Goal: Task Accomplishment & Management: Manage account settings

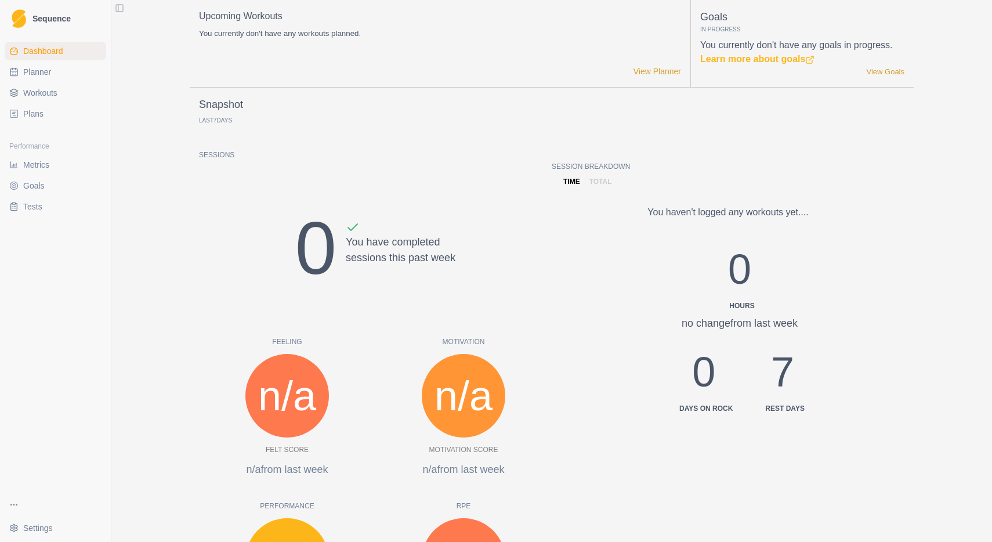
click at [71, 92] on link "Workouts" at bounding box center [55, 93] width 101 height 19
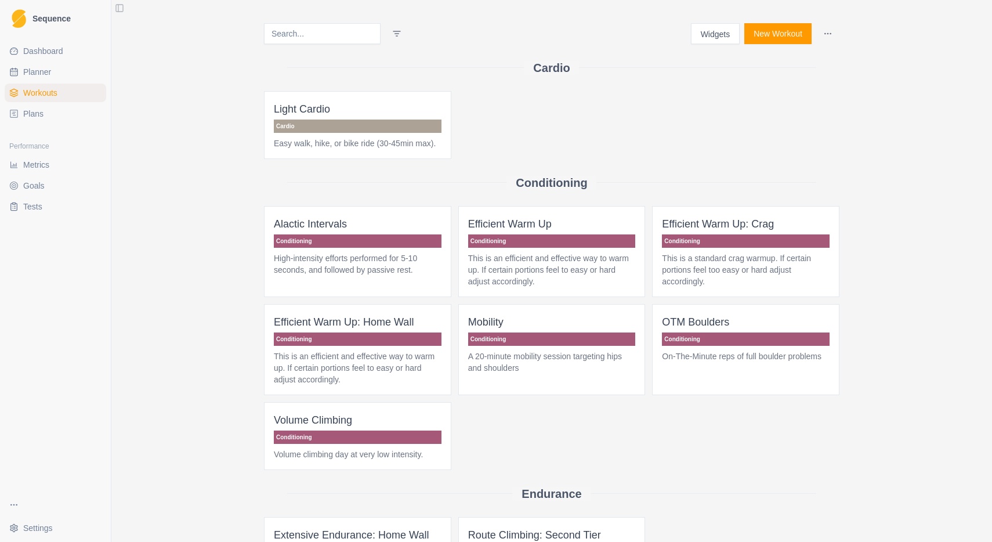
click at [57, 113] on link "Plans" at bounding box center [55, 113] width 101 height 19
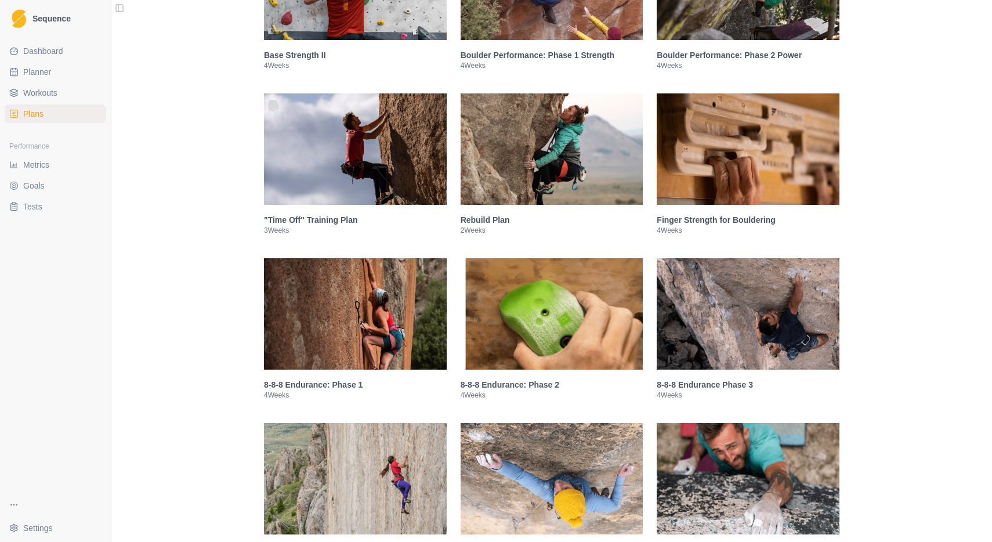
scroll to position [468, 0]
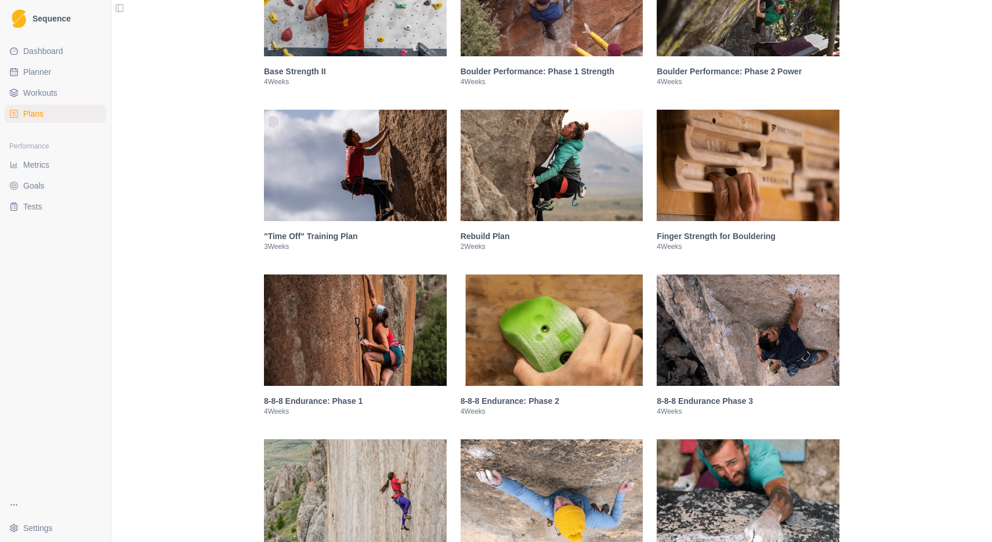
click at [499, 187] on img at bounding box center [551, 165] width 183 height 111
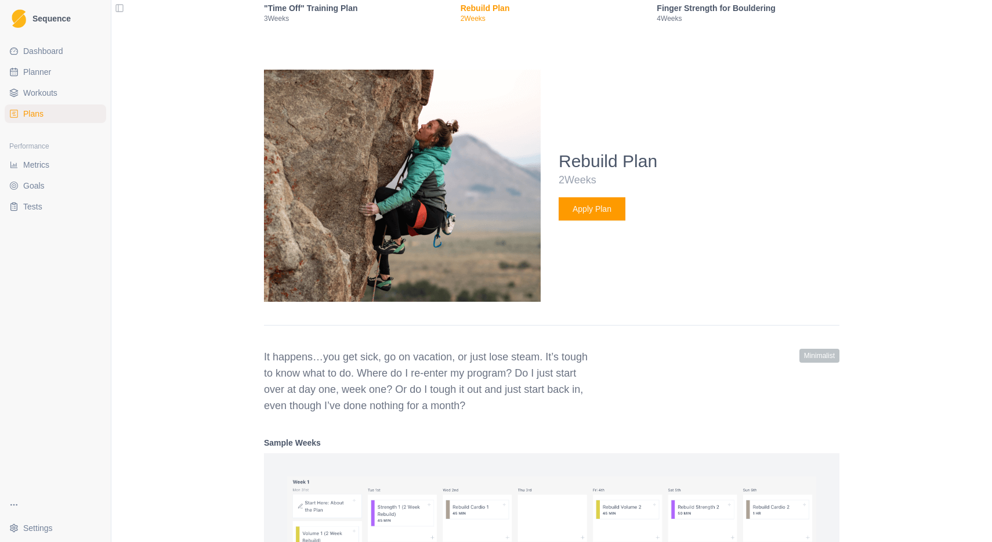
scroll to position [579, 0]
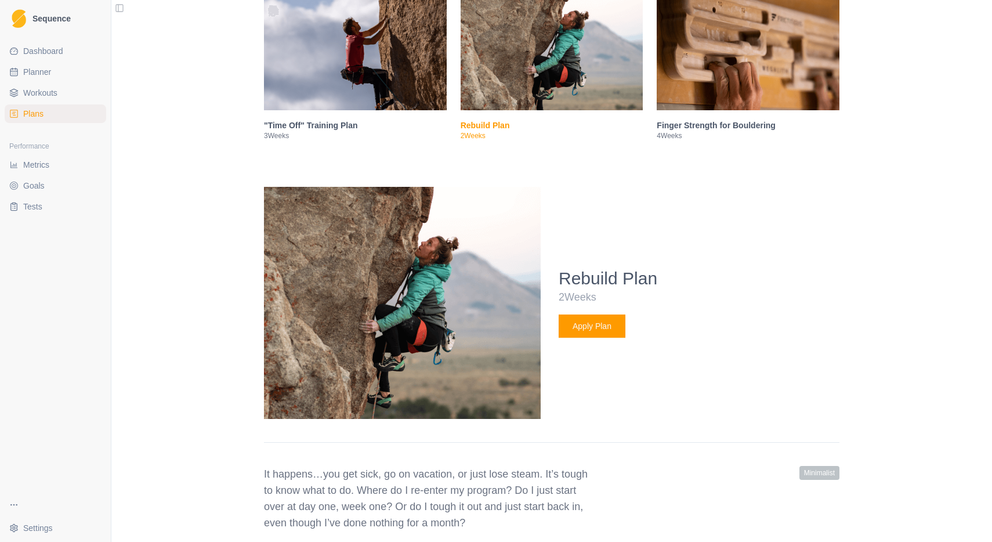
click at [594, 336] on button "Apply Plan" at bounding box center [591, 325] width 67 height 23
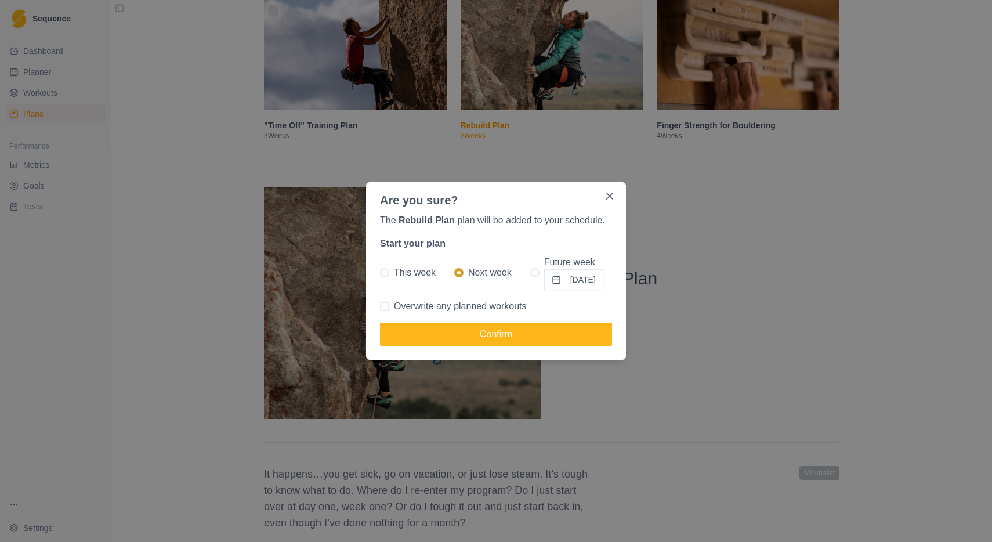
click at [383, 271] on span at bounding box center [384, 272] width 9 height 9
click at [380, 273] on input "This week" at bounding box center [379, 273] width 1 height 1
radio input "true"
click at [385, 307] on span at bounding box center [384, 306] width 9 height 9
click at [380, 307] on input "Overwrite any planned workouts" at bounding box center [379, 306] width 1 height 1
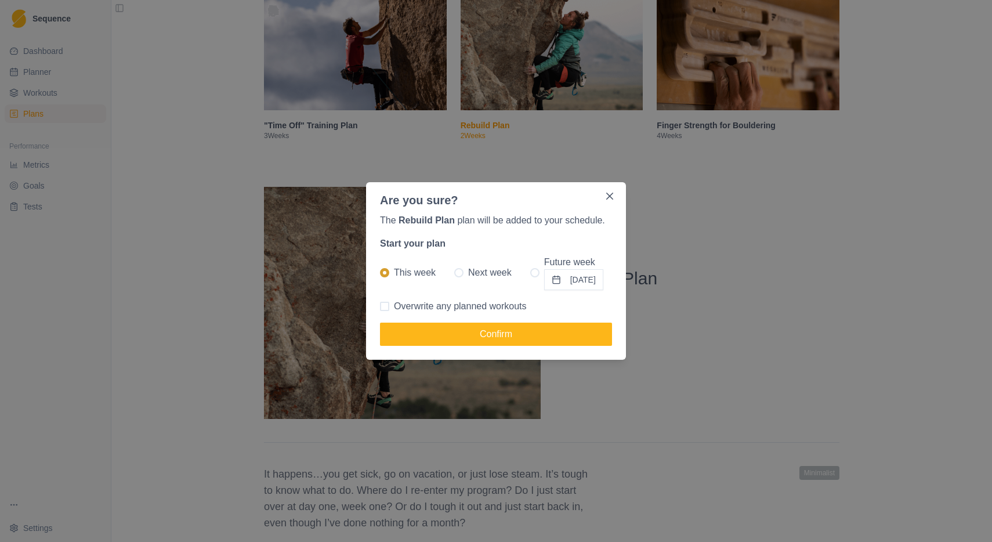
checkbox input "true"
click at [509, 335] on button "Confirm" at bounding box center [496, 333] width 232 height 23
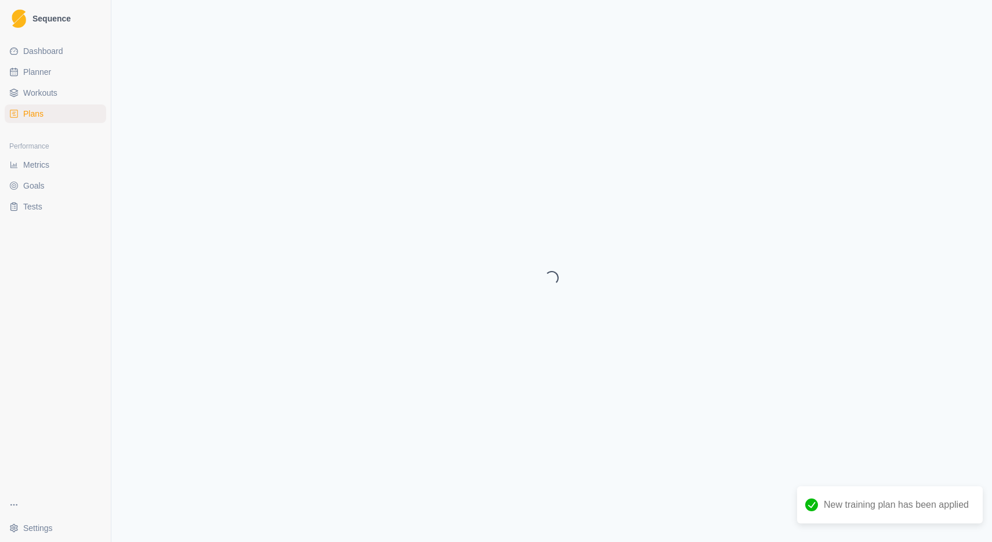
select select "month"
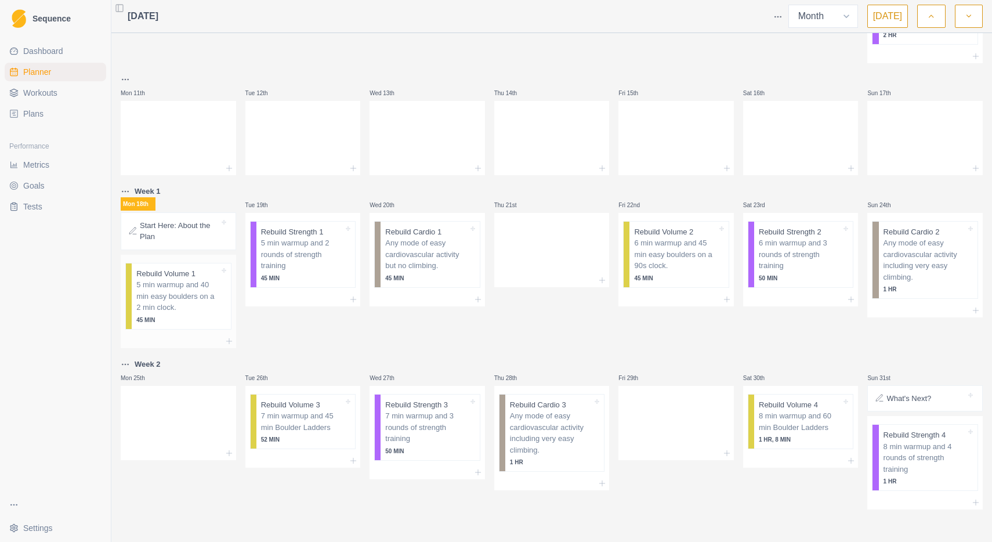
click at [184, 303] on p "5 min warmup and 40 min easy boulders on a 2 min clock." at bounding box center [177, 296] width 82 height 34
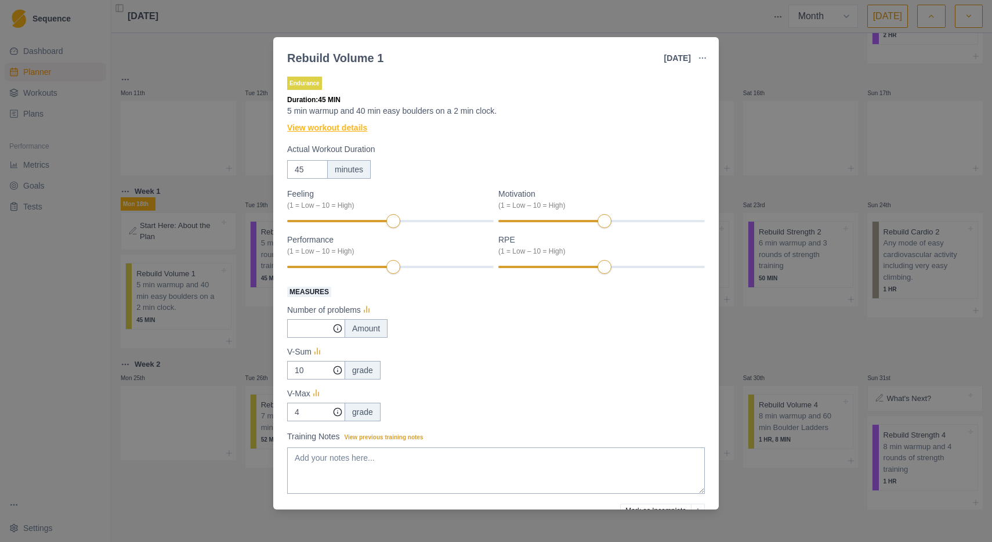
click at [364, 128] on link "View workout details" at bounding box center [327, 128] width 80 height 12
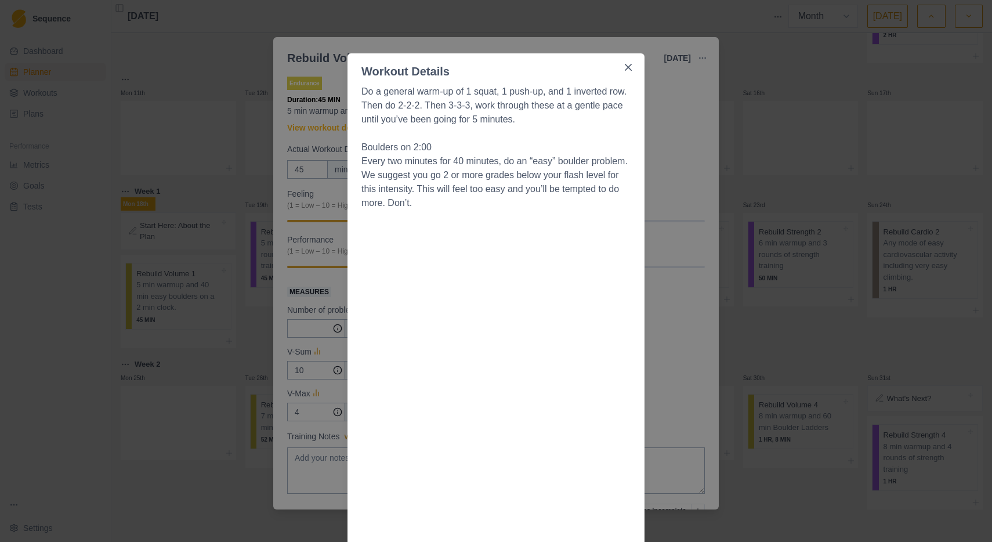
scroll to position [18, 0]
click at [628, 69] on icon "Close" at bounding box center [628, 67] width 7 height 7
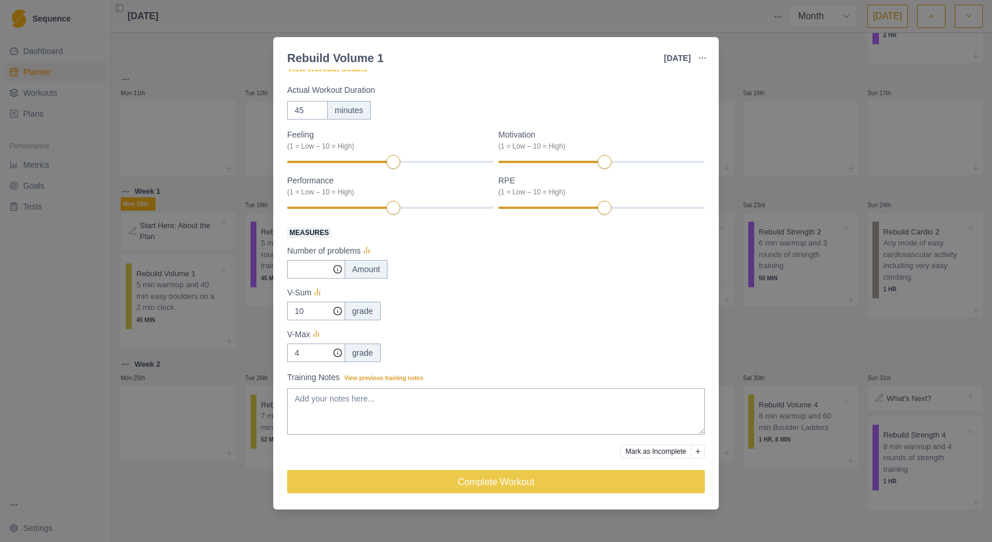
scroll to position [60, 0]
click at [773, 74] on div "Rebuild Volume 1 [DATE] Link To Goal View Workout Metrics Edit Original Workout…" at bounding box center [496, 271] width 992 height 542
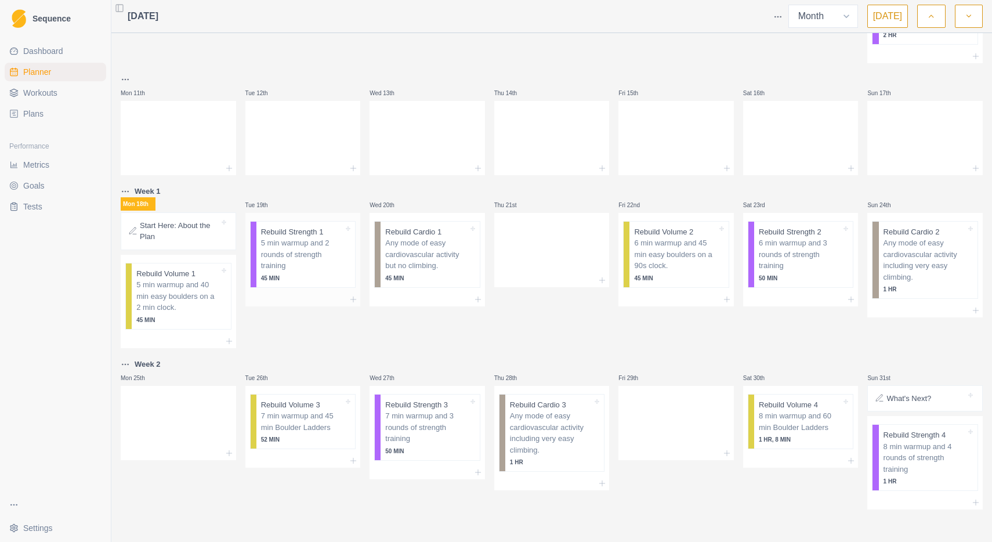
click at [324, 259] on p "5 min warmup and 2 rounds of strength training" at bounding box center [302, 254] width 82 height 34
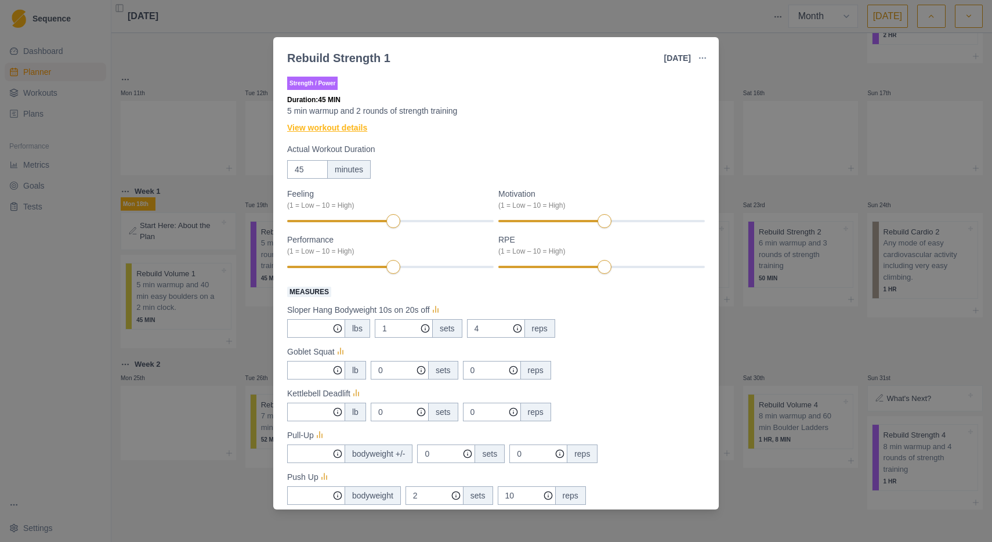
click at [314, 128] on link "View workout details" at bounding box center [327, 128] width 80 height 12
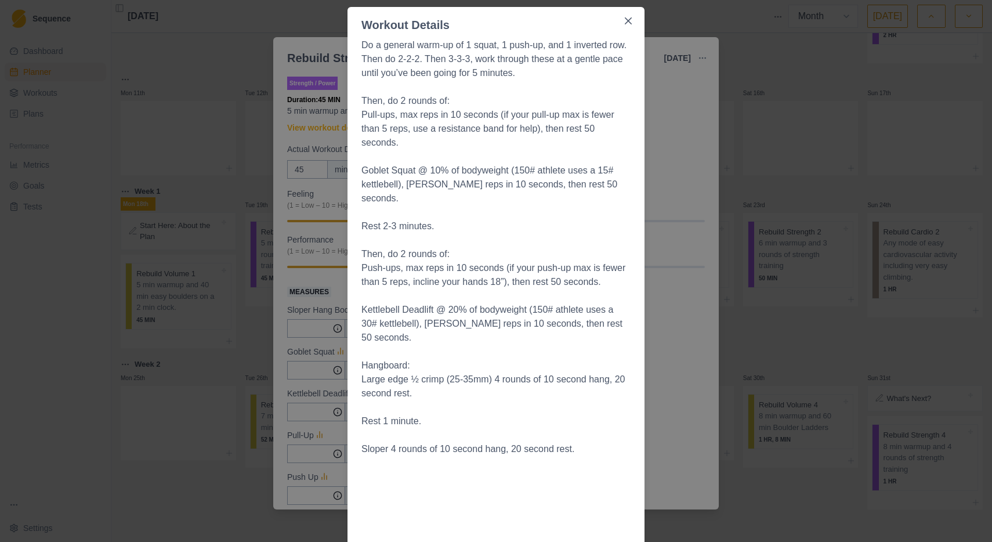
scroll to position [0, 0]
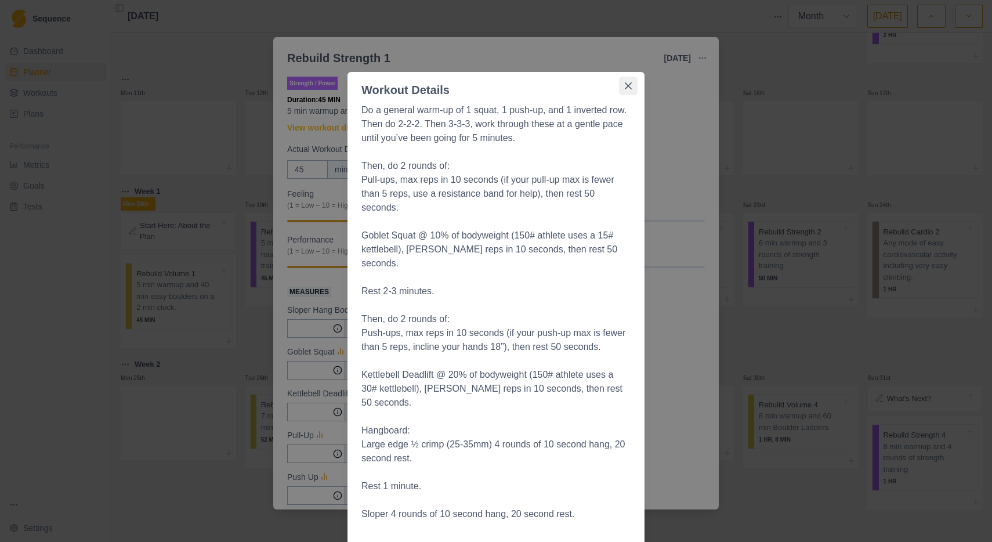
click at [632, 85] on button "Close" at bounding box center [628, 86] width 19 height 19
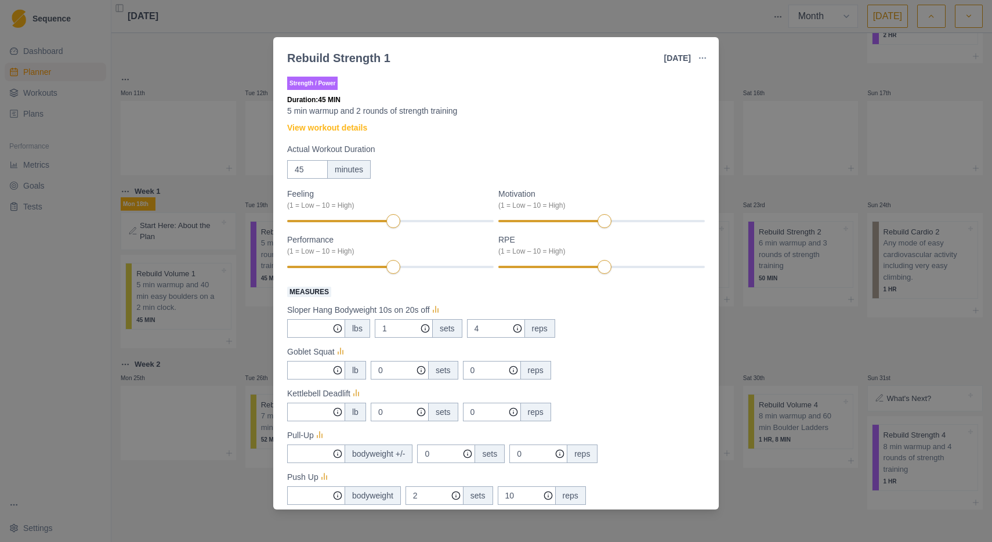
click at [774, 72] on div "Rebuild Strength 1 [DATE] Link To Goal View Workout Metrics Edit Original Worko…" at bounding box center [496, 271] width 992 height 542
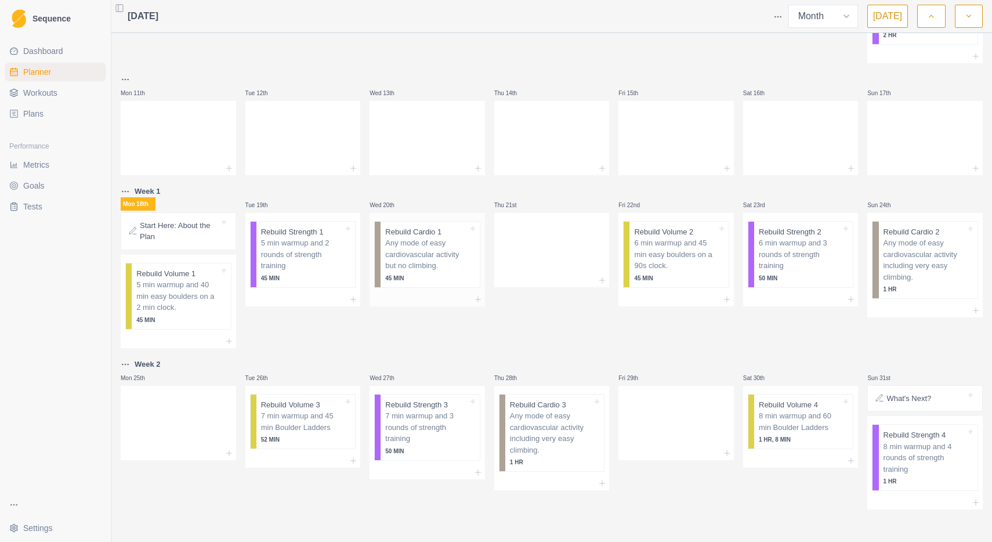
click at [436, 273] on div "Any mode of easy cardiovascular activity but no climbing. 45 MIN" at bounding box center [426, 259] width 82 height 45
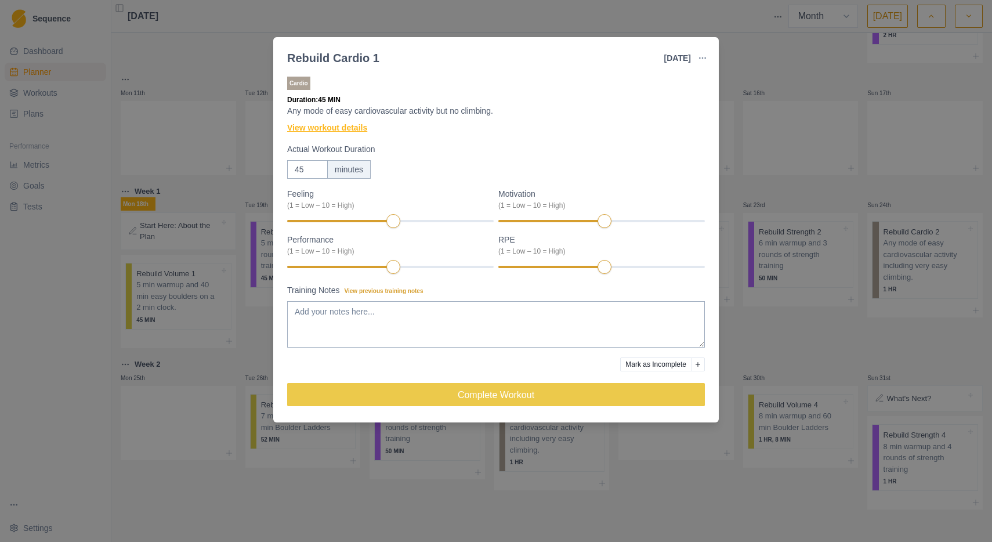
click at [348, 129] on link "View workout details" at bounding box center [327, 128] width 80 height 12
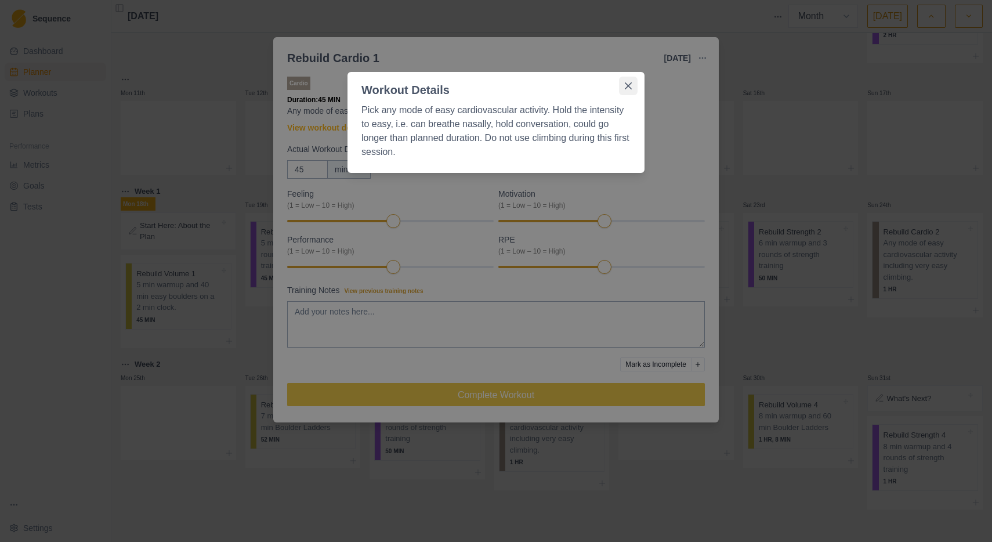
click at [627, 89] on icon "Close" at bounding box center [628, 85] width 7 height 7
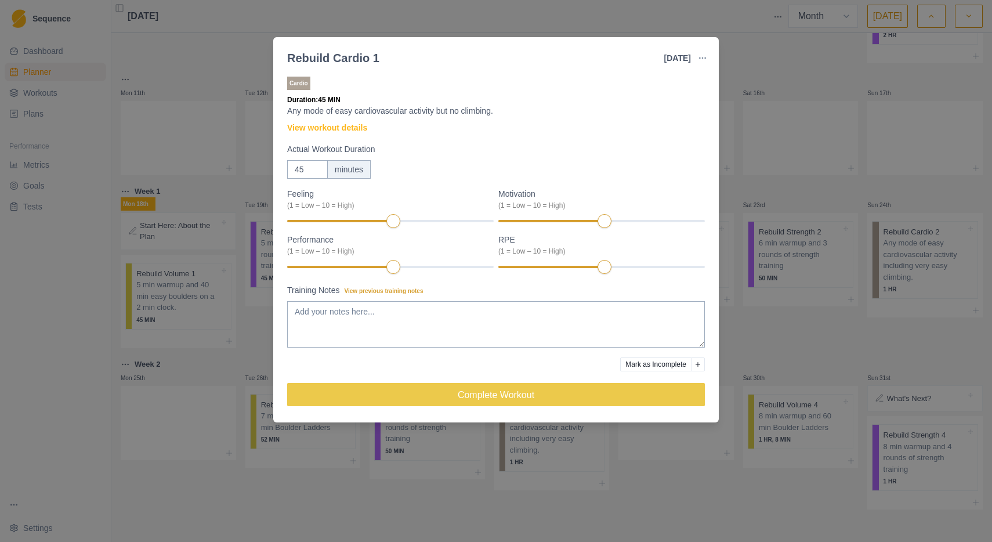
click at [778, 77] on div "Rebuild Cardio 1 [DATE] Link To Goal View Workout Metrics Edit Original Workout…" at bounding box center [496, 271] width 992 height 542
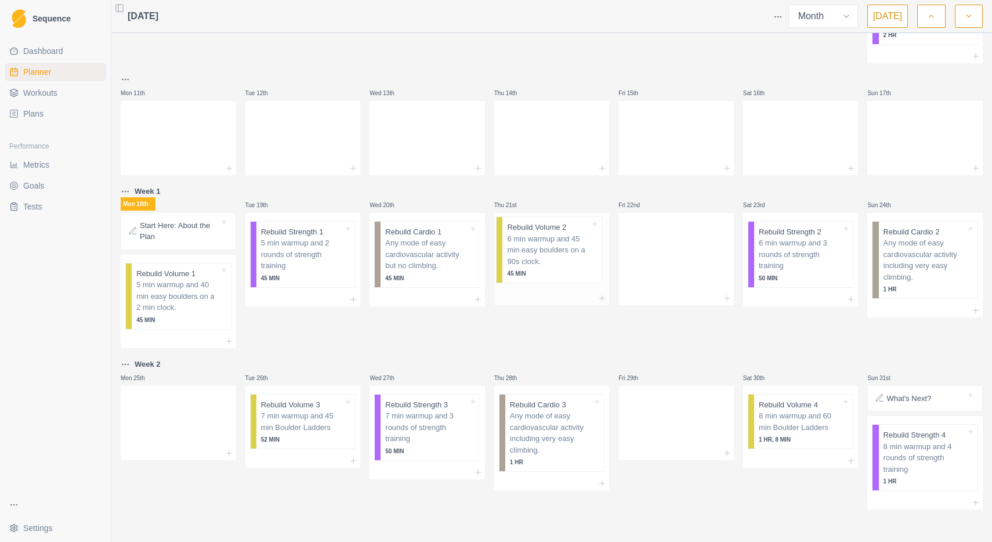
drag, startPoint x: 676, startPoint y: 265, endPoint x: 547, endPoint y: 258, distance: 128.9
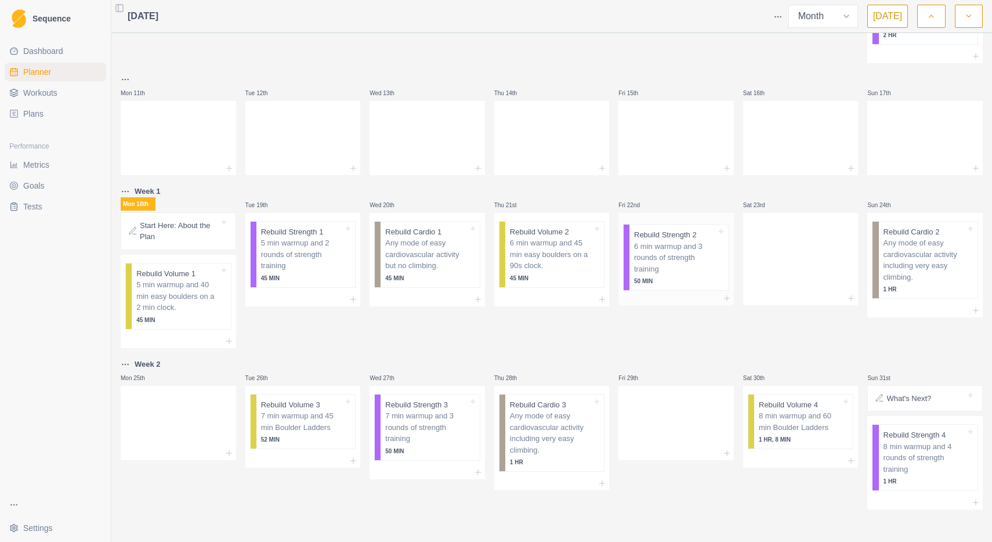
drag, startPoint x: 790, startPoint y: 259, endPoint x: 658, endPoint y: 259, distance: 132.2
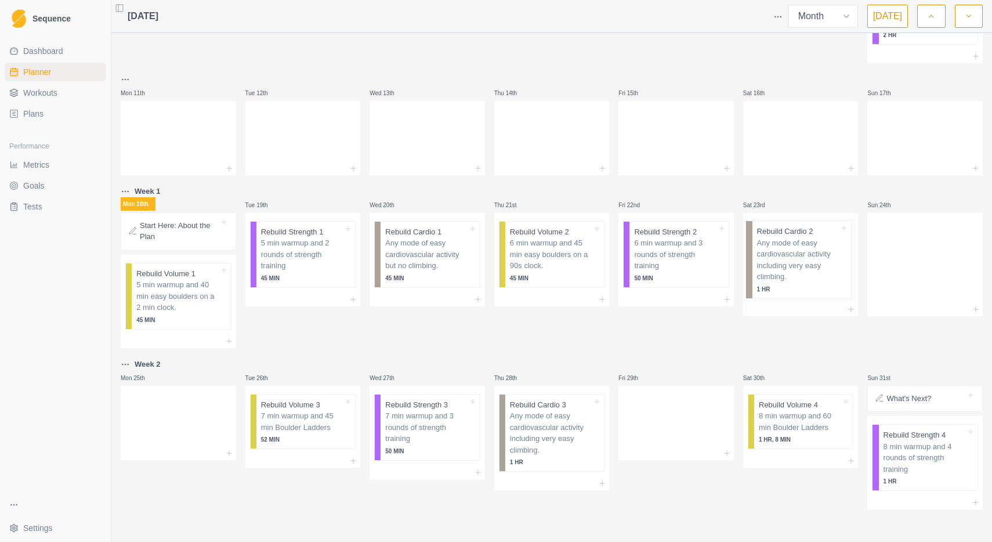
drag, startPoint x: 926, startPoint y: 262, endPoint x: 795, endPoint y: 258, distance: 130.5
click at [912, 405] on div "What's Next?" at bounding box center [924, 398] width 105 height 16
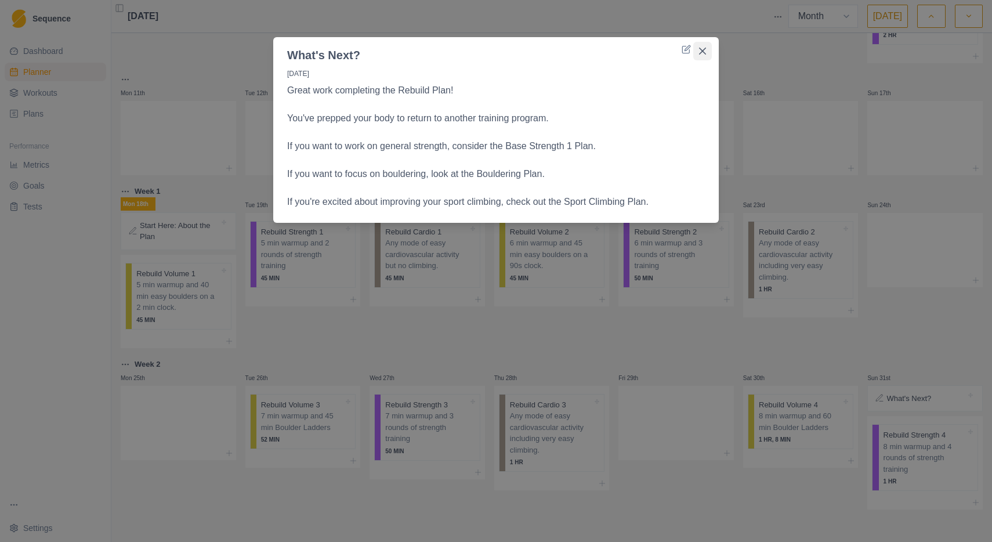
click at [702, 51] on icon "Close" at bounding box center [702, 51] width 7 height 7
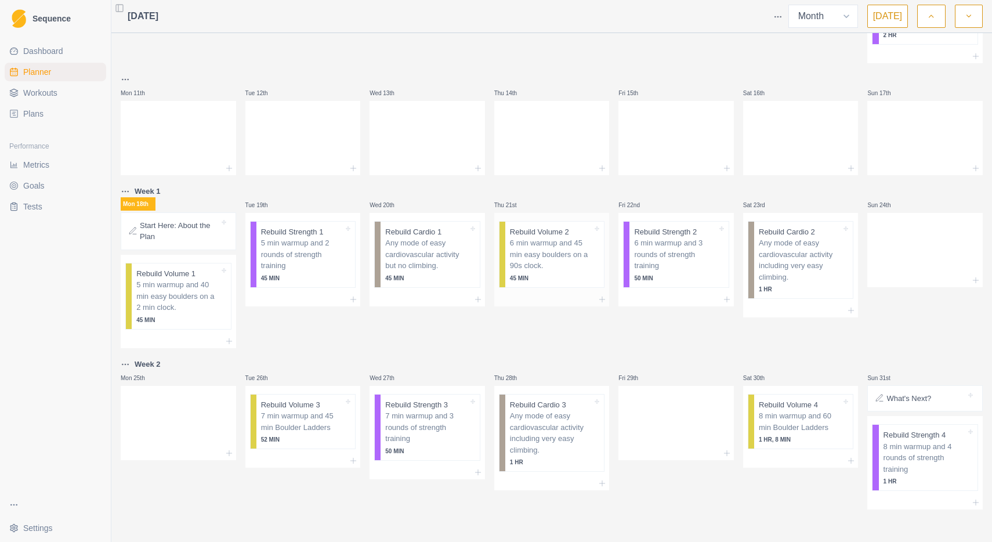
click at [552, 256] on p "6 min warmup and 45 min easy boulders on a 90s clock." at bounding box center [551, 254] width 82 height 34
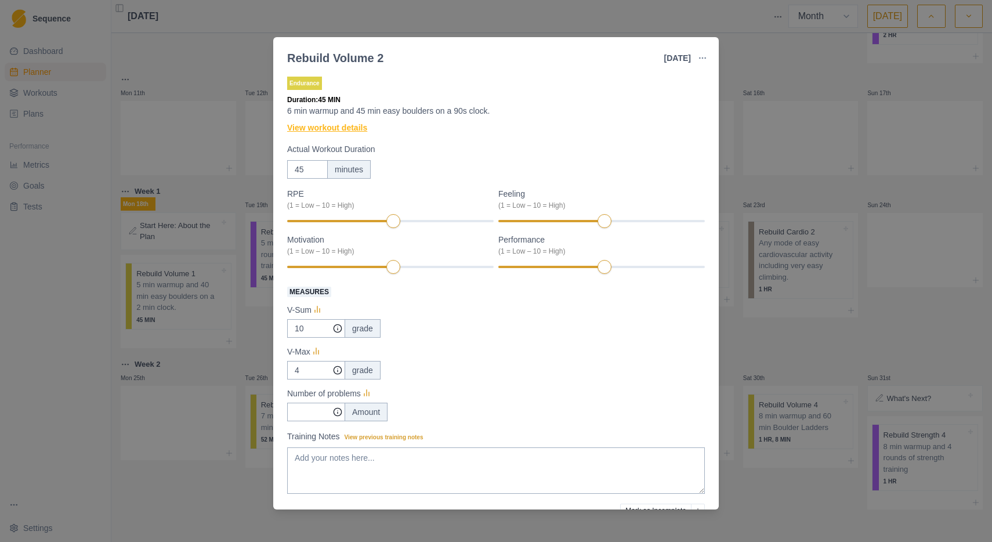
click at [351, 128] on link "View workout details" at bounding box center [327, 128] width 80 height 12
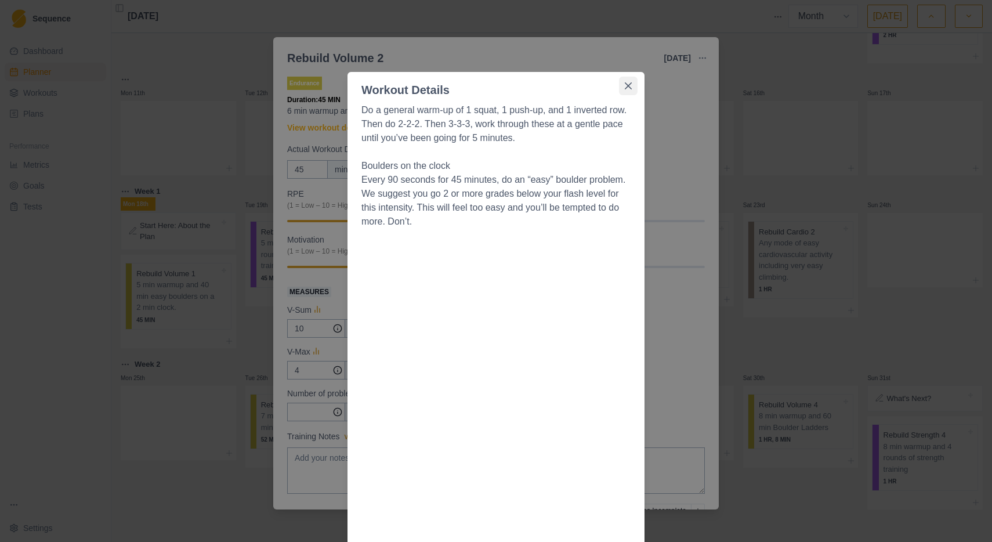
click at [627, 83] on icon "Close" at bounding box center [628, 85] width 7 height 7
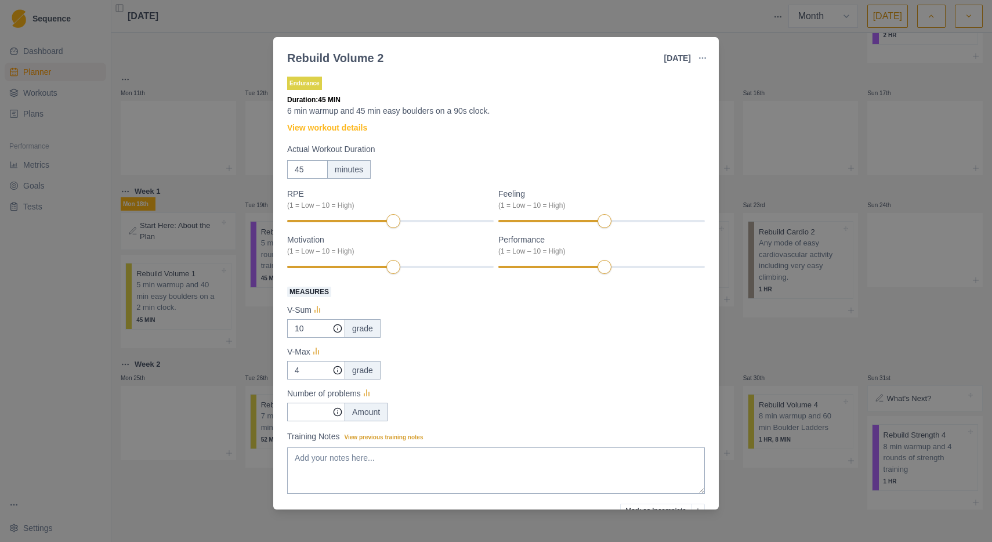
click at [783, 82] on div "Rebuild Volume 2 [DATE] Link To Goal View Workout Metrics Edit Original Workout…" at bounding box center [496, 271] width 992 height 542
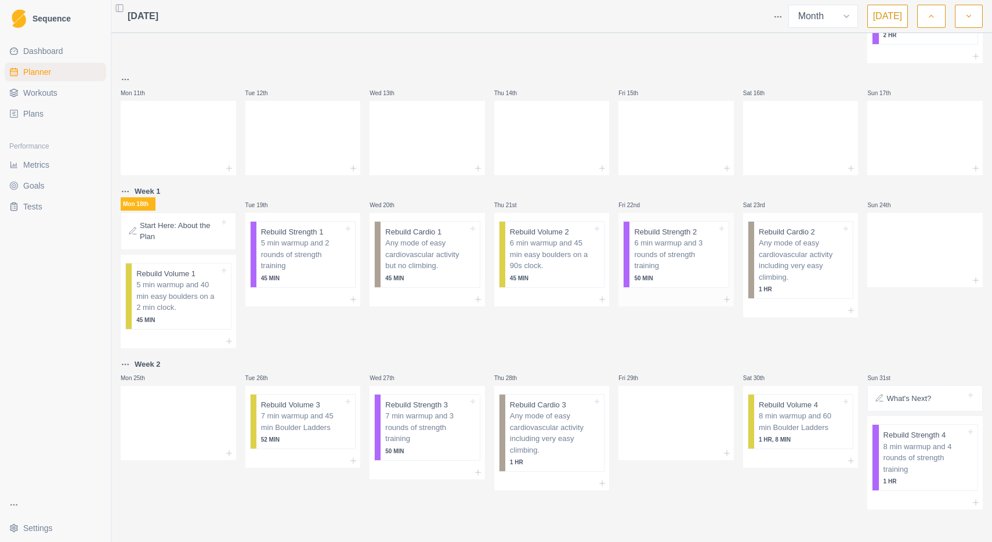
click at [680, 271] on p "6 min warmup and 3 rounds of strength training" at bounding box center [675, 254] width 82 height 34
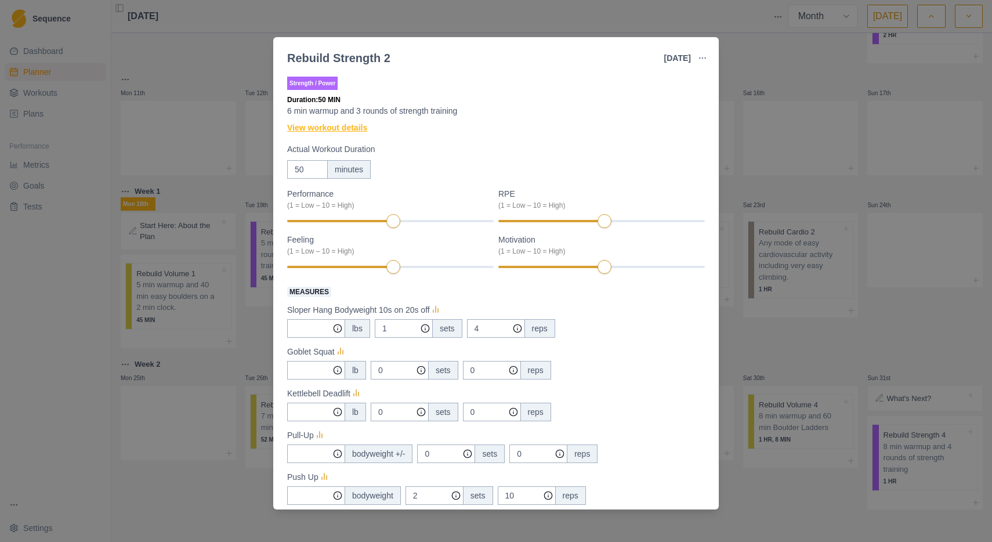
click at [359, 128] on link "View workout details" at bounding box center [327, 128] width 80 height 12
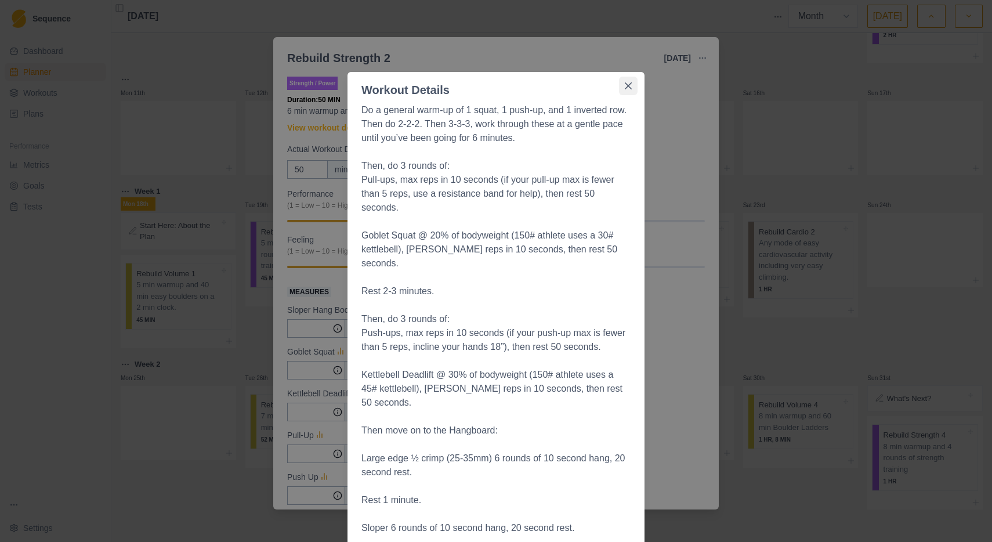
click at [626, 86] on icon "Close" at bounding box center [628, 85] width 7 height 7
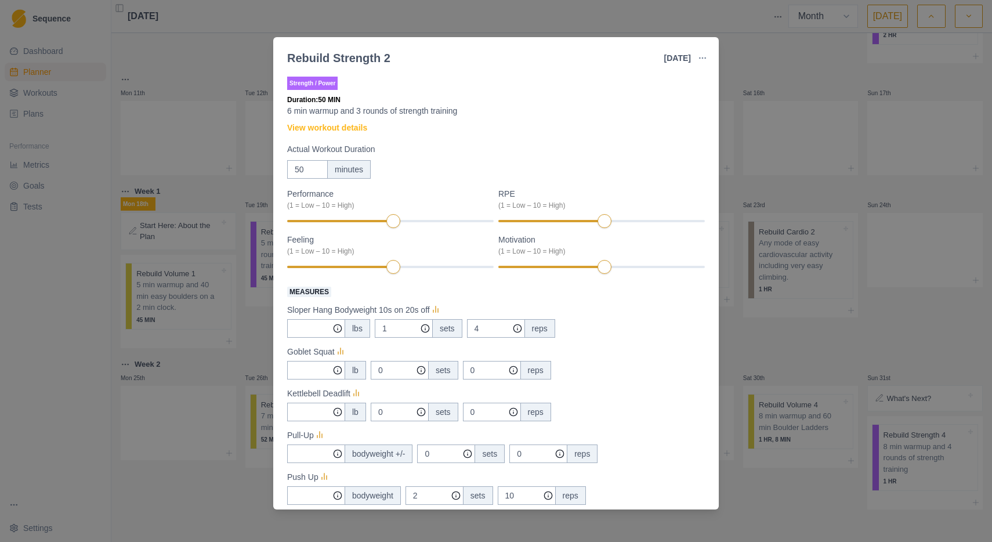
click at [791, 66] on div "Rebuild Strength 2 [DATE] Link To Goal View Workout Metrics Edit Original Worko…" at bounding box center [496, 271] width 992 height 542
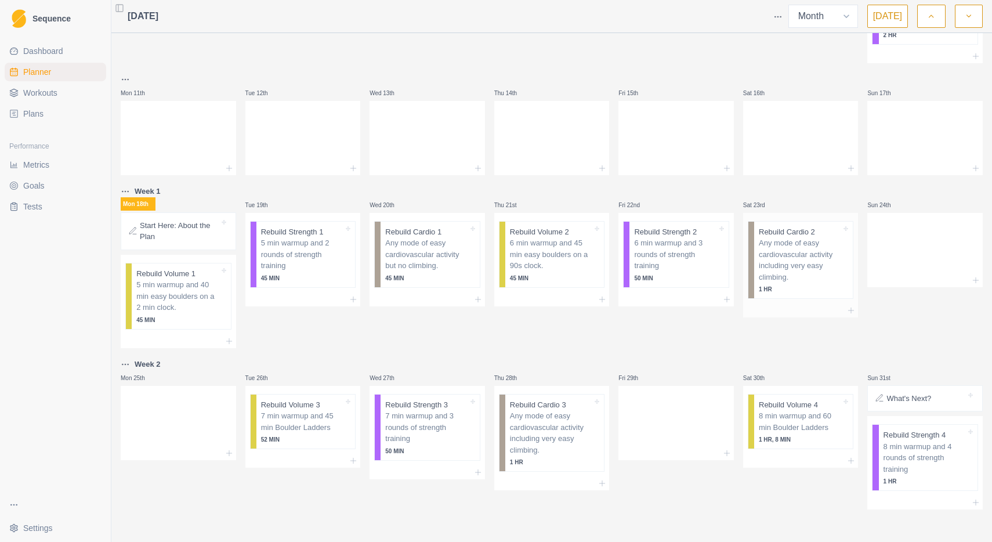
click at [811, 265] on p "Any mode of easy cardiovascular activity including very easy climbing." at bounding box center [800, 259] width 82 height 45
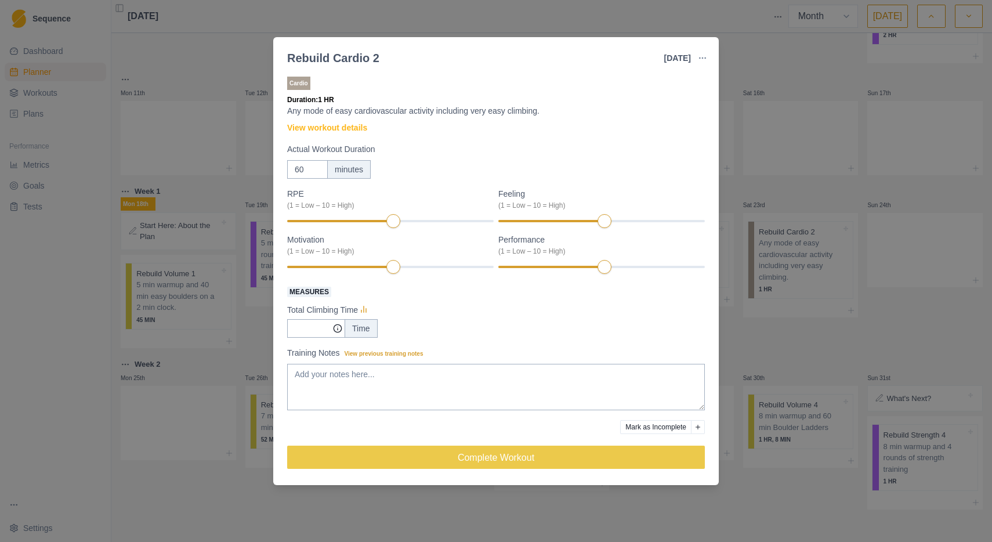
click at [775, 77] on div "Rebuild Cardio 2 [DATE] Link To Goal View Workout Metrics Edit Original Workout…" at bounding box center [496, 271] width 992 height 542
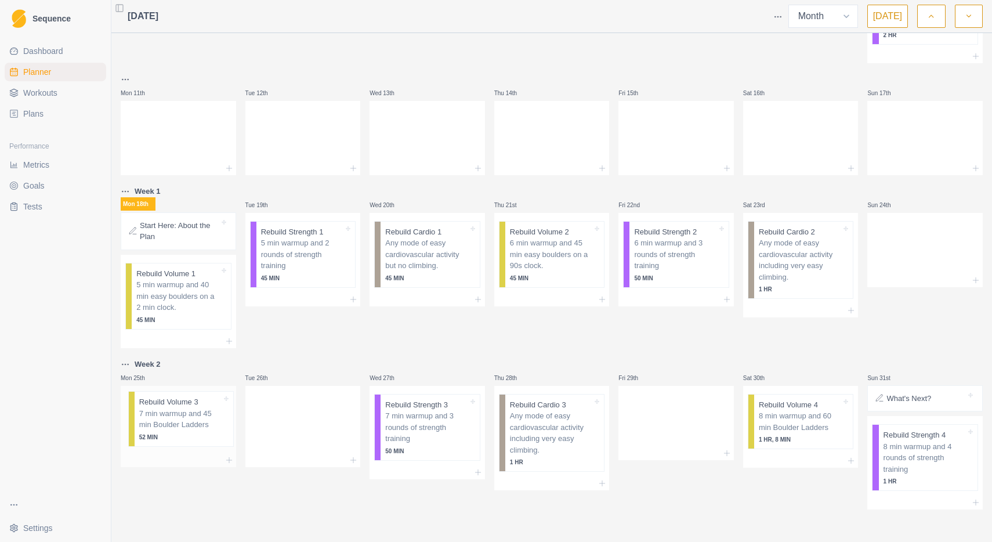
drag, startPoint x: 304, startPoint y: 430, endPoint x: 179, endPoint y: 426, distance: 125.3
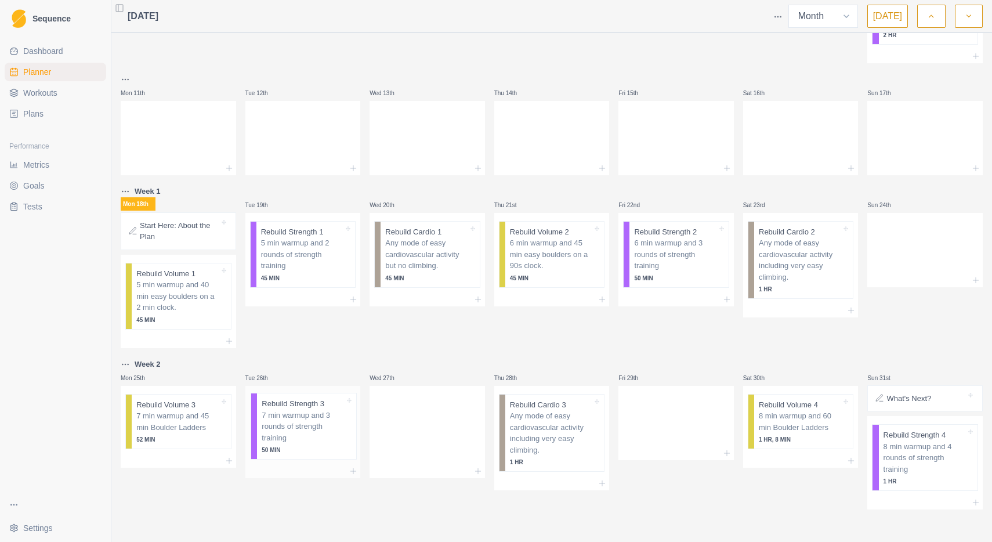
drag, startPoint x: 429, startPoint y: 427, endPoint x: 302, endPoint y: 425, distance: 126.4
click at [554, 425] on div "Rebuild Cardio 3 Any mode of easy cardiovascular activity including very easy c…" at bounding box center [551, 430] width 115 height 89
click at [804, 427] on p "8 min warmup and 60 min Boulder Ladders" at bounding box center [800, 421] width 82 height 23
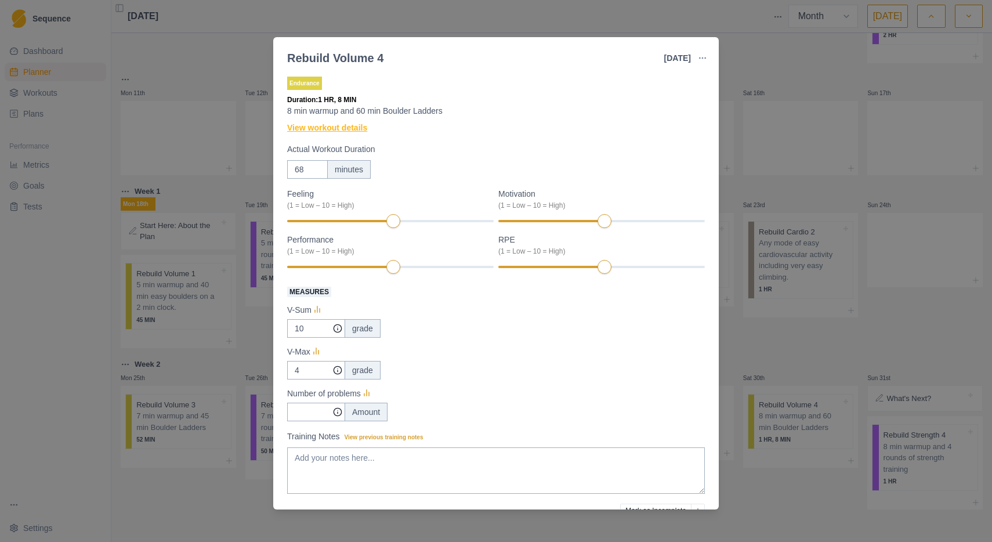
click at [346, 126] on link "View workout details" at bounding box center [327, 128] width 80 height 12
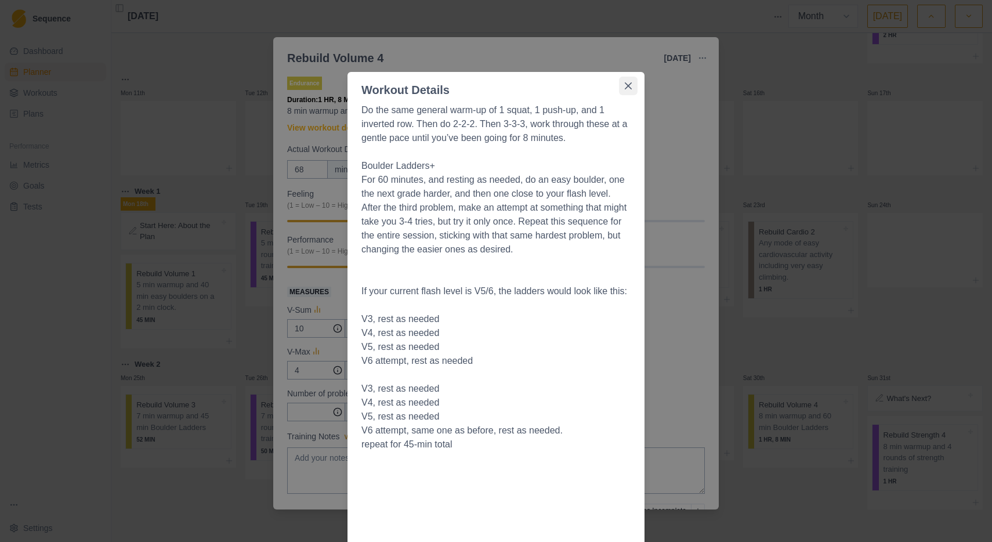
click at [629, 84] on icon "Close" at bounding box center [628, 85] width 7 height 7
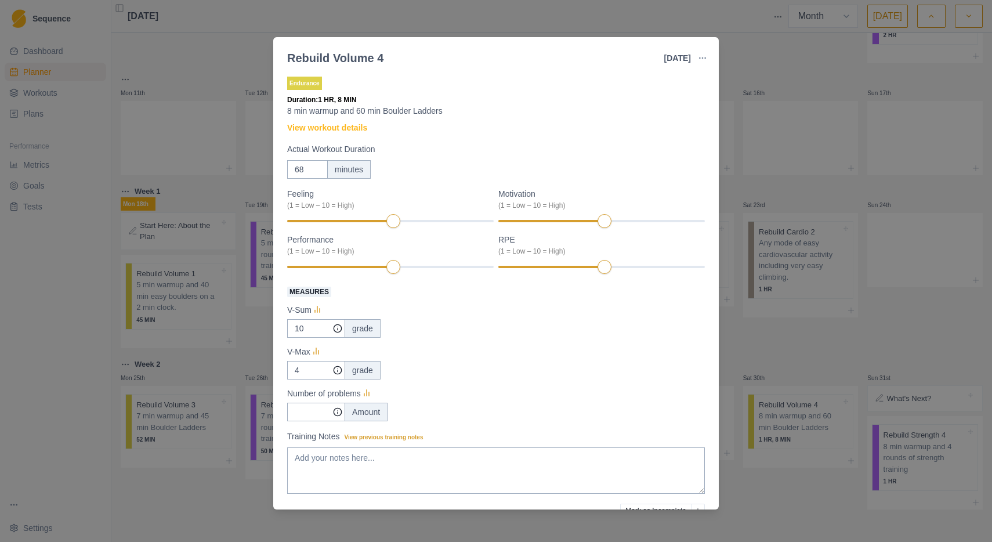
click at [767, 68] on div "Rebuild Volume 4 [DATE] Link To Goal View Workout Metrics Edit Original Workout…" at bounding box center [496, 271] width 992 height 542
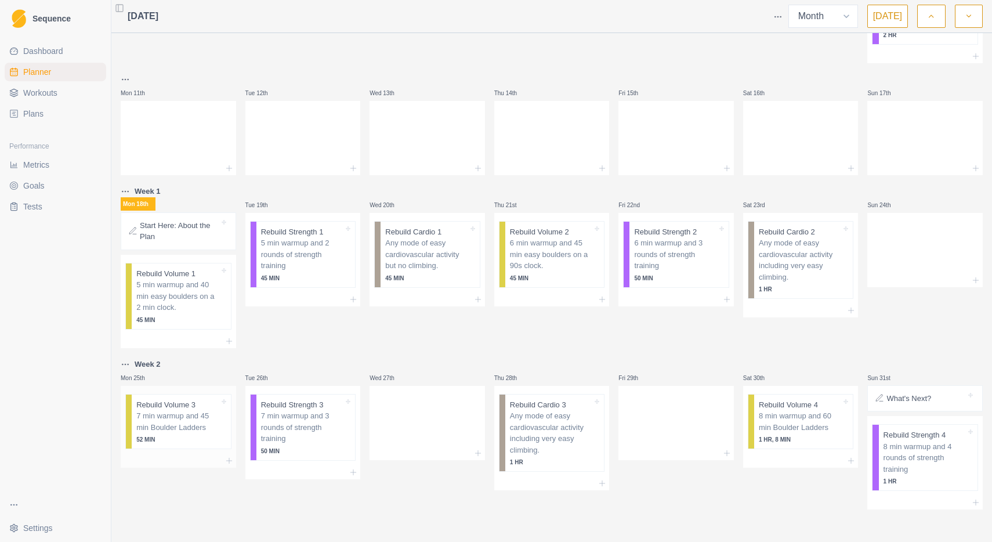
click at [189, 430] on p "7 min warmup and 45 min Boulder Ladders" at bounding box center [177, 421] width 82 height 23
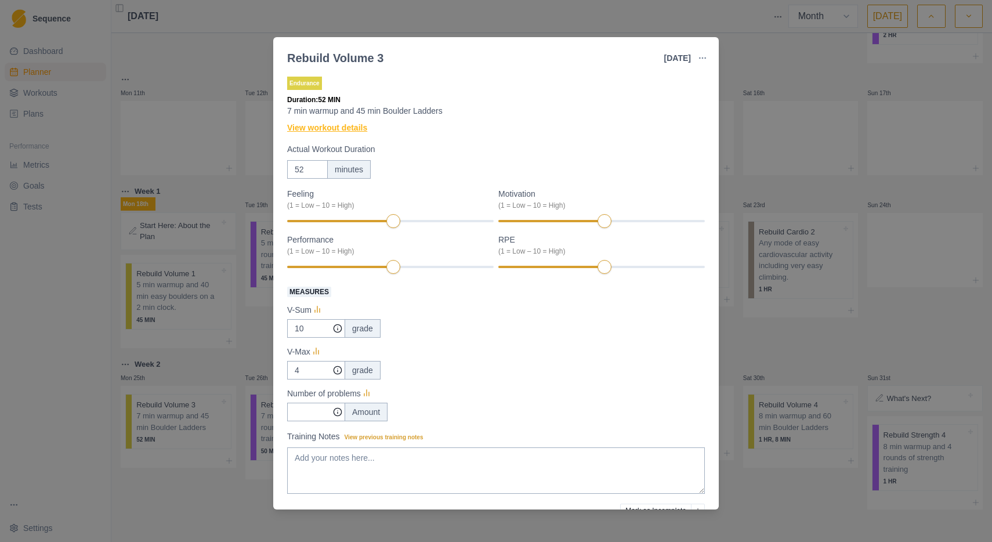
click at [355, 129] on link "View workout details" at bounding box center [327, 128] width 80 height 12
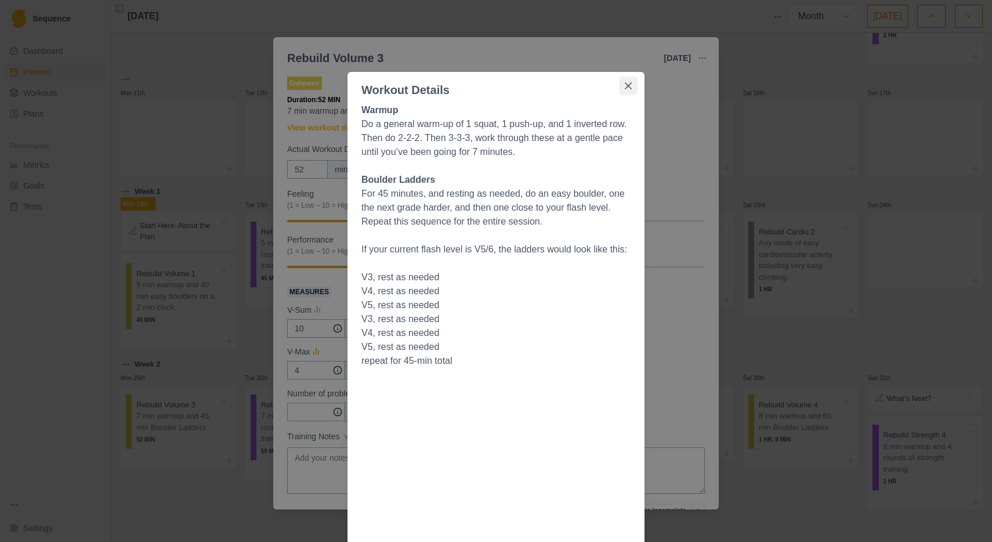
click at [628, 89] on icon "Close" at bounding box center [628, 85] width 7 height 7
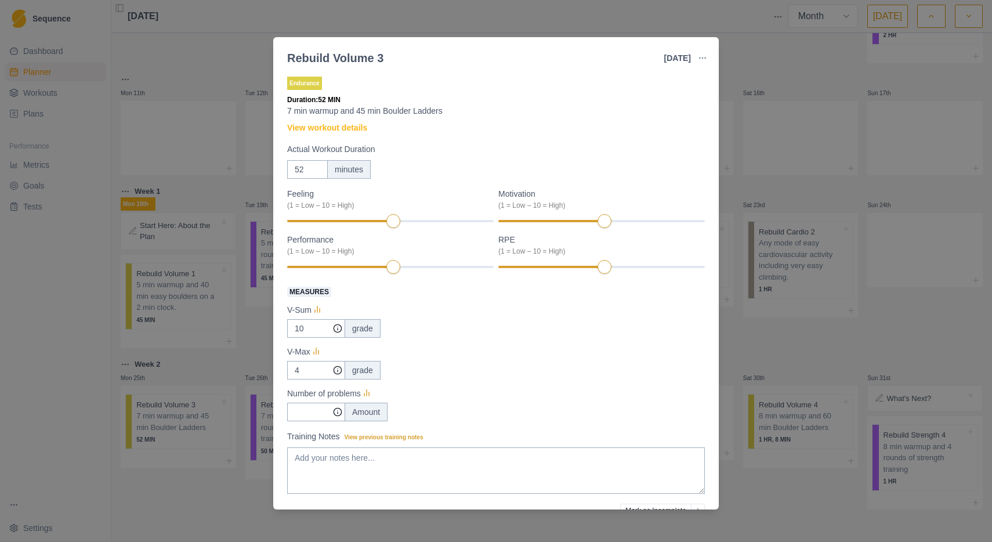
click at [751, 74] on div "Rebuild Volume 3 [DATE] Link To Goal View Workout Metrics Edit Original Workout…" at bounding box center [496, 271] width 992 height 542
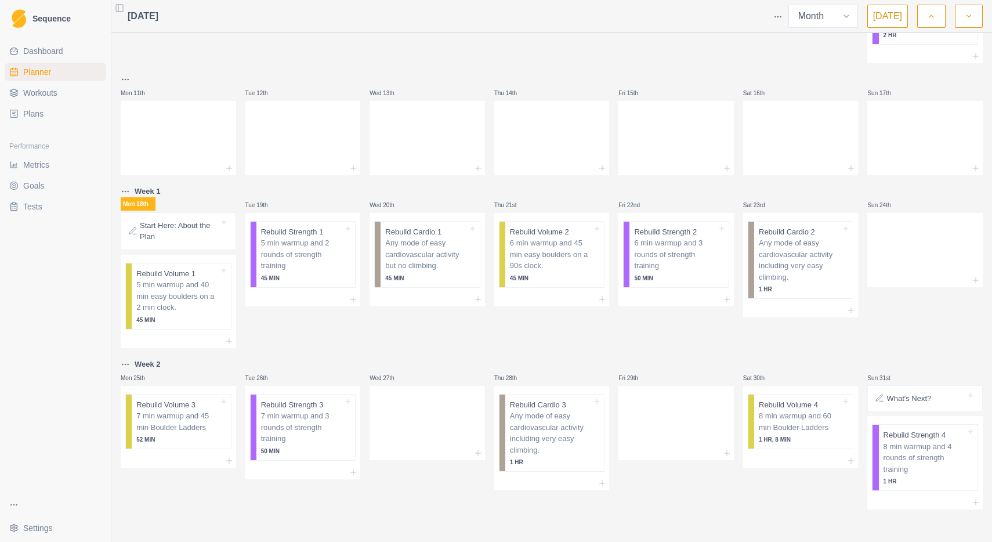
click at [35, 114] on span "Plans" at bounding box center [33, 114] width 20 height 12
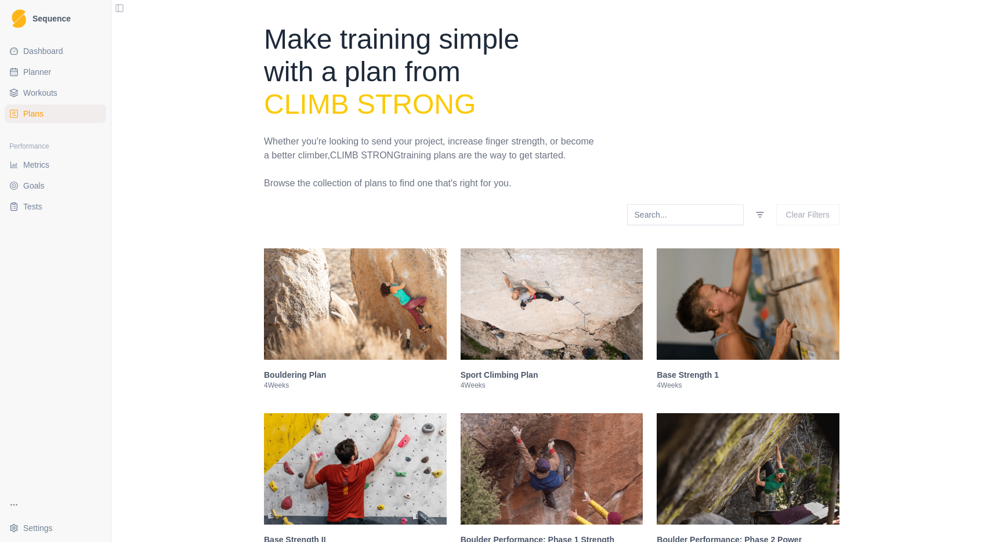
click at [387, 326] on img at bounding box center [355, 303] width 183 height 111
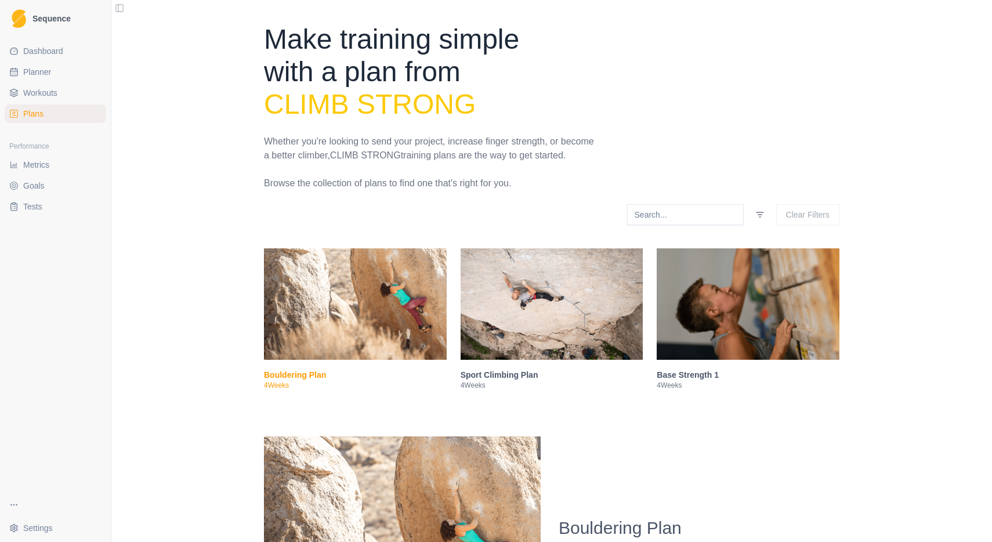
scroll to position [427, 0]
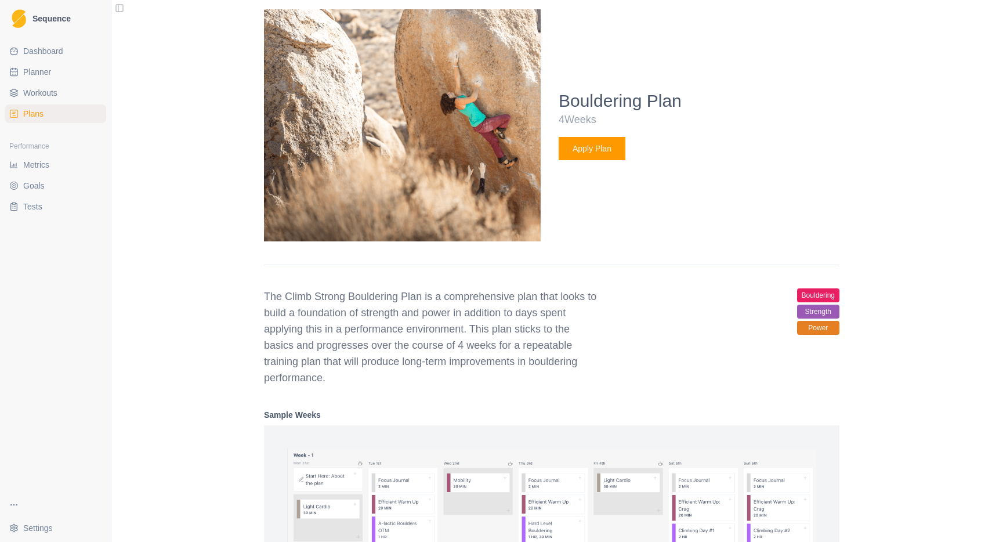
click at [607, 160] on button "Apply Plan" at bounding box center [591, 148] width 67 height 23
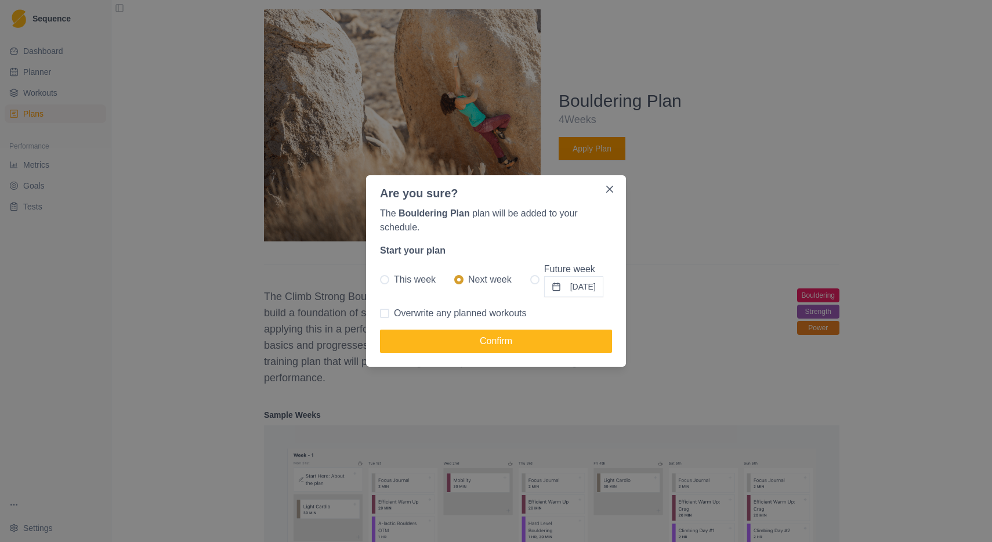
click at [530, 280] on span at bounding box center [534, 279] width 9 height 9
click at [529, 280] on input "Future week [DATE]" at bounding box center [529, 280] width 1 height 1
radio input "true"
click at [571, 289] on button "[DATE]" at bounding box center [573, 286] width 59 height 21
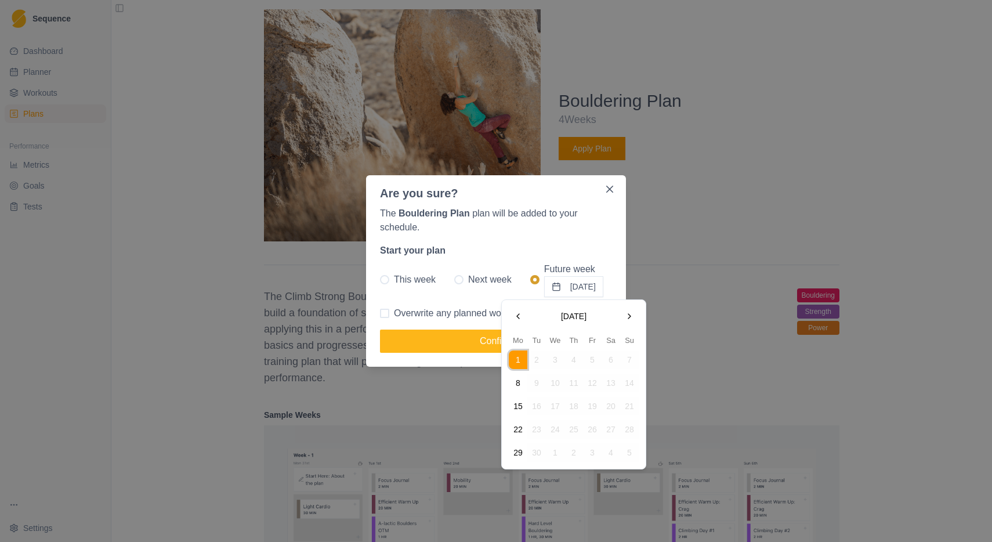
click at [603, 293] on button "[DATE]" at bounding box center [573, 286] width 59 height 21
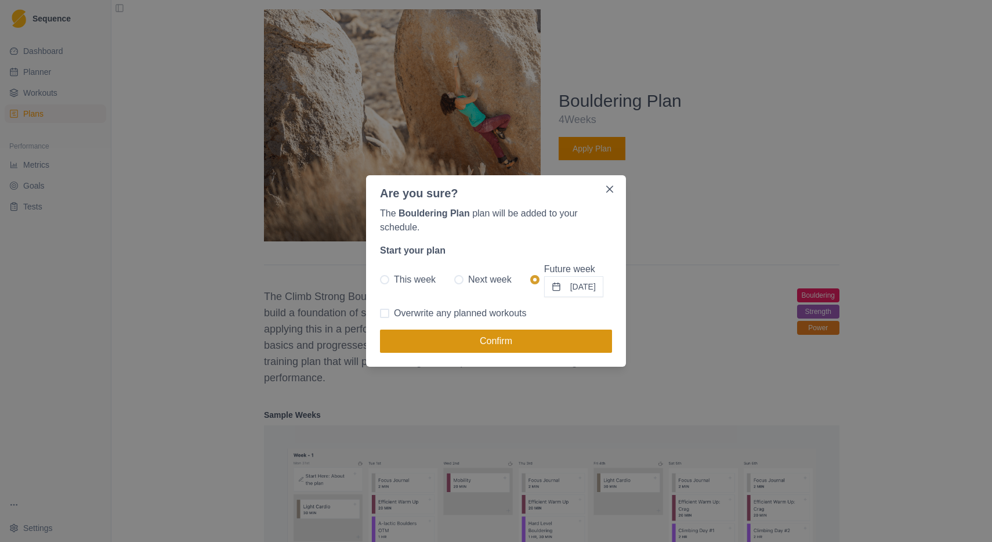
click at [528, 339] on button "Confirm" at bounding box center [496, 340] width 232 height 23
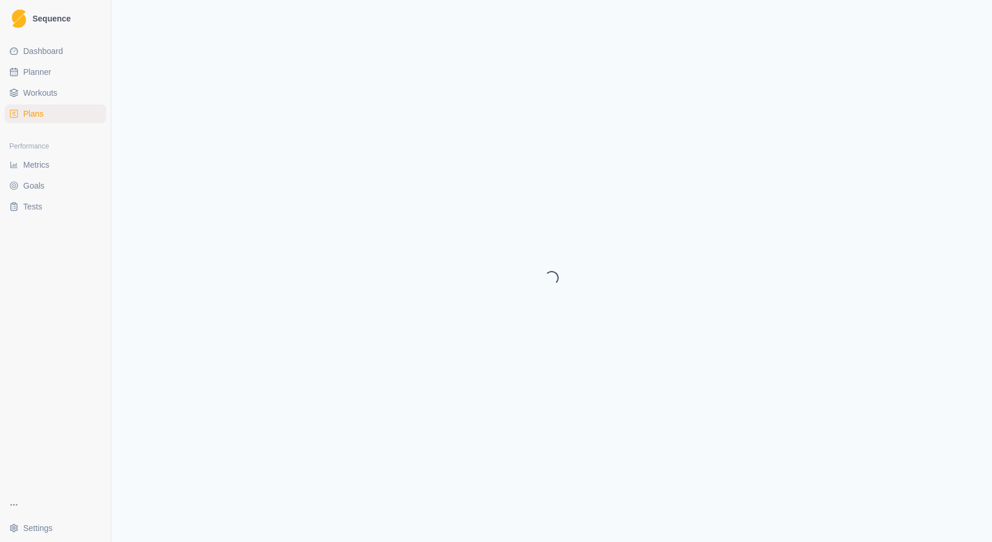
select select "month"
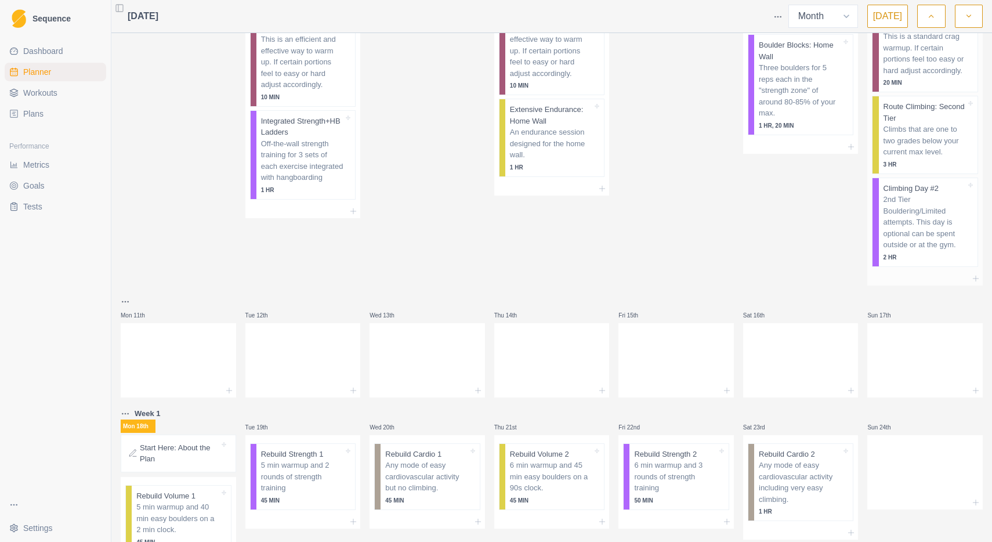
scroll to position [510, 0]
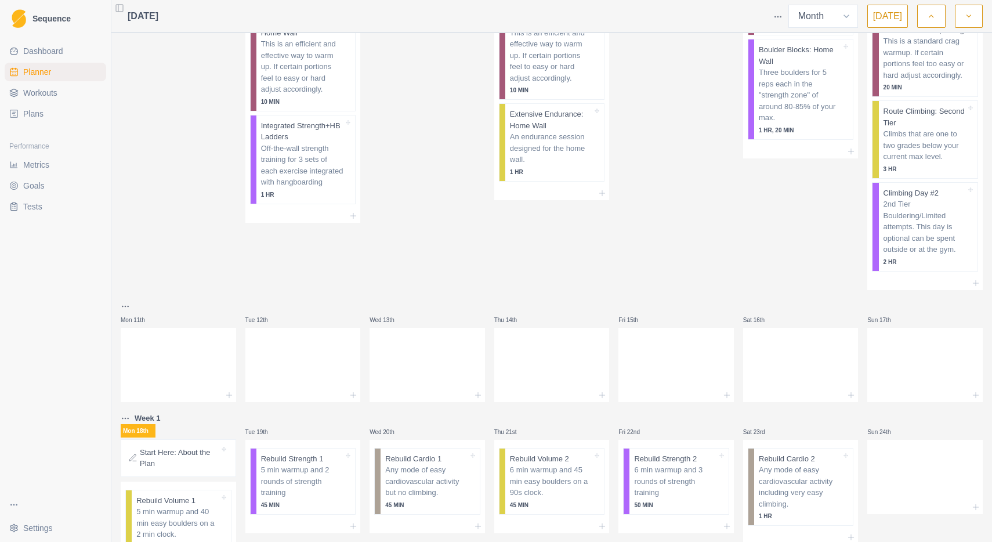
click at [890, 17] on button "[DATE]" at bounding box center [887, 16] width 41 height 23
click at [933, 18] on icon "button" at bounding box center [931, 16] width 8 height 12
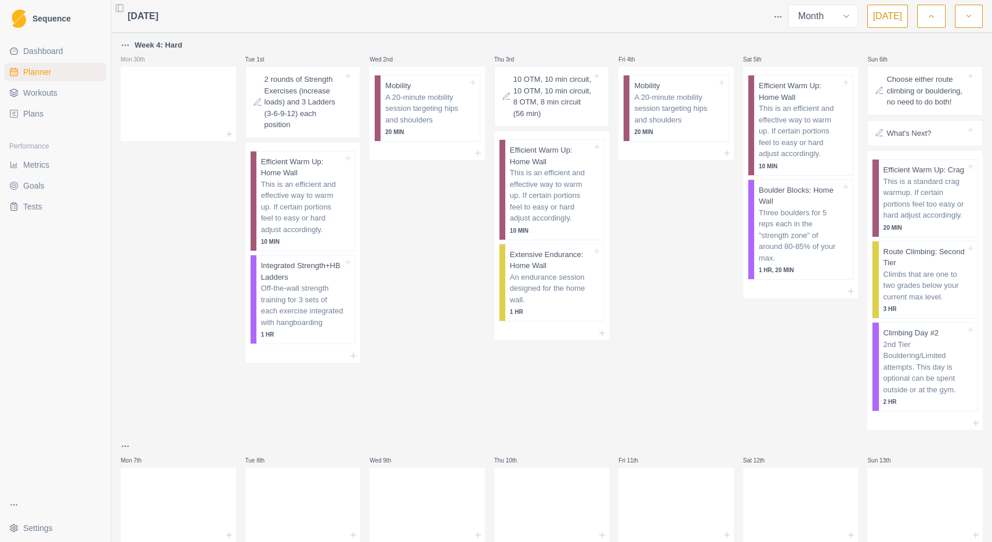
click at [973, 15] on button "button" at bounding box center [969, 16] width 28 height 23
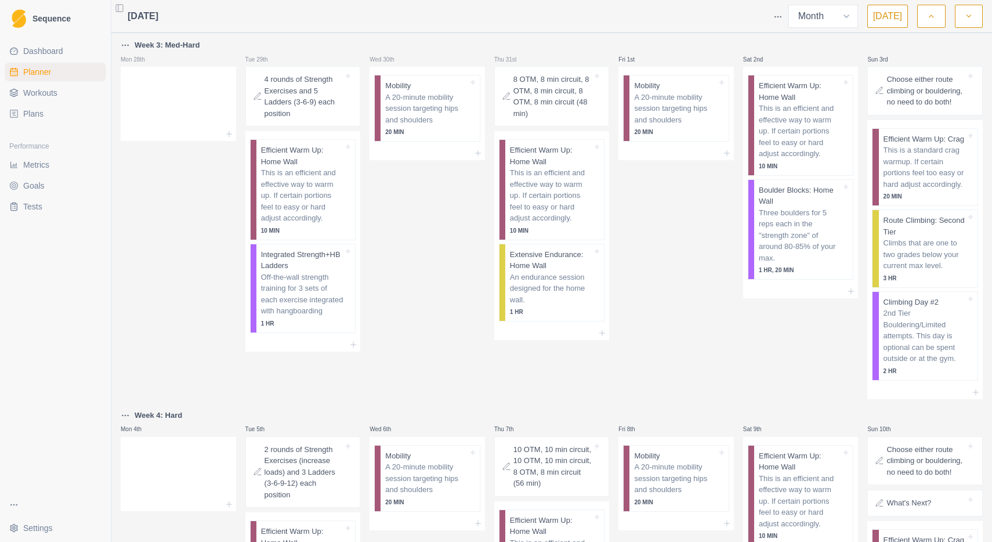
click at [973, 15] on button "button" at bounding box center [969, 16] width 28 height 23
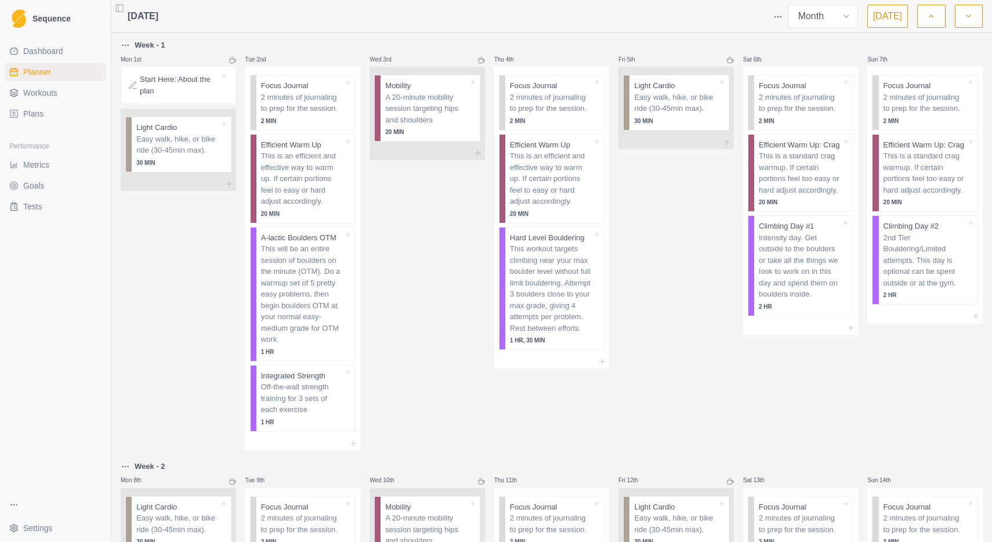
click at [38, 110] on span "Plans" at bounding box center [33, 114] width 20 height 12
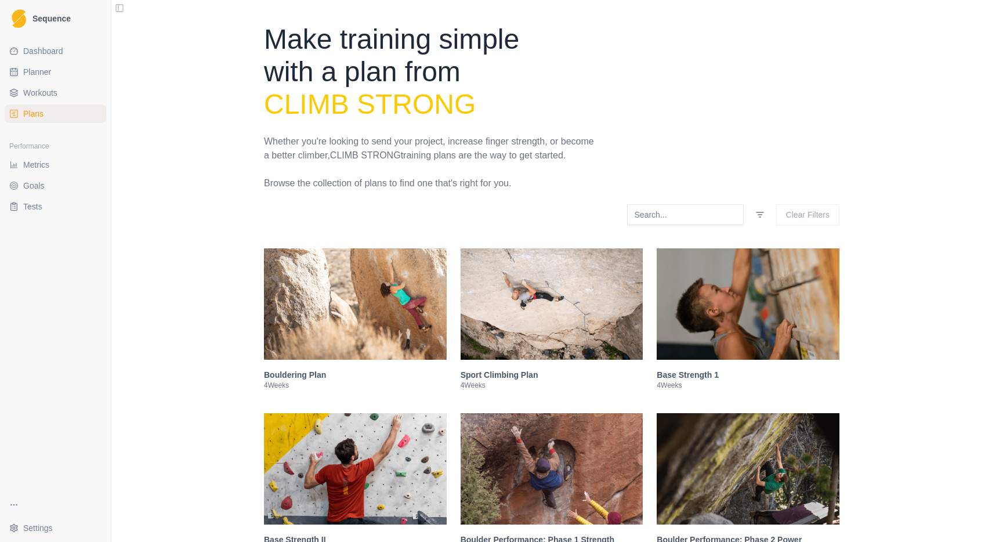
click at [545, 322] on img at bounding box center [551, 303] width 183 height 111
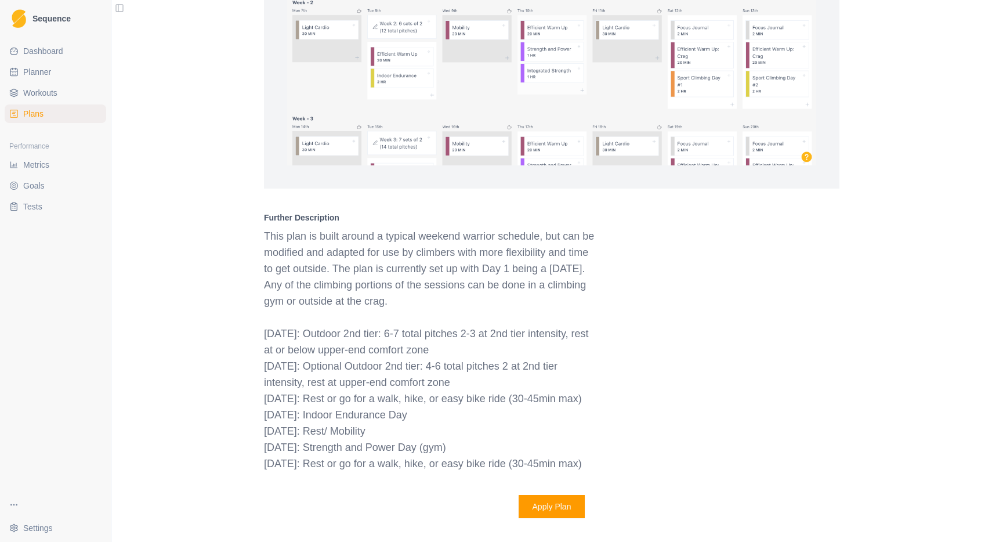
scroll to position [1026, 0]
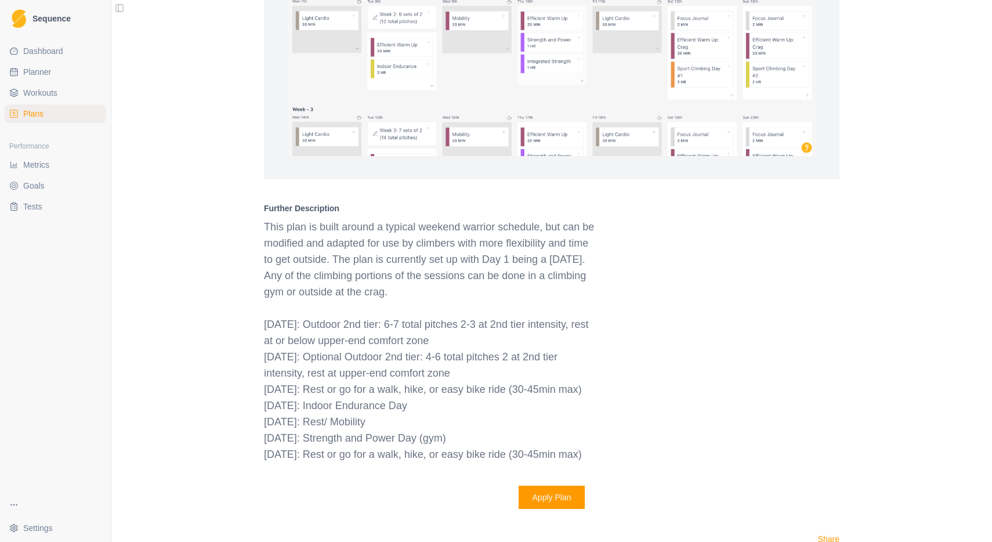
click at [550, 509] on button "Apply Plan" at bounding box center [551, 496] width 67 height 23
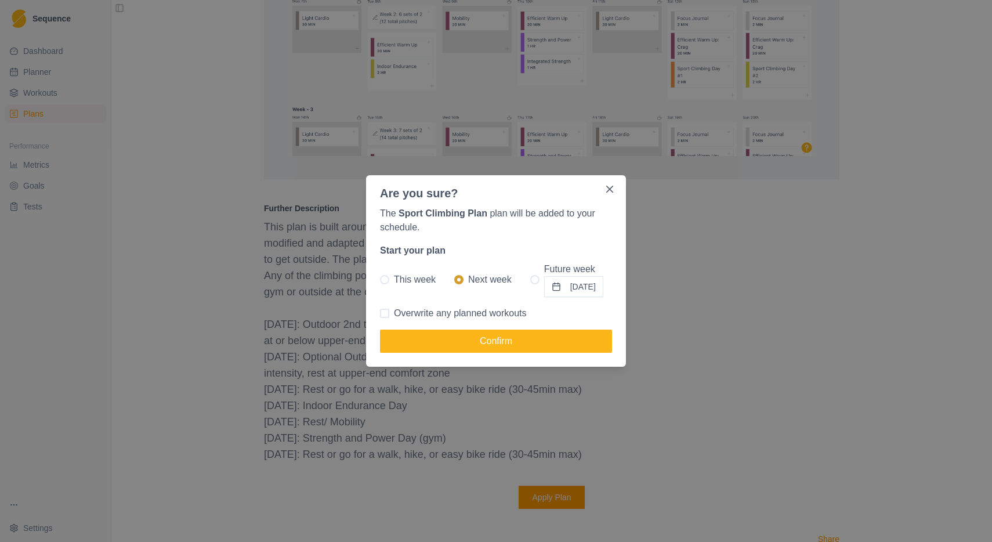
click at [530, 280] on span at bounding box center [534, 279] width 9 height 9
click at [529, 280] on input "Future week [DATE]" at bounding box center [529, 280] width 1 height 1
radio input "true"
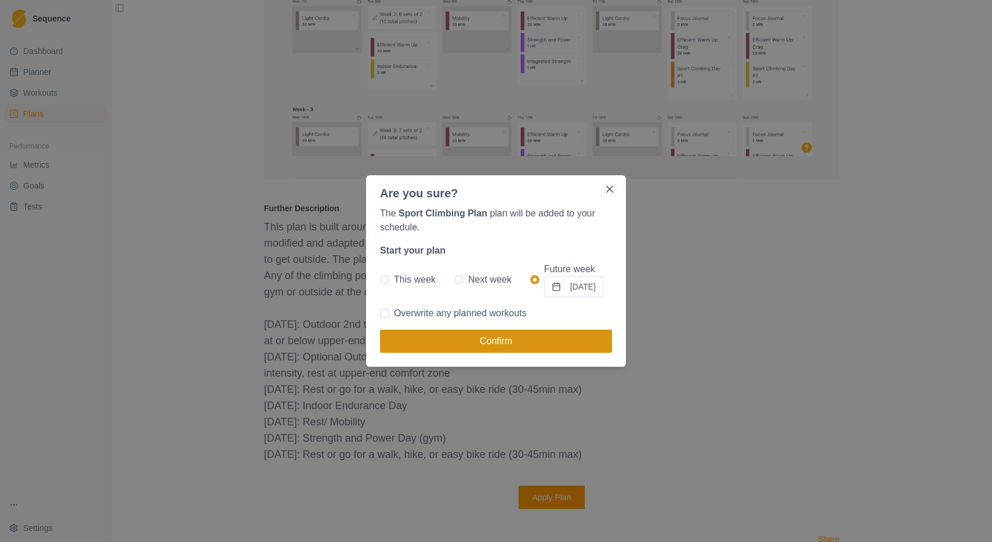
click at [531, 340] on button "Confirm" at bounding box center [496, 340] width 232 height 23
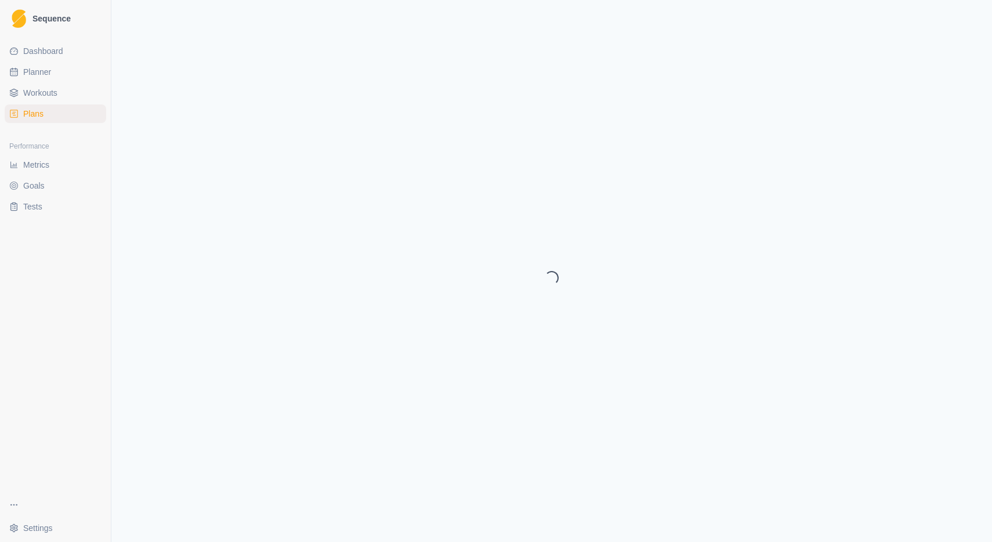
select select "month"
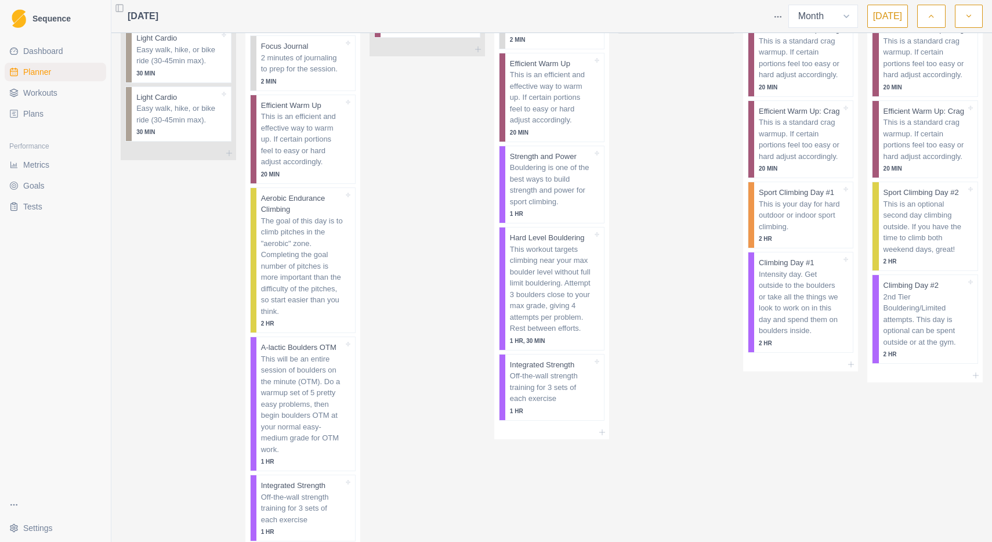
scroll to position [179, 0]
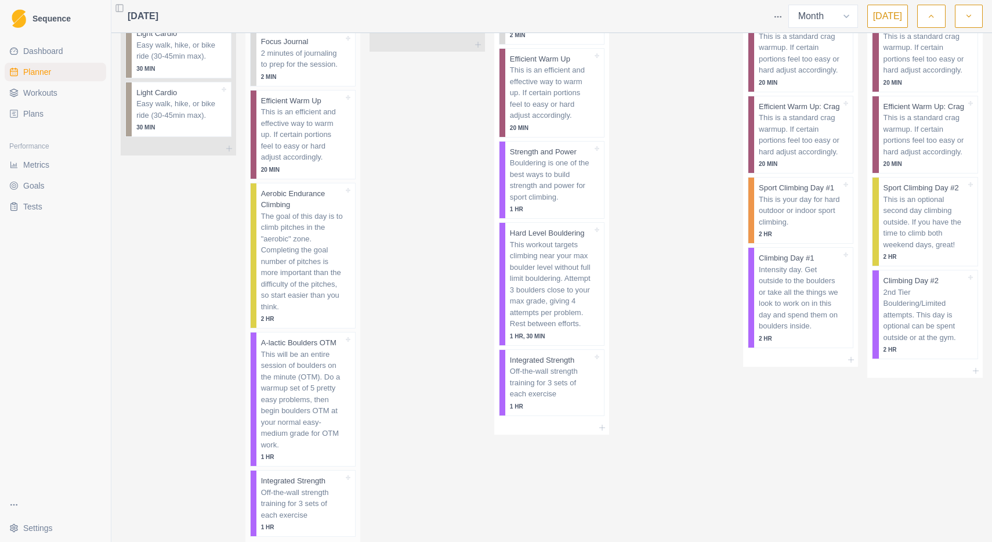
click at [302, 259] on p "The goal of this day is to climb pitches in the "aerobic" zone. Completing the …" at bounding box center [302, 262] width 82 height 102
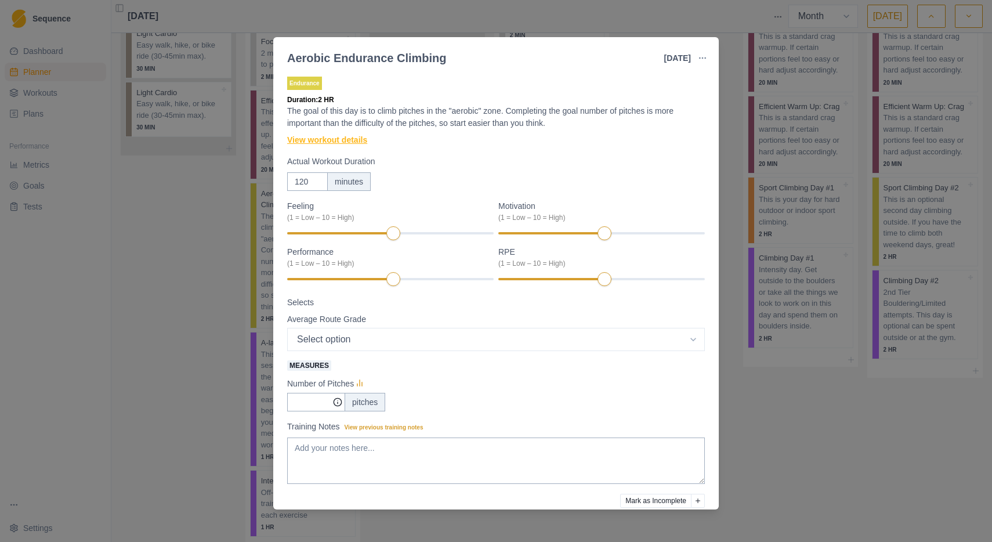
click at [341, 139] on link "View workout details" at bounding box center [327, 140] width 80 height 12
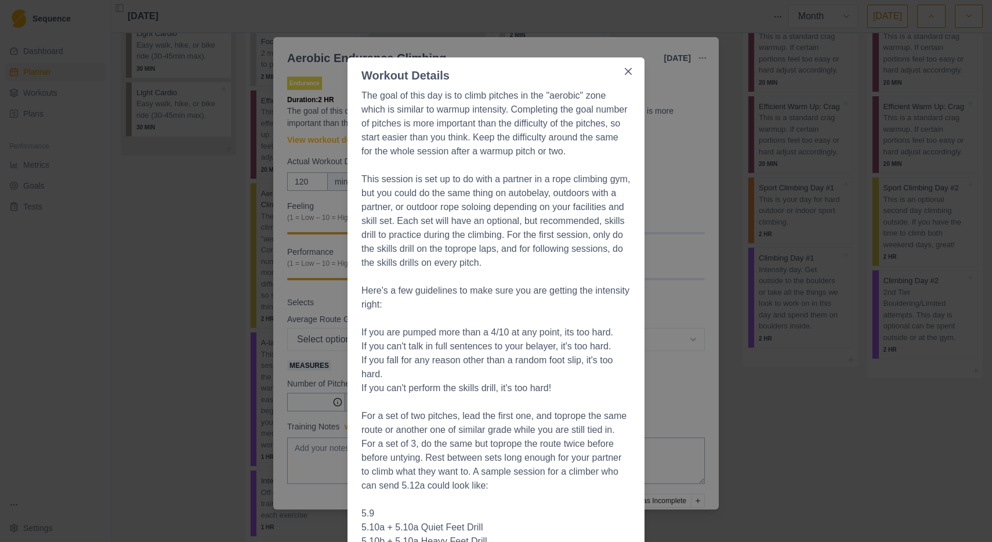
scroll to position [0, 0]
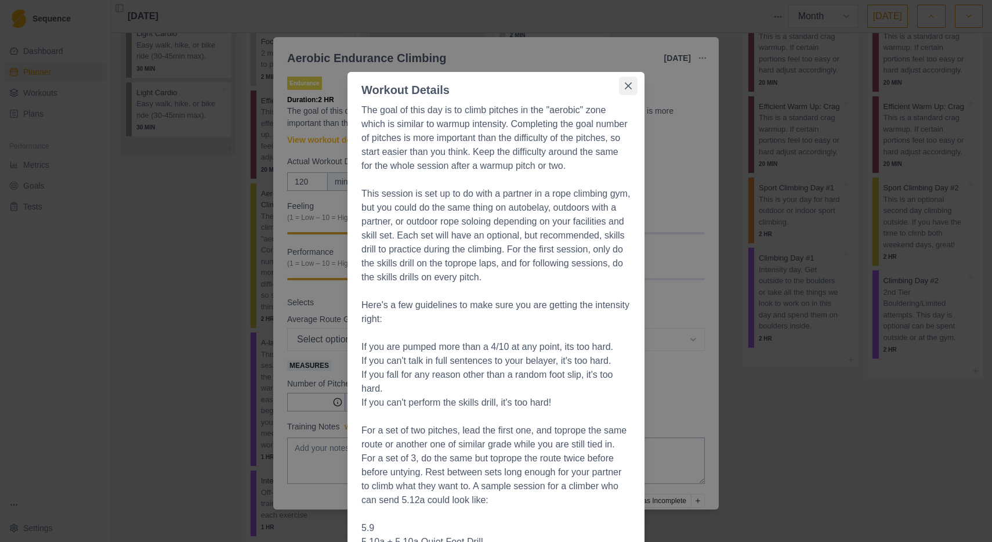
click at [629, 87] on icon "Close" at bounding box center [628, 85] width 7 height 7
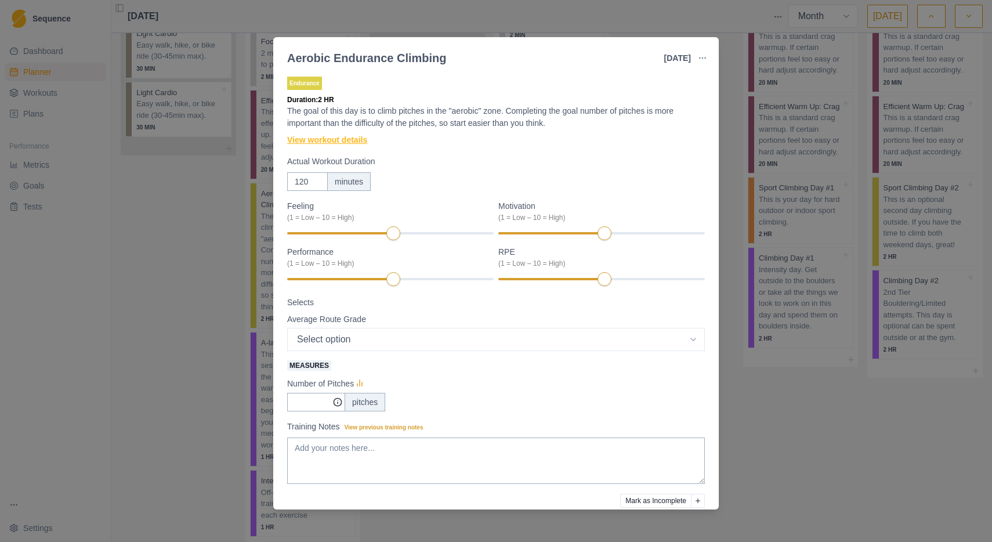
click at [350, 141] on link "View workout details" at bounding box center [327, 140] width 80 height 12
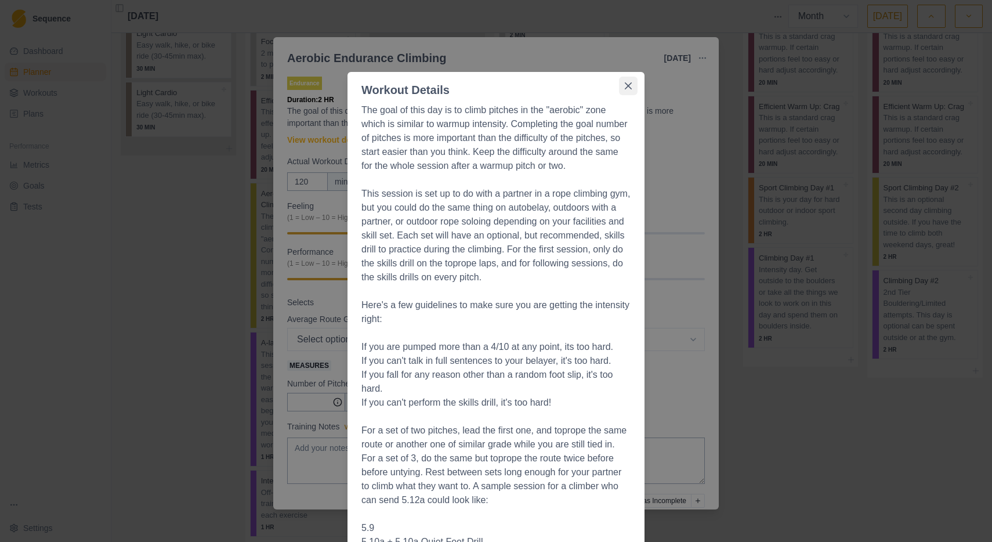
click at [627, 87] on icon "Close" at bounding box center [628, 85] width 7 height 7
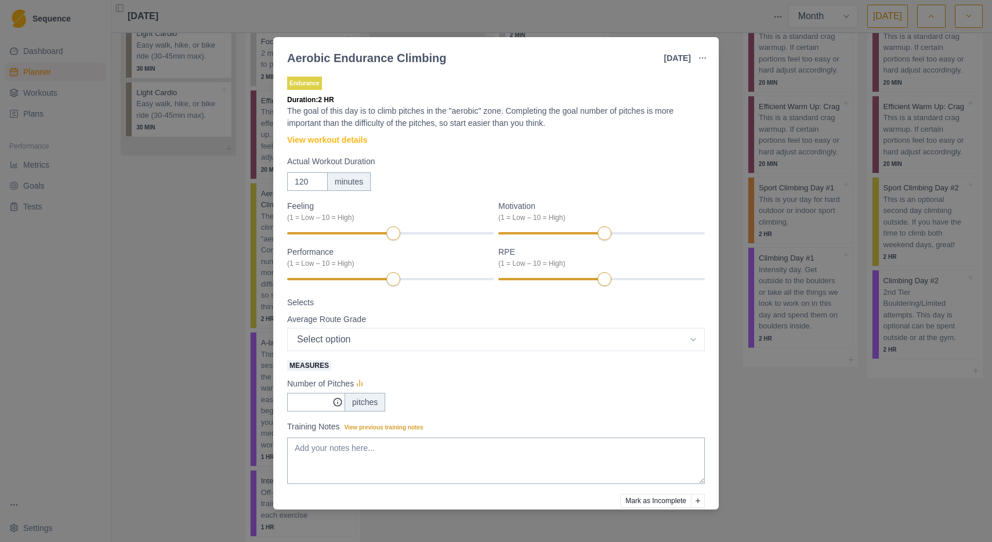
click at [172, 238] on div "Aerobic Endurance Climbing [DATE] Link To Goal View Workout Metrics Edit Origin…" at bounding box center [496, 271] width 992 height 542
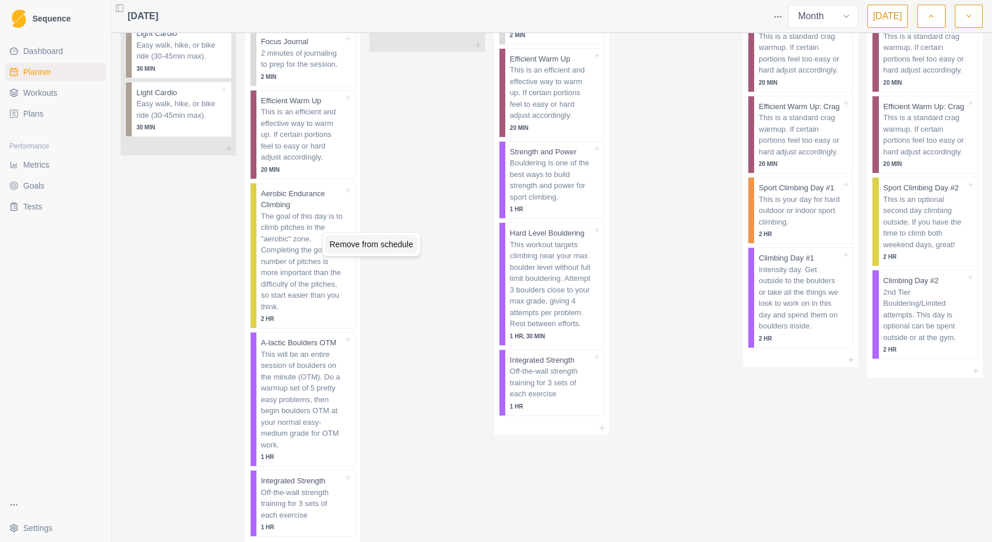
click at [360, 245] on div "Remove from schedule" at bounding box center [371, 244] width 93 height 19
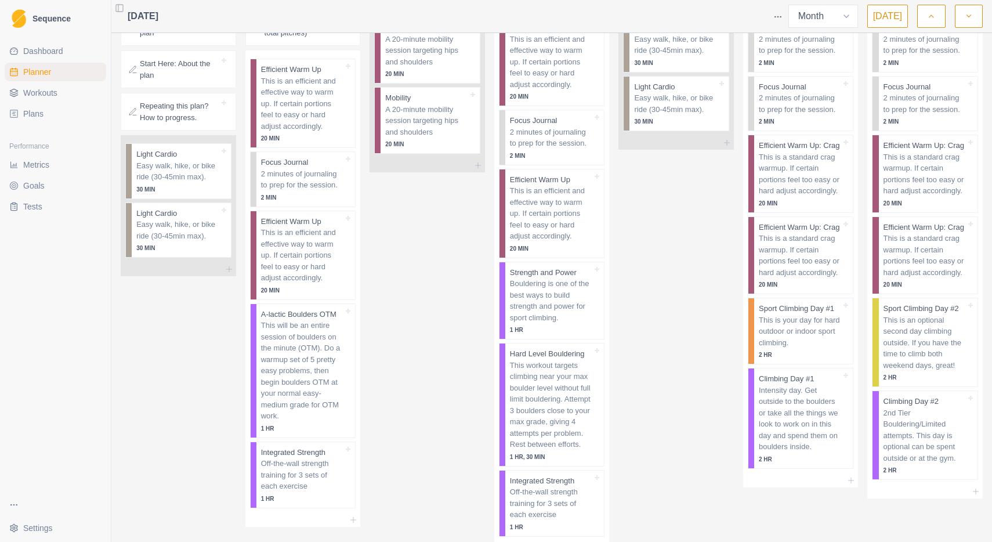
scroll to position [35, 0]
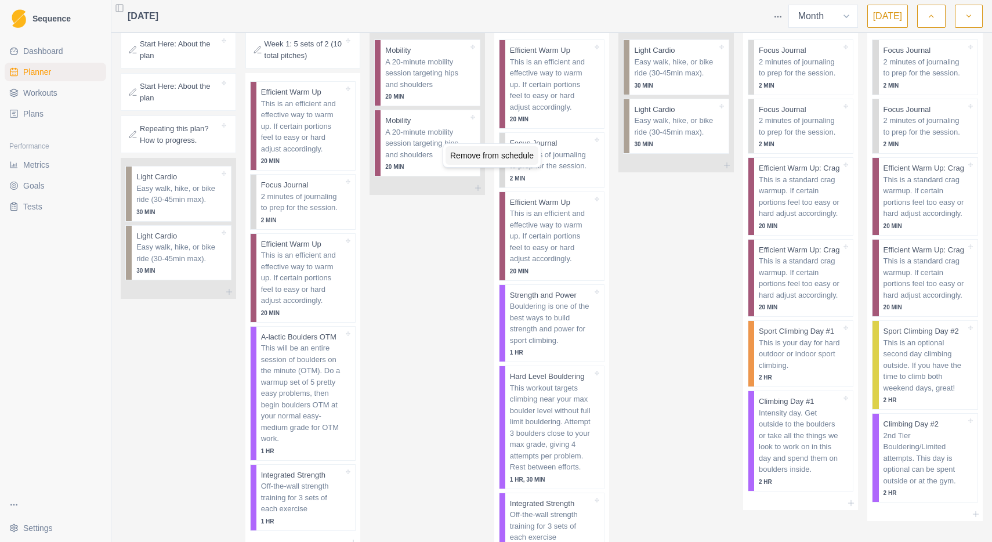
click at [484, 155] on div "Remove from schedule" at bounding box center [491, 155] width 93 height 19
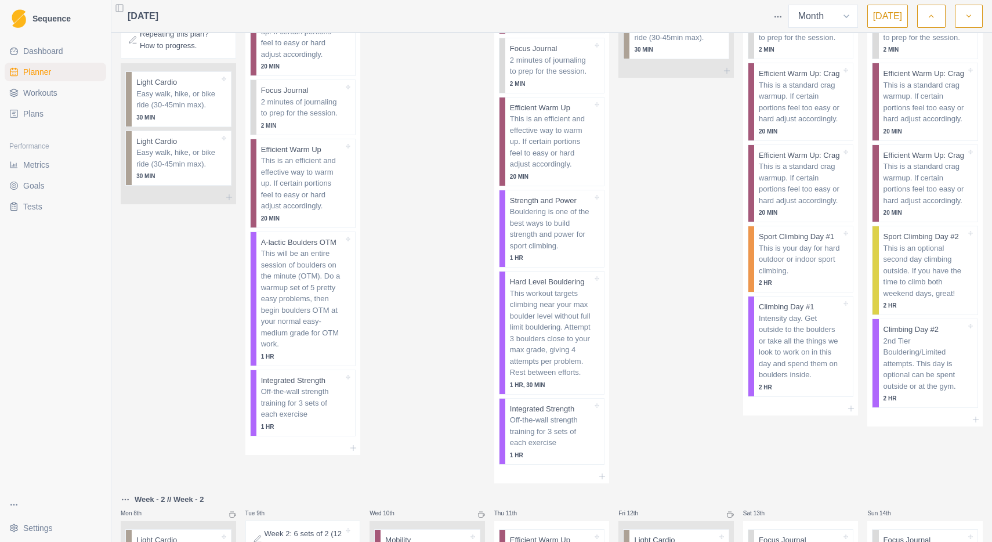
scroll to position [136, 0]
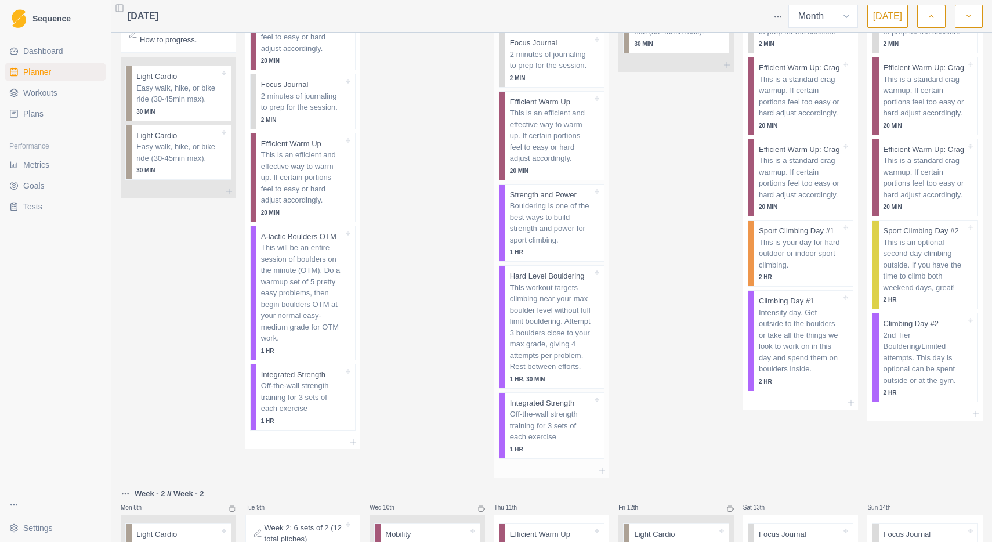
click at [546, 223] on p "Bouldering is one of the best ways to build strength and power for sport climbi…" at bounding box center [551, 222] width 82 height 45
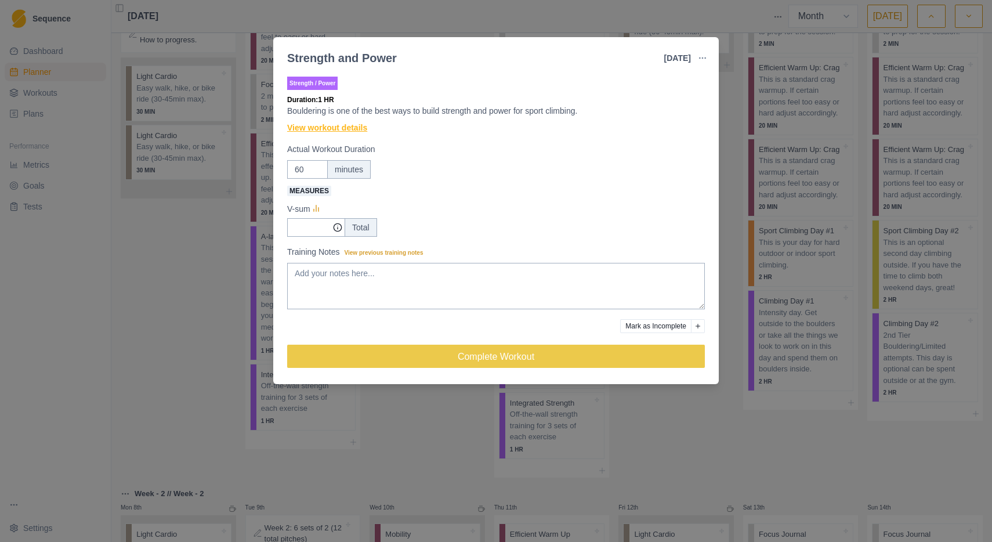
click at [357, 128] on link "View workout details" at bounding box center [327, 128] width 80 height 12
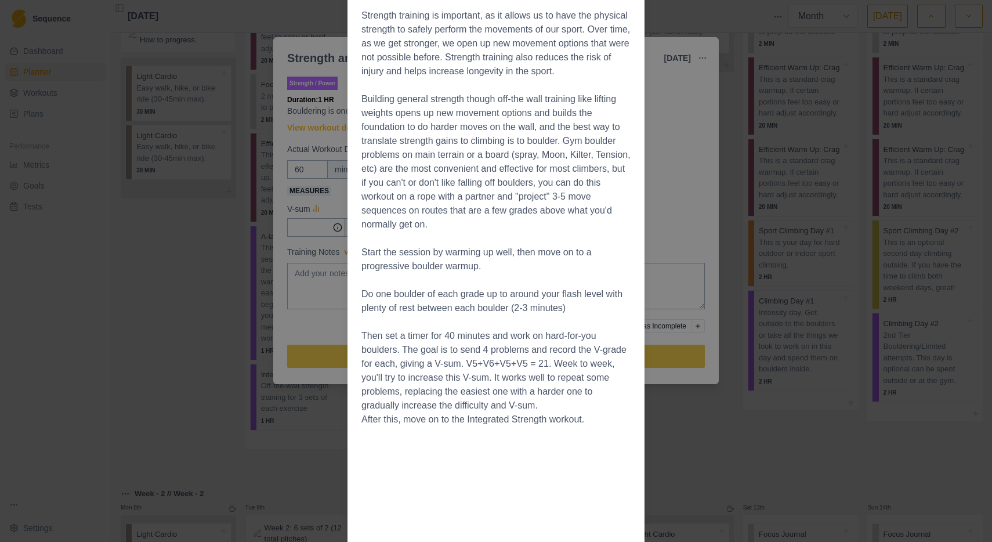
scroll to position [0, 0]
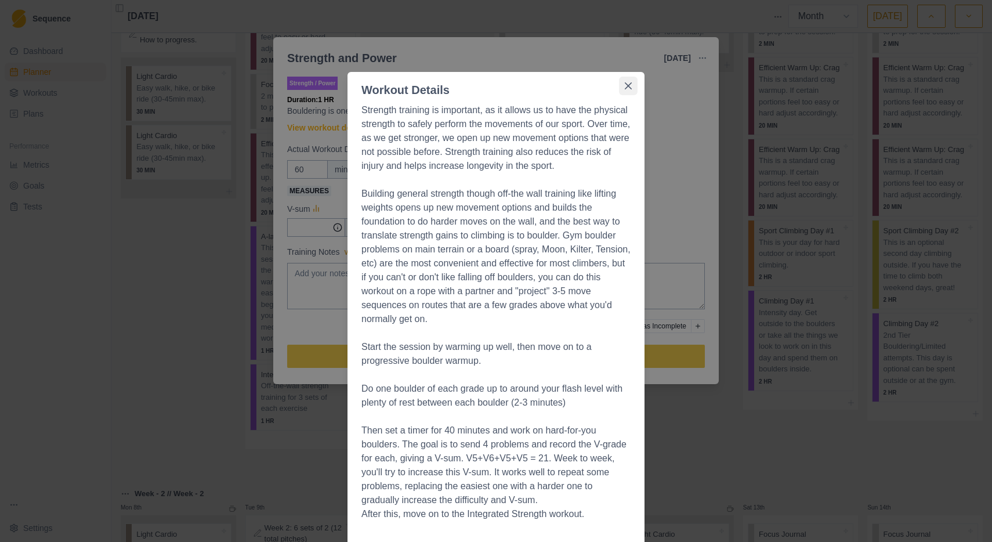
click at [631, 88] on icon "Close" at bounding box center [628, 85] width 7 height 7
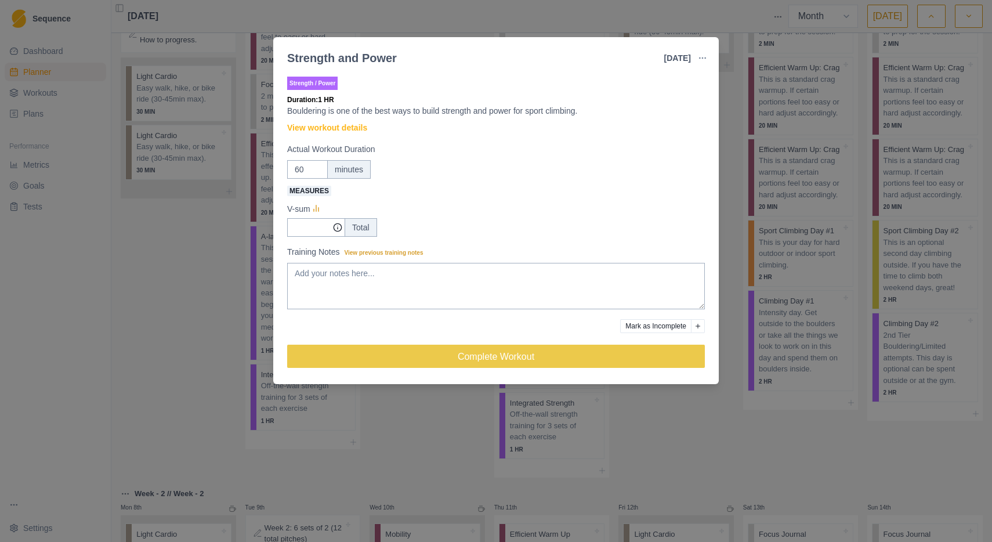
click at [735, 104] on div "Strength and Power [DATE] Link To Goal View Workout Metrics Edit Original Worko…" at bounding box center [496, 271] width 992 height 542
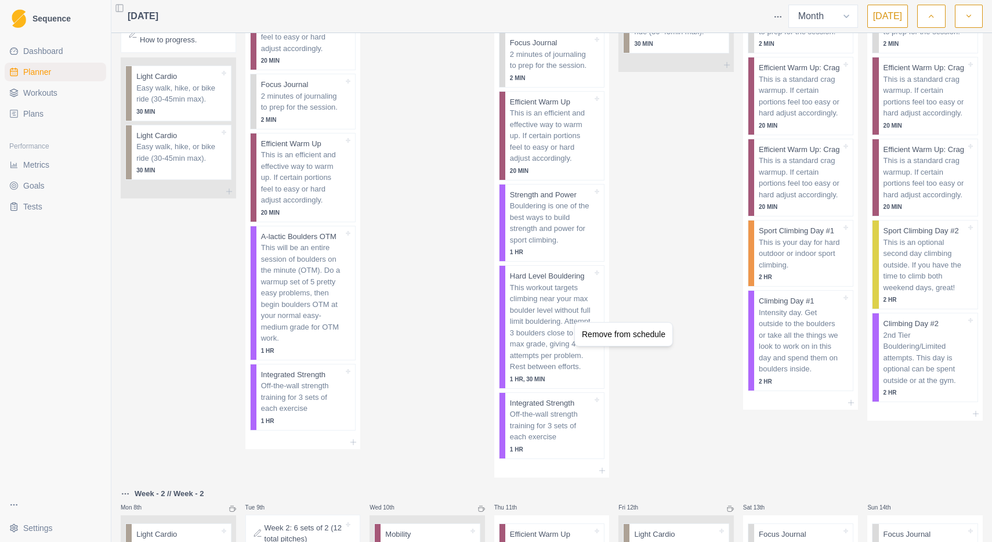
click at [539, 331] on html "Sequence Dashboard Planner Workouts Plans Performance Metrics Goals Tests Setti…" at bounding box center [496, 271] width 992 height 542
click at [539, 331] on p "This workout targets climbing near your max boulder level without full limit bo…" at bounding box center [551, 327] width 82 height 90
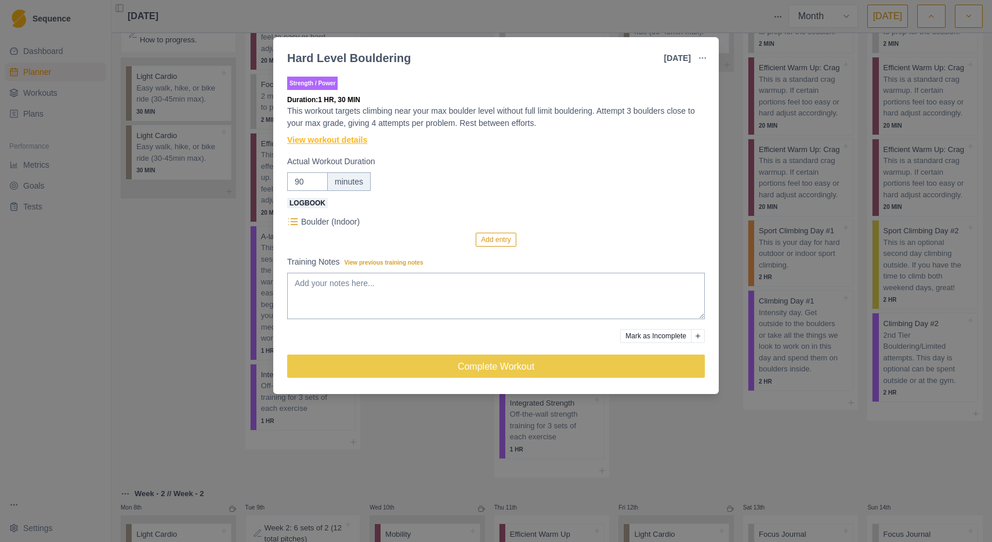
click at [350, 140] on link "View workout details" at bounding box center [327, 140] width 80 height 12
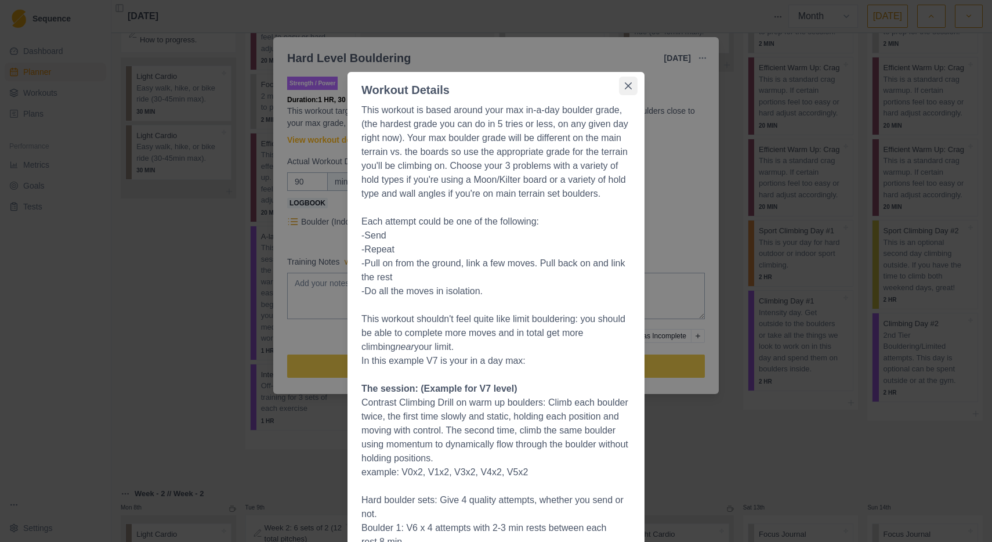
click at [629, 88] on icon "Close" at bounding box center [628, 85] width 7 height 7
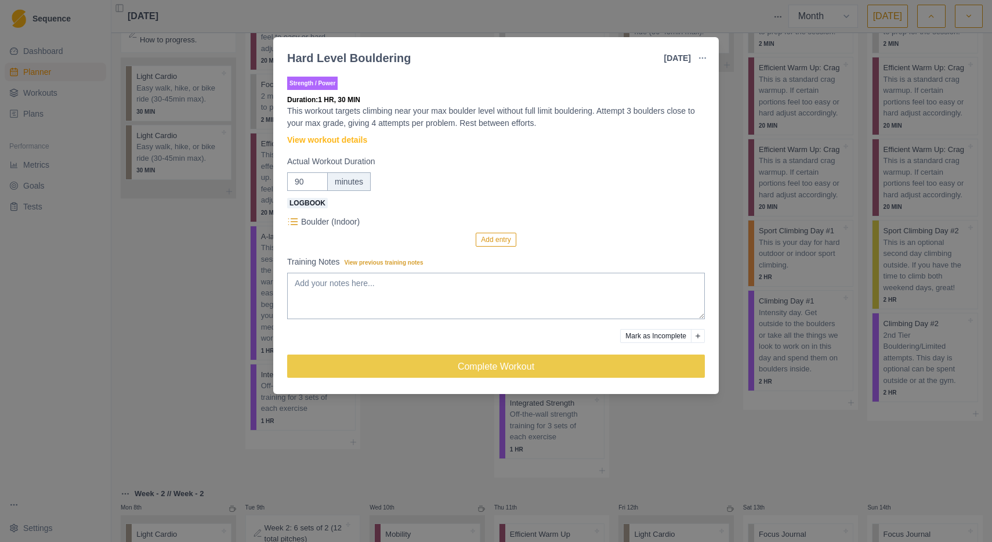
click at [730, 204] on div "Hard Level Bouldering [DATE] Link To Goal View Workout Metrics Edit Original Wo…" at bounding box center [496, 271] width 992 height 542
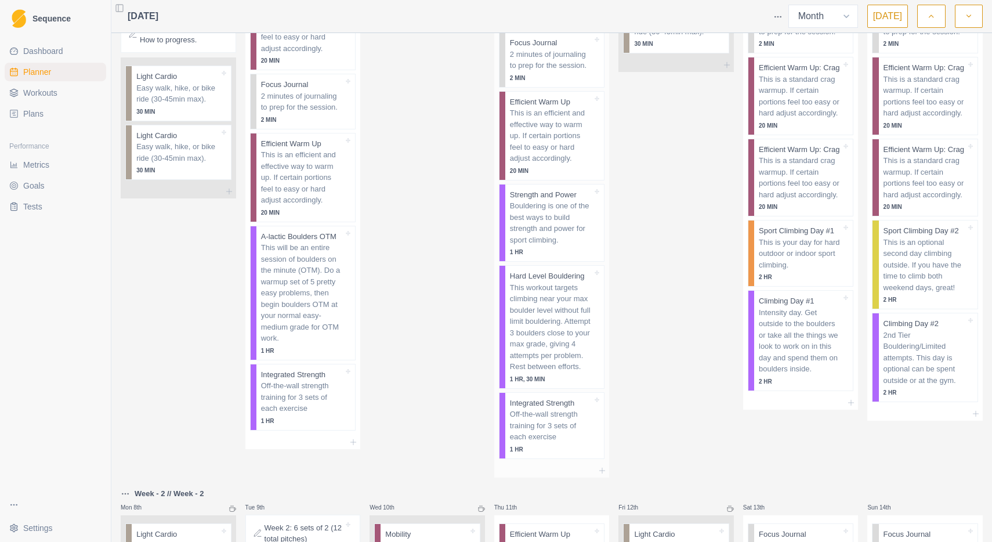
click at [560, 217] on p "Bouldering is one of the best ways to build strength and power for sport climbi…" at bounding box center [551, 222] width 82 height 45
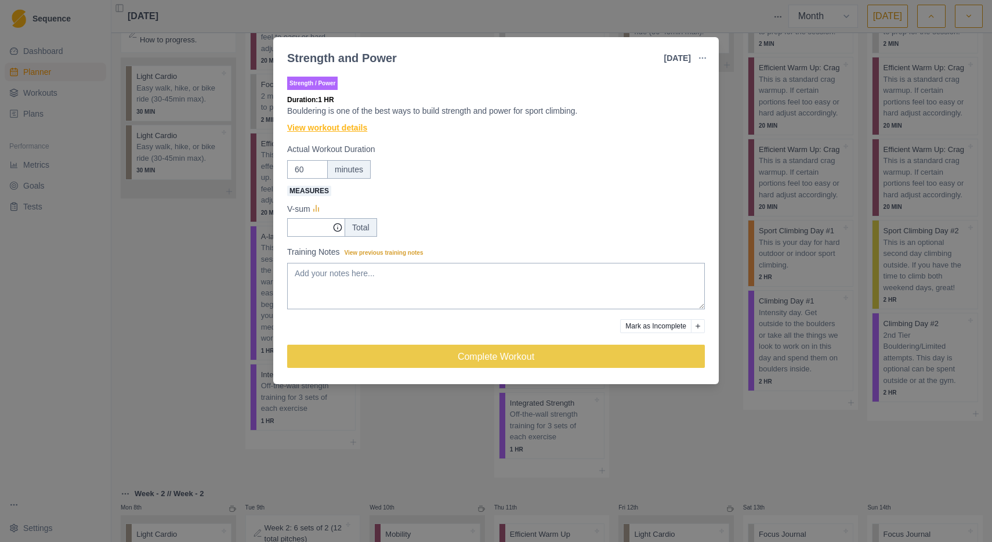
click at [317, 129] on link "View workout details" at bounding box center [327, 128] width 80 height 12
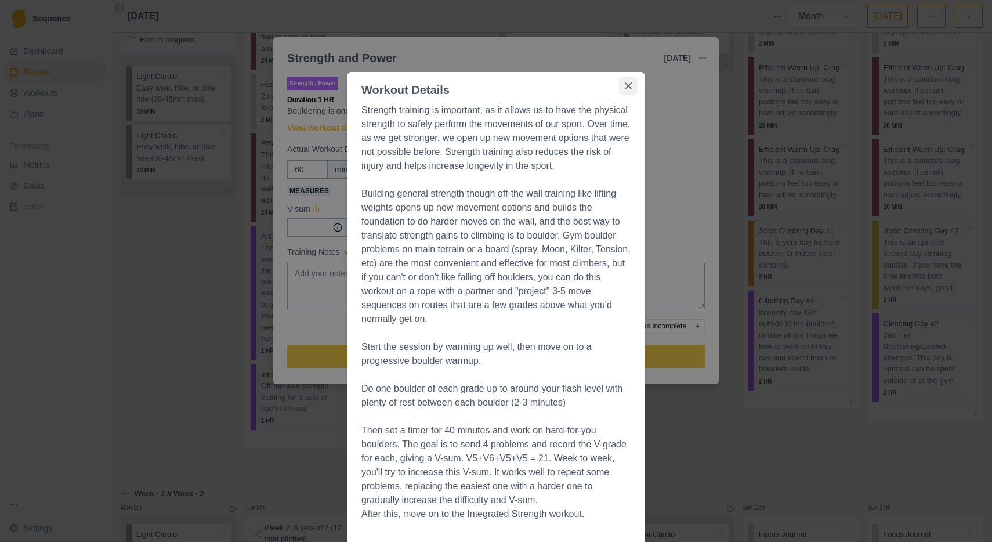
click at [631, 85] on icon "Close" at bounding box center [628, 85] width 7 height 7
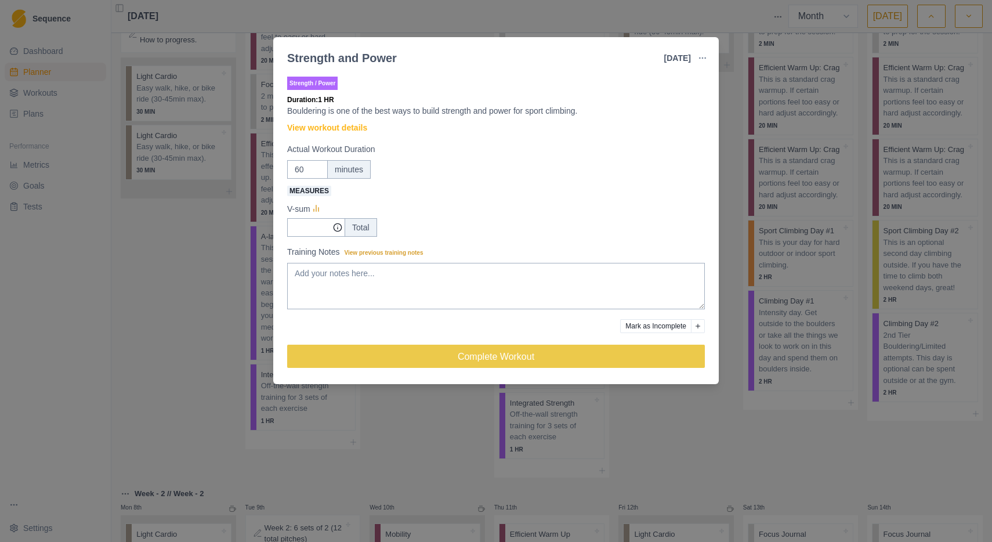
click at [725, 160] on div "Strength and Power [DATE] Link To Goal View Workout Metrics Edit Original Worko…" at bounding box center [496, 271] width 992 height 542
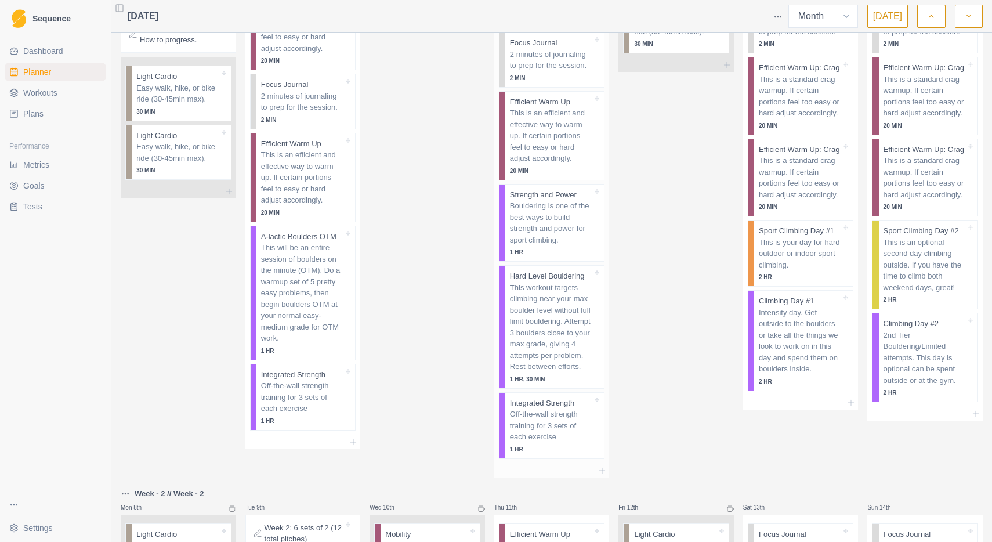
click at [563, 228] on p "Bouldering is one of the best ways to build strength and power for sport climbi…" at bounding box center [551, 222] width 82 height 45
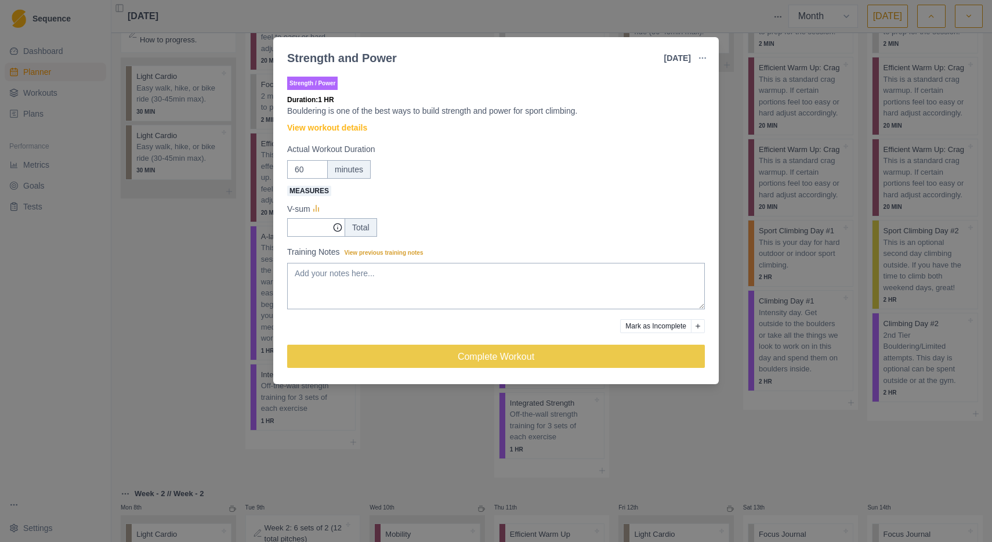
click at [730, 238] on div "Strength and Power [DATE] Link To Goal View Workout Metrics Edit Original Worko…" at bounding box center [496, 271] width 992 height 542
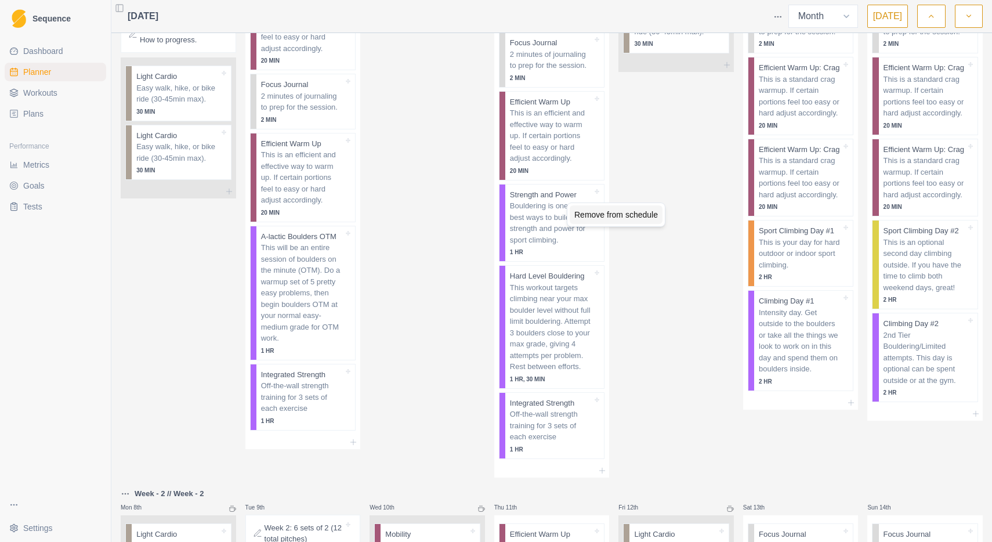
click at [581, 213] on div "Remove from schedule" at bounding box center [615, 214] width 93 height 19
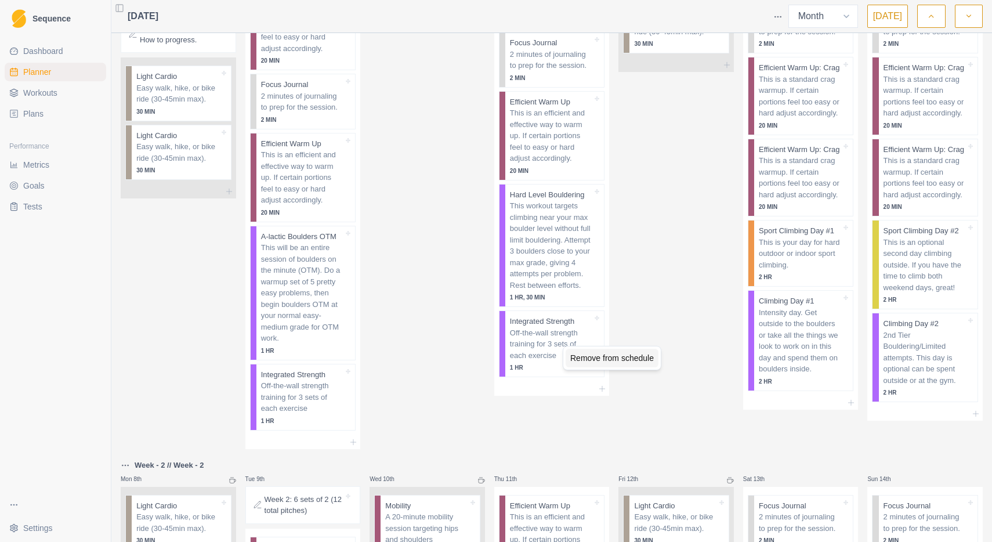
click at [618, 355] on div "Remove from schedule" at bounding box center [611, 358] width 93 height 19
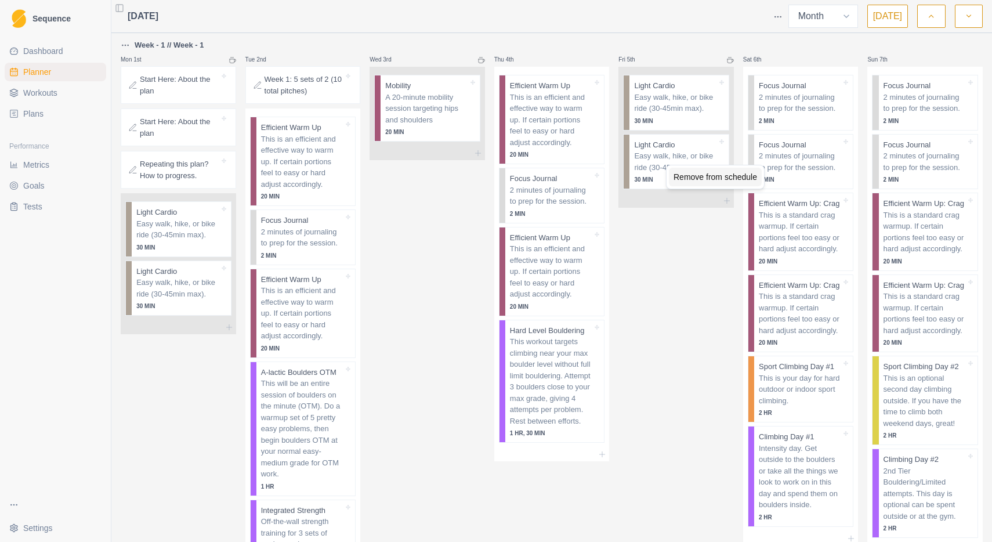
click at [692, 177] on div "Remove from schedule" at bounding box center [715, 177] width 93 height 19
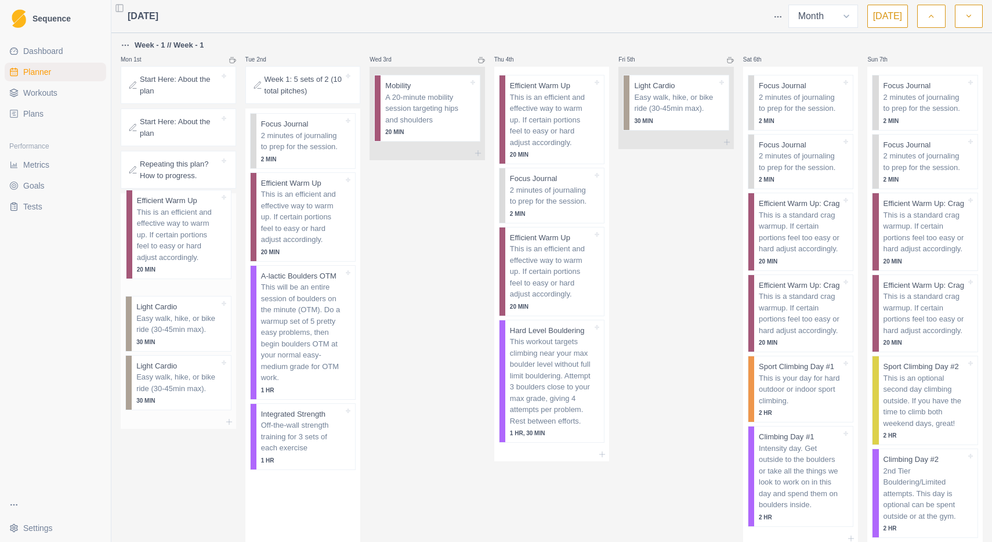
drag, startPoint x: 294, startPoint y: 153, endPoint x: 166, endPoint y: 231, distance: 150.2
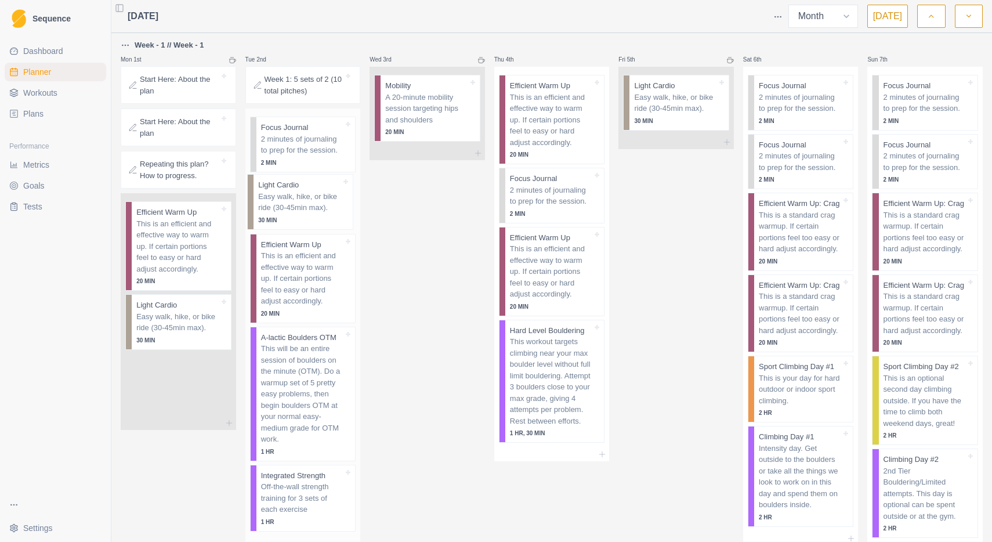
drag, startPoint x: 171, startPoint y: 322, endPoint x: 295, endPoint y: 201, distance: 173.1
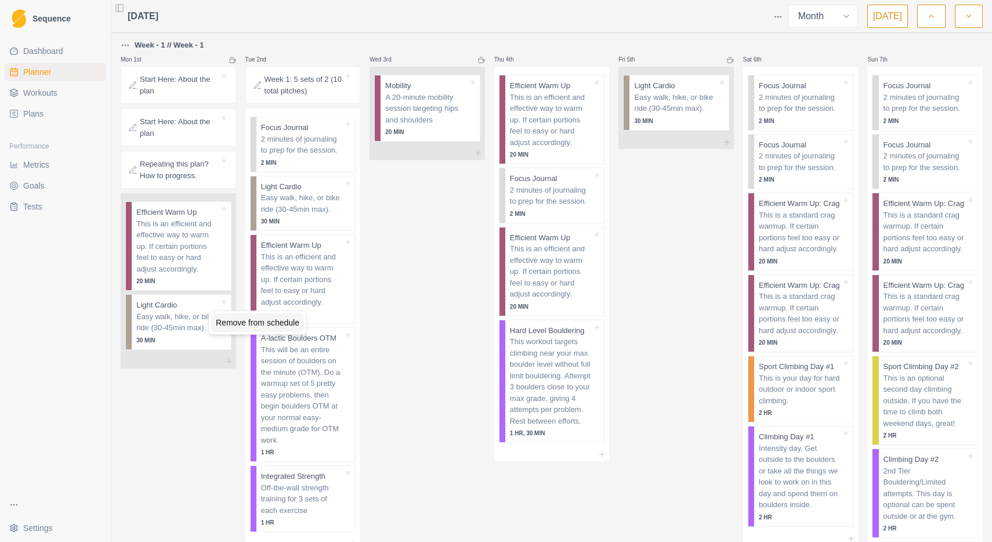
click at [233, 324] on div "Remove from schedule" at bounding box center [257, 322] width 93 height 19
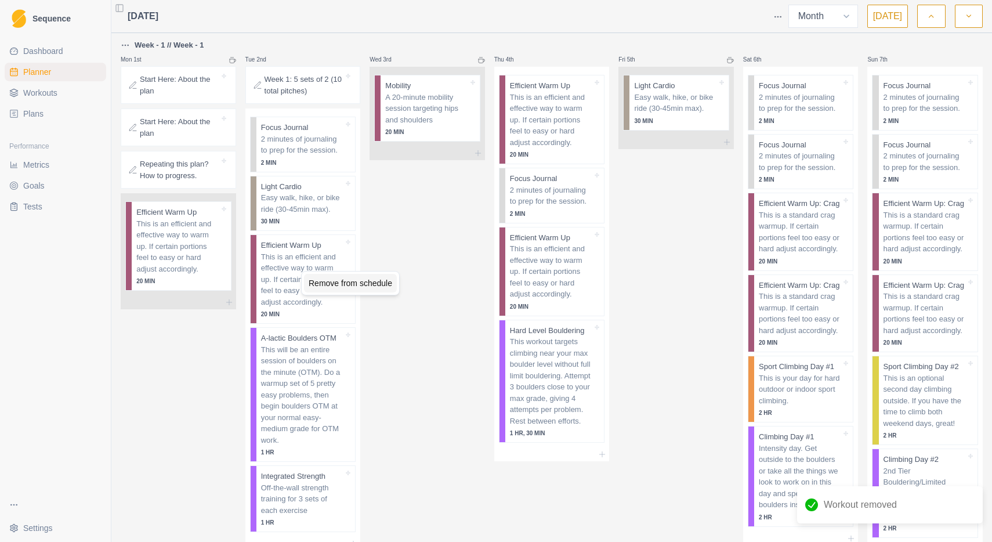
click at [326, 282] on div "Remove from schedule" at bounding box center [350, 283] width 93 height 19
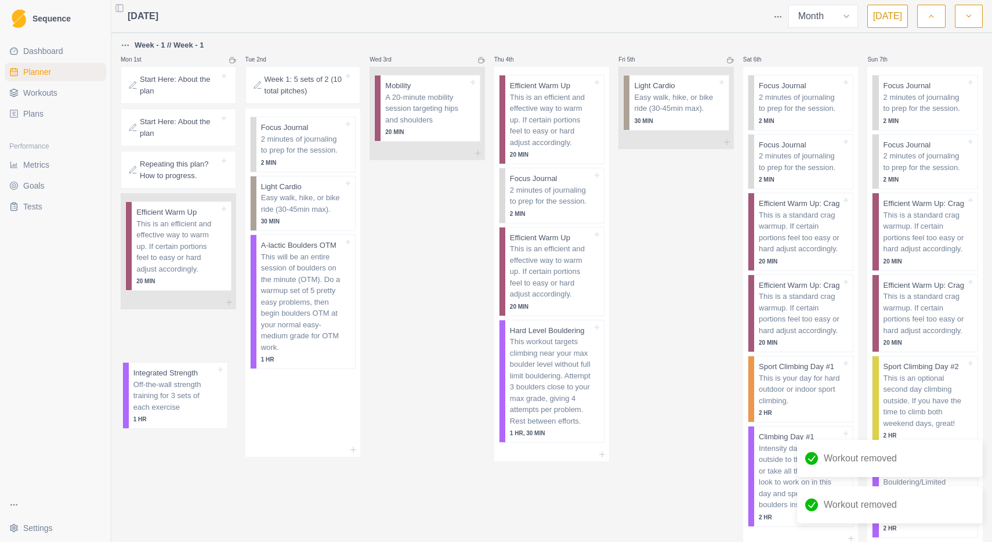
drag, startPoint x: 307, startPoint y: 380, endPoint x: 172, endPoint y: 375, distance: 134.6
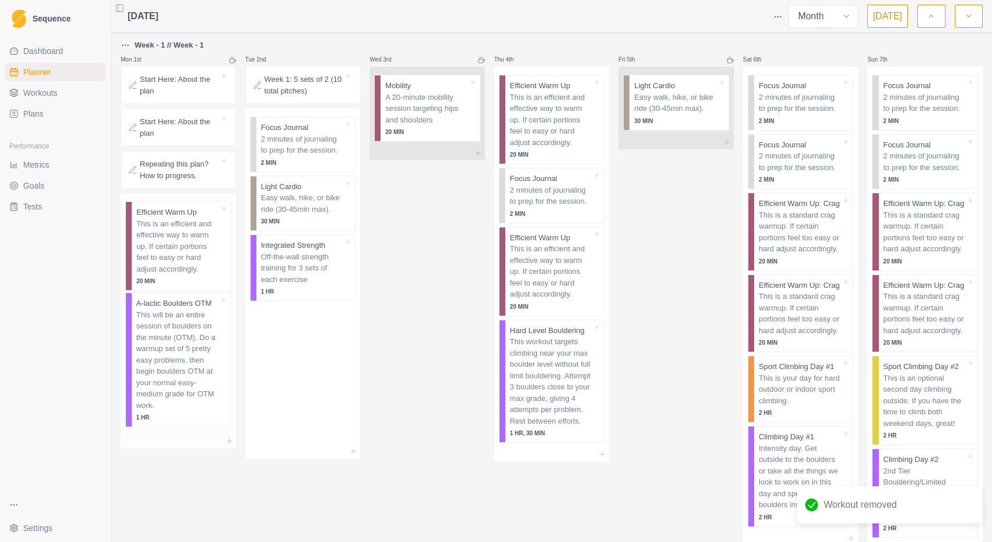
drag, startPoint x: 292, startPoint y: 300, endPoint x: 160, endPoint y: 362, distance: 146.1
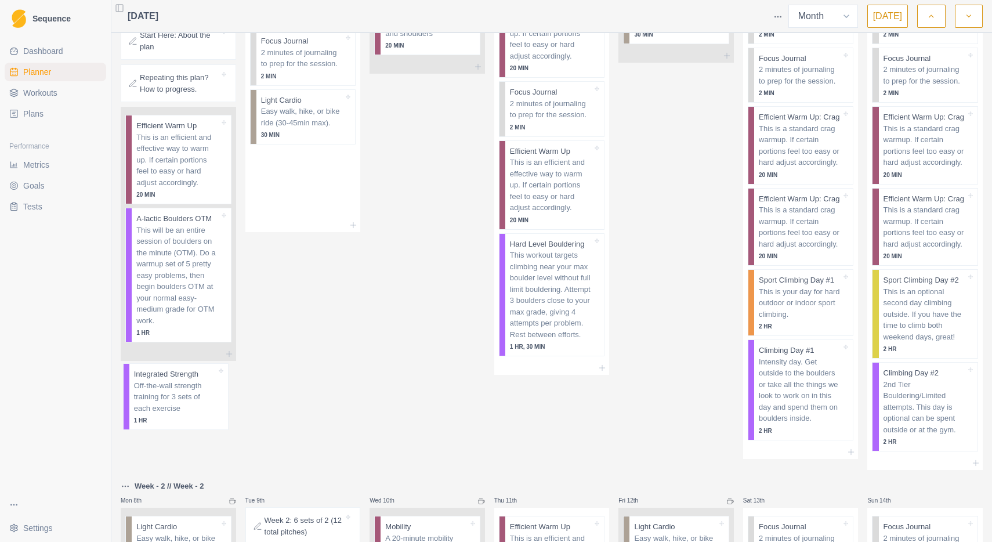
scroll to position [88, 0]
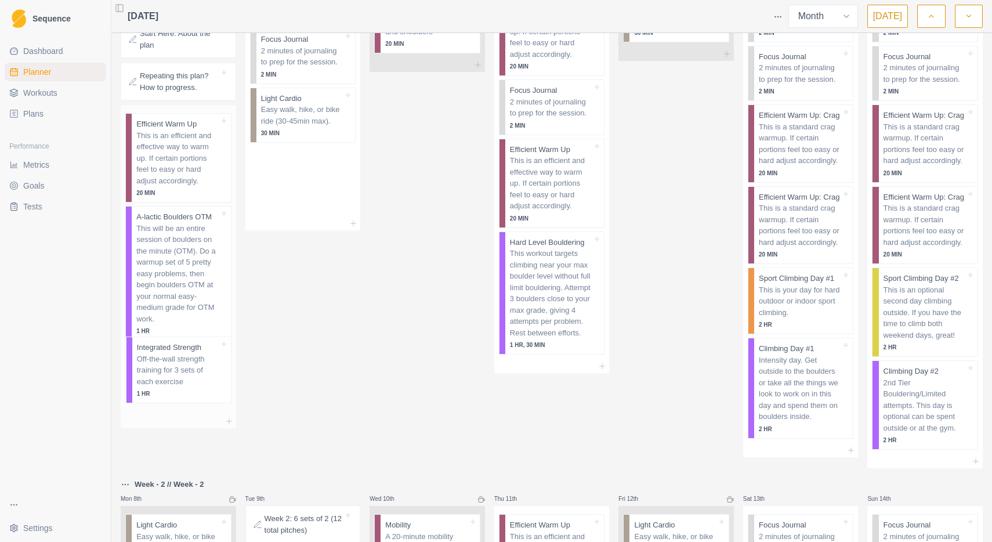
drag, startPoint x: 293, startPoint y: 269, endPoint x: 167, endPoint y: 378, distance: 166.1
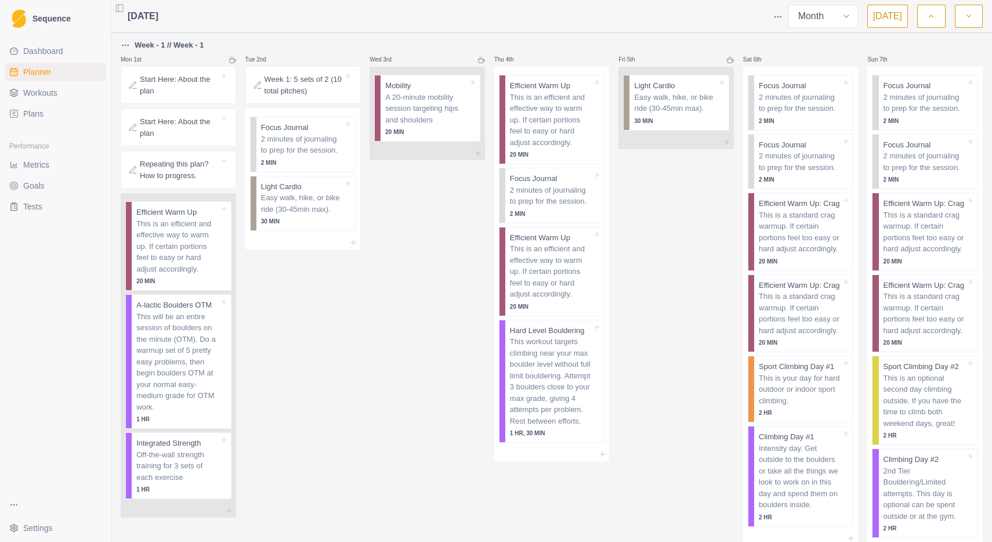
scroll to position [0, 0]
click at [573, 125] on div "Remove from schedule" at bounding box center [601, 126] width 93 height 19
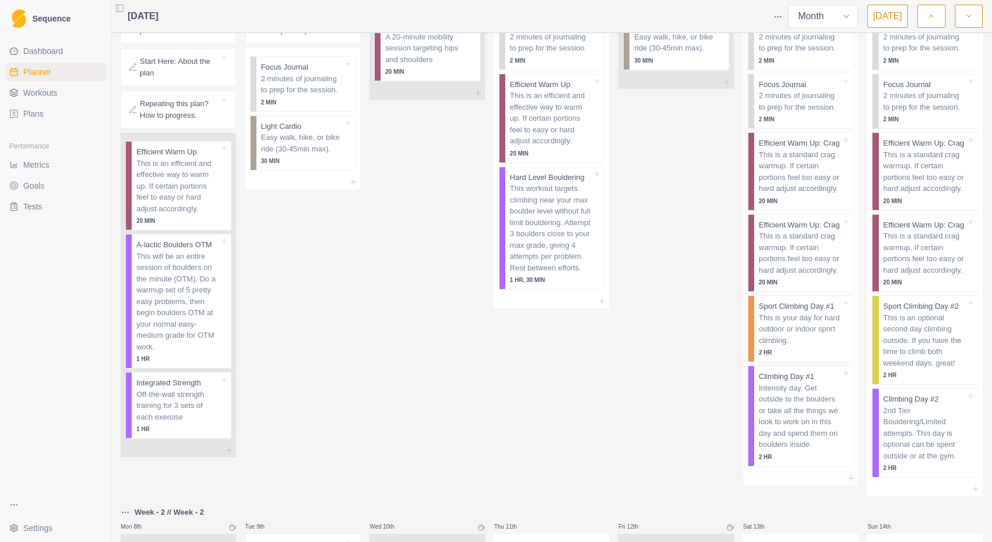
scroll to position [64, 0]
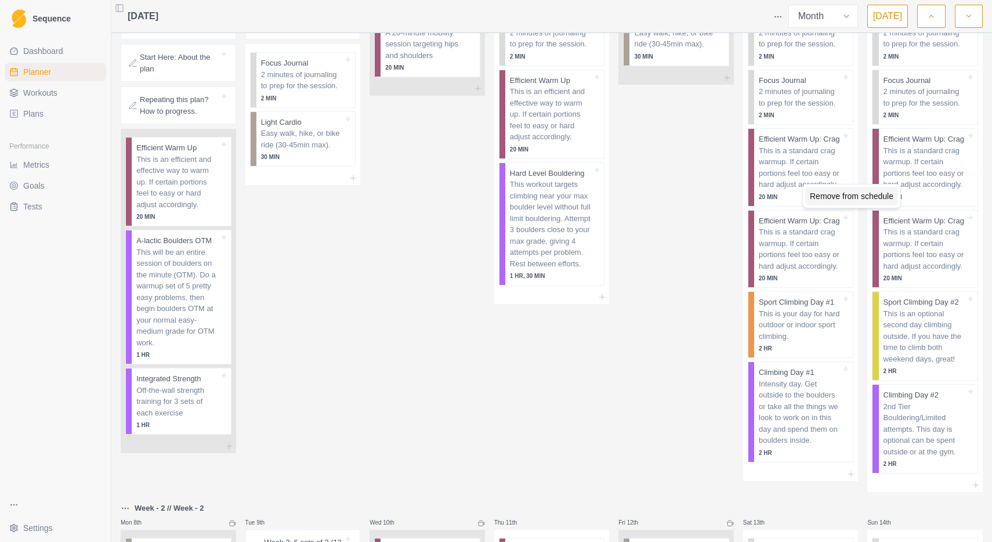
click at [829, 195] on div "Remove from schedule" at bounding box center [851, 196] width 93 height 19
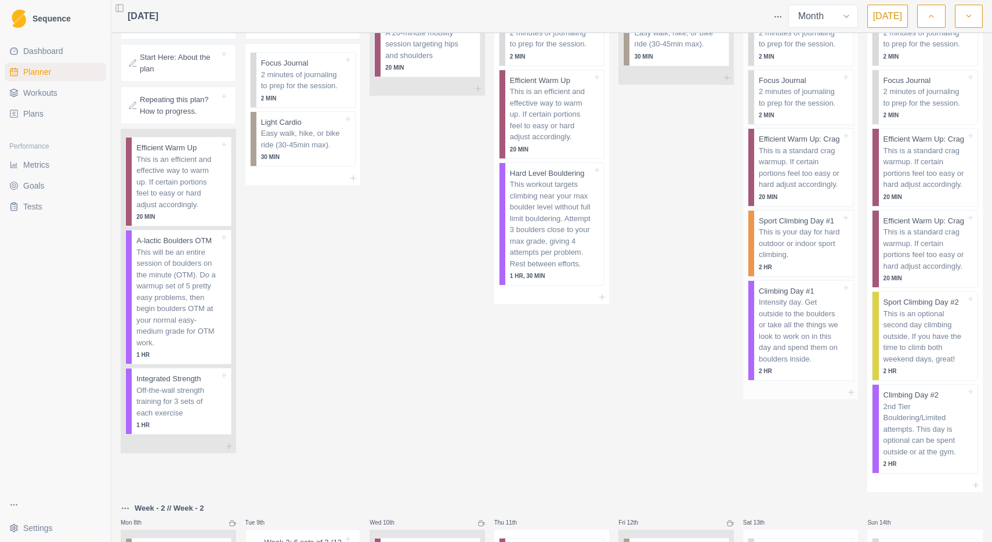
click at [819, 260] on p "This is your day for hard outdoor or indoor sport climbing." at bounding box center [800, 243] width 82 height 34
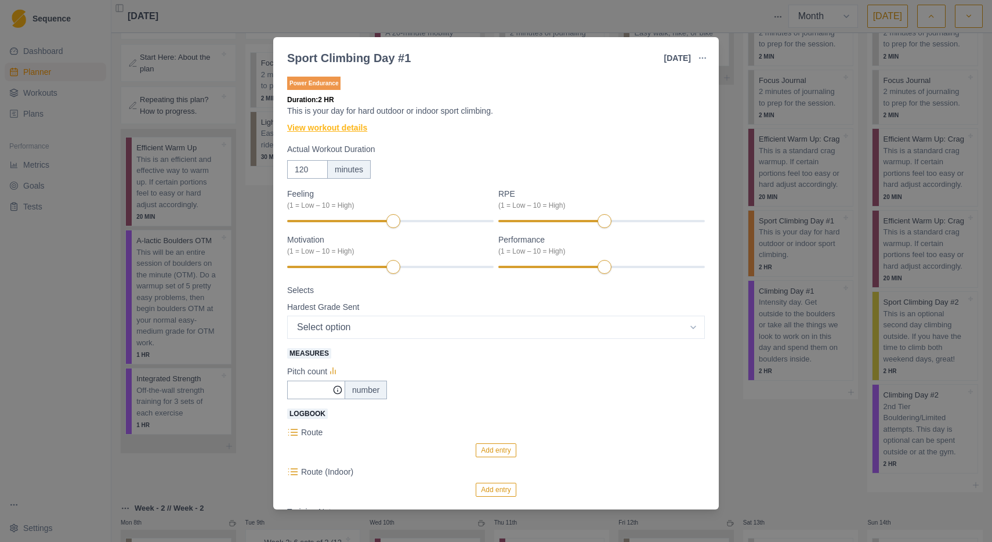
click at [353, 129] on link "View workout details" at bounding box center [327, 128] width 80 height 12
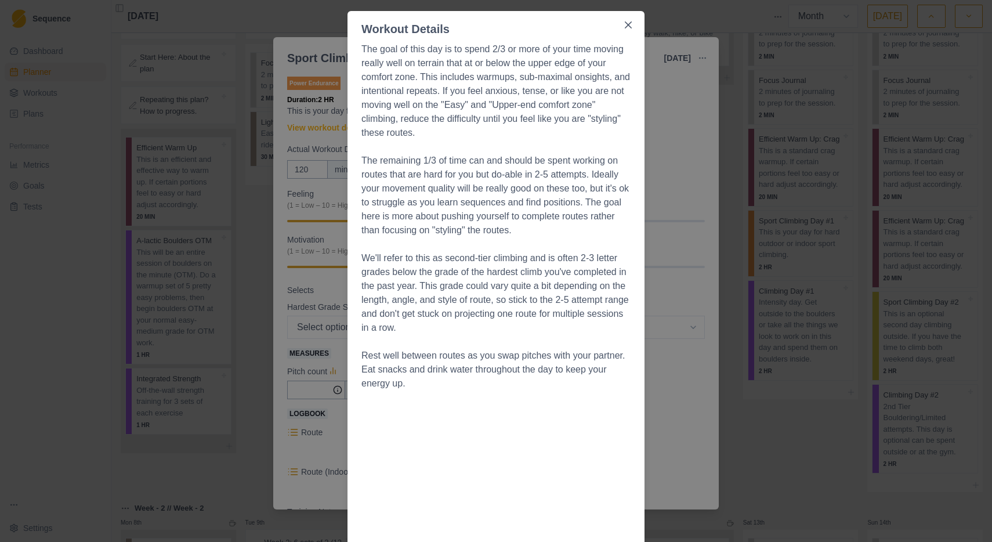
scroll to position [3, 0]
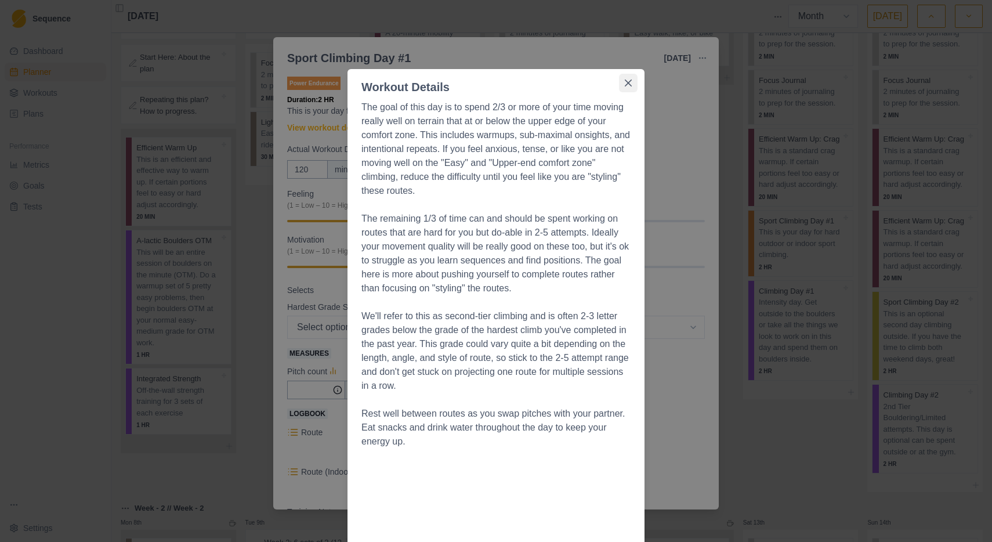
click at [630, 82] on icon "Close" at bounding box center [628, 82] width 7 height 7
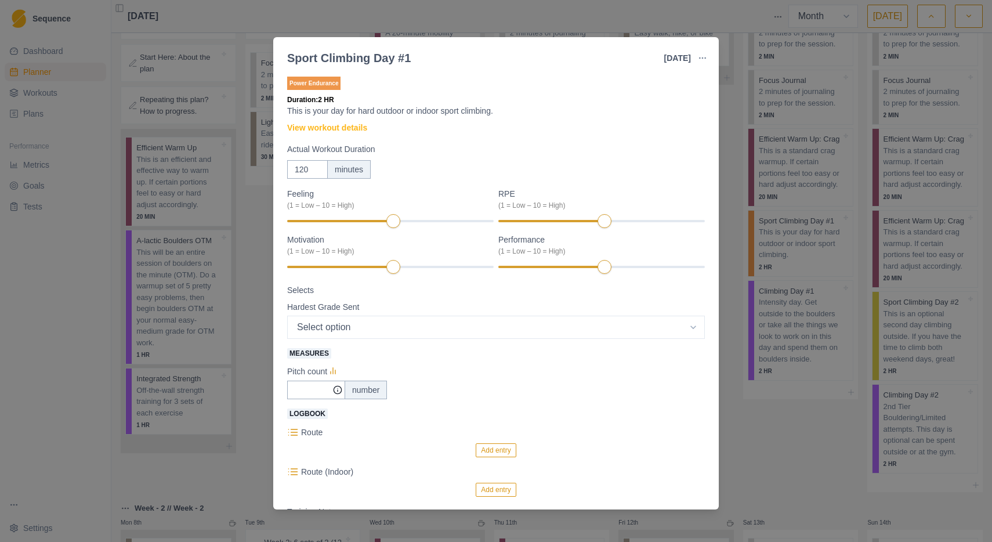
click at [731, 108] on div "Sport Climbing Day #1 [DATE] Link To Goal View Workout Metrics Edit Original Wo…" at bounding box center [496, 271] width 992 height 542
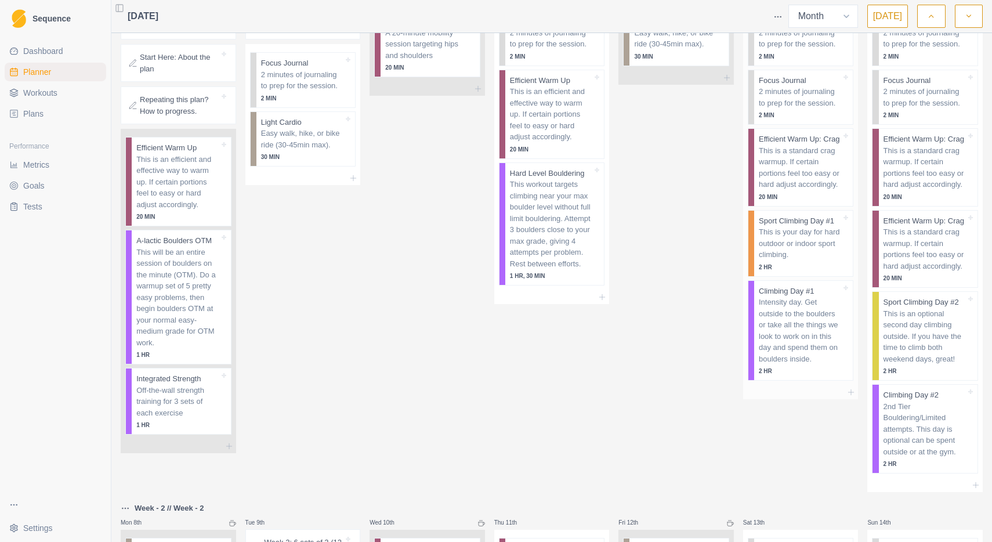
click at [796, 349] on p "Intensity day. Get outside to the boulders or take all the things we look to wo…" at bounding box center [800, 330] width 82 height 68
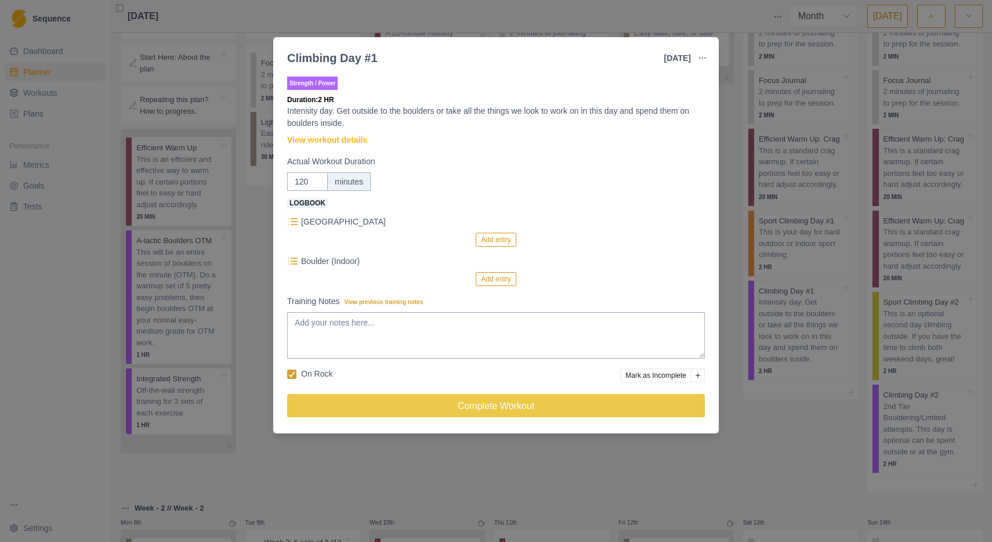
click at [738, 499] on div "Climbing Day #1 [DATE] Link To Goal View Workout Metrics Edit Original Workout …" at bounding box center [496, 271] width 992 height 542
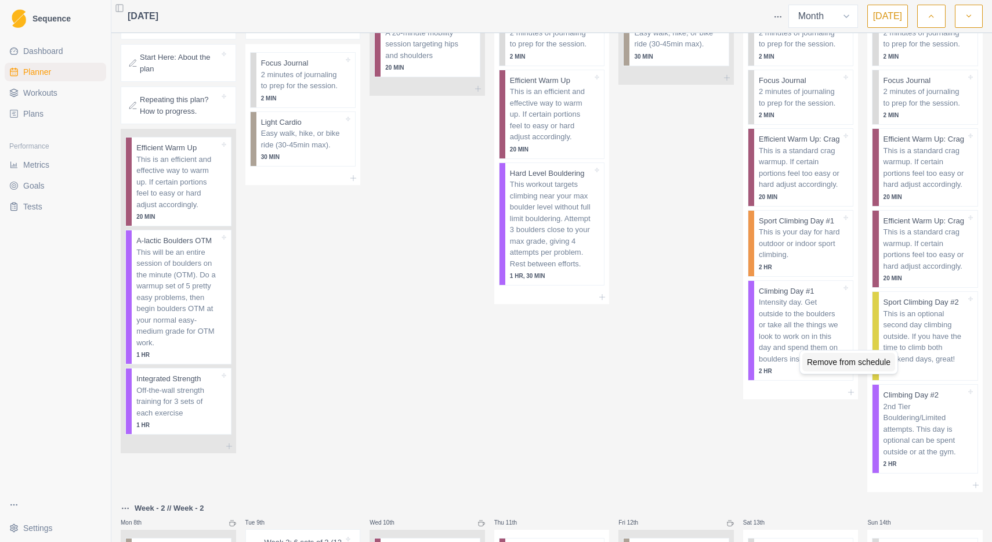
click at [826, 360] on div "Remove from schedule" at bounding box center [848, 362] width 93 height 19
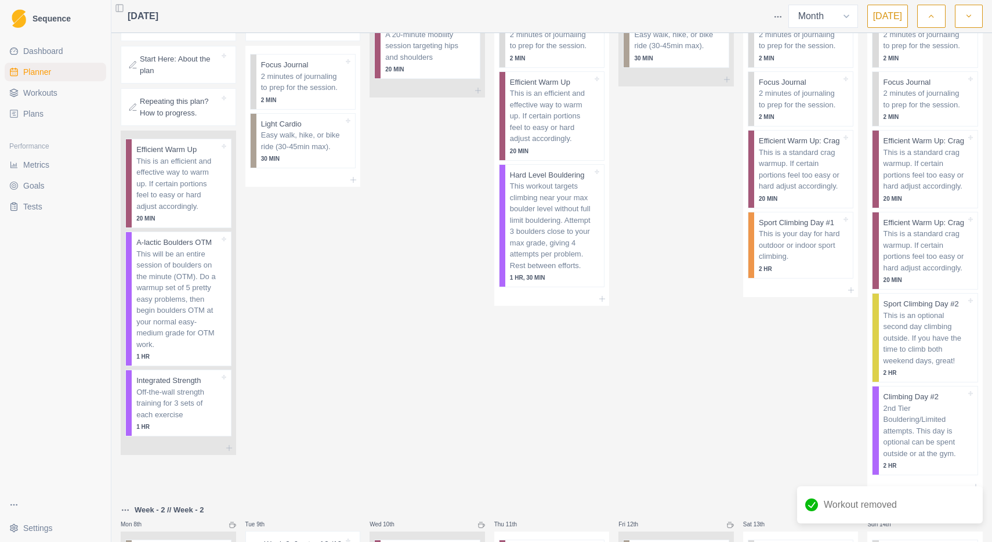
scroll to position [0, 0]
click at [867, 266] on div "Remove from schedule" at bounding box center [879, 268] width 93 height 19
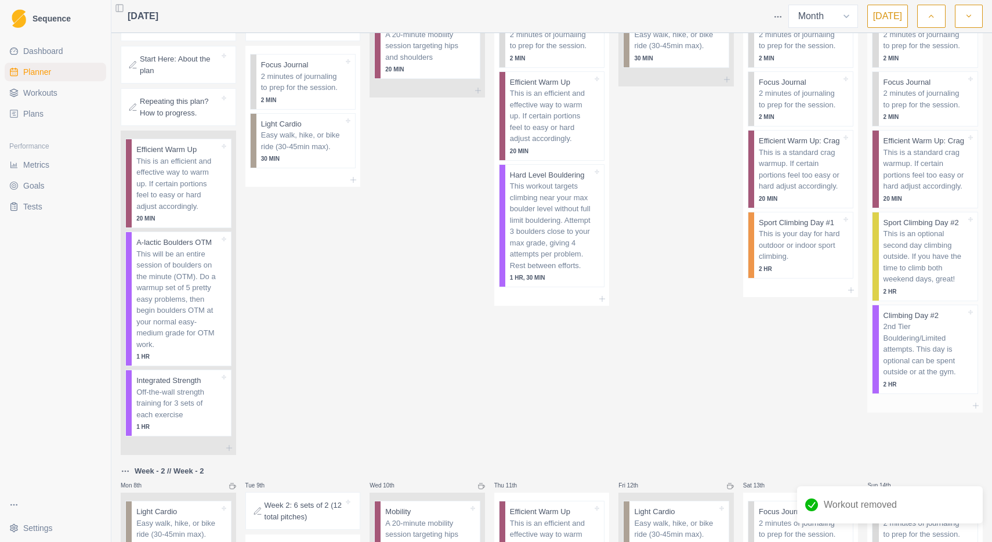
click at [927, 285] on p "This is an optional second day climbing outside. If you have the time to climb …" at bounding box center [924, 256] width 82 height 57
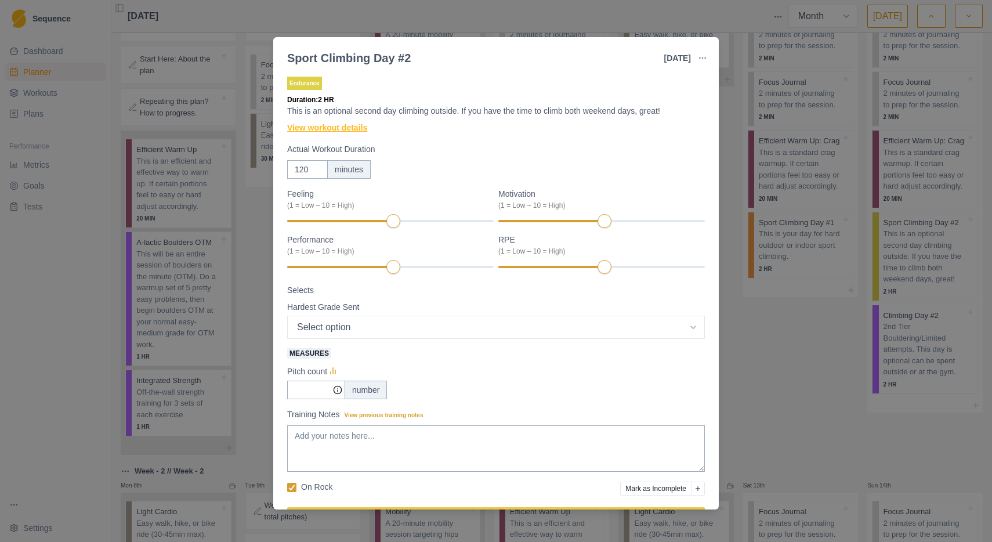
click at [342, 127] on link "View workout details" at bounding box center [327, 128] width 80 height 12
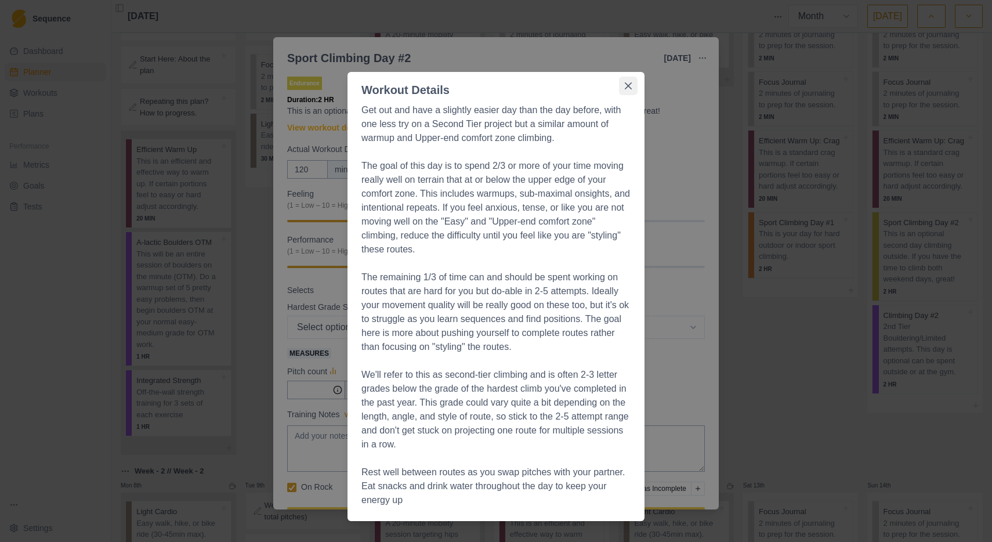
click at [625, 88] on icon "Close" at bounding box center [628, 85] width 7 height 7
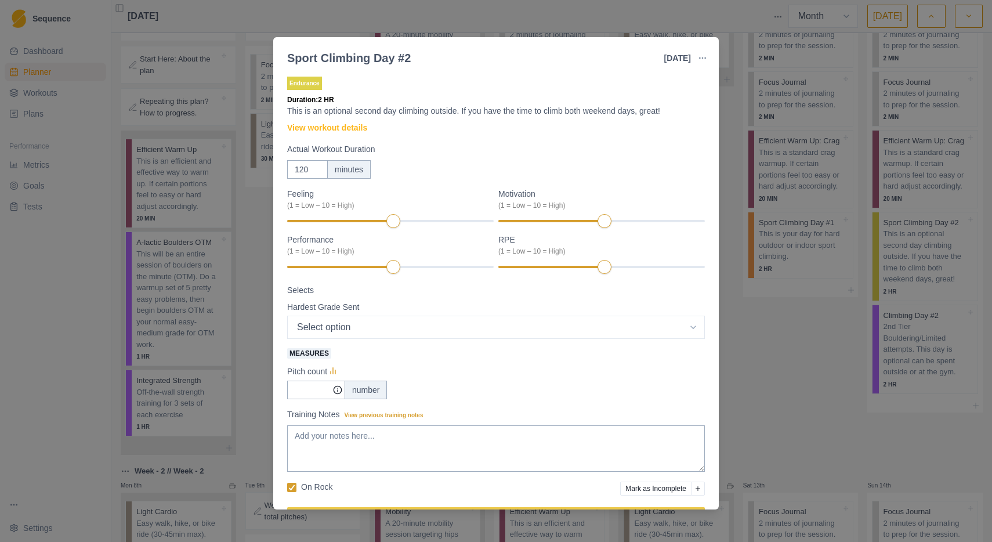
click at [728, 201] on div "Sport Climbing Day #2 [DATE] Link To Goal View Workout Metrics Edit Original Wo…" at bounding box center [496, 271] width 992 height 542
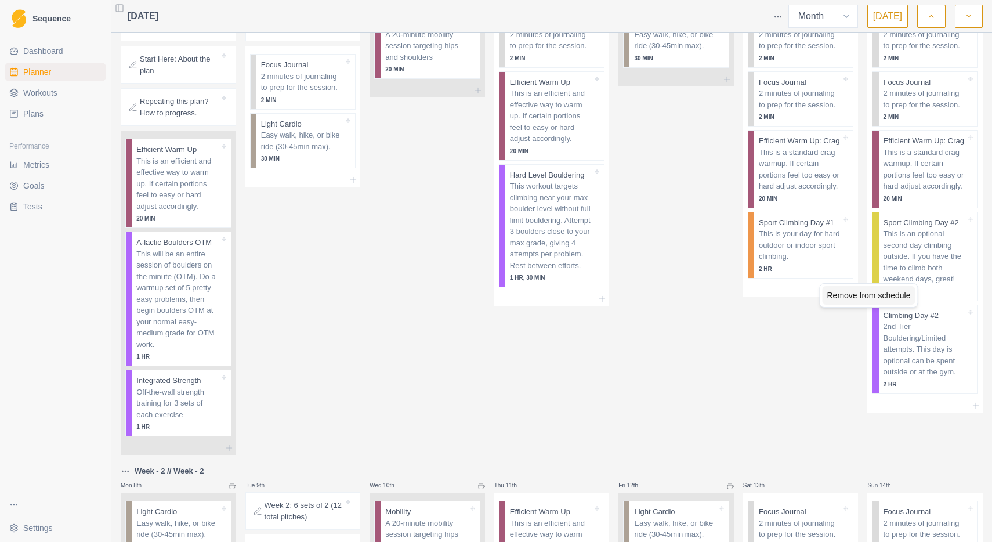
click at [888, 298] on div "Remove from schedule" at bounding box center [868, 295] width 93 height 19
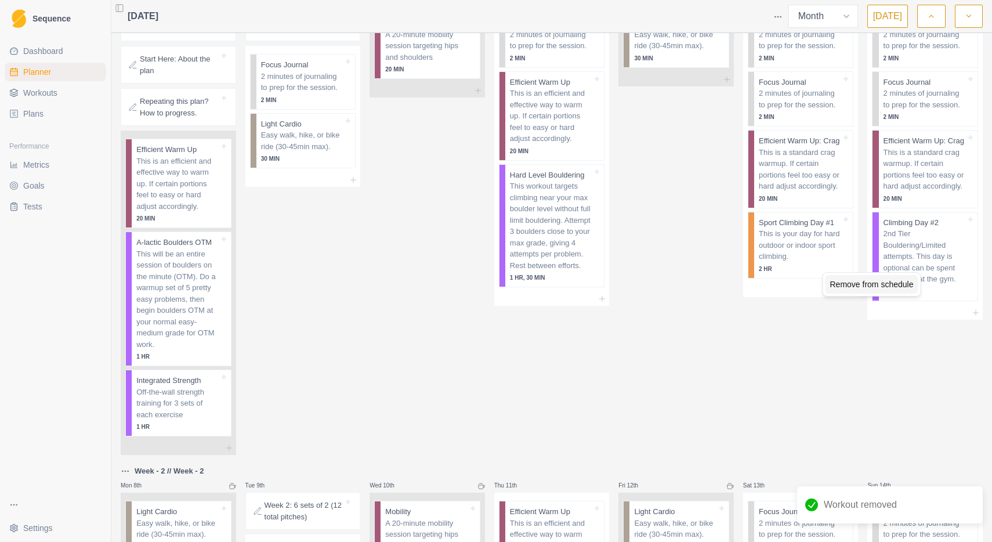
click at [899, 284] on div "Remove from schedule" at bounding box center [871, 284] width 93 height 19
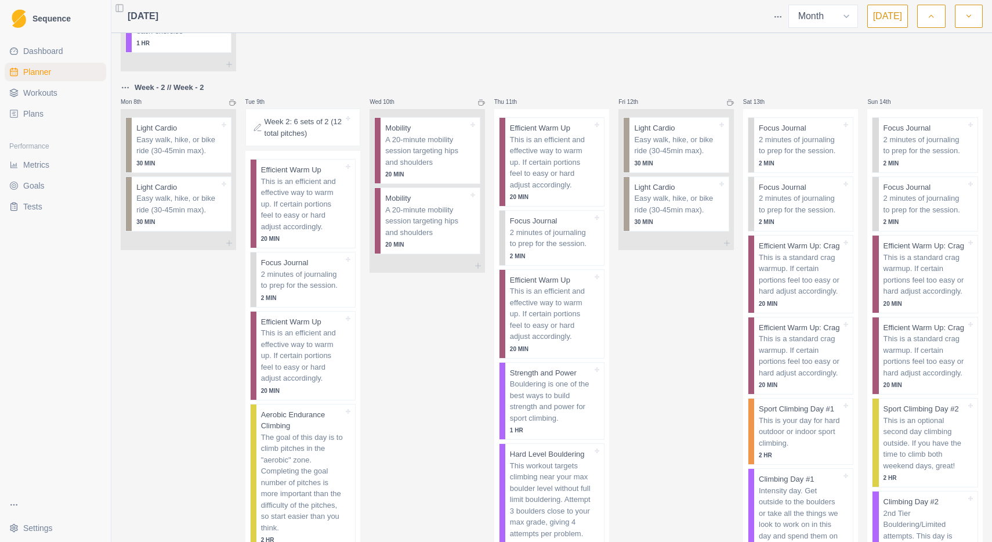
scroll to position [473, 0]
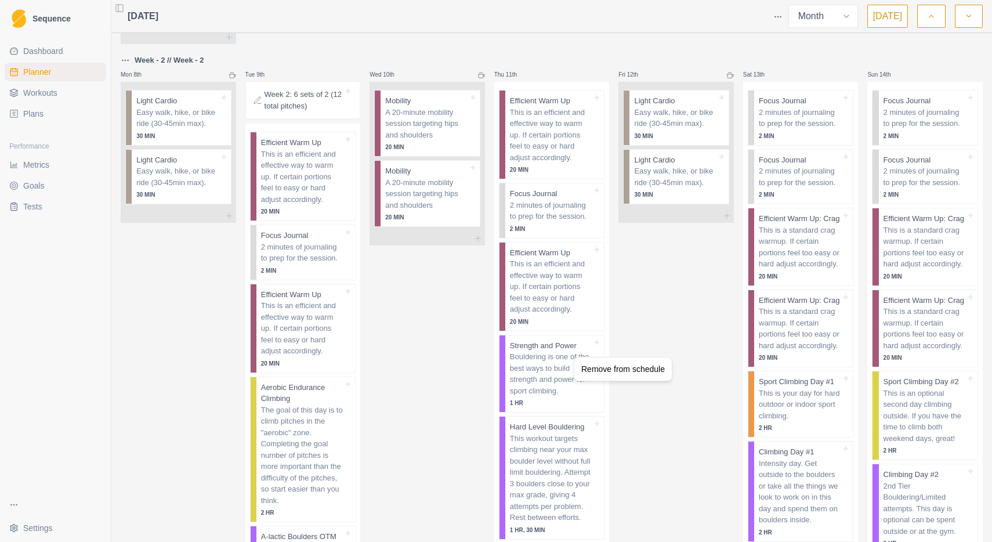
click at [552, 355] on html "Sequence Dashboard Planner Workouts Plans Performance Metrics Goals Tests Setti…" at bounding box center [496, 271] width 992 height 542
click at [603, 371] on div "Remove from schedule" at bounding box center [621, 372] width 93 height 19
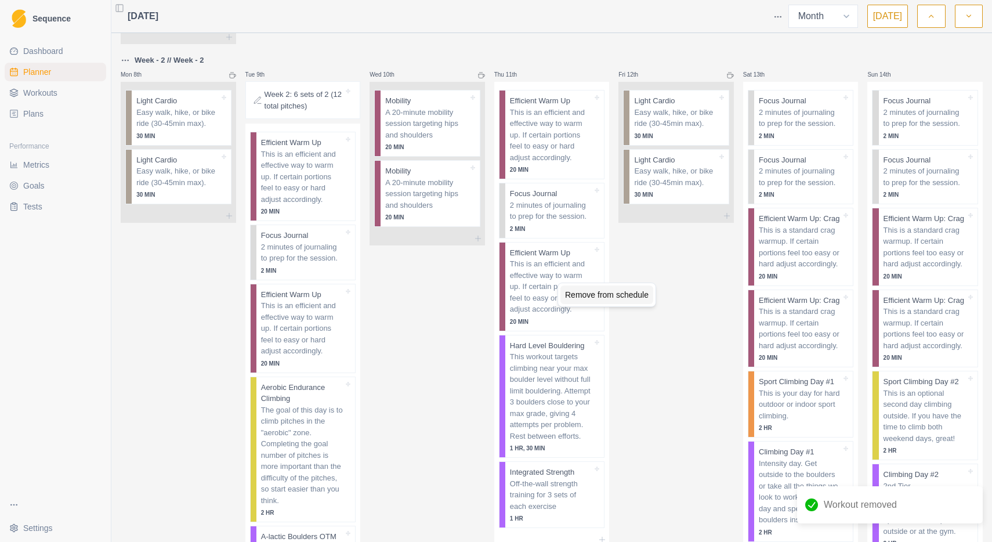
click at [591, 298] on div "Remove from schedule" at bounding box center [606, 294] width 93 height 19
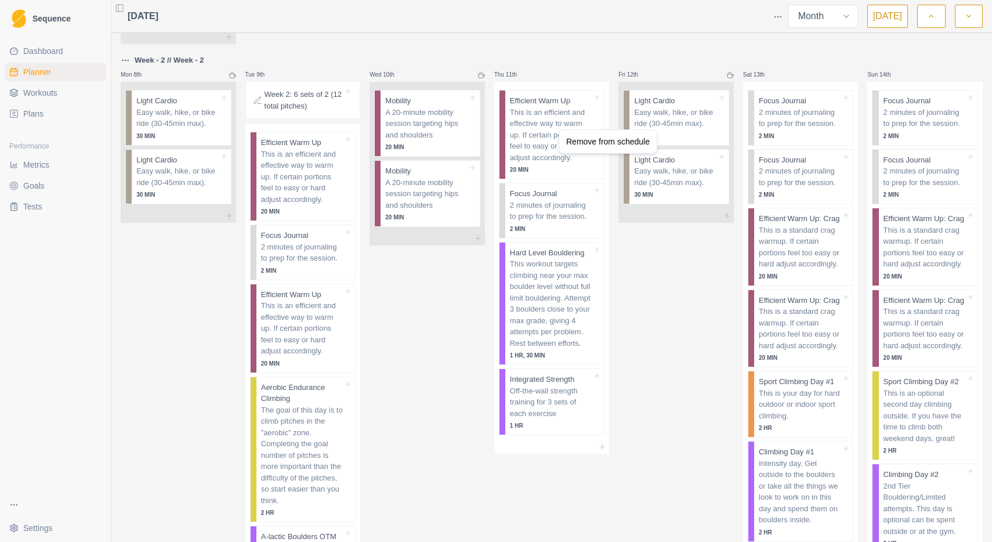
click at [532, 155] on html "Sequence Dashboard Planner Workouts Plans Performance Metrics Goals Tests Setti…" at bounding box center [496, 271] width 992 height 542
drag, startPoint x: 552, startPoint y: 121, endPoint x: 552, endPoint y: 176, distance: 55.7
click at [552, 176] on div "Efficient Warm Up This is an efficient and effective way to warm up. If certain…" at bounding box center [551, 260] width 115 height 356
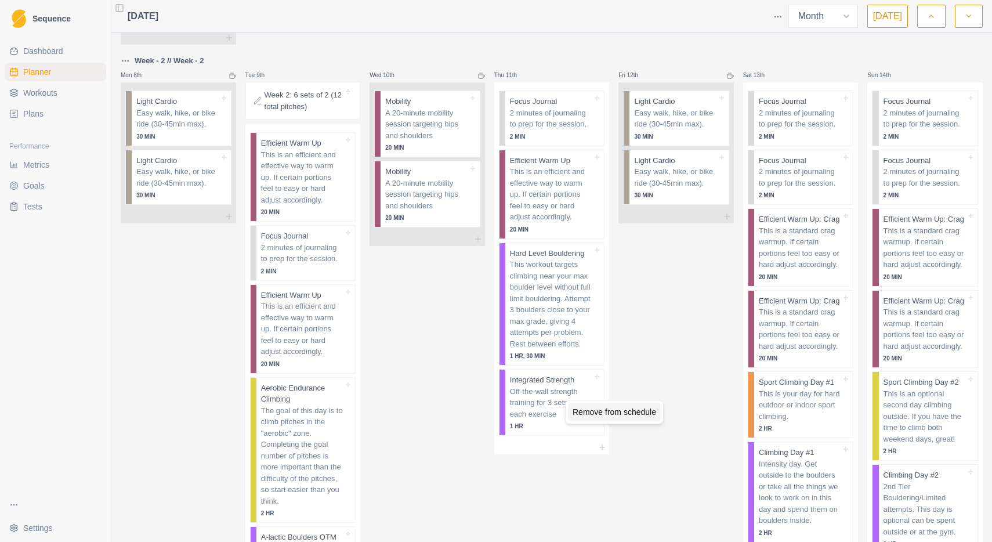
click at [586, 411] on div "Remove from schedule" at bounding box center [614, 411] width 93 height 19
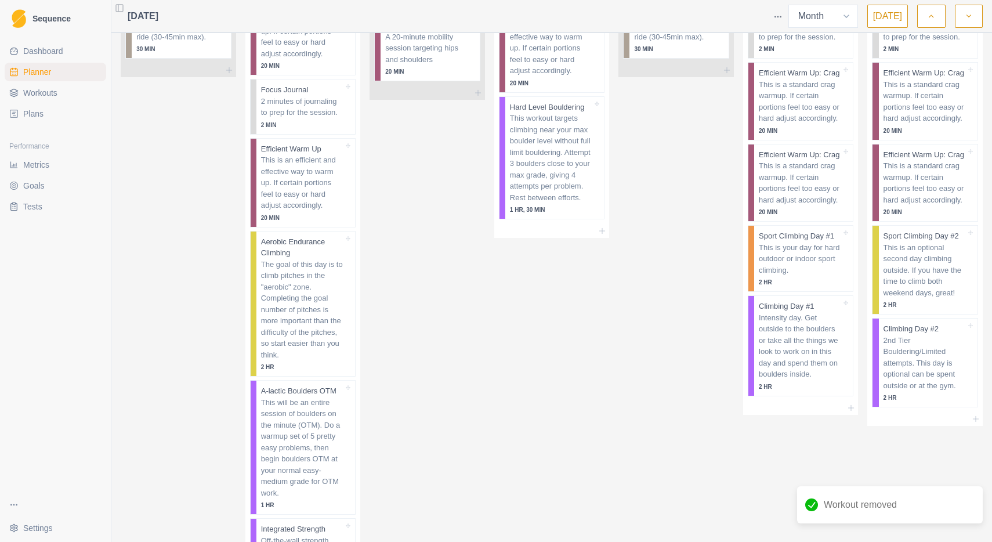
scroll to position [621, 0]
click at [335, 306] on div "Remove from schedule" at bounding box center [348, 304] width 93 height 19
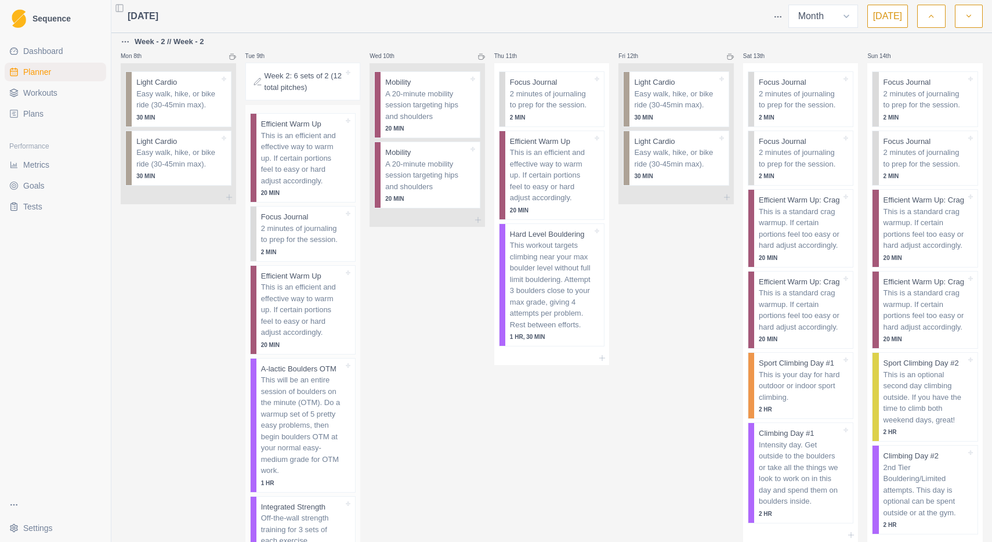
scroll to position [494, 0]
click at [319, 155] on div "Remove from schedule" at bounding box center [345, 155] width 93 height 19
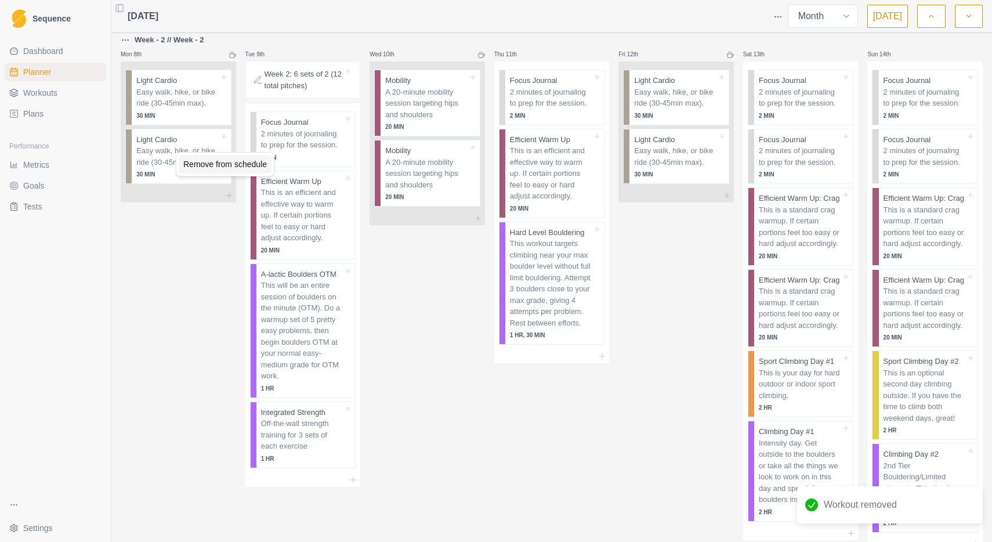
click at [200, 165] on div "Remove from schedule" at bounding box center [225, 164] width 93 height 19
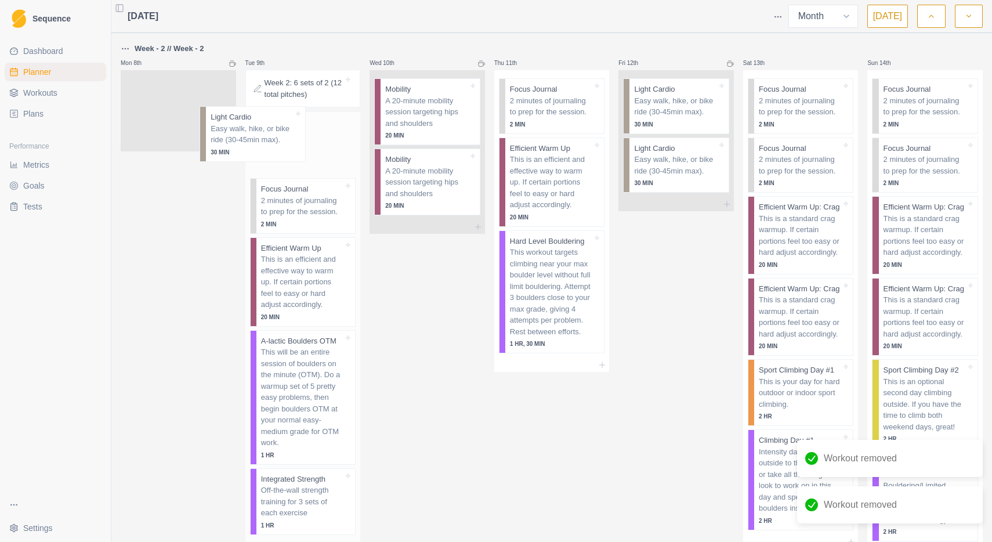
scroll to position [482, 0]
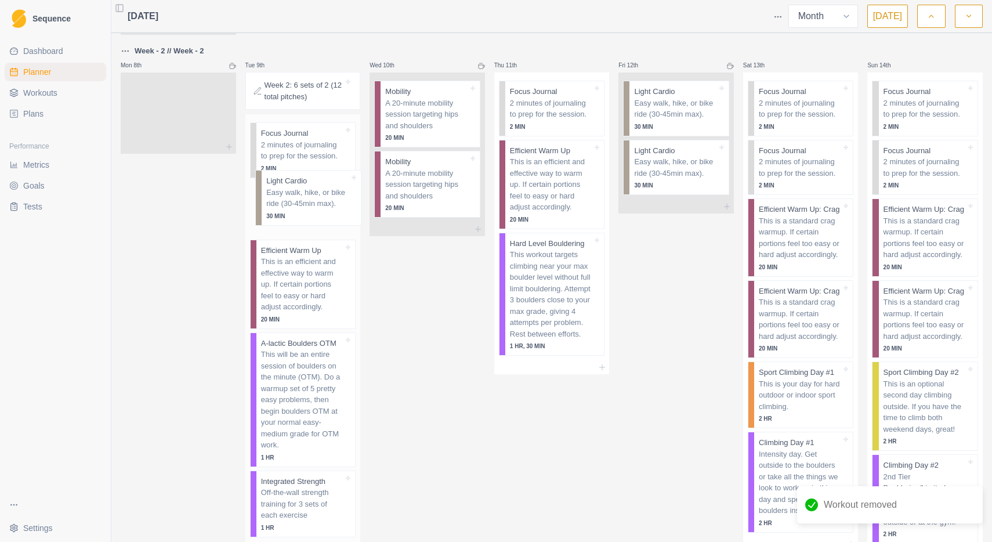
drag, startPoint x: 169, startPoint y: 96, endPoint x: 303, endPoint y: 204, distance: 171.9
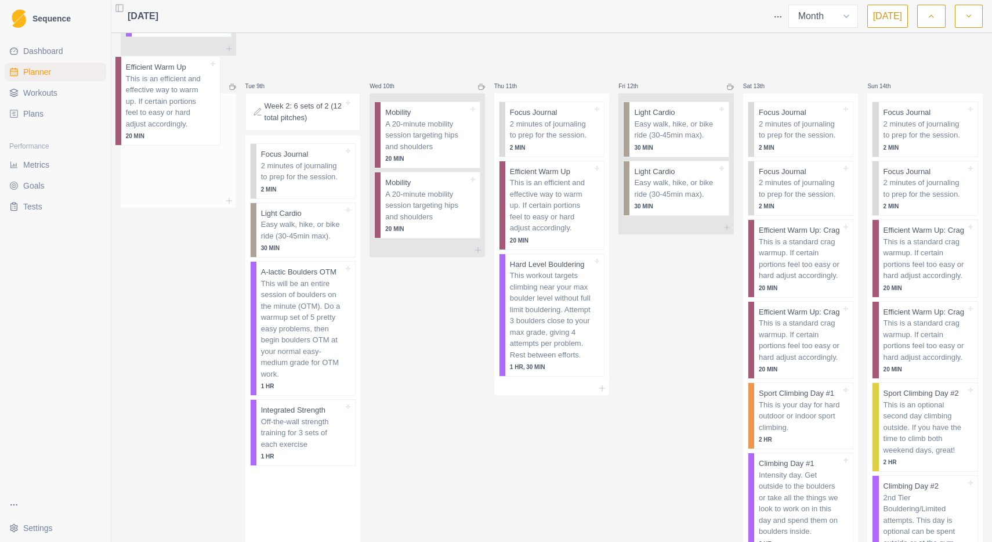
scroll to position [445, 0]
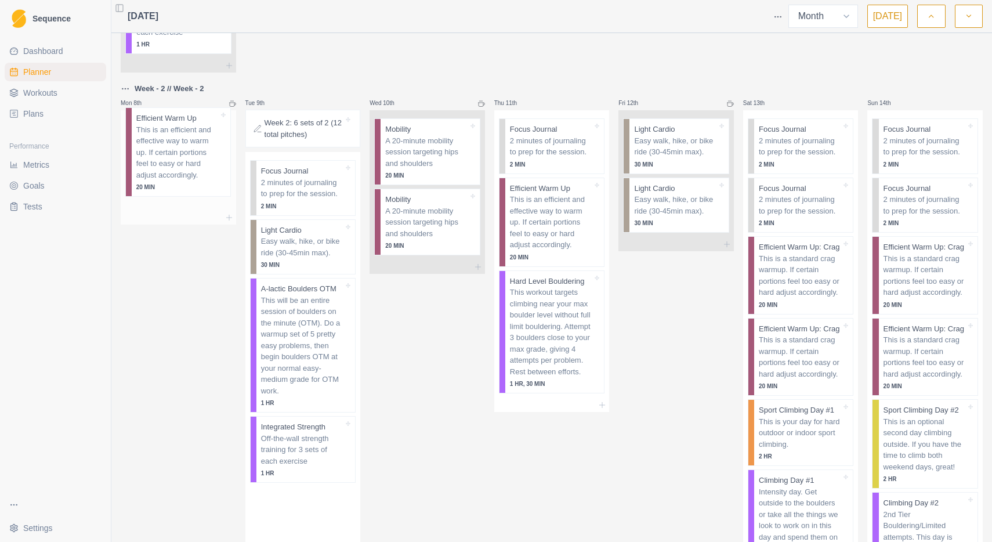
drag, startPoint x: 291, startPoint y: 265, endPoint x: 158, endPoint y: 140, distance: 182.1
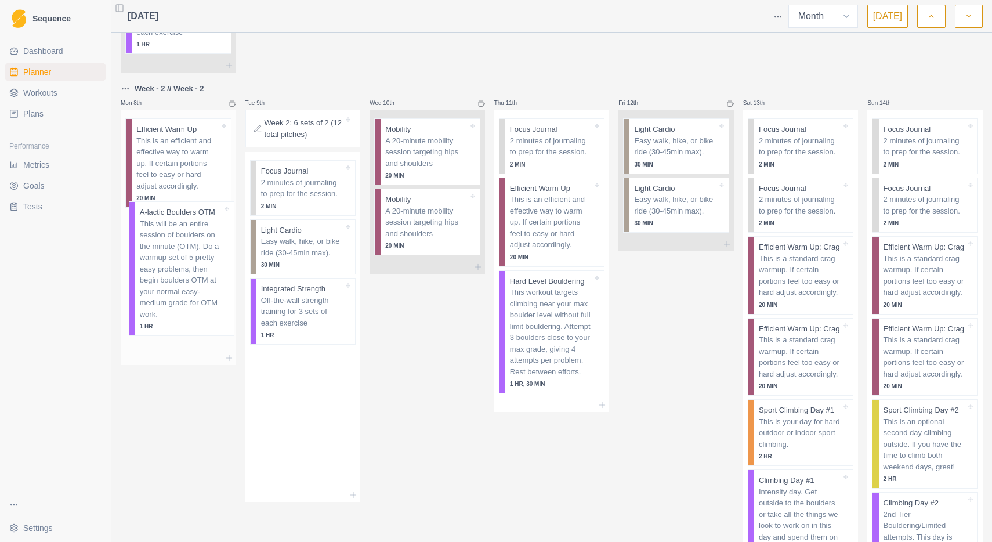
drag, startPoint x: 294, startPoint y: 300, endPoint x: 168, endPoint y: 235, distance: 141.4
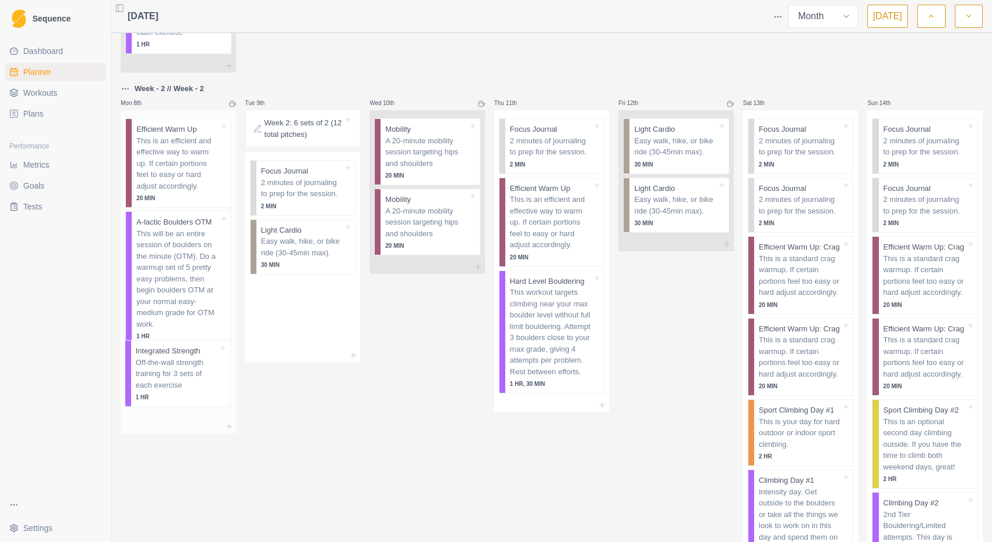
drag, startPoint x: 301, startPoint y: 298, endPoint x: 170, endPoint y: 371, distance: 149.8
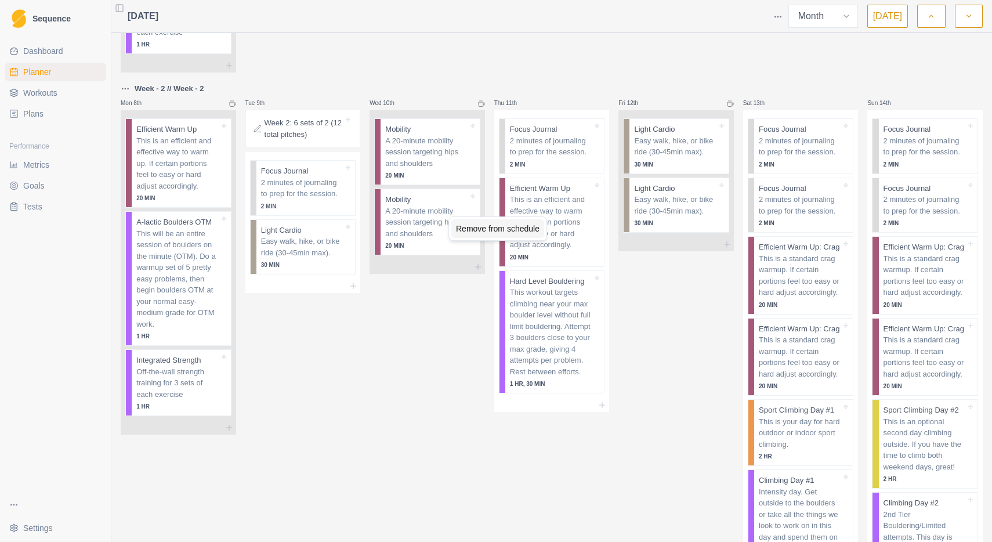
click at [477, 229] on div "Remove from schedule" at bounding box center [497, 228] width 93 height 19
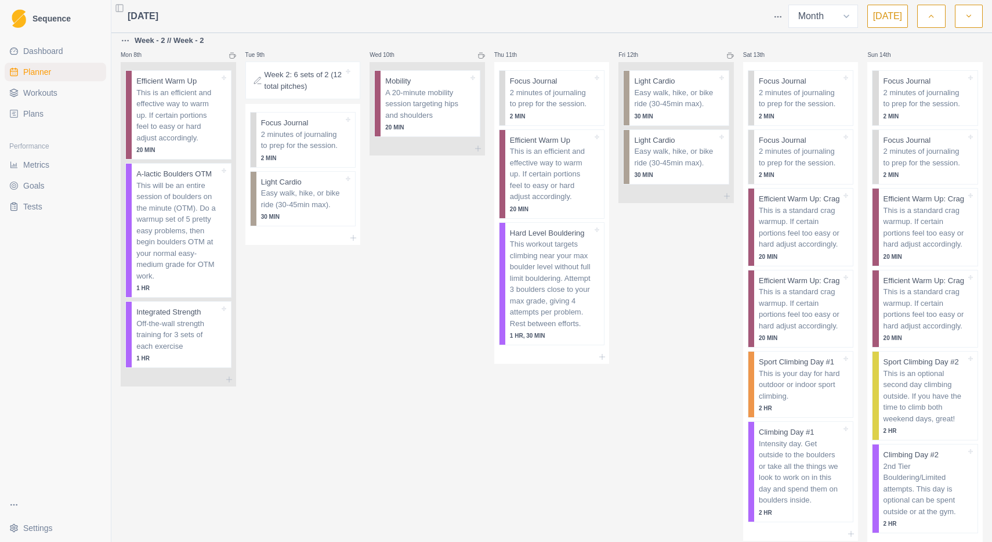
scroll to position [496, 0]
click at [828, 347] on div "Remove from schedule" at bounding box center [844, 349] width 93 height 19
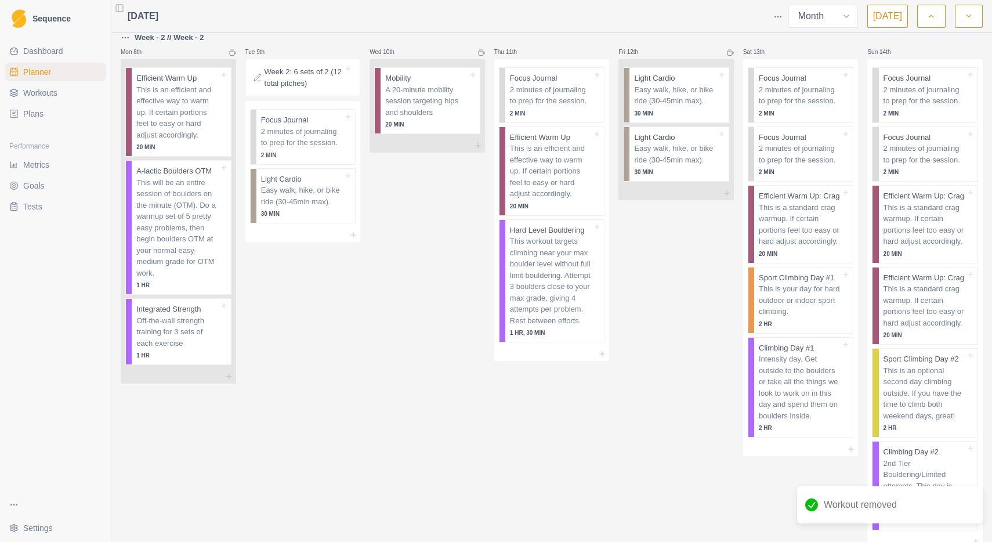
scroll to position [495, 0]
click at [720, 169] on div "Remove from schedule" at bounding box center [726, 167] width 93 height 19
click at [840, 155] on div "Remove from schedule" at bounding box center [860, 155] width 93 height 19
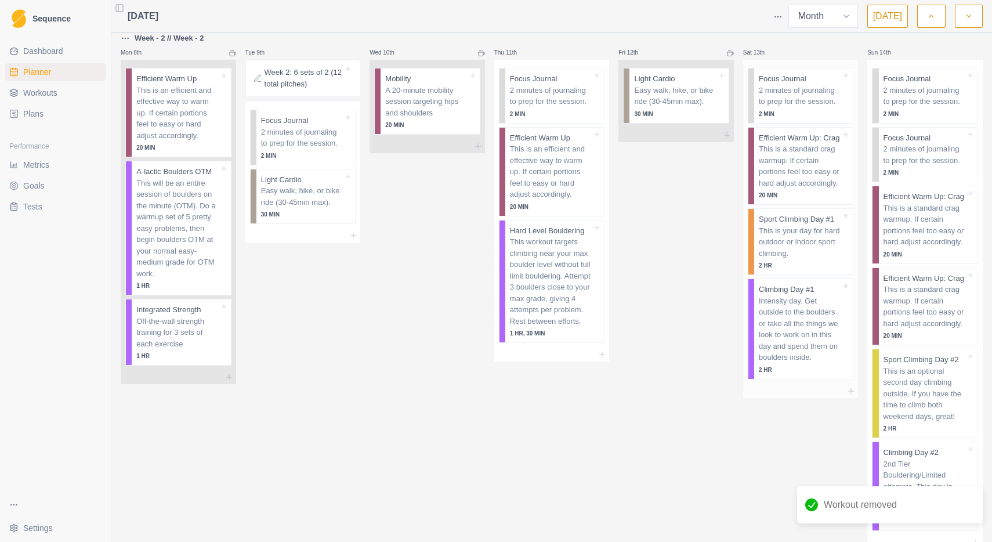
click at [806, 341] on p "Intensity day. Get outside to the boulders or take all the things we look to wo…" at bounding box center [800, 329] width 82 height 68
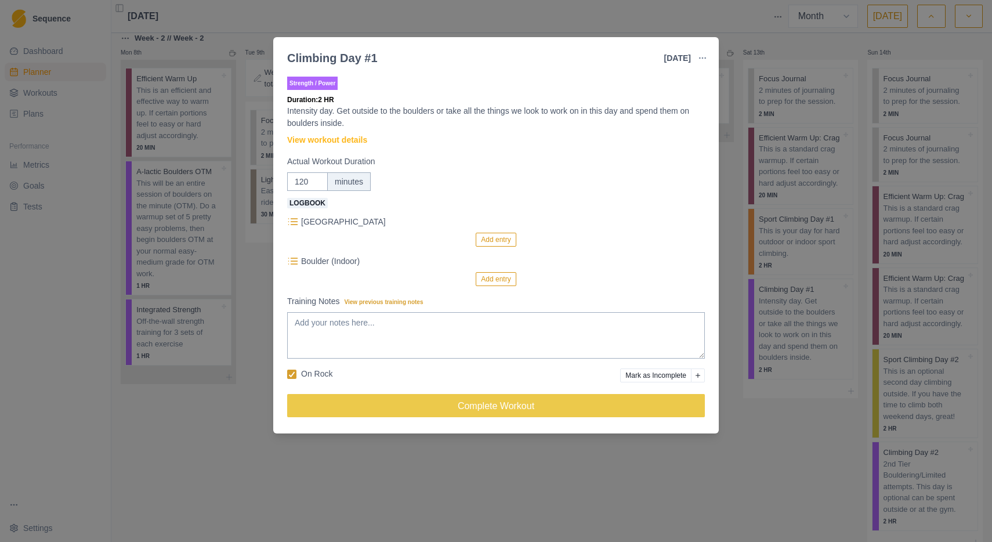
click at [755, 468] on div "Climbing Day #1 [DATE] Link To Goal View Workout Metrics Edit Original Workout …" at bounding box center [496, 271] width 992 height 542
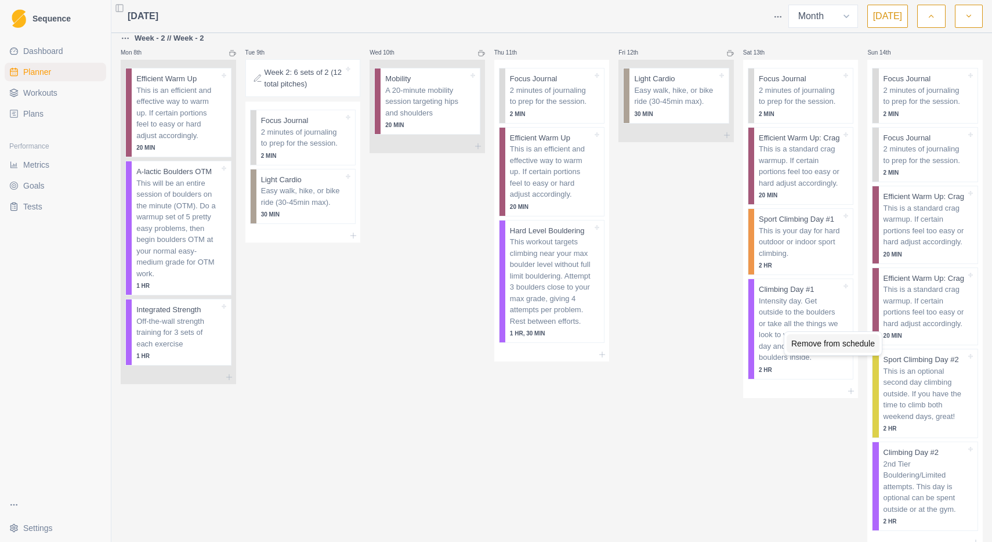
click at [803, 343] on div "Remove from schedule" at bounding box center [832, 343] width 93 height 19
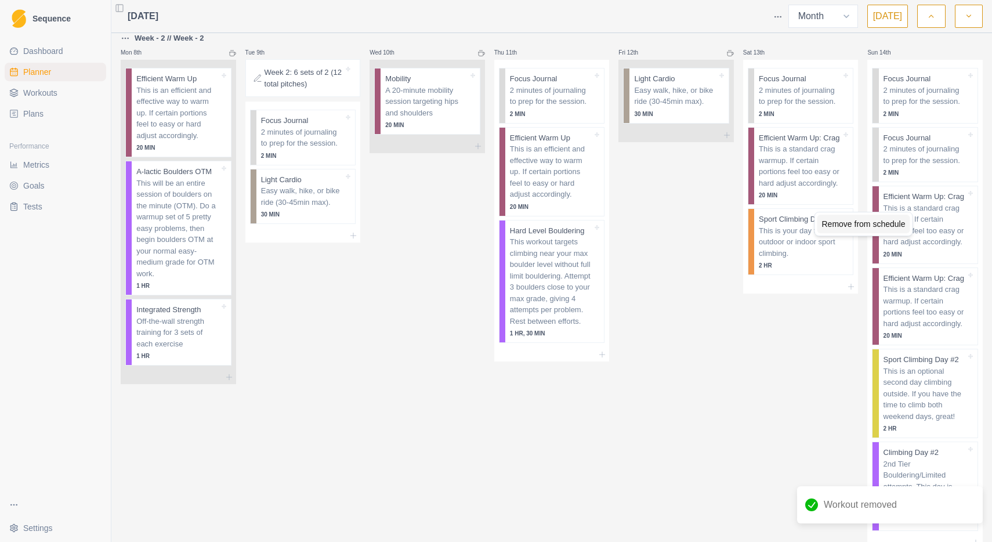
click at [895, 224] on div "Remove from schedule" at bounding box center [863, 224] width 93 height 19
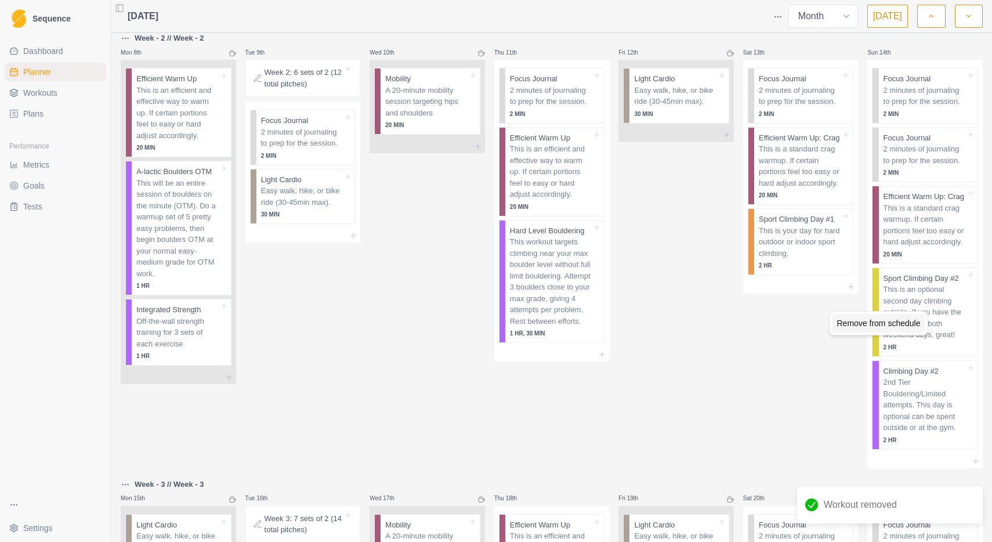
click at [902, 320] on div "Remove from schedule" at bounding box center [878, 323] width 93 height 19
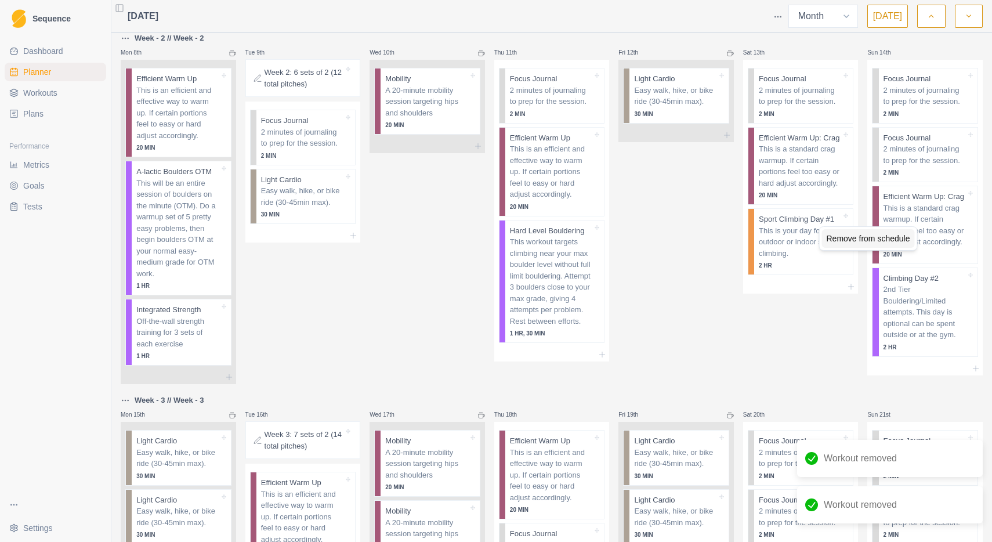
click at [899, 242] on div "Remove from schedule" at bounding box center [868, 238] width 93 height 19
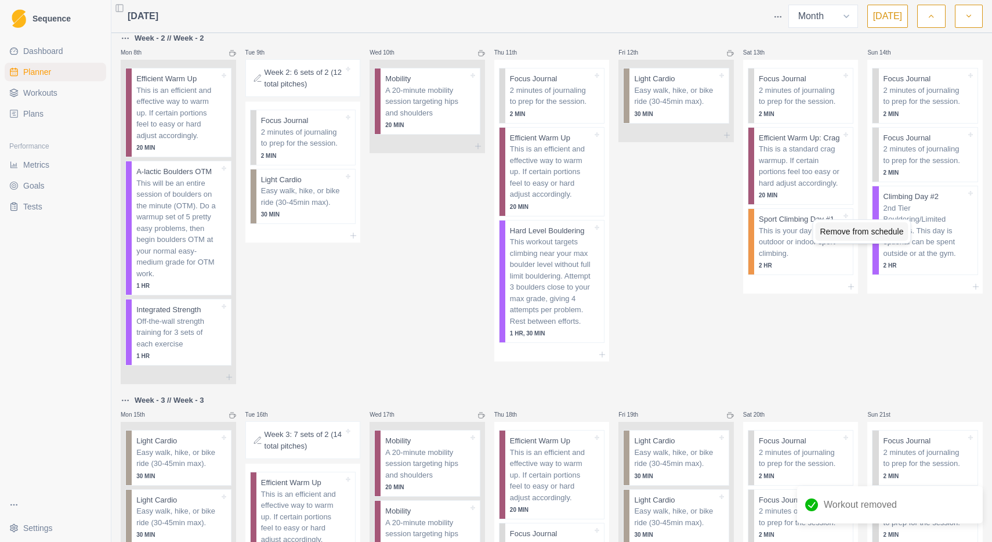
click at [890, 231] on div "Remove from schedule" at bounding box center [861, 231] width 93 height 19
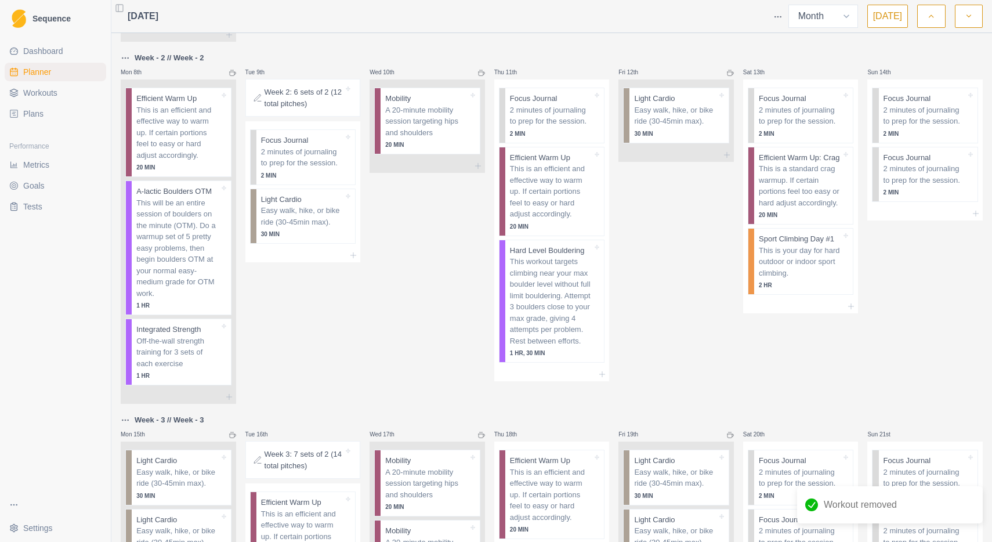
scroll to position [479, 0]
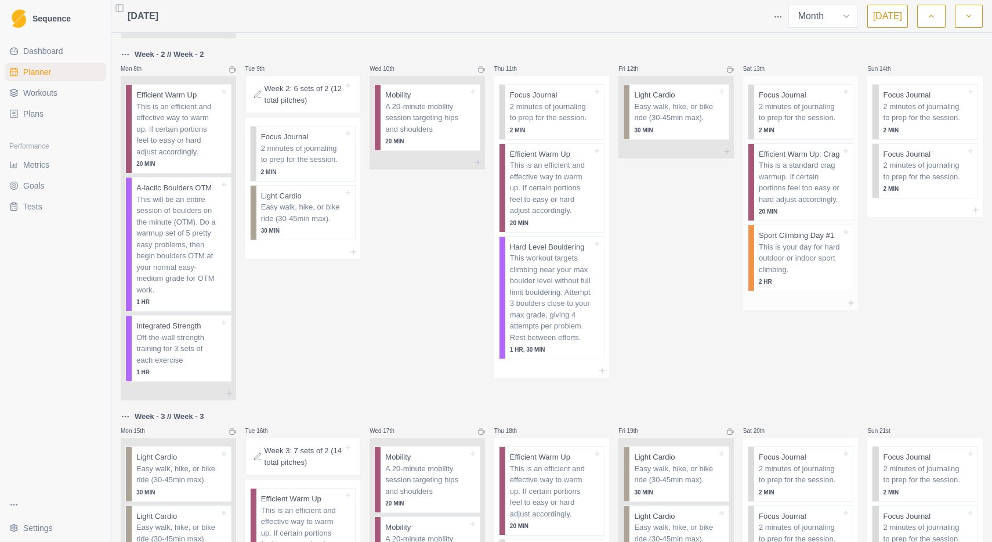
click at [811, 265] on p "This is your day for hard outdoor or indoor sport climbing." at bounding box center [800, 258] width 82 height 34
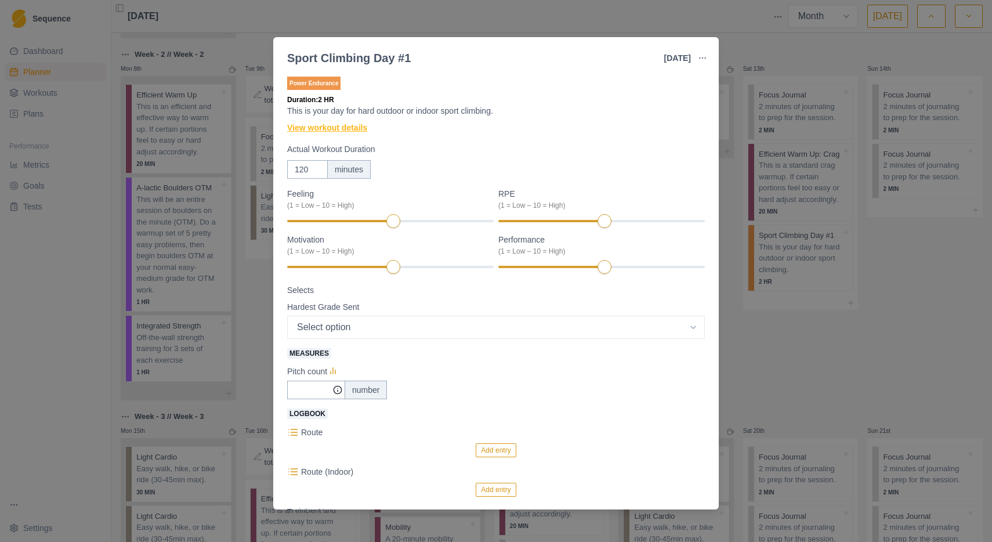
click at [353, 126] on link "View workout details" at bounding box center [327, 128] width 80 height 12
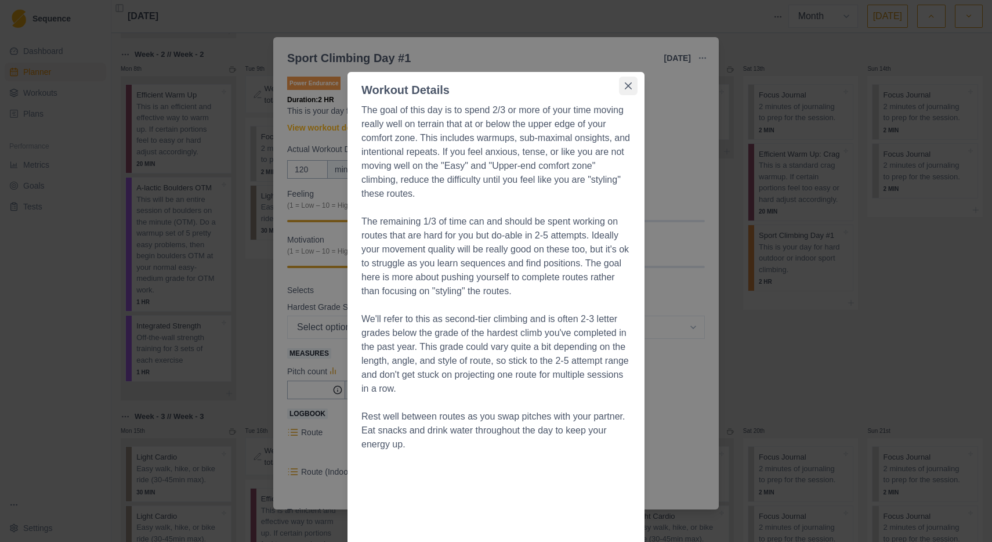
click at [627, 84] on icon "Close" at bounding box center [628, 85] width 7 height 7
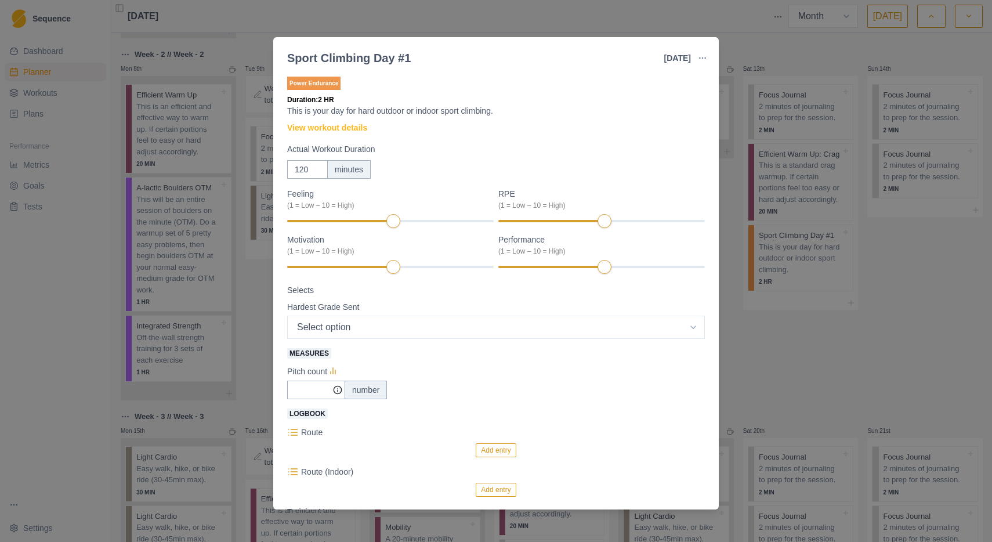
click at [901, 294] on div "Sport Climbing Day #1 [DATE] Link To Goal View Workout Metrics Edit Original Wo…" at bounding box center [496, 271] width 992 height 542
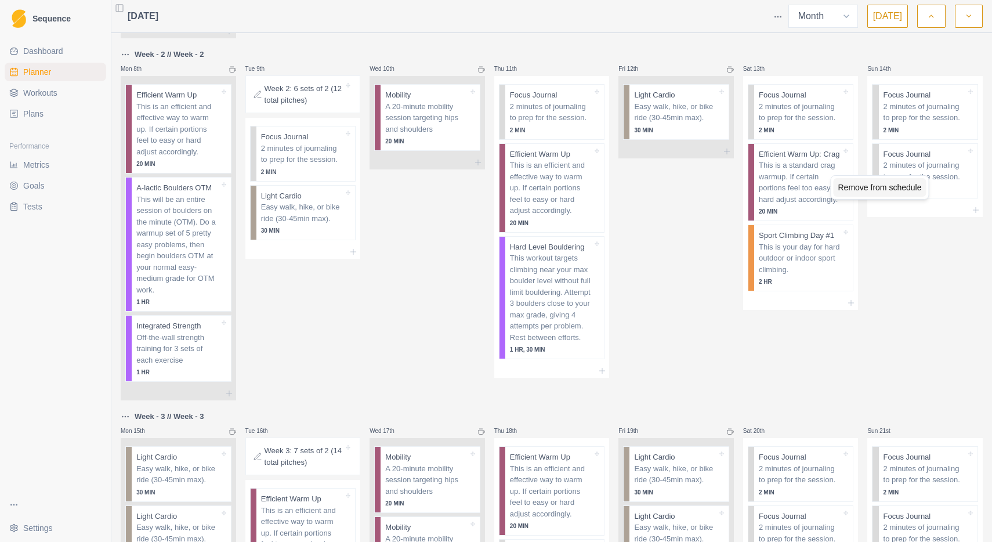
click at [905, 186] on div "Remove from schedule" at bounding box center [879, 187] width 93 height 19
click at [920, 102] on p "2 minutes of journaling to prep for the session." at bounding box center [924, 112] width 82 height 23
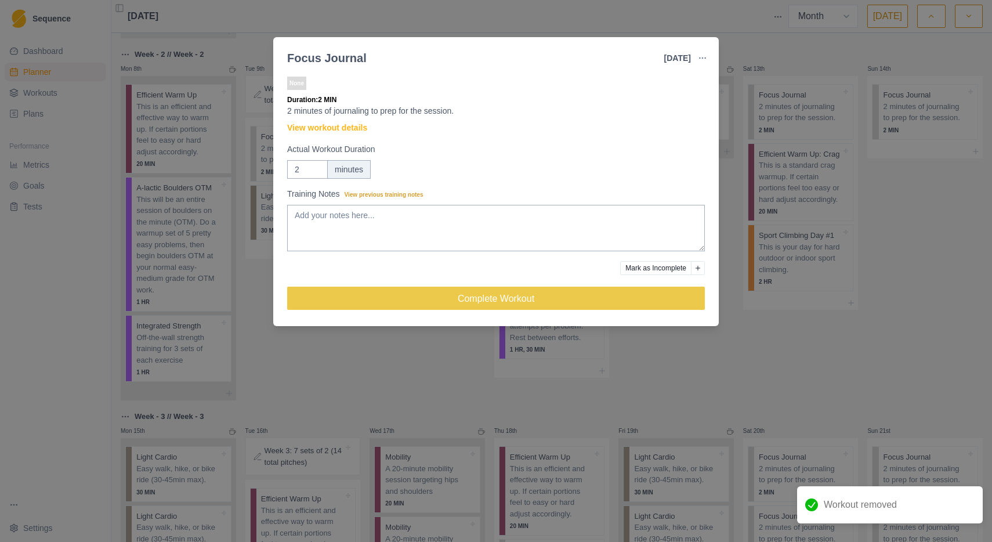
click at [899, 256] on div "Focus Journal [DATE] Link To Goal View Workout Metrics Edit Original Workout Re…" at bounding box center [496, 271] width 992 height 542
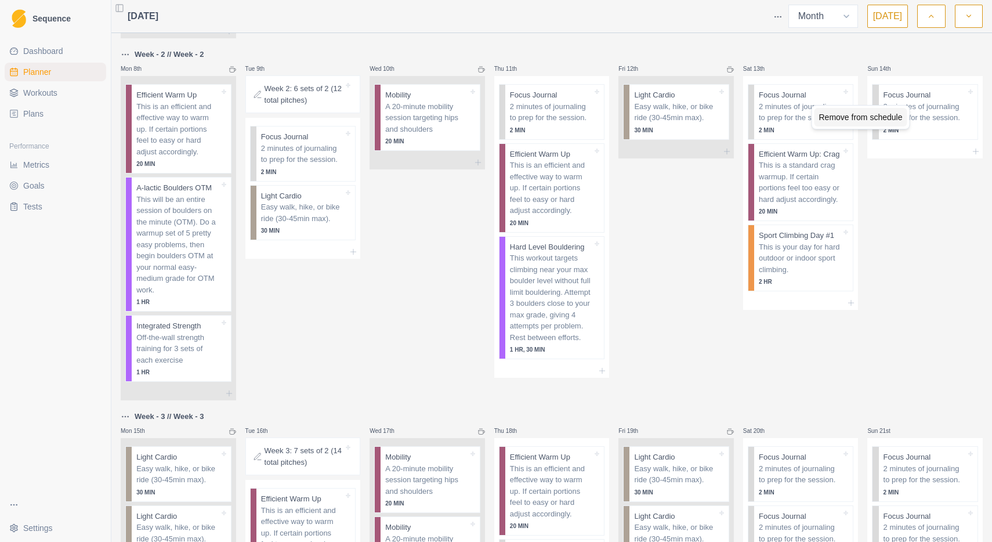
click at [881, 115] on div "Remove from schedule" at bounding box center [860, 117] width 93 height 19
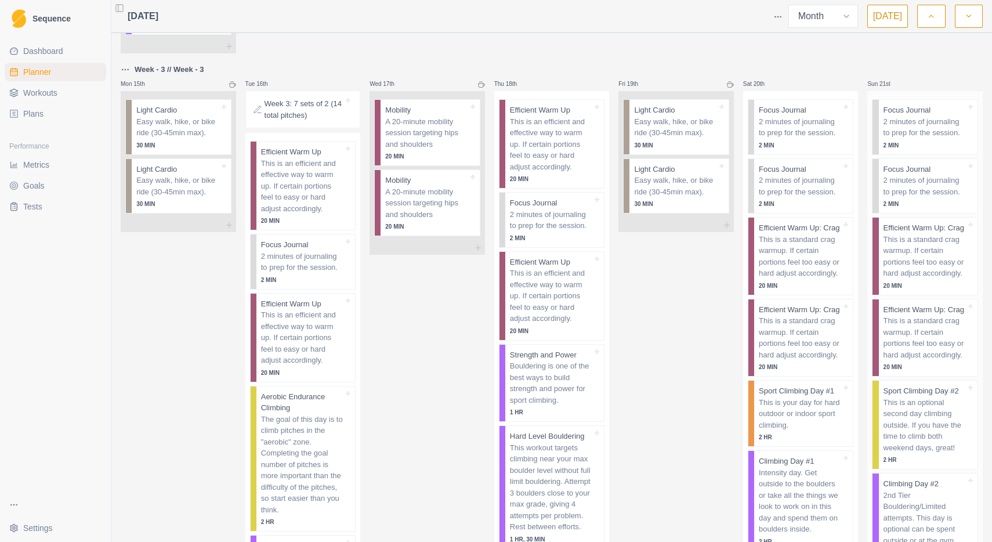
scroll to position [830, 0]
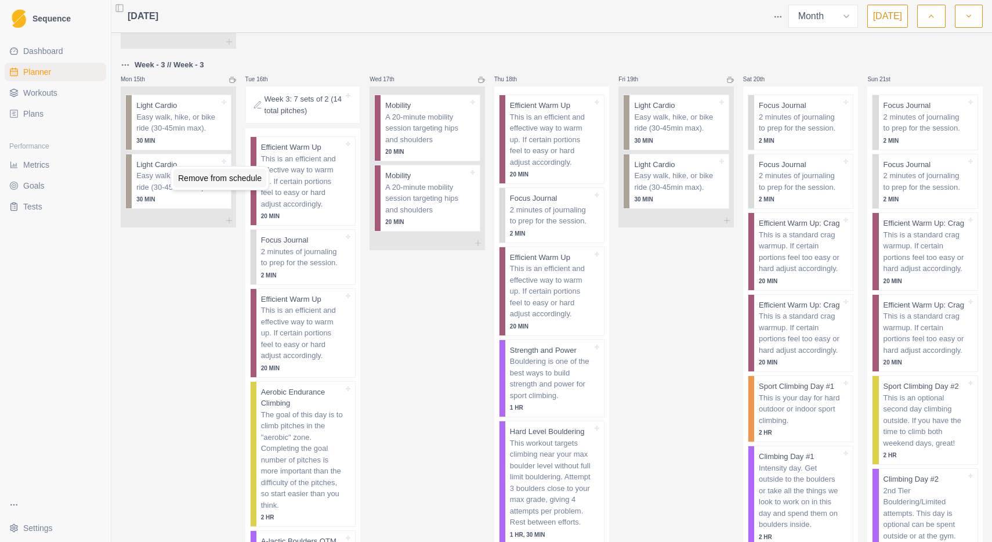
click at [203, 177] on div "Remove from schedule" at bounding box center [219, 178] width 93 height 19
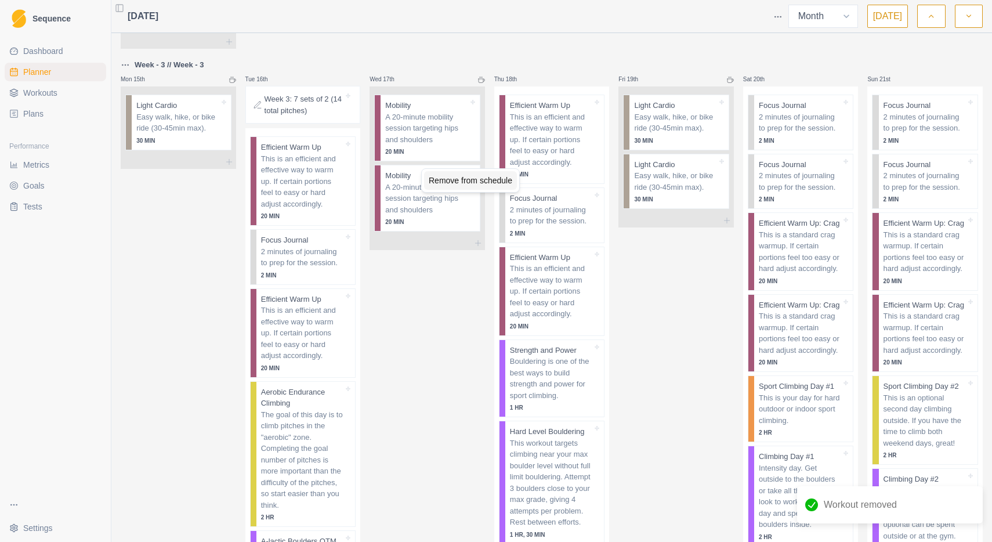
click at [455, 177] on div "Remove from schedule" at bounding box center [470, 180] width 93 height 19
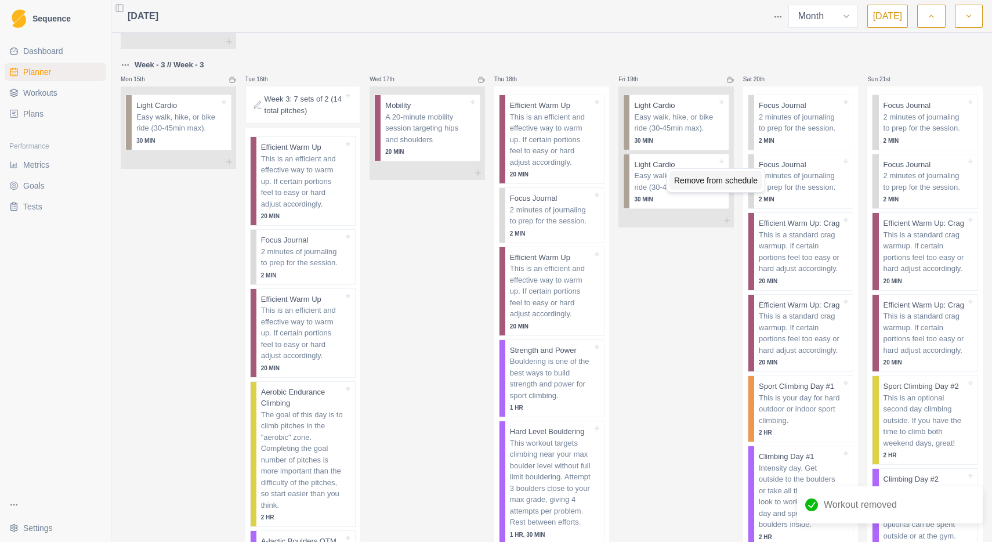
click at [691, 179] on div "Remove from schedule" at bounding box center [715, 180] width 93 height 19
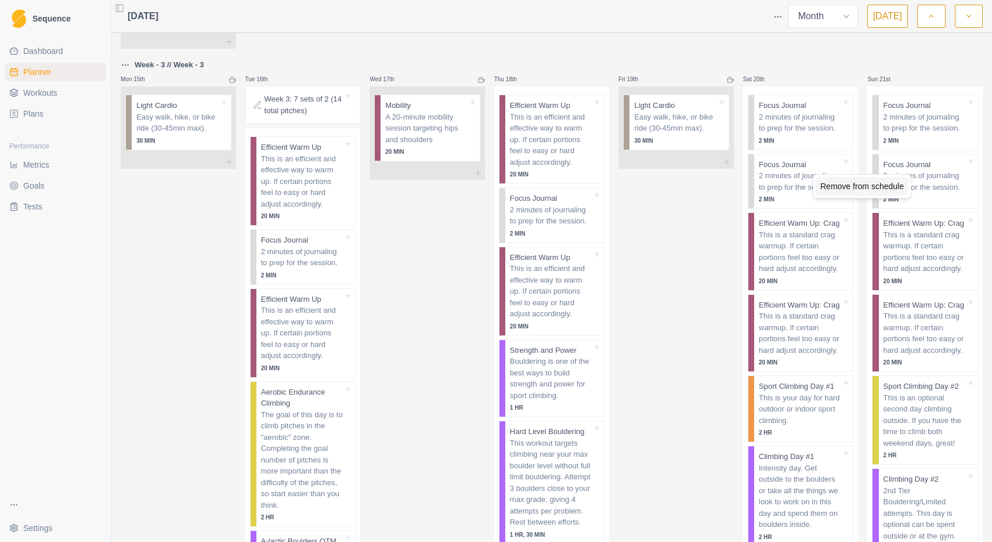
click at [839, 187] on div "Remove from schedule" at bounding box center [861, 186] width 93 height 19
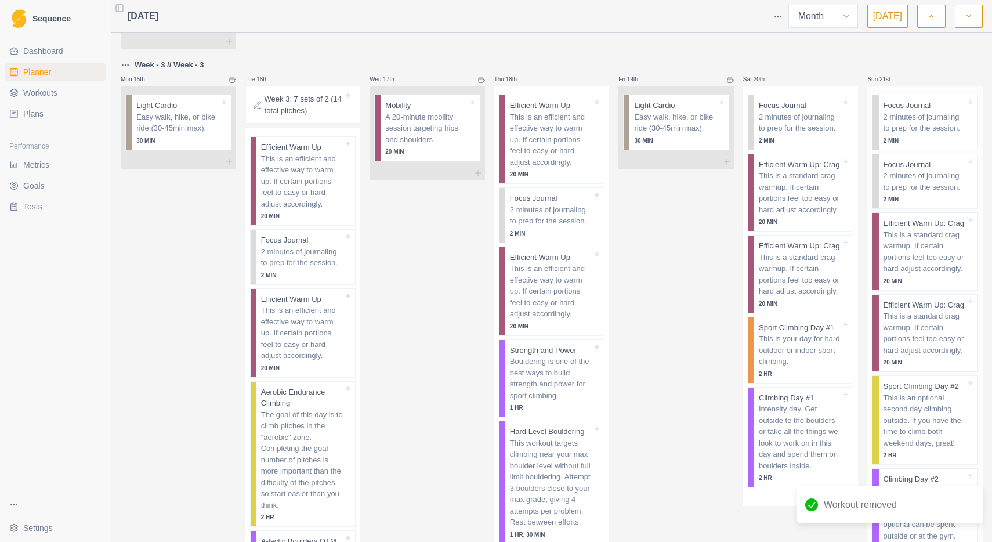
click at [930, 111] on p "2 minutes of journaling to prep for the session." at bounding box center [924, 122] width 82 height 23
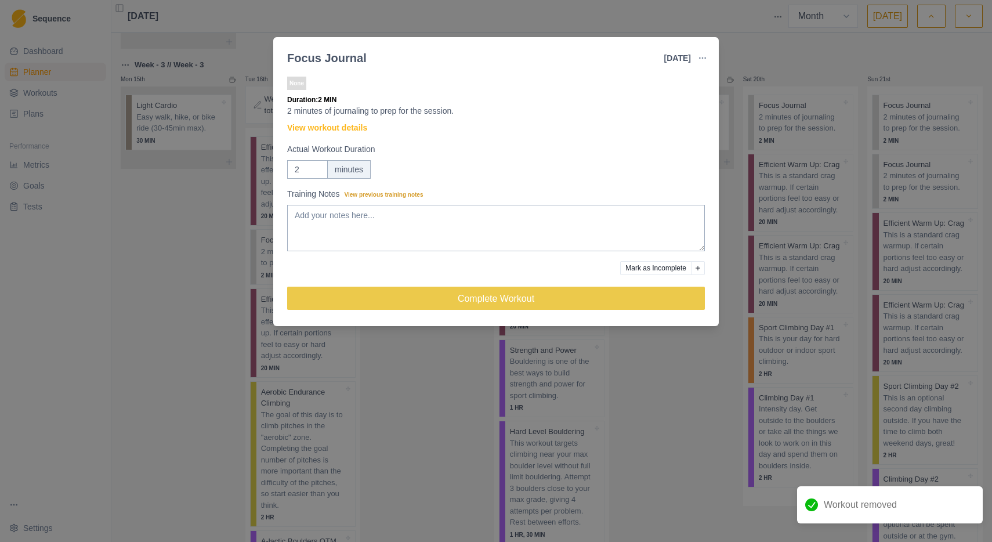
click at [920, 61] on div "Focus Journal [DATE] Link To Goal View Workout Metrics Edit Original Workout Re…" at bounding box center [496, 271] width 992 height 542
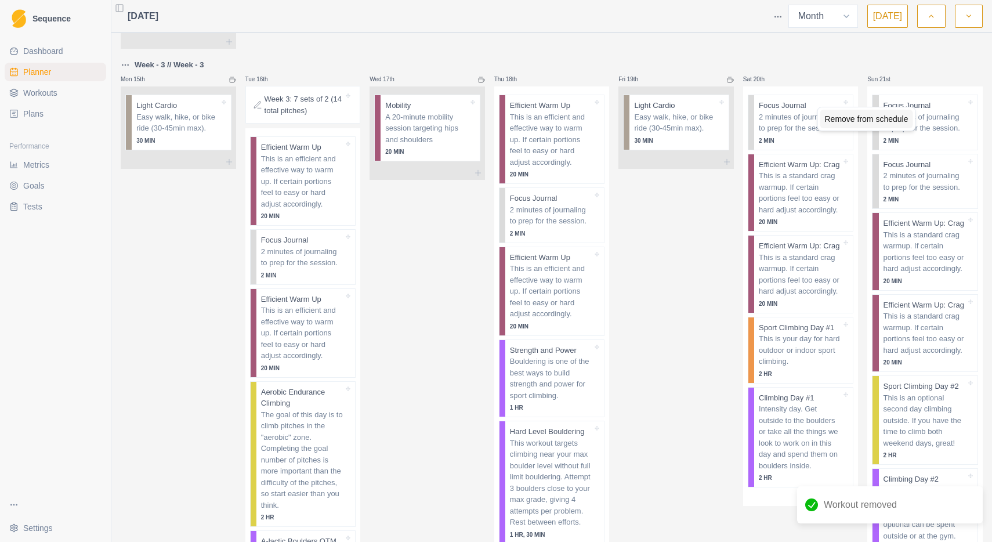
click at [899, 113] on div "Remove from schedule" at bounding box center [866, 119] width 93 height 19
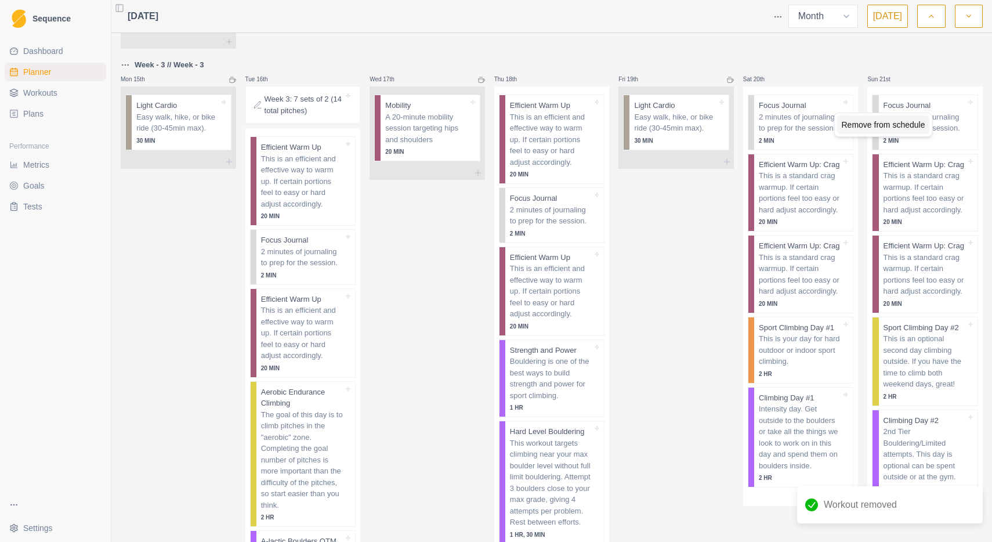
click at [913, 122] on div "Remove from schedule" at bounding box center [883, 124] width 93 height 19
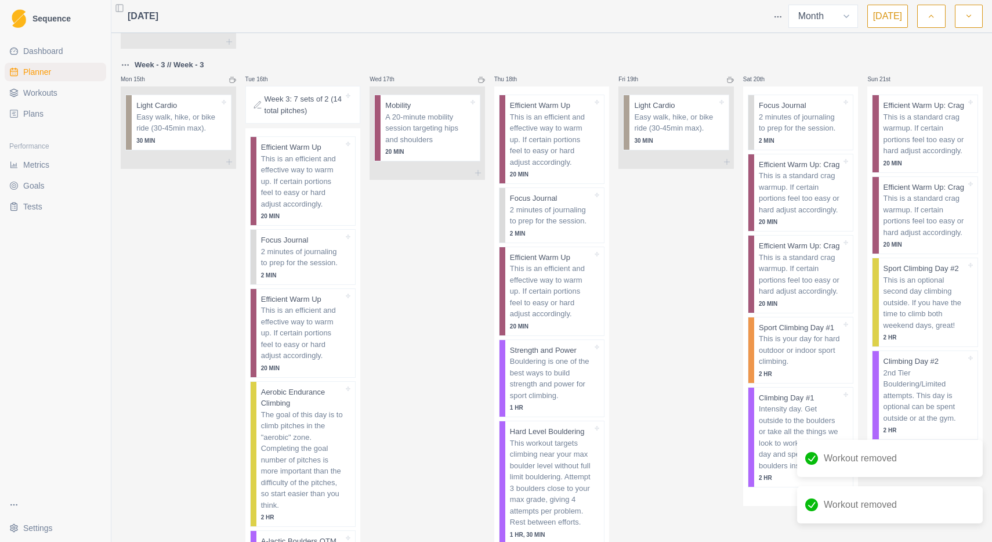
scroll to position [831, 0]
click at [883, 132] on div "Remove from schedule" at bounding box center [861, 134] width 93 height 19
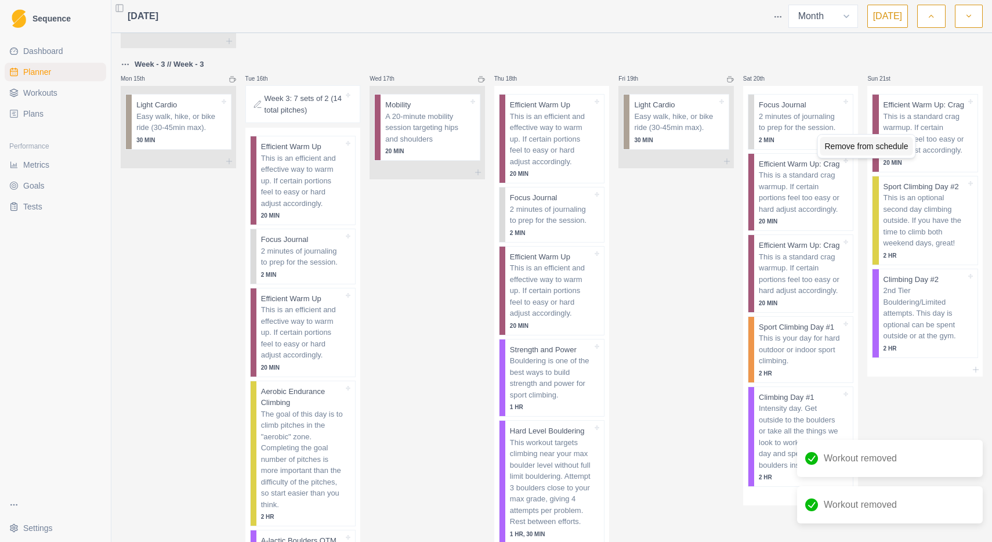
click at [898, 147] on div "Remove from schedule" at bounding box center [866, 146] width 93 height 19
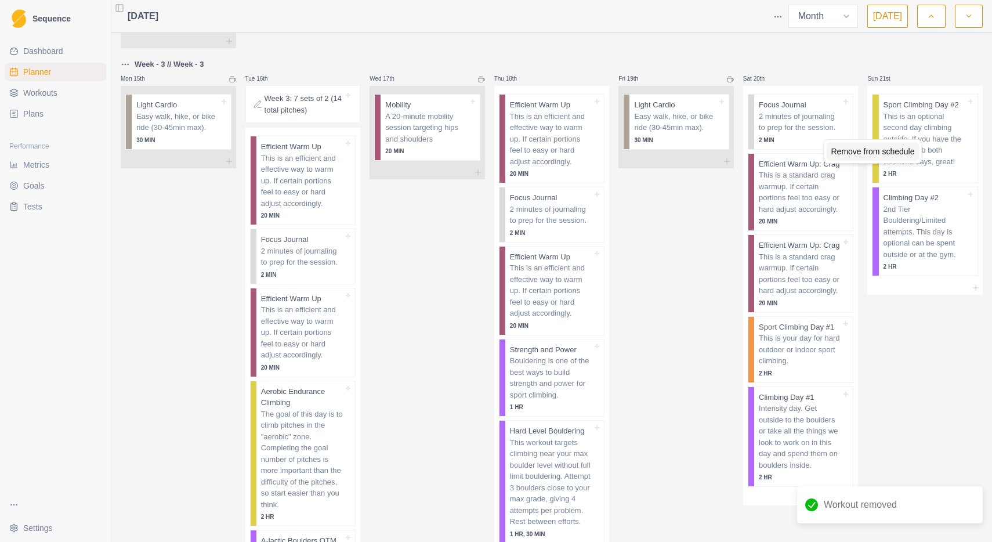
click at [903, 151] on div "Remove from schedule" at bounding box center [872, 151] width 93 height 19
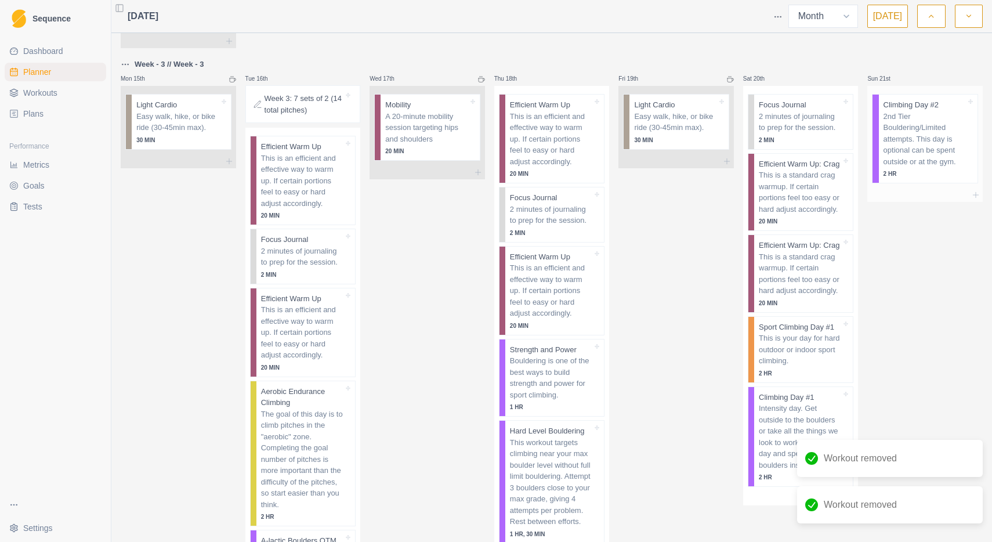
scroll to position [829, 0]
click at [898, 140] on div "Remove from schedule" at bounding box center [864, 143] width 93 height 19
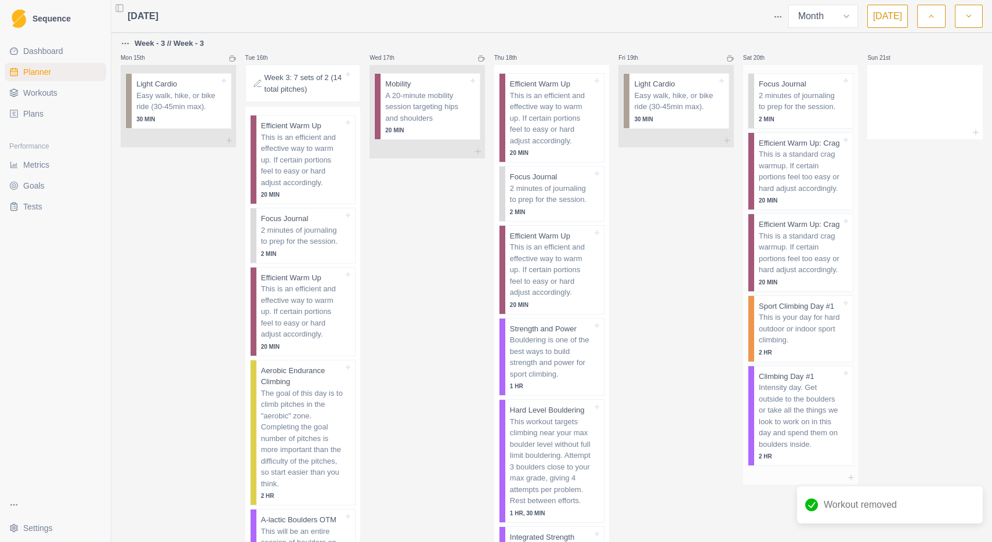
scroll to position [853, 0]
click at [835, 276] on div "Remove from schedule" at bounding box center [848, 277] width 93 height 19
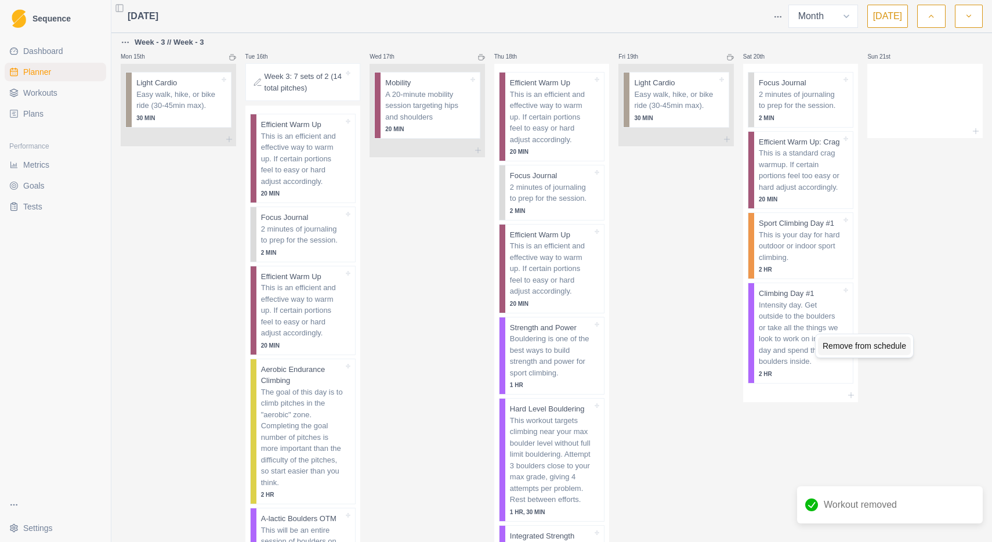
click at [846, 344] on div "Remove from schedule" at bounding box center [864, 345] width 93 height 19
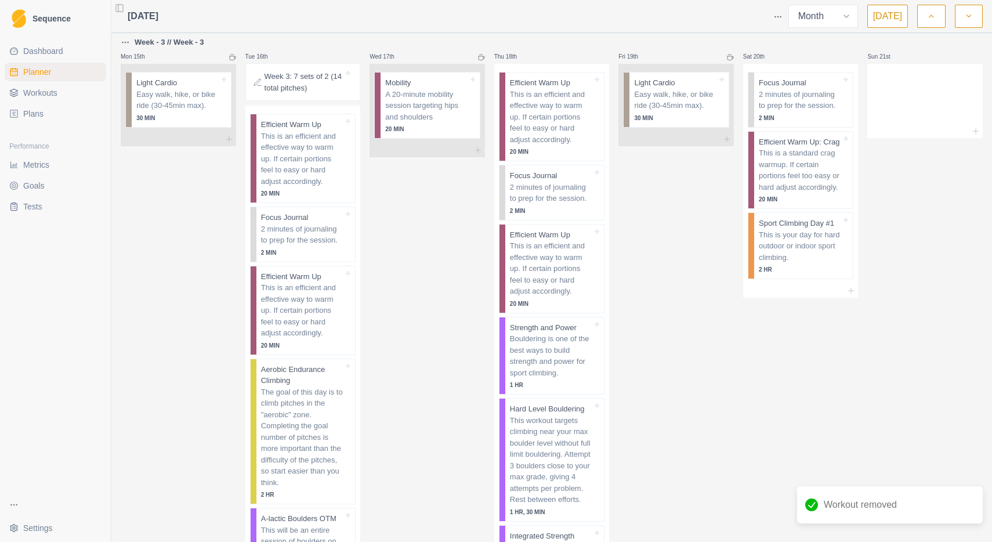
click at [808, 248] on p "This is your day for hard outdoor or indoor sport climbing." at bounding box center [800, 246] width 82 height 34
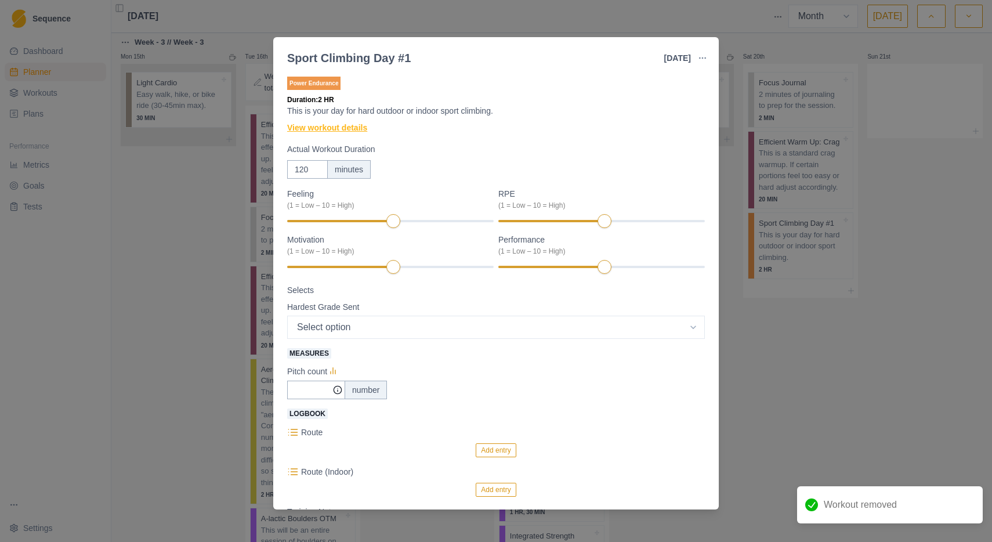
click at [364, 128] on link "View workout details" at bounding box center [327, 128] width 80 height 12
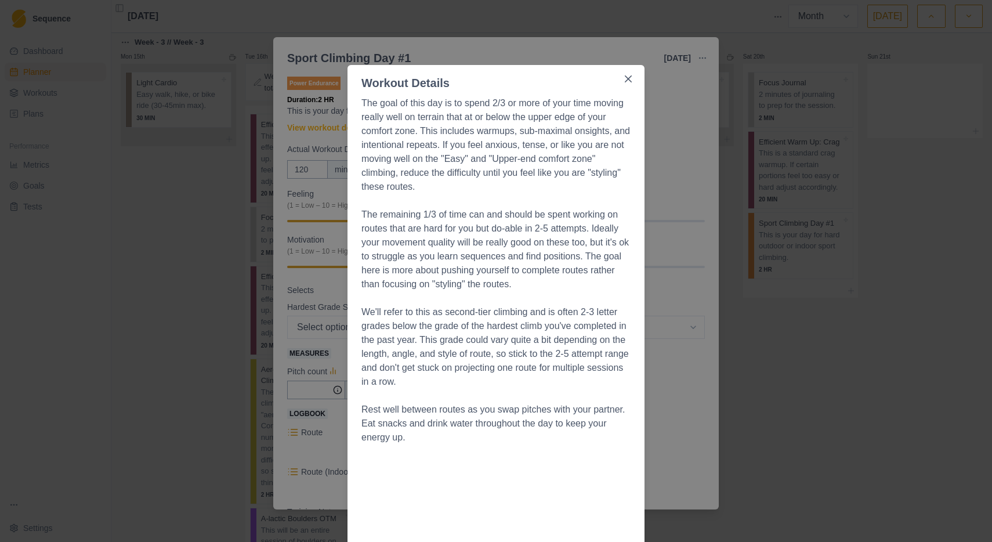
scroll to position [0, 0]
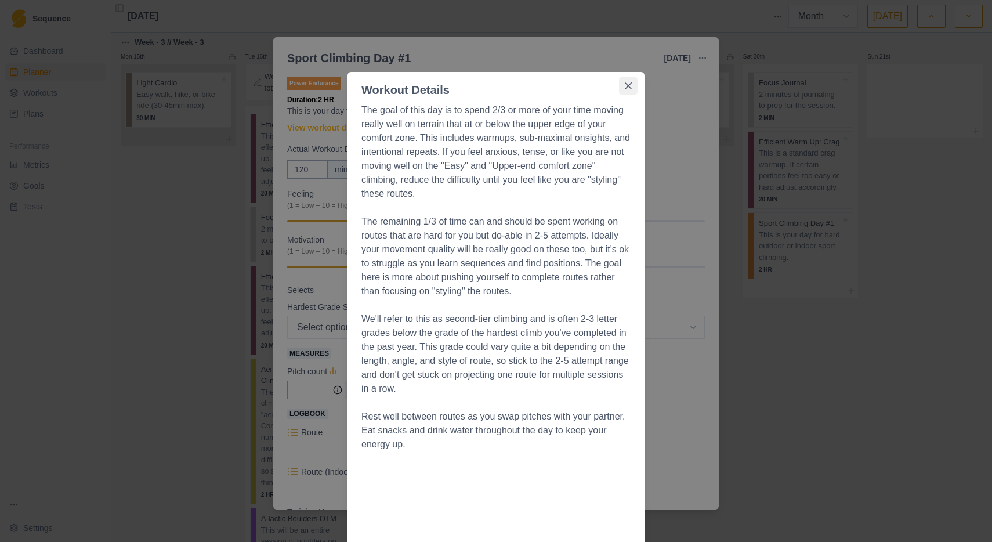
click at [629, 84] on icon "Close" at bounding box center [628, 85] width 7 height 7
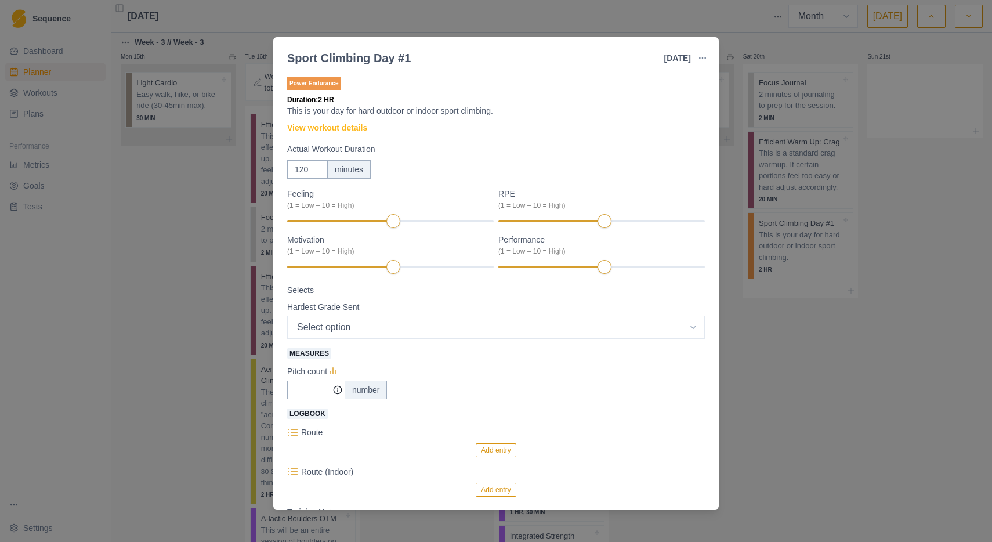
click at [786, 367] on div "Sport Climbing Day #1 [DATE] Link To Goal View Workout Metrics Edit Original Wo…" at bounding box center [496, 271] width 992 height 542
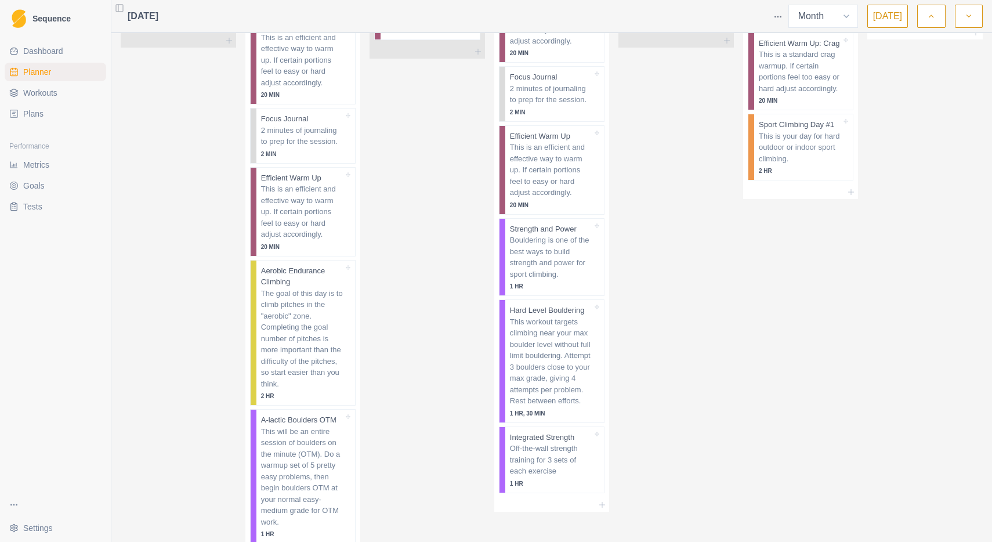
scroll to position [951, 0]
click at [590, 255] on div "Remove from schedule" at bounding box center [610, 257] width 93 height 19
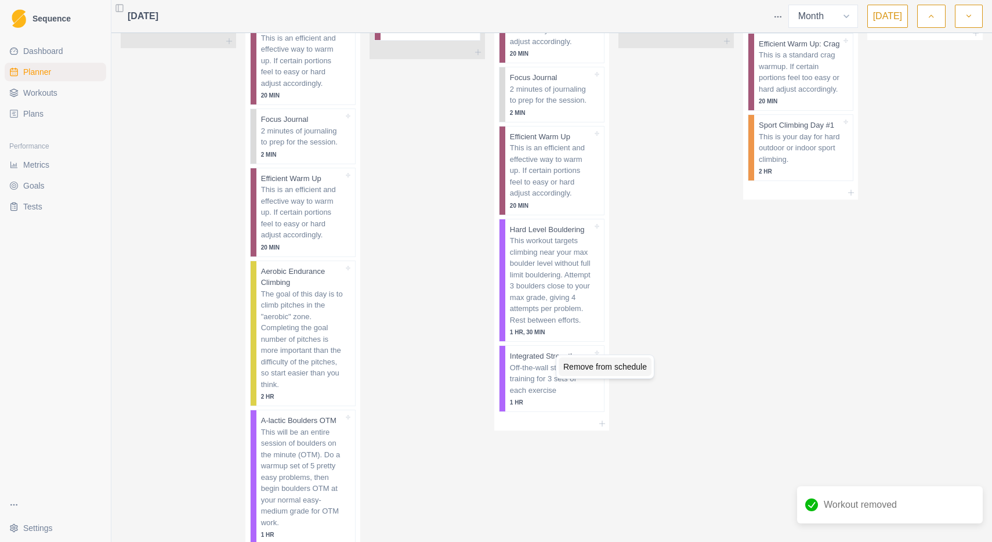
click at [604, 368] on div "Remove from schedule" at bounding box center [604, 366] width 93 height 19
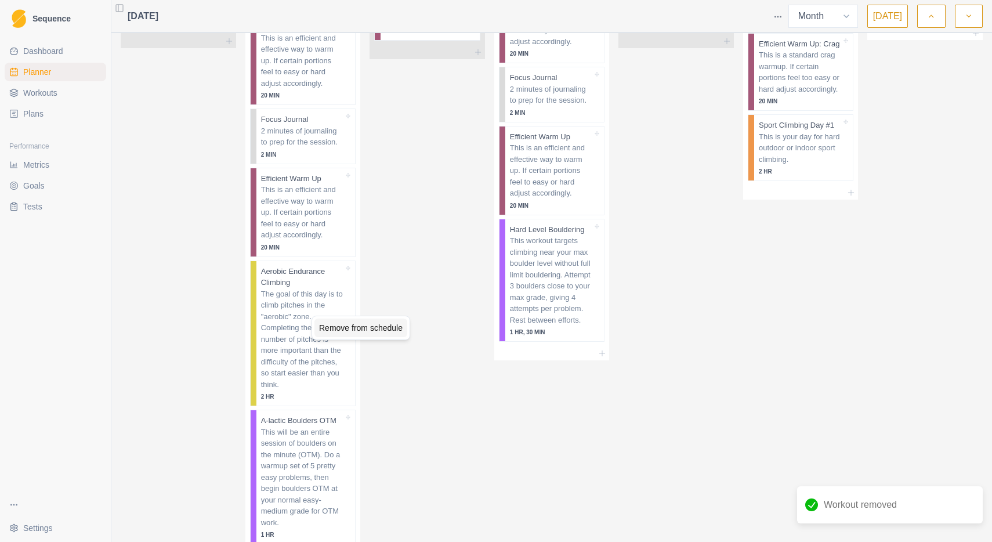
click at [346, 328] on div "Remove from schedule" at bounding box center [360, 327] width 93 height 19
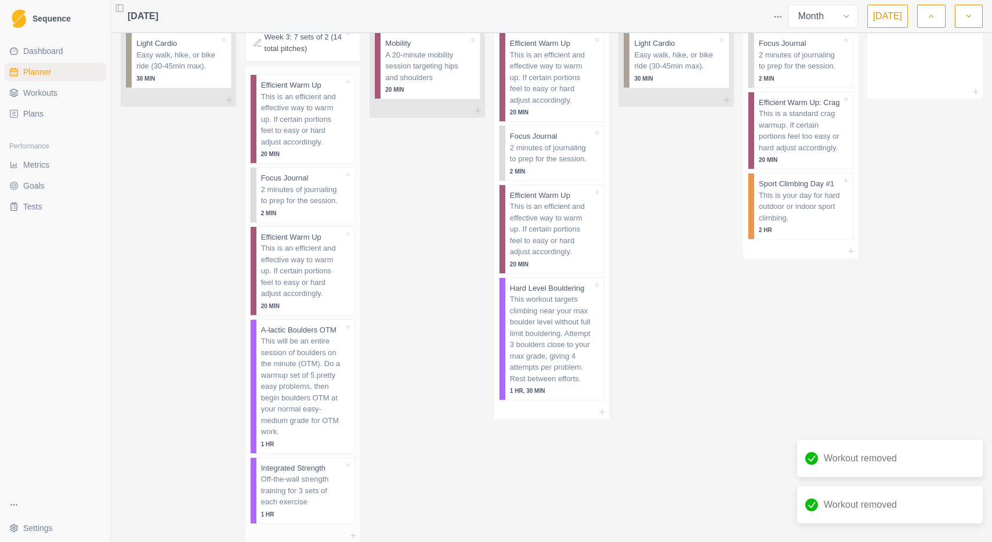
scroll to position [872, 0]
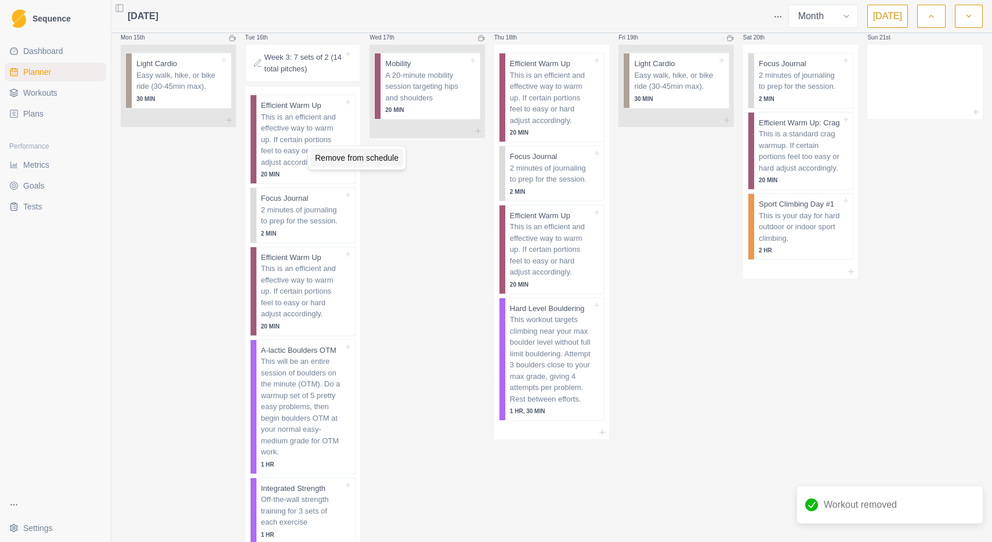
click at [333, 155] on div "Remove from schedule" at bounding box center [356, 157] width 93 height 19
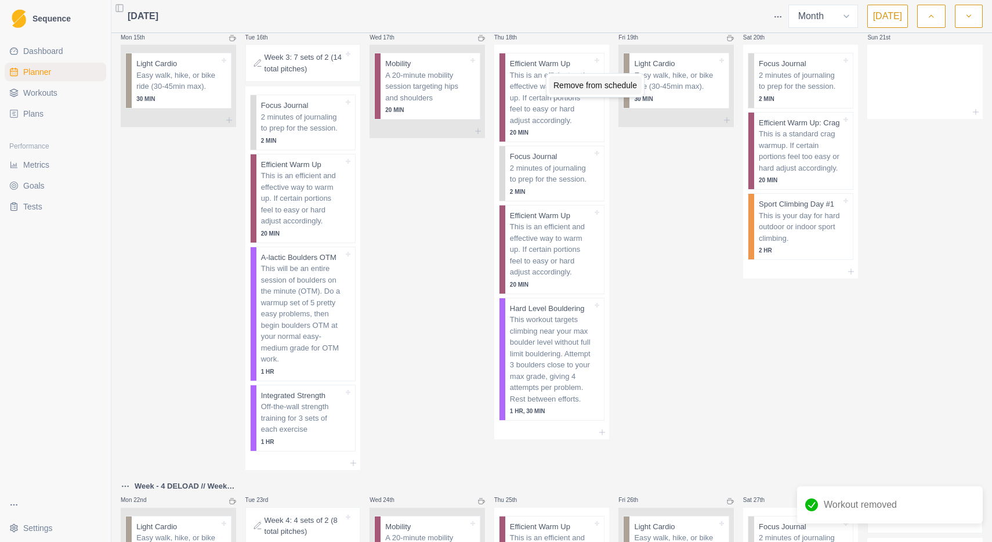
click at [564, 85] on div "Remove from schedule" at bounding box center [595, 85] width 93 height 19
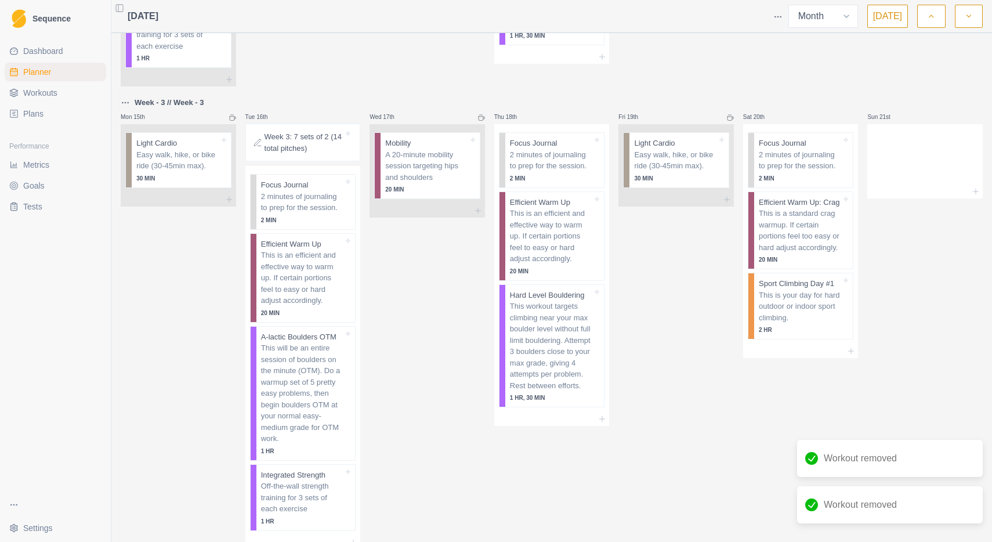
scroll to position [790, 0]
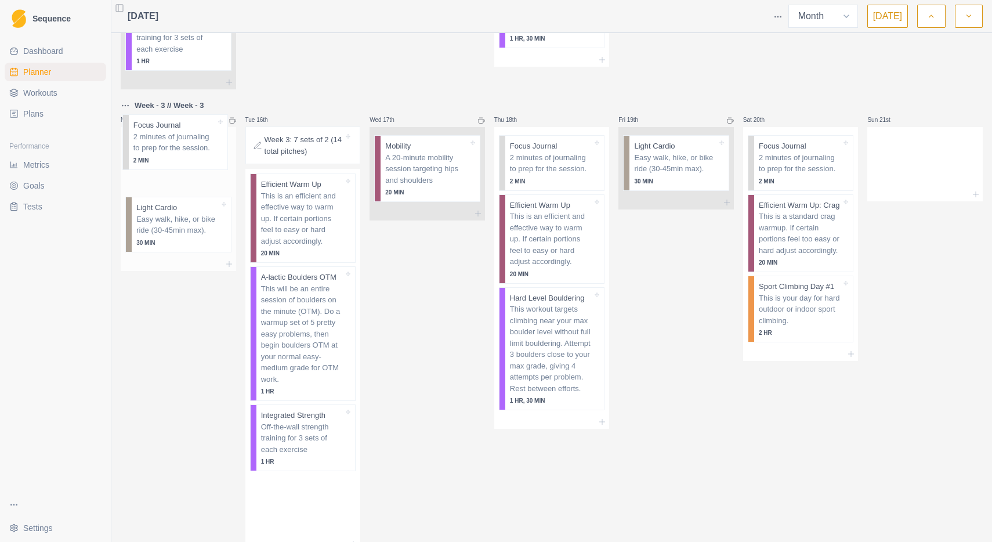
drag, startPoint x: 304, startPoint y: 197, endPoint x: 171, endPoint y: 148, distance: 141.5
click at [171, 148] on div "Week - 1 // Week - 1 Mon 1st Start Here: About the plan Start Here: About the p…" at bounding box center [552, 238] width 862 height 1981
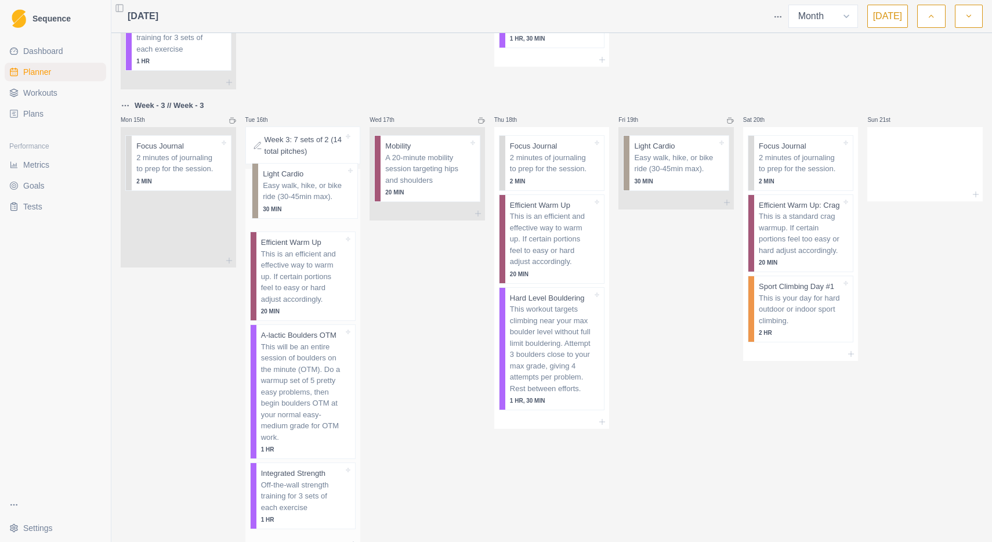
drag, startPoint x: 177, startPoint y: 206, endPoint x: 303, endPoint y: 189, distance: 127.5
click at [304, 189] on div "Week - 1 // Week - 1 Mon 1st Start Here: About the plan Start Here: About the p…" at bounding box center [552, 238] width 862 height 1981
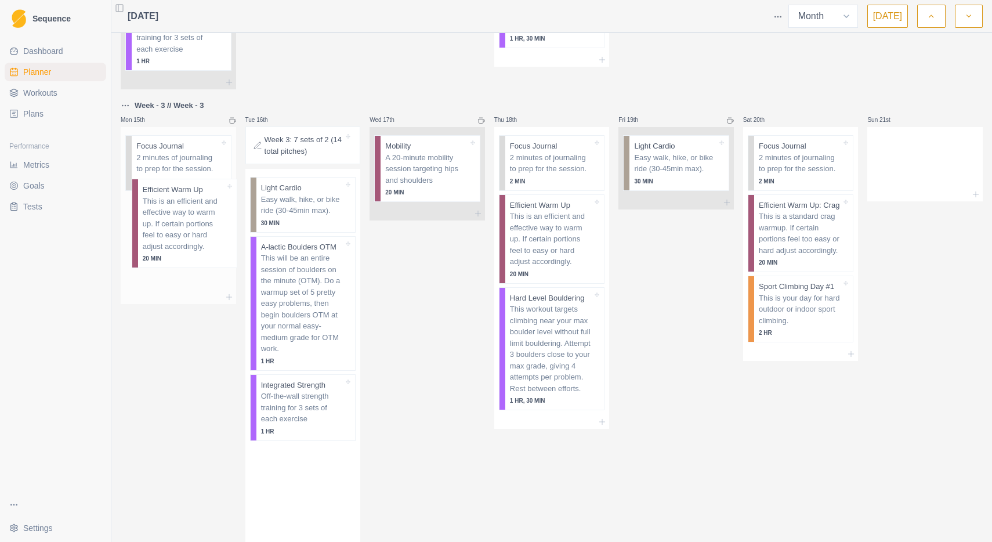
drag, startPoint x: 298, startPoint y: 261, endPoint x: 175, endPoint y: 219, distance: 129.8
click at [175, 219] on div "Week - 1 // Week - 1 Mon 1st Start Here: About the plan Start Here: About the p…" at bounding box center [552, 240] width 862 height 1984
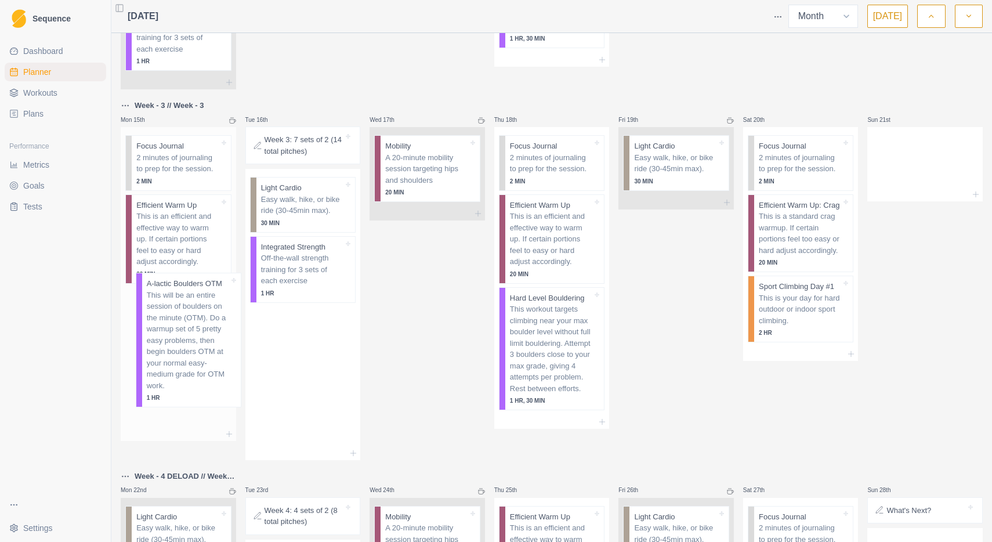
drag, startPoint x: 305, startPoint y: 262, endPoint x: 186, endPoint y: 314, distance: 130.4
click at [186, 314] on div "Week - 1 // Week - 1 Mon 1st Start Here: About the plan Start Here: About the p…" at bounding box center [552, 193] width 862 height 1890
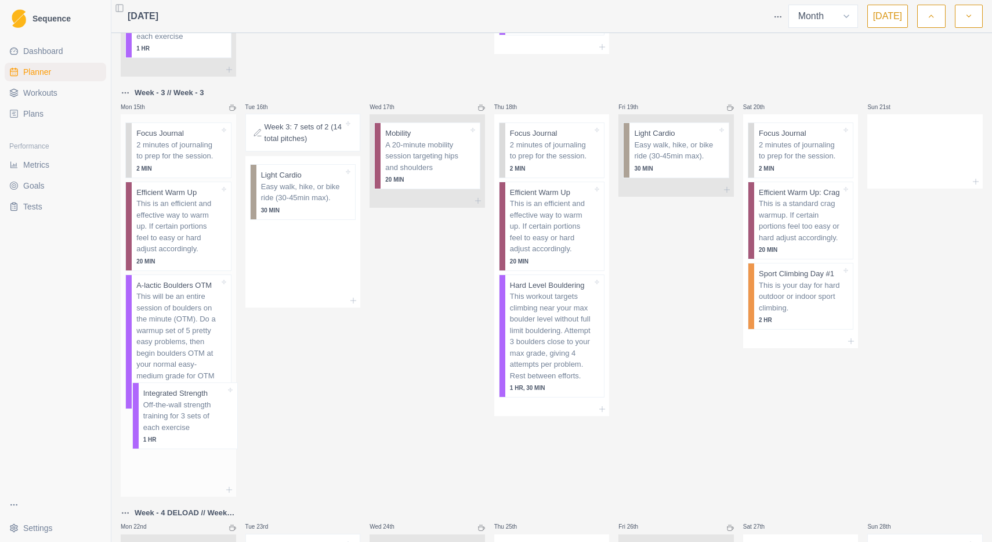
scroll to position [808, 0]
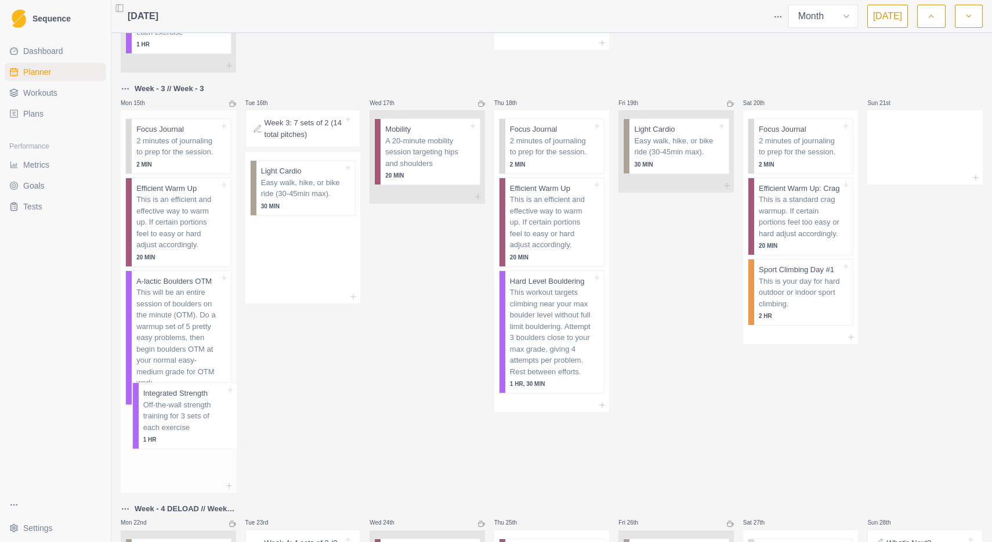
drag, startPoint x: 293, startPoint y: 246, endPoint x: 173, endPoint y: 411, distance: 203.3
click at [173, 411] on div "Week - 1 // Week - 1 Mon 1st Start Here: About the plan Start Here: About the p…" at bounding box center [552, 201] width 862 height 1939
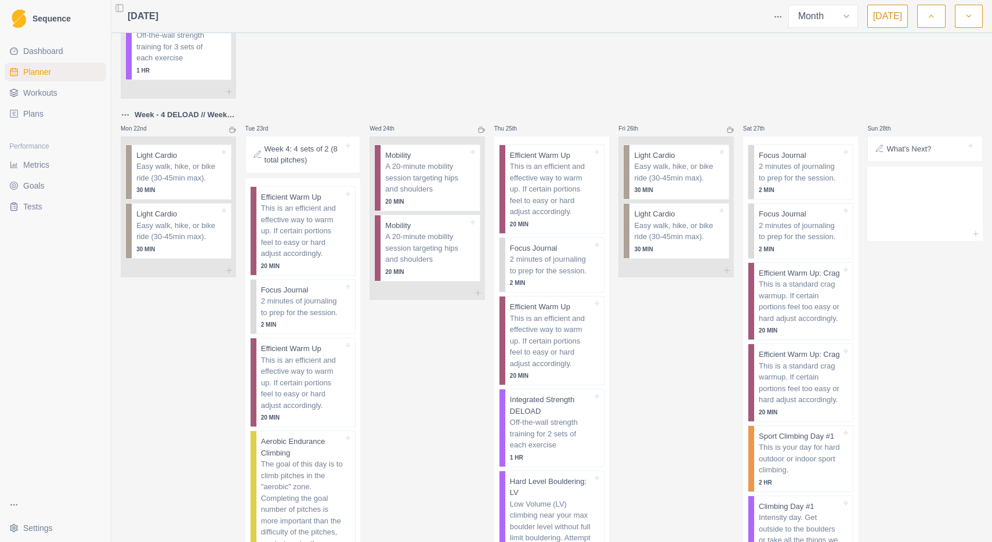
scroll to position [1205, 0]
click at [231, 168] on div "Remove from schedule" at bounding box center [240, 166] width 93 height 19
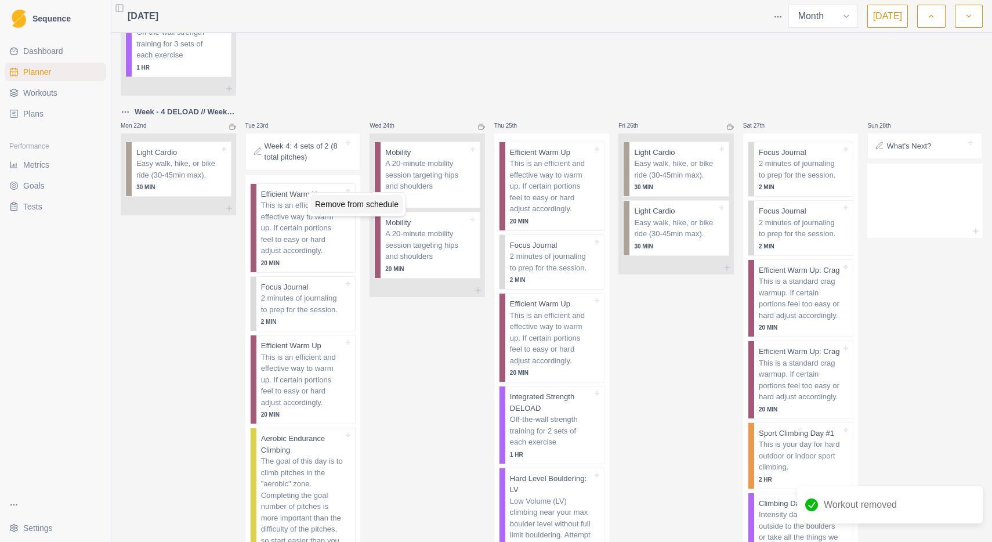
click at [351, 202] on div "Remove from schedule" at bounding box center [356, 204] width 93 height 19
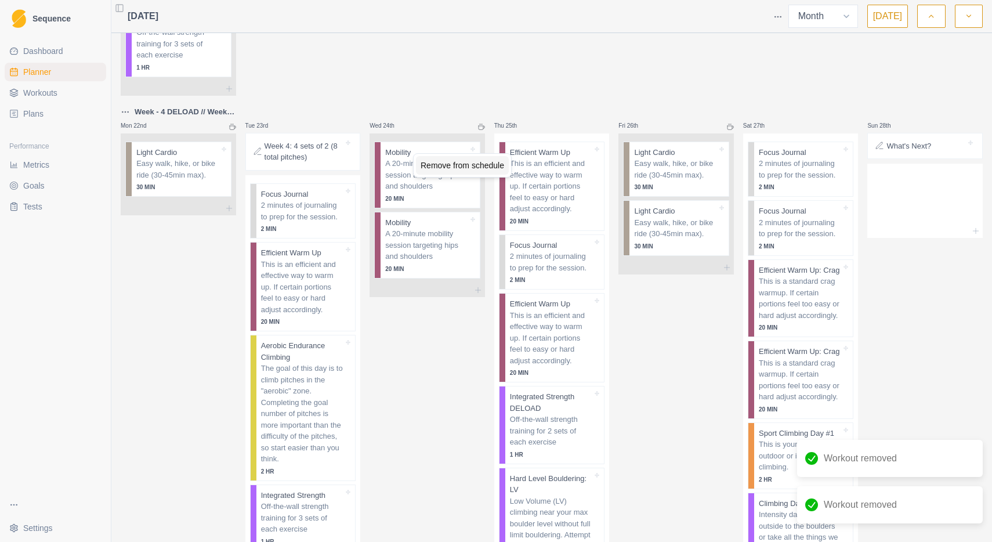
click at [448, 166] on div "Remove from schedule" at bounding box center [462, 165] width 93 height 19
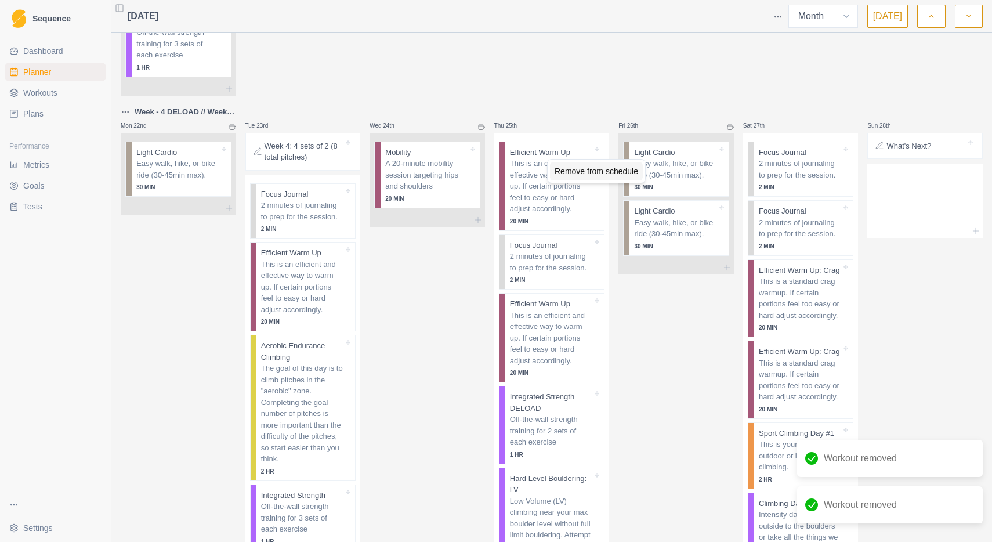
click at [584, 172] on div "Remove from schedule" at bounding box center [596, 171] width 93 height 19
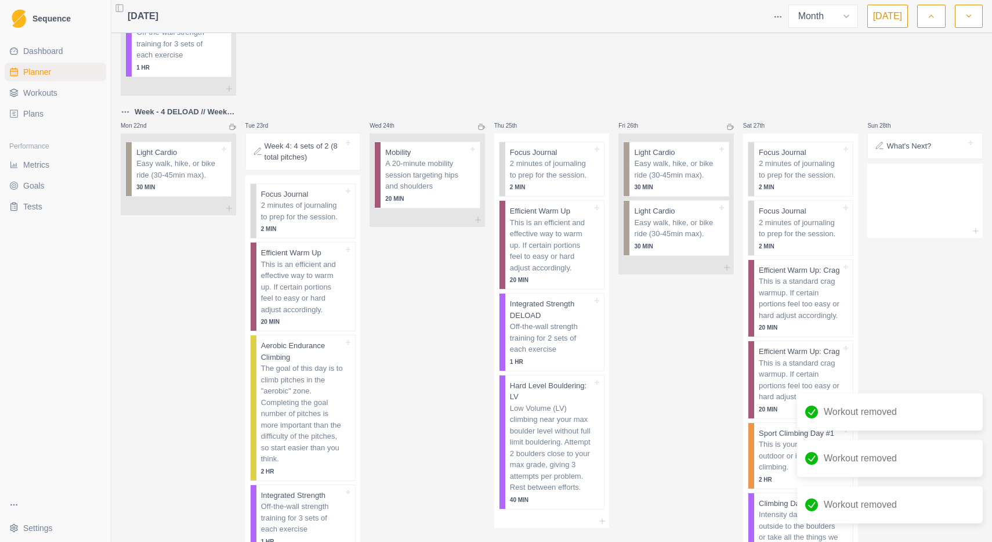
scroll to position [1202, 0]
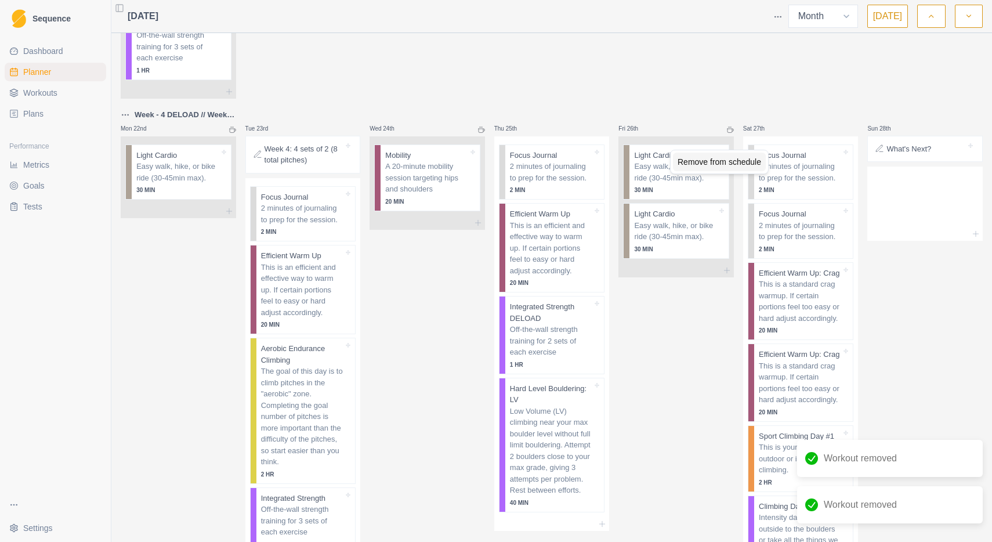
click at [707, 163] on div "Remove from schedule" at bounding box center [719, 162] width 93 height 19
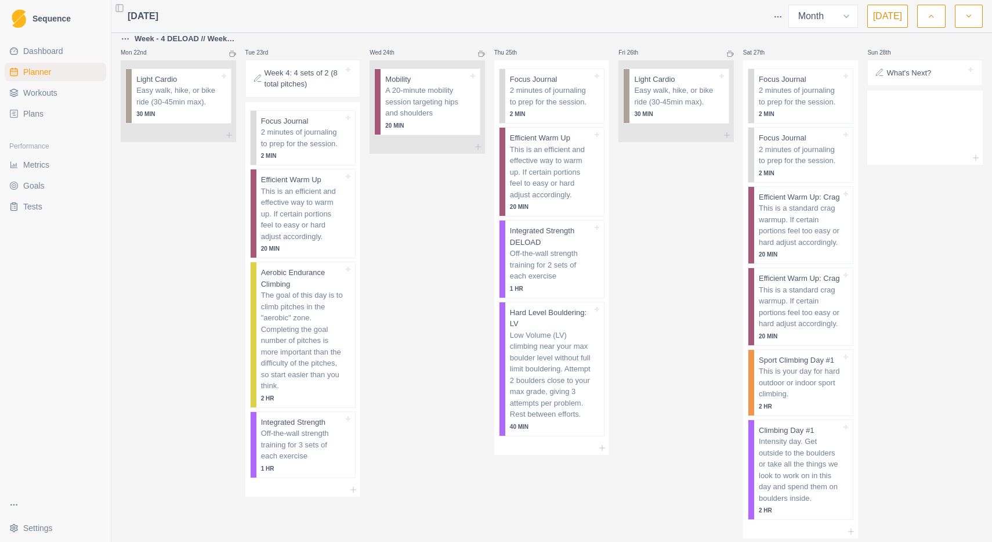
scroll to position [1282, 0]
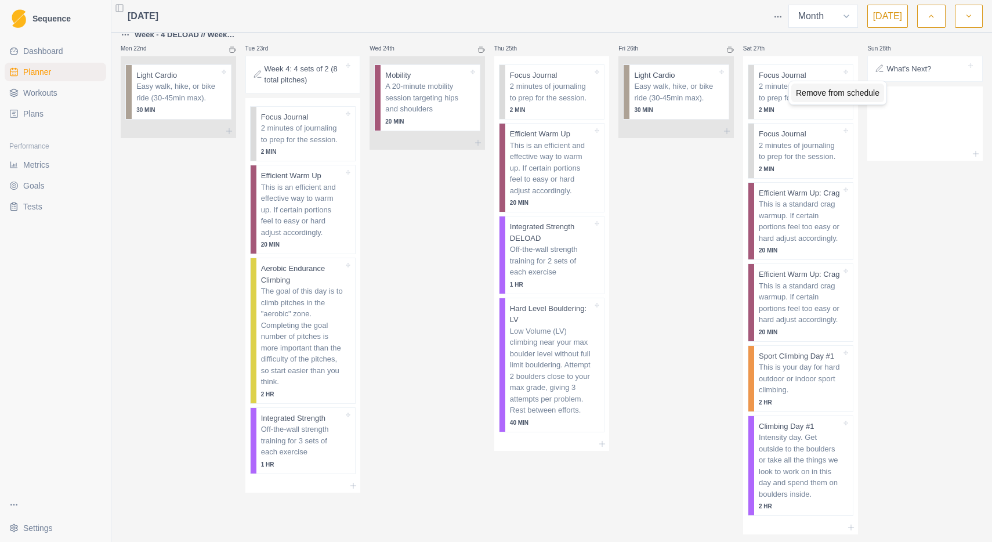
click at [811, 93] on div "Remove from schedule" at bounding box center [837, 93] width 93 height 19
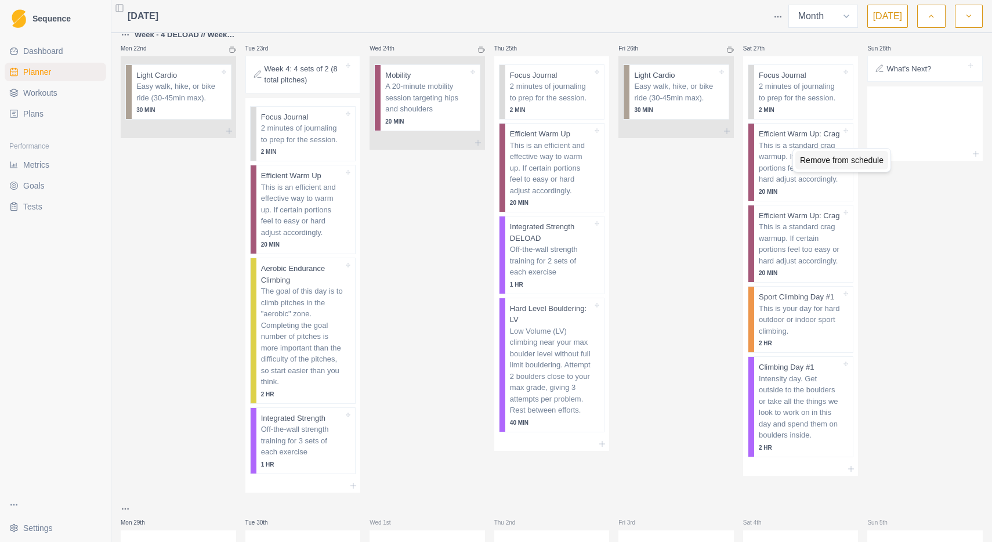
click at [814, 162] on div "Remove from schedule" at bounding box center [841, 160] width 93 height 19
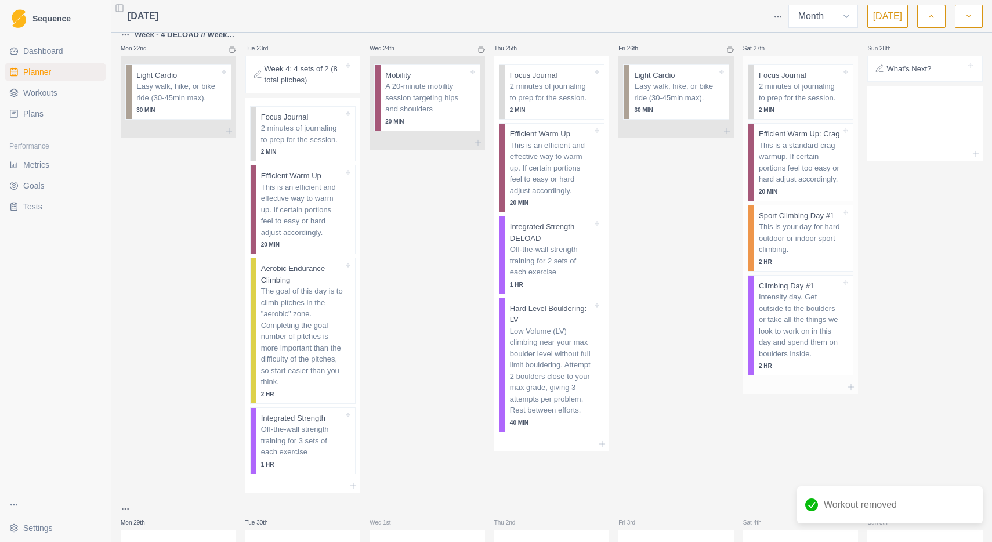
click at [808, 248] on p "This is your day for hard outdoor or indoor sport climbing." at bounding box center [800, 238] width 82 height 34
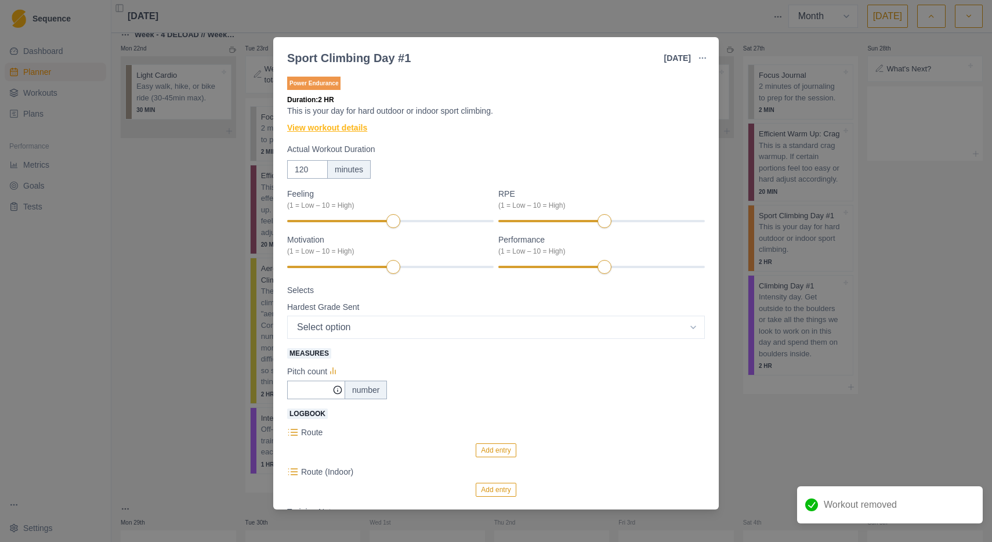
click at [349, 129] on link "View workout details" at bounding box center [327, 128] width 80 height 12
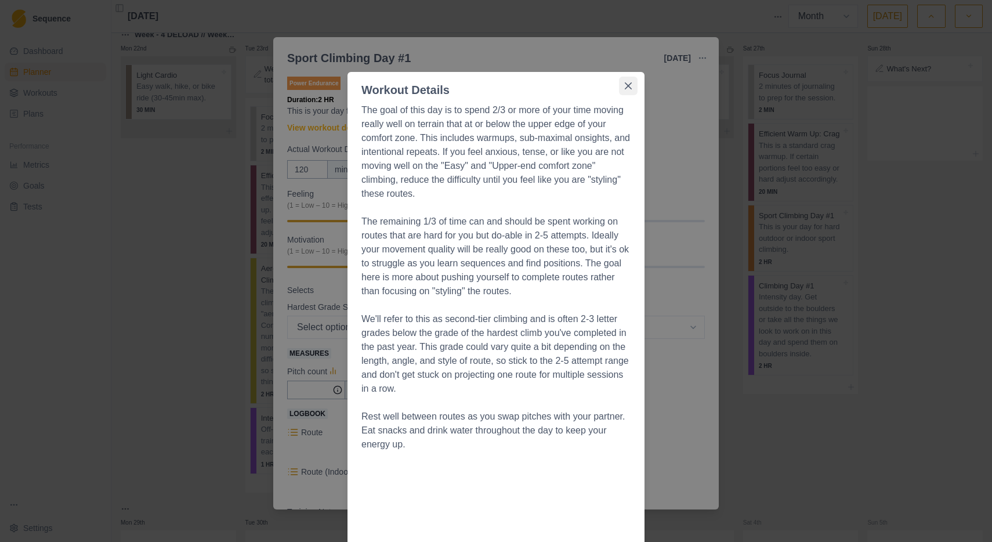
click at [632, 88] on button "Close" at bounding box center [628, 86] width 19 height 19
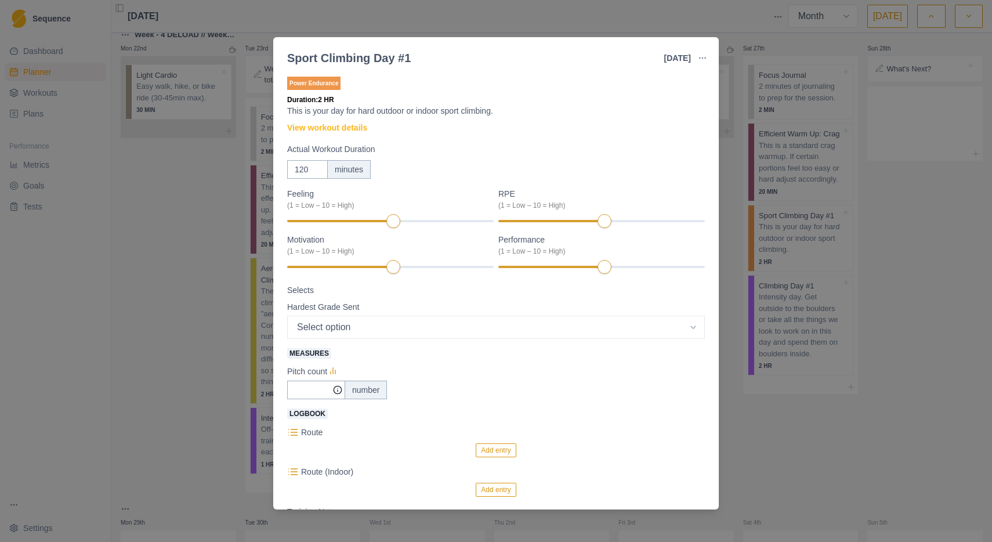
click at [903, 184] on div "Sport Climbing Day #1 [DATE] Link To Goal View Workout Metrics Edit Original Wo…" at bounding box center [496, 271] width 992 height 542
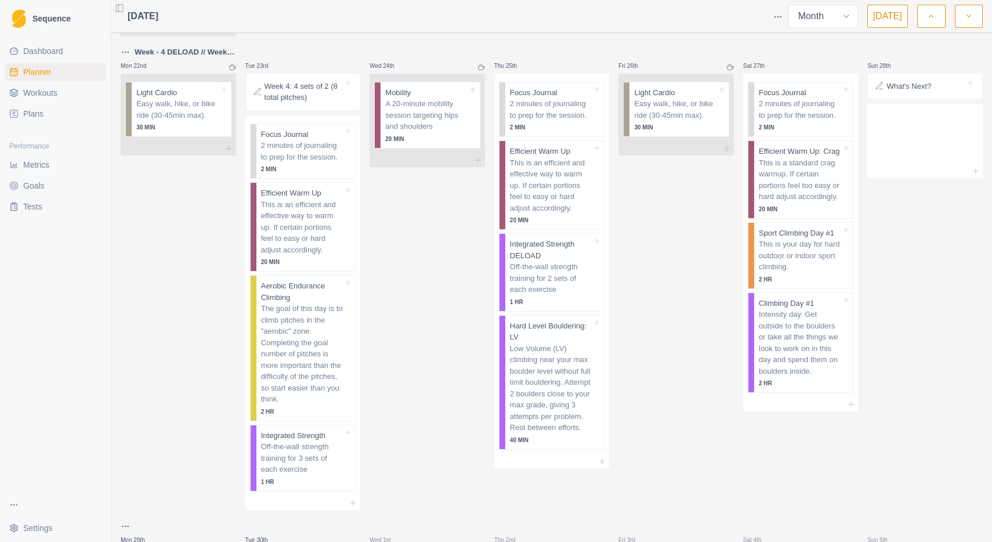
scroll to position [1262, 0]
click at [825, 354] on div "Remove from schedule" at bounding box center [845, 353] width 93 height 19
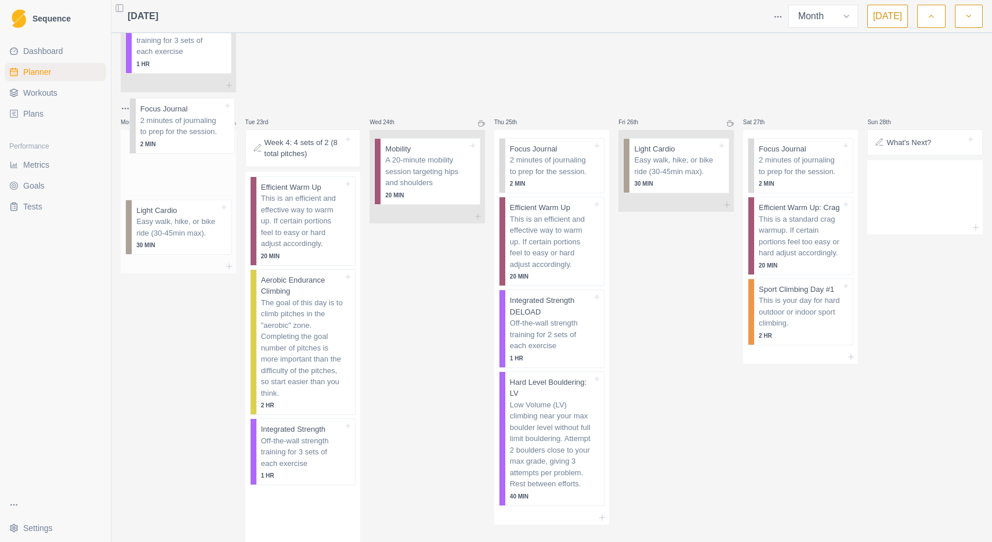
scroll to position [1202, 0]
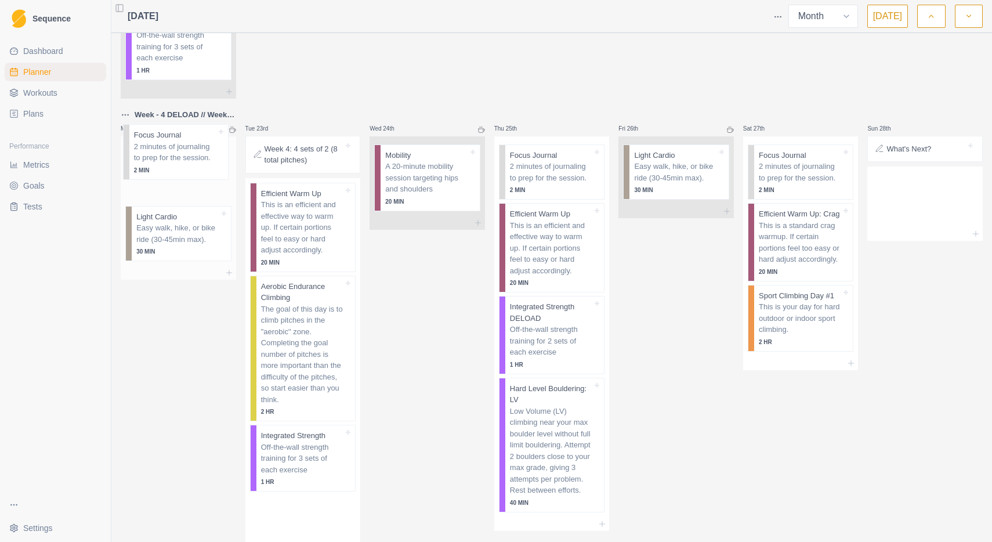
drag, startPoint x: 302, startPoint y: 146, endPoint x: 170, endPoint y: 157, distance: 132.2
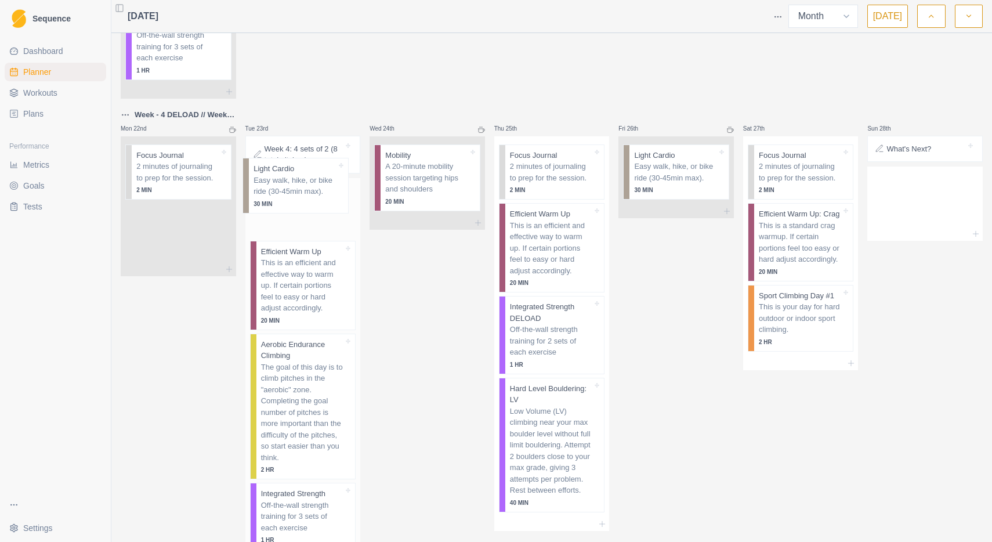
drag, startPoint x: 194, startPoint y: 217, endPoint x: 315, endPoint y: 193, distance: 124.2
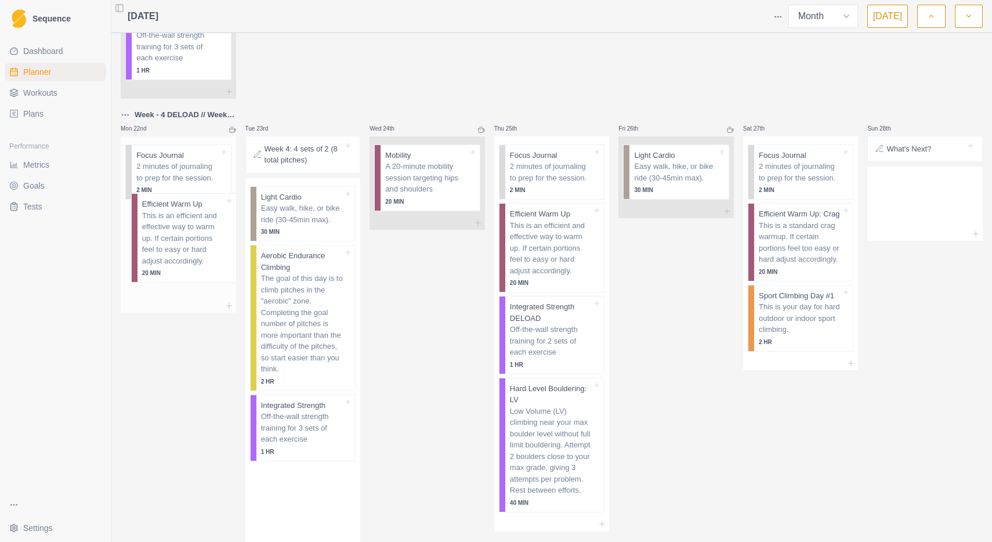
drag, startPoint x: 317, startPoint y: 273, endPoint x: 194, endPoint y: 242, distance: 126.0
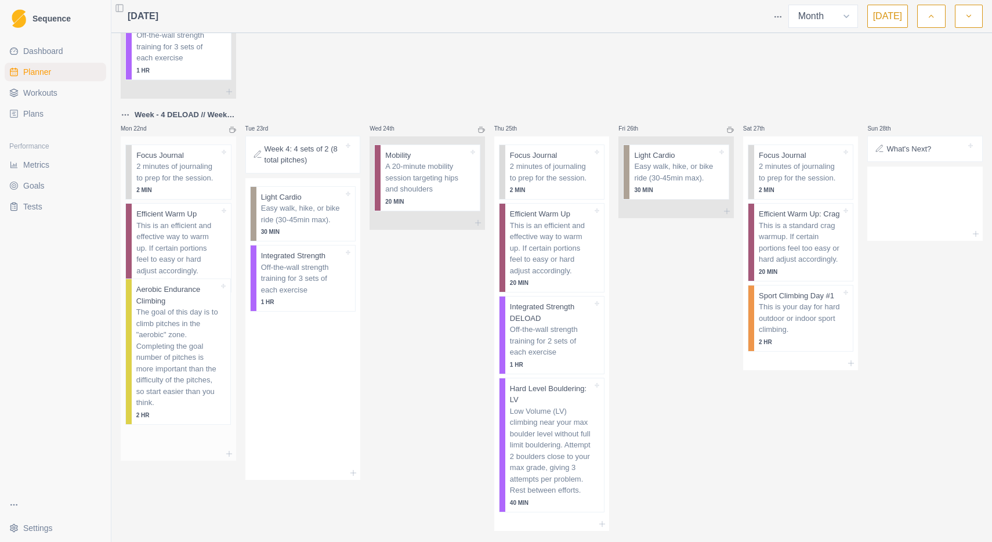
drag, startPoint x: 303, startPoint y: 282, endPoint x: 172, endPoint y: 342, distance: 144.3
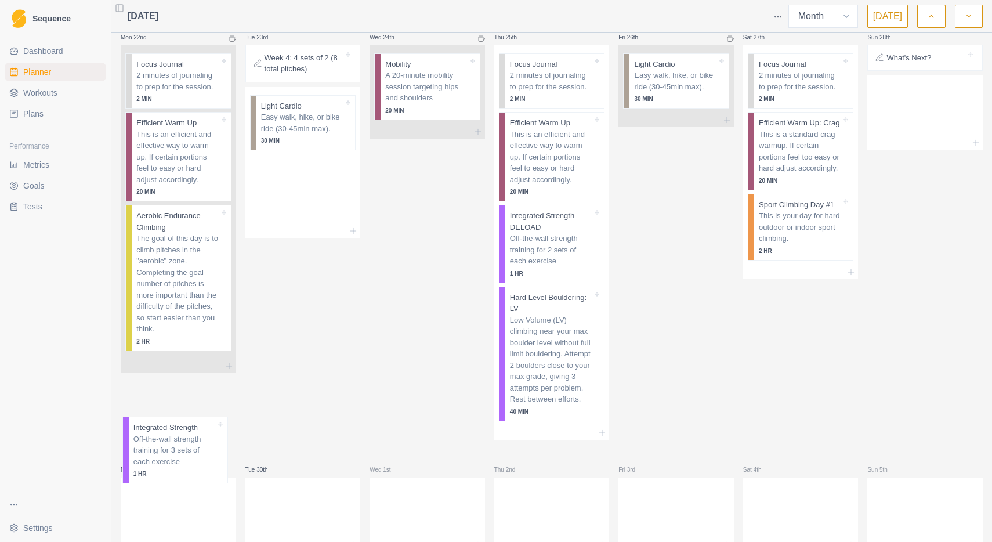
scroll to position [1296, 0]
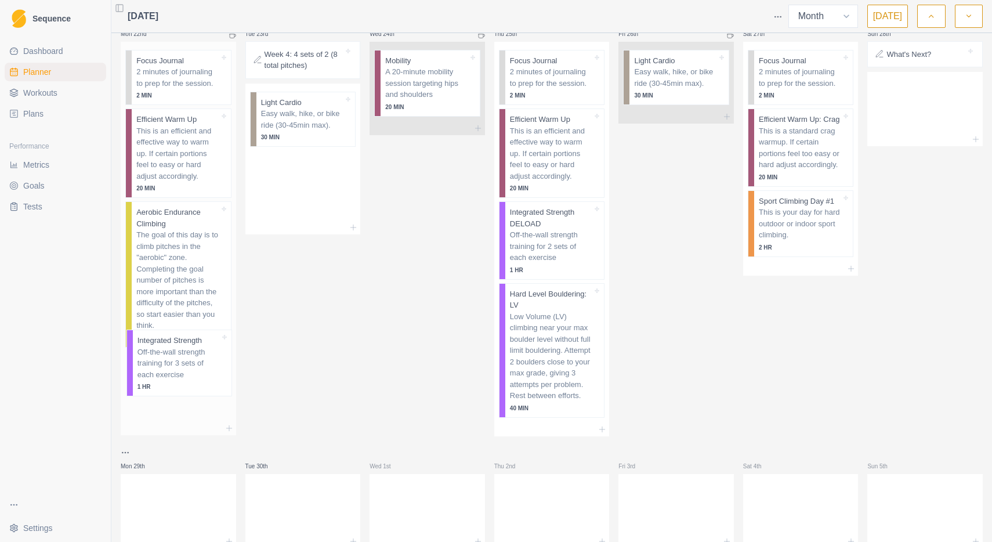
drag, startPoint x: 302, startPoint y: 242, endPoint x: 177, endPoint y: 354, distance: 166.7
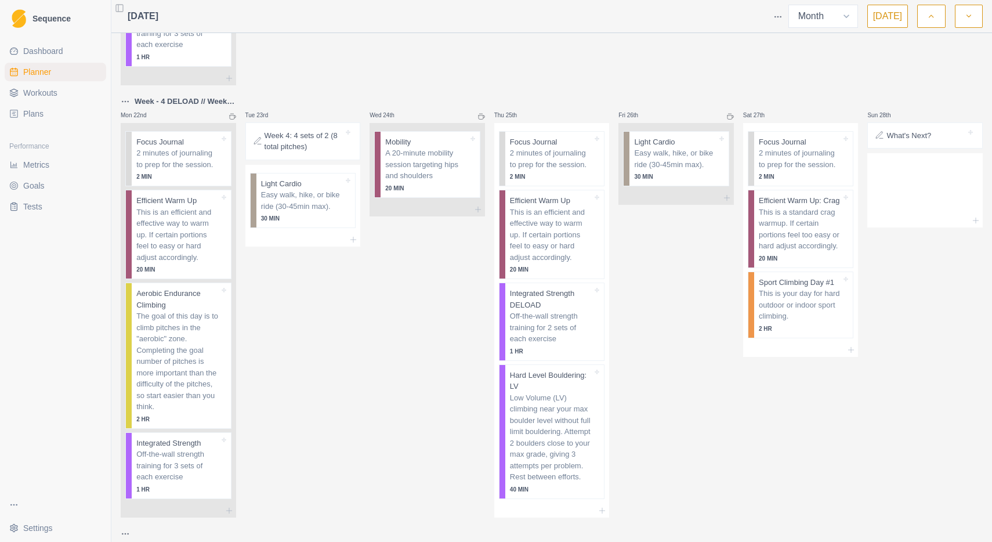
scroll to position [1216, 0]
click at [211, 342] on div "Remove from schedule" at bounding box center [232, 343] width 93 height 19
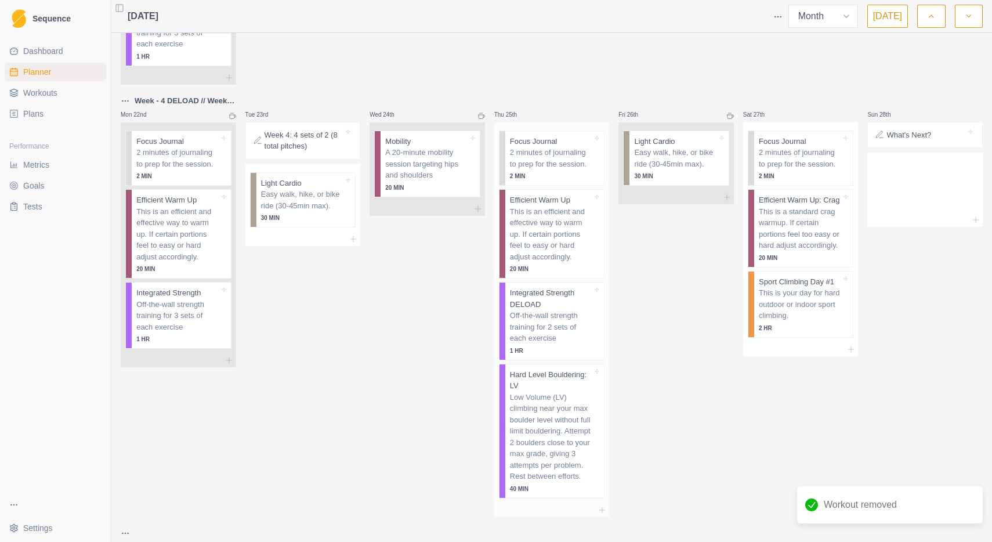
click at [558, 310] on p "Off-the-wall strength training for 2 sets of each exercise" at bounding box center [551, 327] width 82 height 34
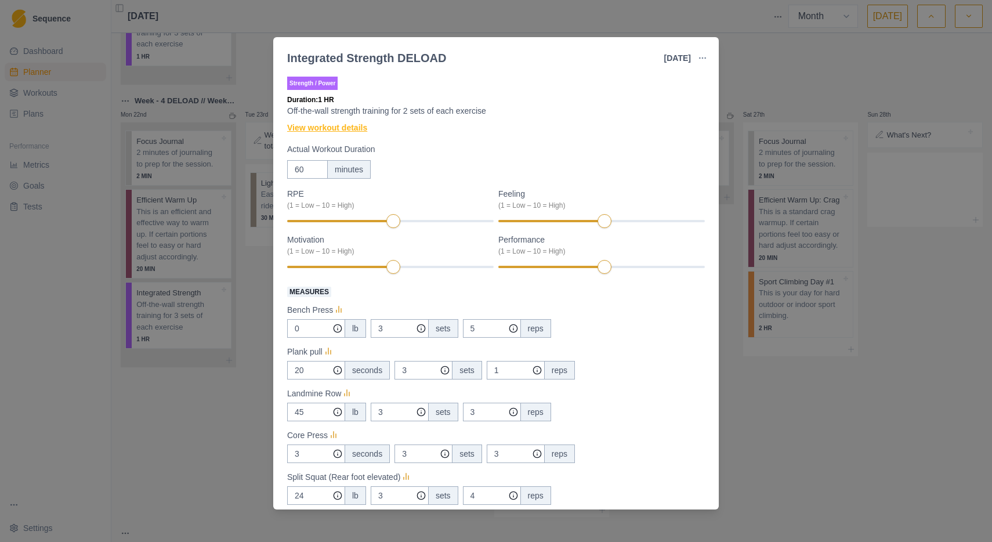
click at [329, 128] on link "View workout details" at bounding box center [327, 128] width 80 height 12
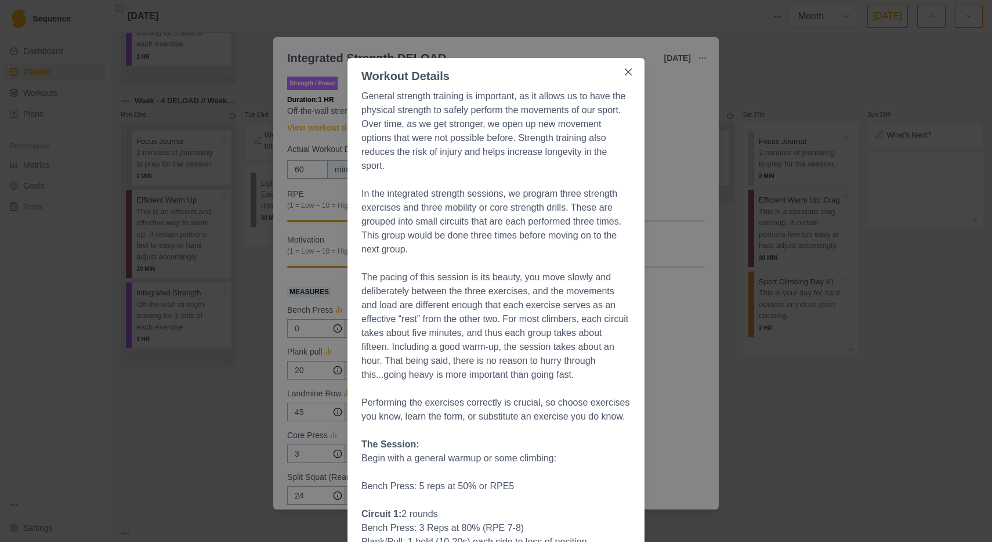
scroll to position [0, 0]
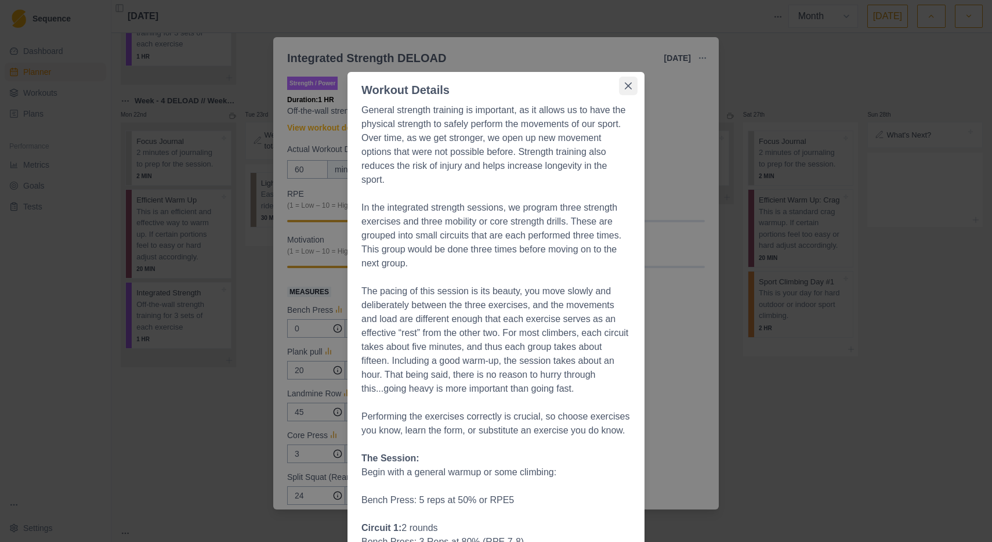
click at [628, 85] on icon "Close" at bounding box center [628, 85] width 7 height 7
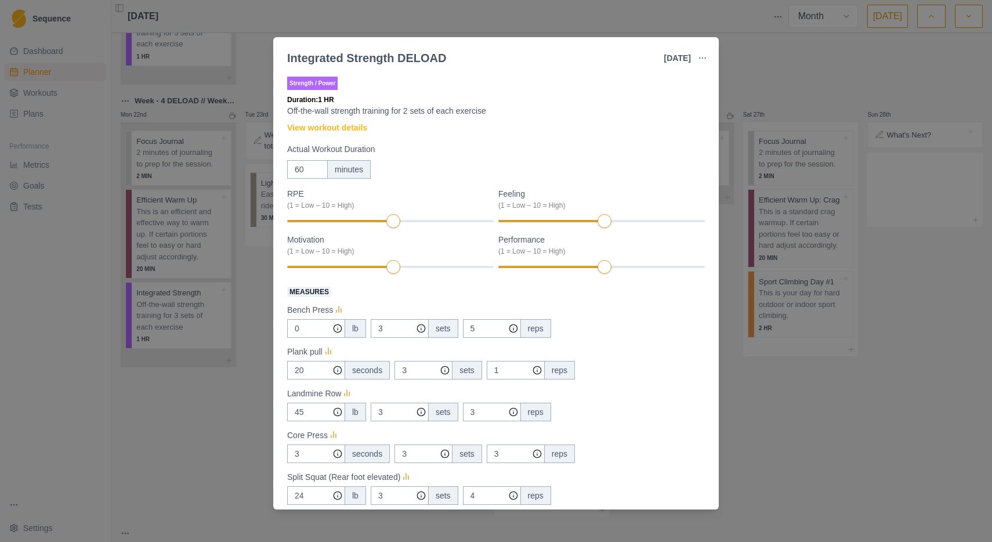
click at [763, 63] on div "Integrated Strength DELOAD [DATE] Link To Goal View Workout Metrics Edit Origin…" at bounding box center [496, 271] width 992 height 542
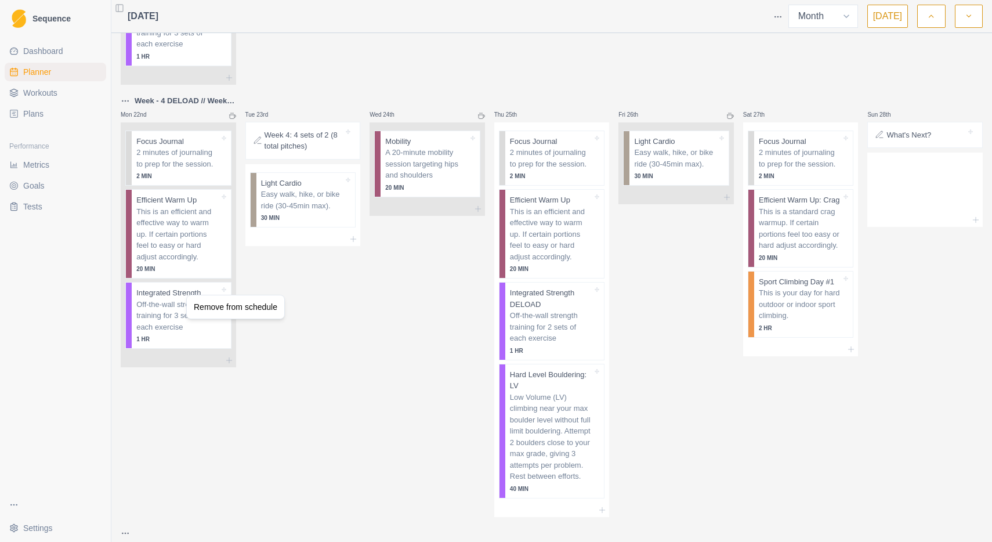
click at [172, 289] on html "Sequence Dashboard Planner Workouts Plans Performance Metrics Goals Tests Setti…" at bounding box center [496, 271] width 992 height 542
click at [172, 299] on p "Off-the-wall strength training for 3 sets of each exercise" at bounding box center [177, 316] width 82 height 34
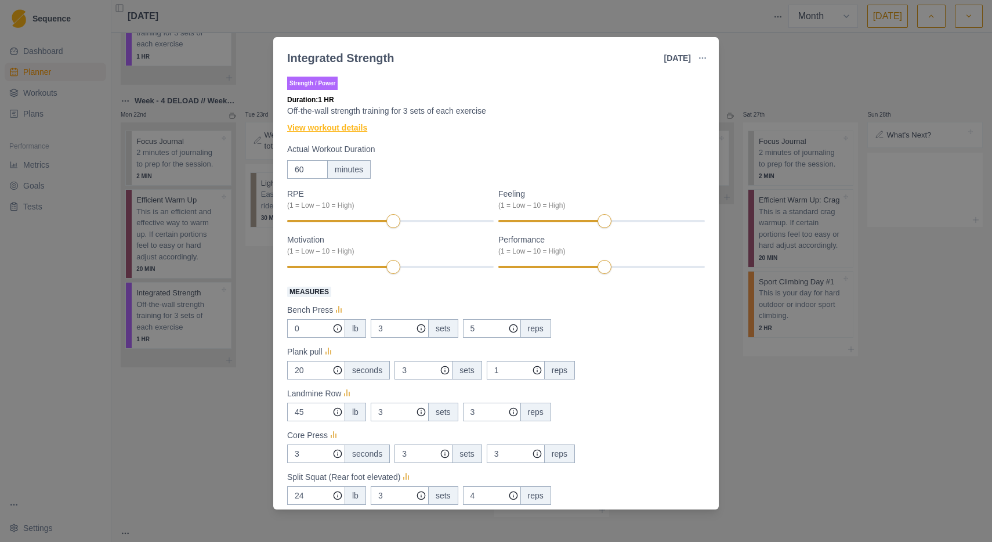
click at [307, 128] on link "View workout details" at bounding box center [327, 128] width 80 height 12
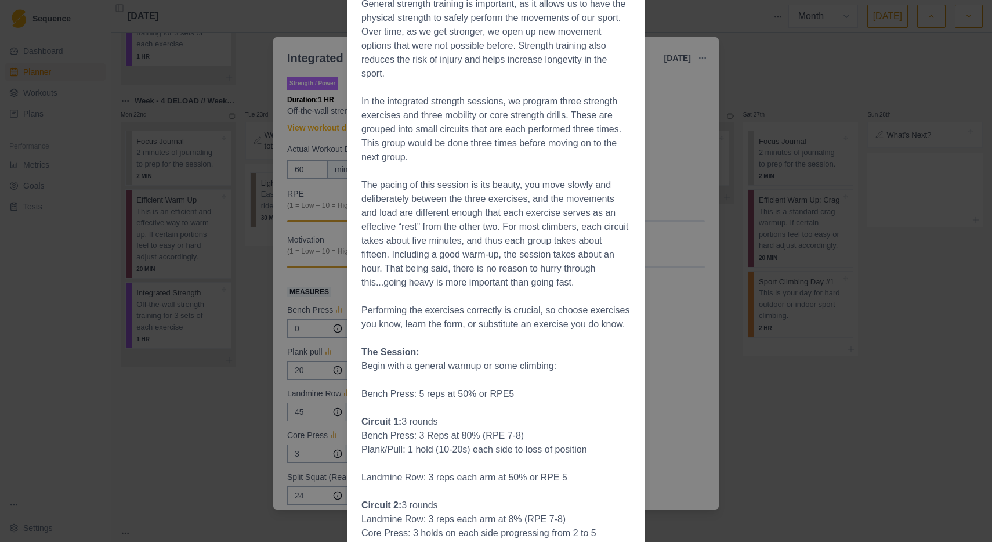
scroll to position [76, 0]
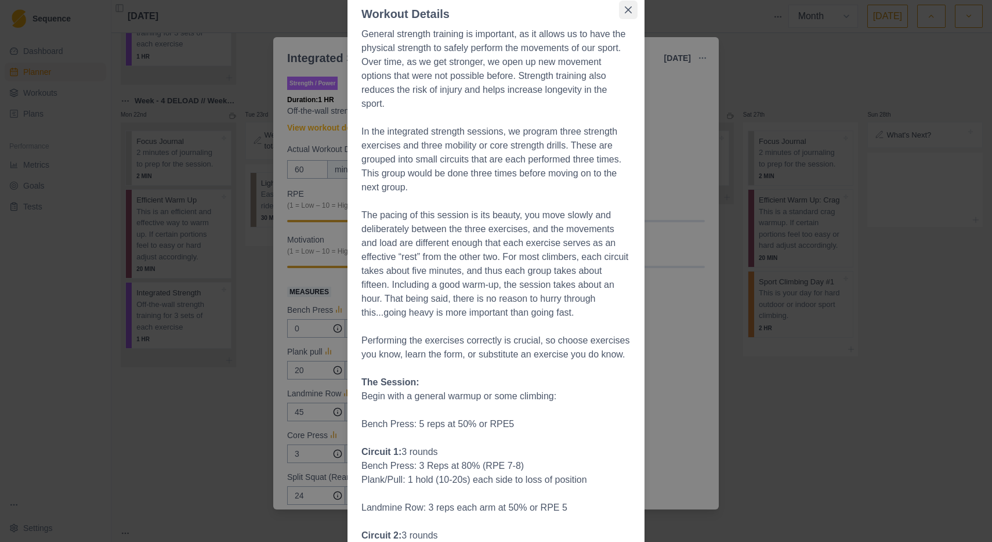
click at [627, 12] on icon "Close" at bounding box center [628, 9] width 7 height 7
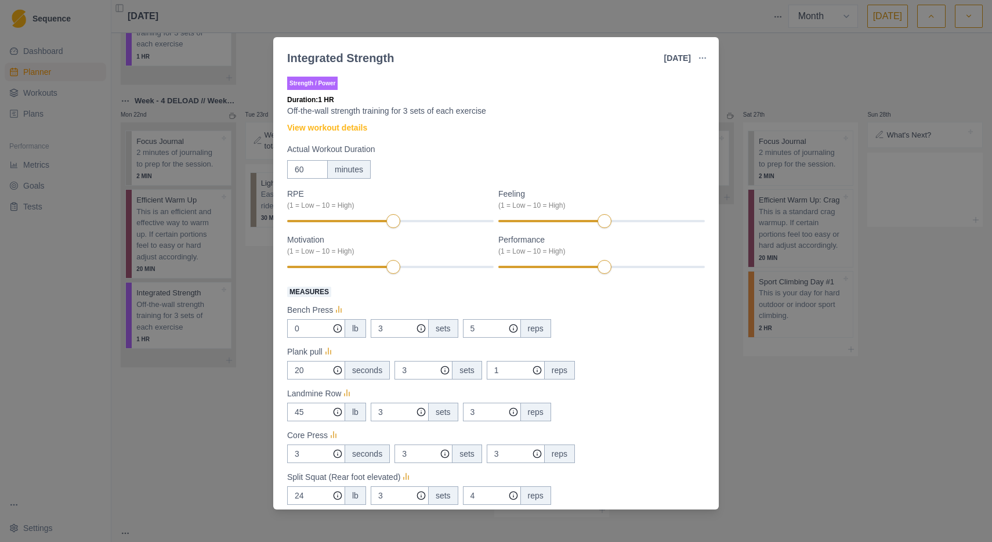
click at [761, 56] on div "Integrated Strength [DATE] Link To Goal View Workout Metrics Edit Original Work…" at bounding box center [496, 271] width 992 height 542
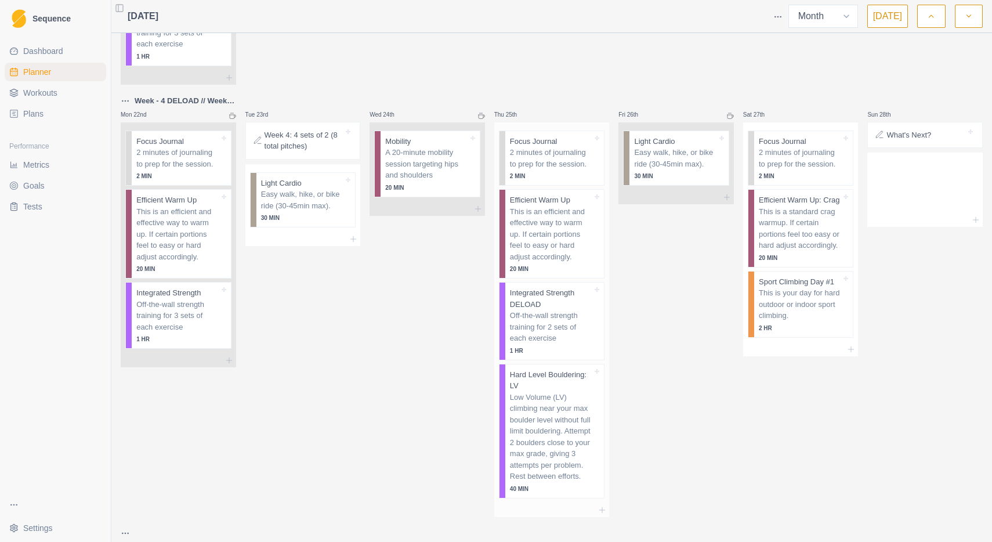
click at [561, 310] on p "Off-the-wall strength training for 2 sets of each exercise" at bounding box center [551, 327] width 82 height 34
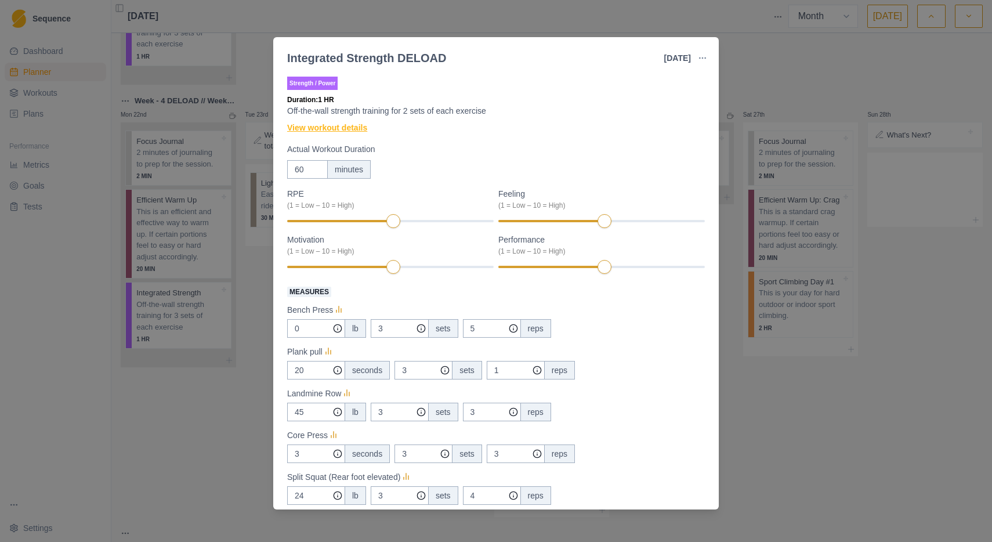
click at [364, 129] on link "View workout details" at bounding box center [327, 128] width 80 height 12
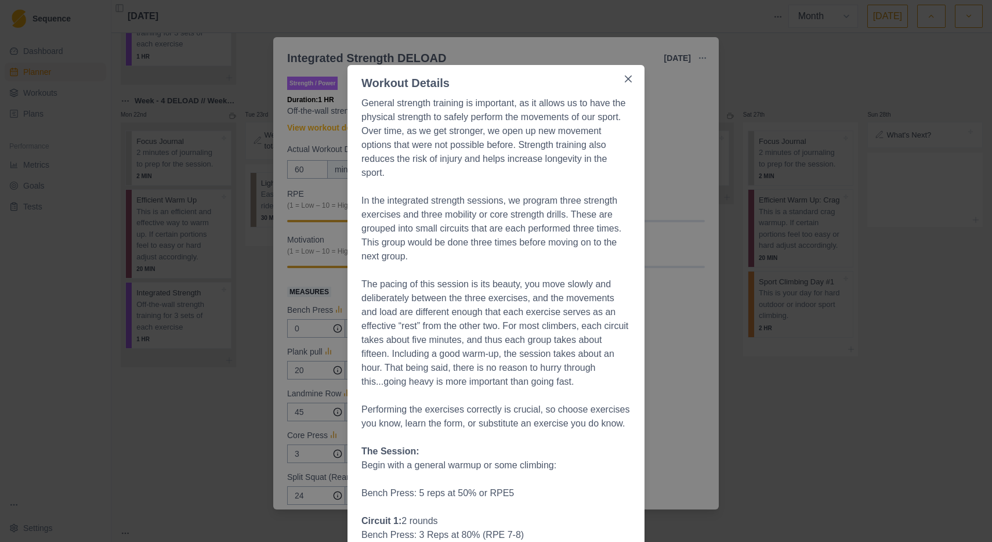
scroll to position [0, 0]
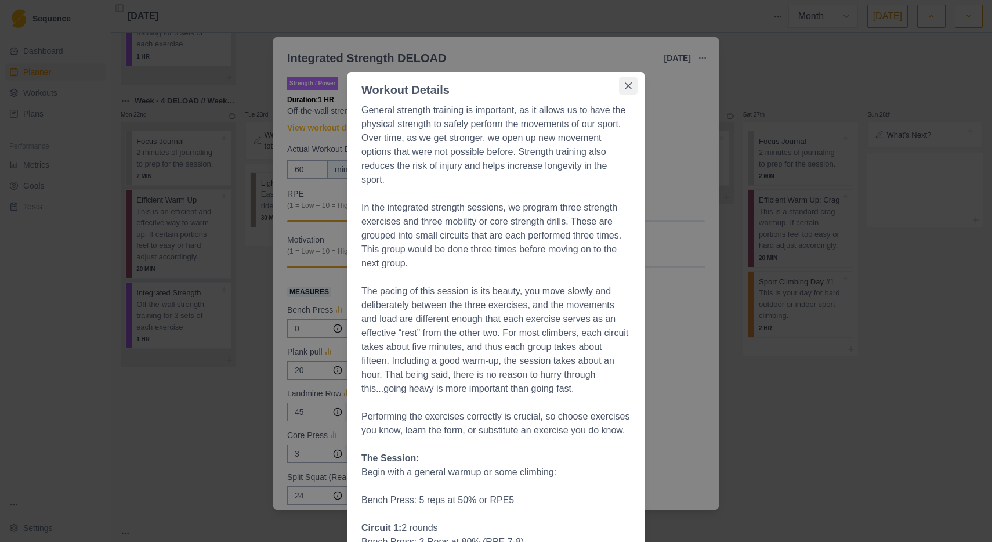
click at [628, 83] on icon "Close" at bounding box center [628, 85] width 7 height 7
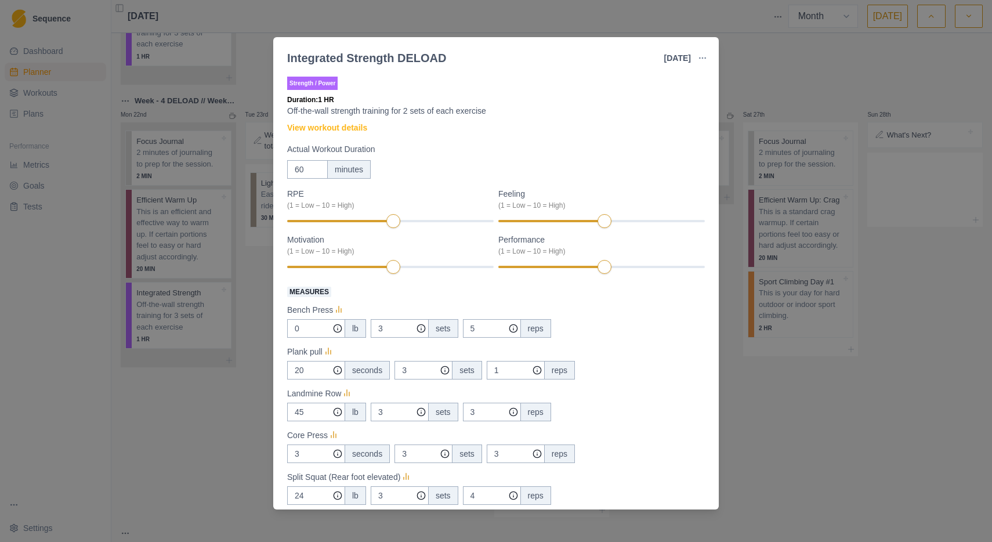
click at [741, 61] on div "Integrated Strength DELOAD [DATE] Link To Goal View Workout Metrics Edit Origin…" at bounding box center [496, 271] width 992 height 542
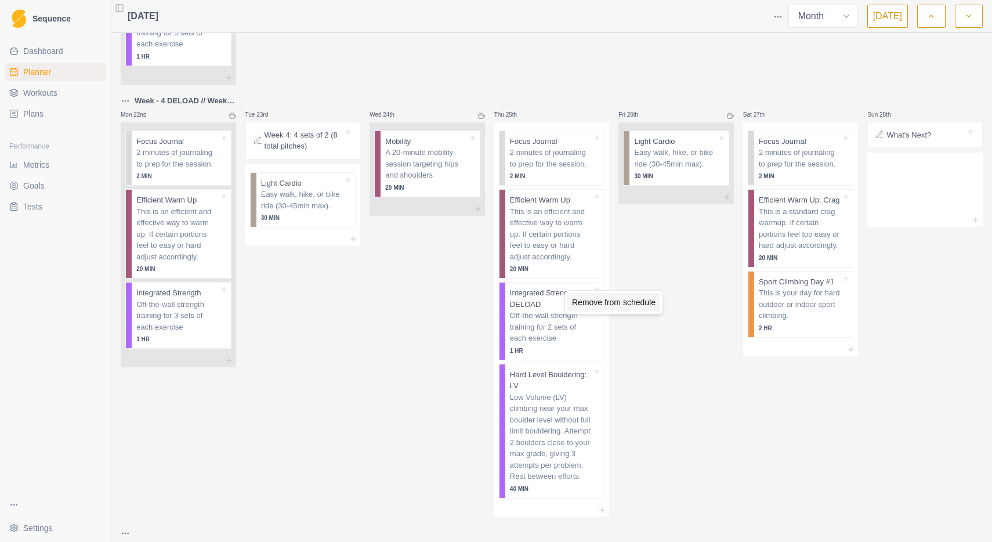
click at [591, 303] on div "Remove from schedule" at bounding box center [613, 302] width 93 height 19
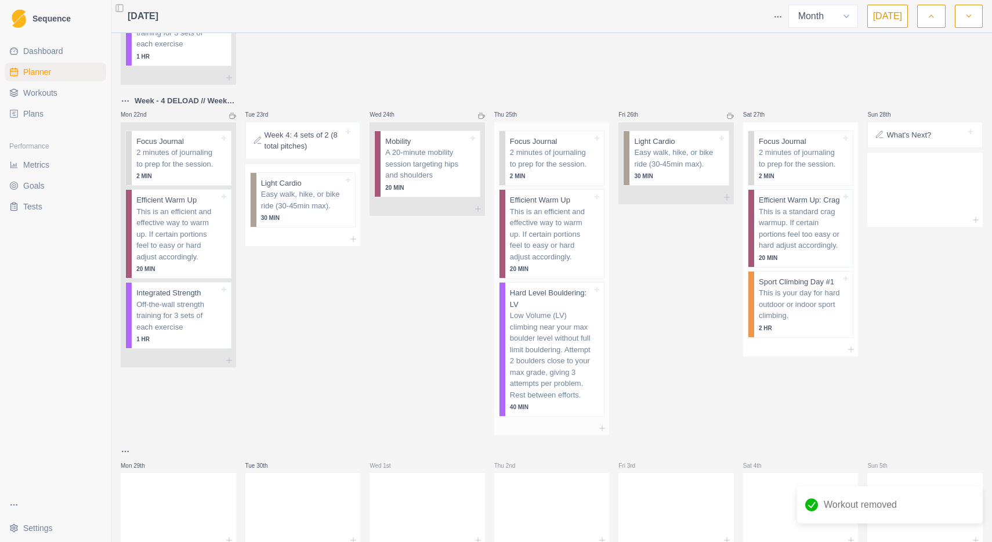
click at [550, 335] on p "Low Volume (LV) climbing near your max boulder level without full limit boulder…" at bounding box center [551, 355] width 82 height 90
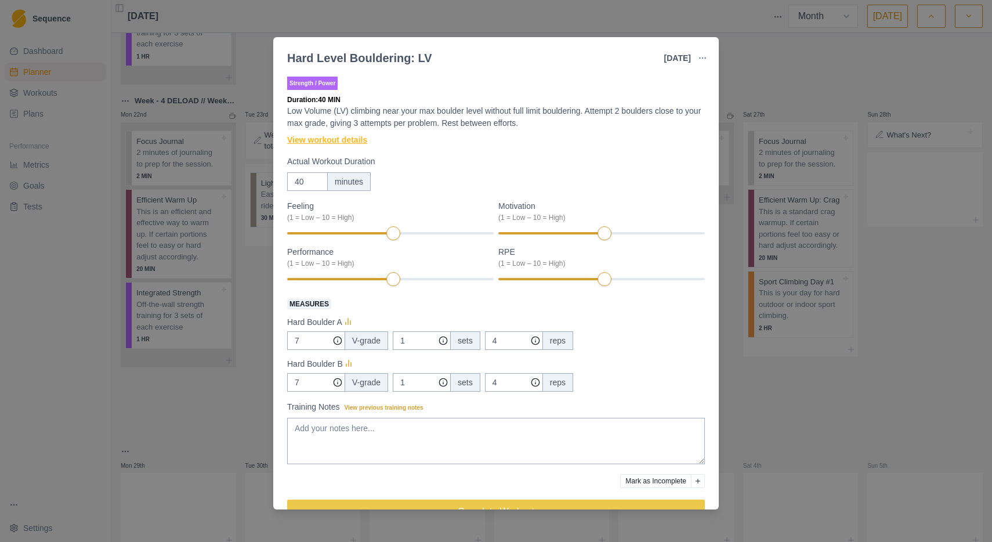
click at [360, 141] on link "View workout details" at bounding box center [327, 140] width 80 height 12
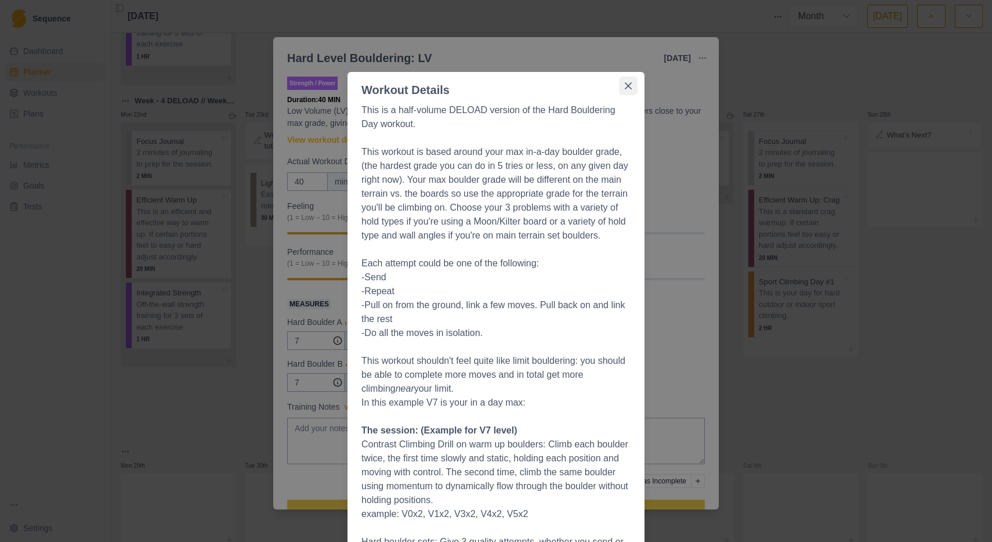
click at [627, 85] on icon "Close" at bounding box center [628, 85] width 7 height 7
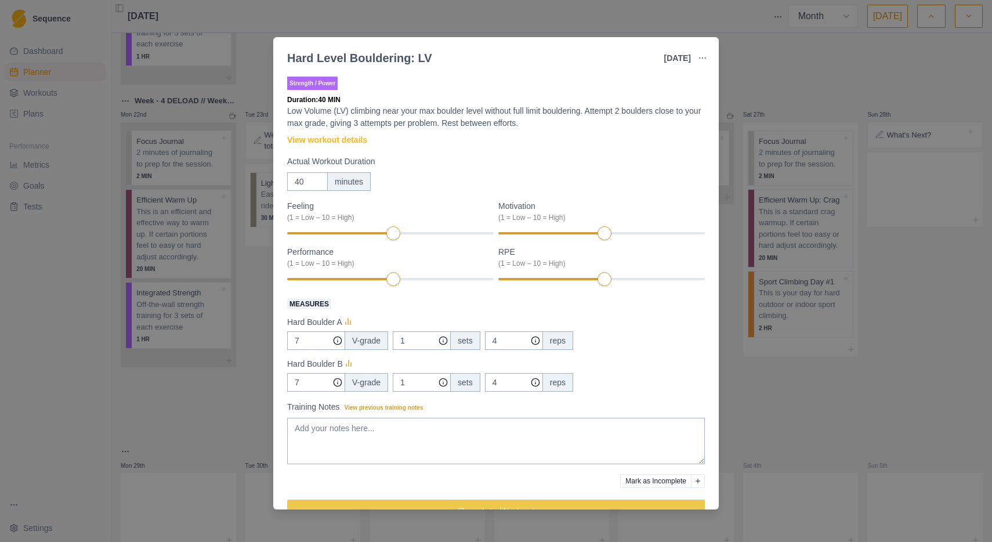
click at [765, 61] on div "Hard Level Bouldering: LV [DATE] Link To Goal View Workout Metrics Edit Origina…" at bounding box center [496, 271] width 992 height 542
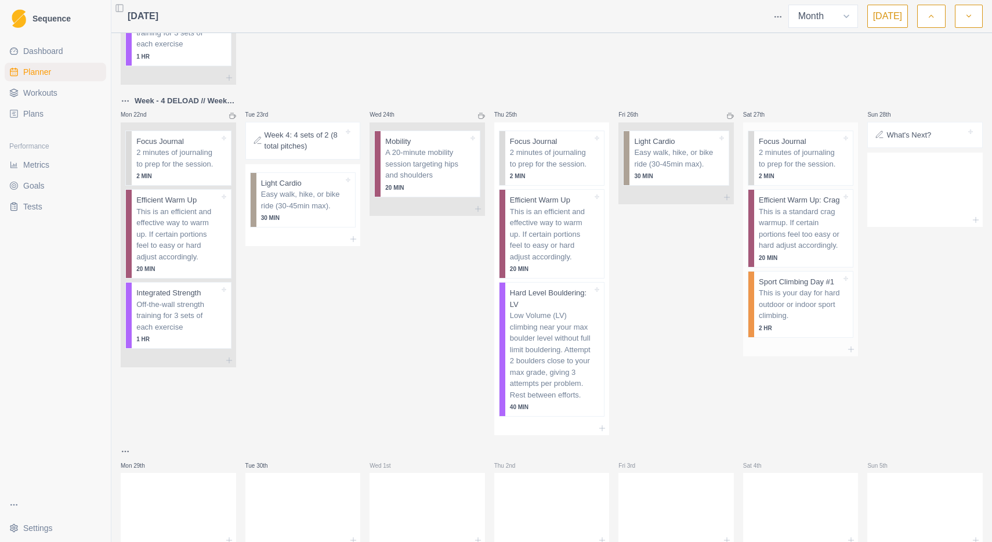
click at [800, 301] on p "This is your day for hard outdoor or indoor sport climbing." at bounding box center [800, 304] width 82 height 34
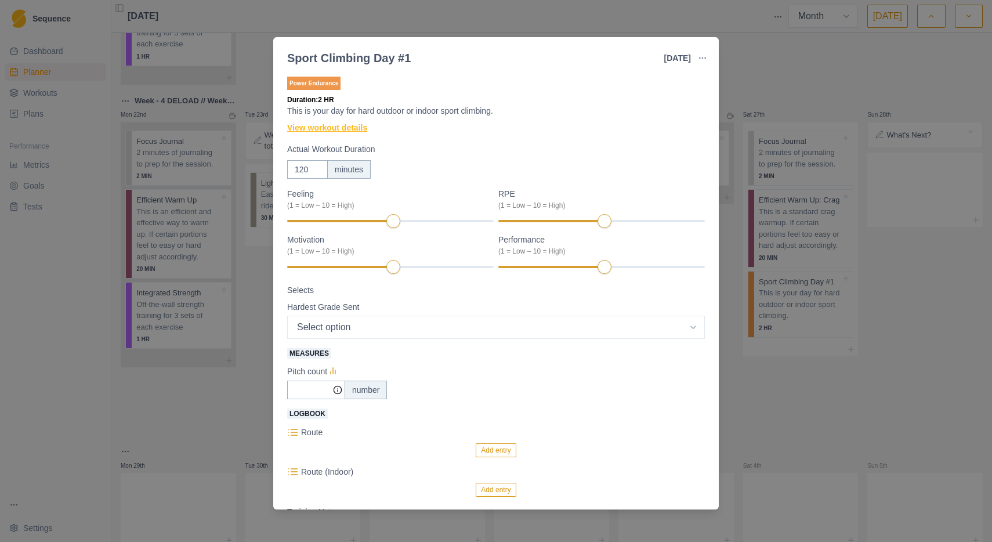
click at [350, 129] on link "View workout details" at bounding box center [327, 128] width 80 height 12
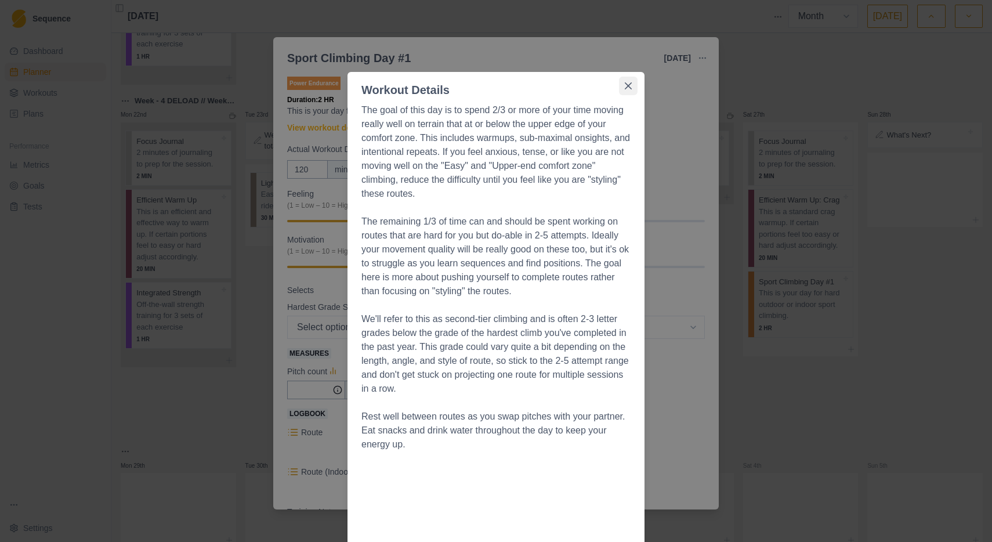
click at [629, 85] on icon "Close" at bounding box center [628, 85] width 7 height 7
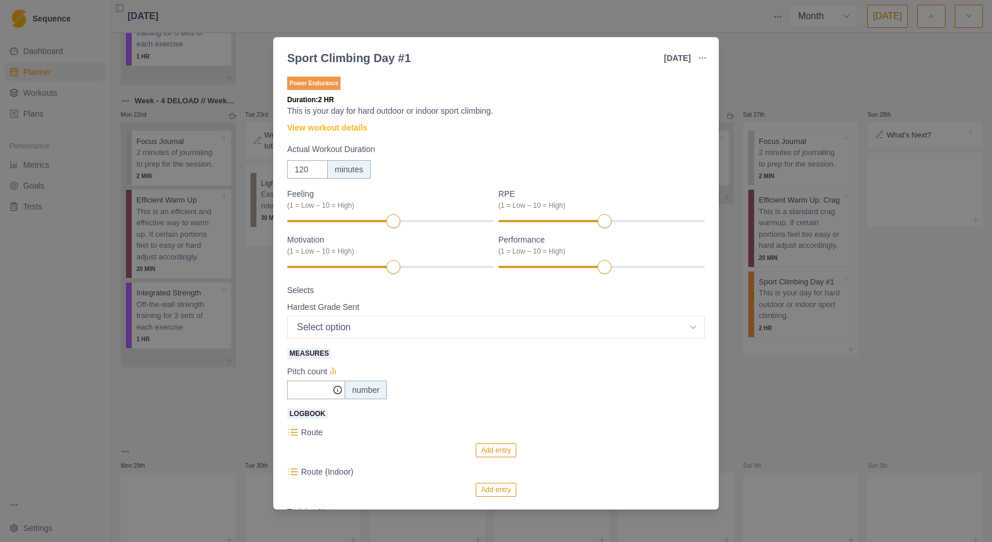
click at [764, 50] on div "Sport Climbing Day #1 [DATE] Link To Goal View Workout Metrics Edit Original Wo…" at bounding box center [496, 271] width 992 height 542
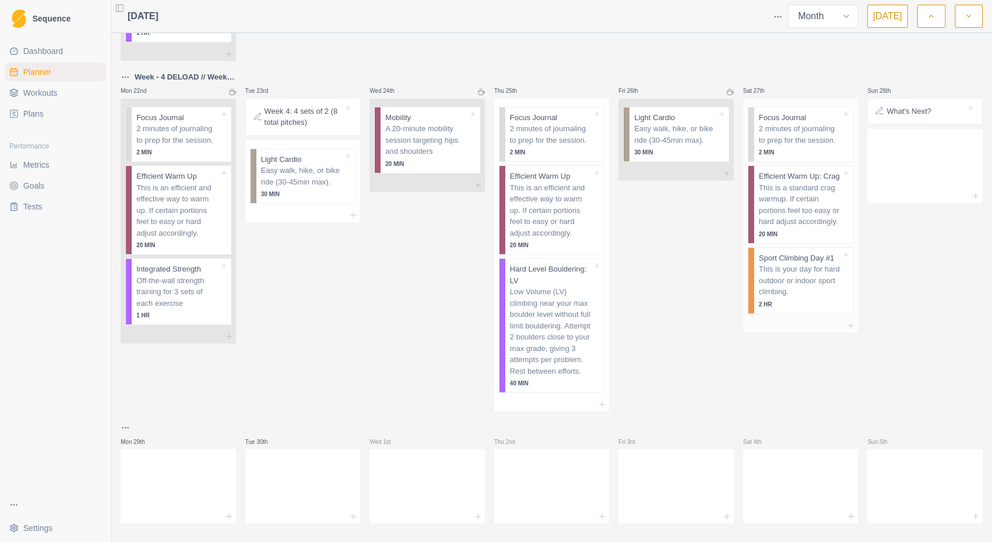
scroll to position [1239, 0]
click at [46, 95] on span "Workouts" at bounding box center [40, 93] width 34 height 12
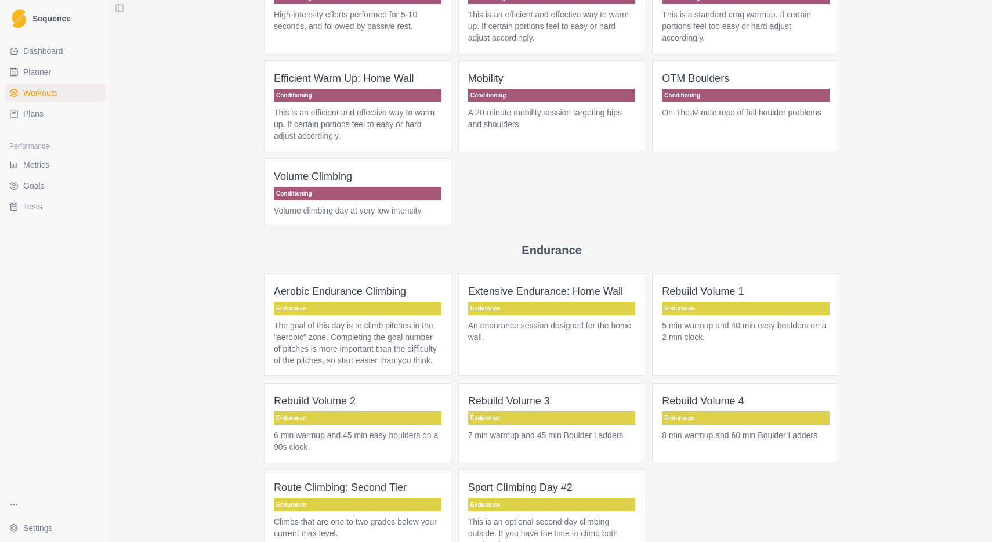
scroll to position [335, 0]
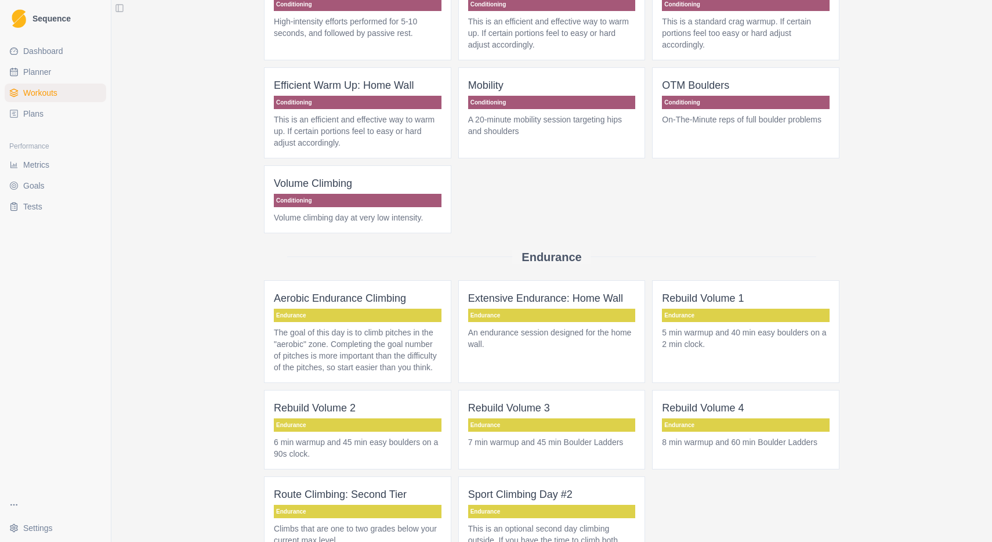
click at [48, 49] on span "Dashboard" at bounding box center [43, 51] width 40 height 12
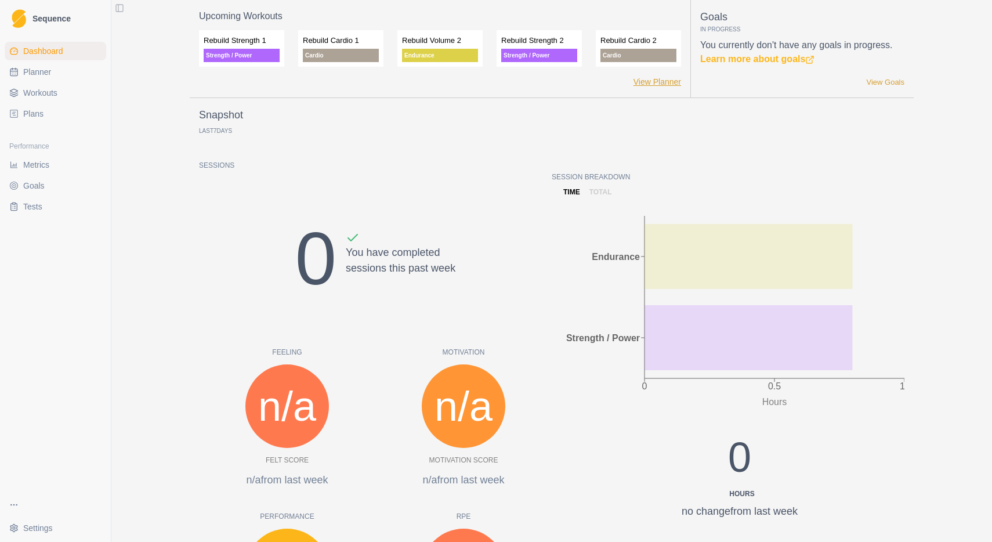
click at [654, 80] on link "View Planner" at bounding box center [657, 82] width 48 height 12
select select "month"
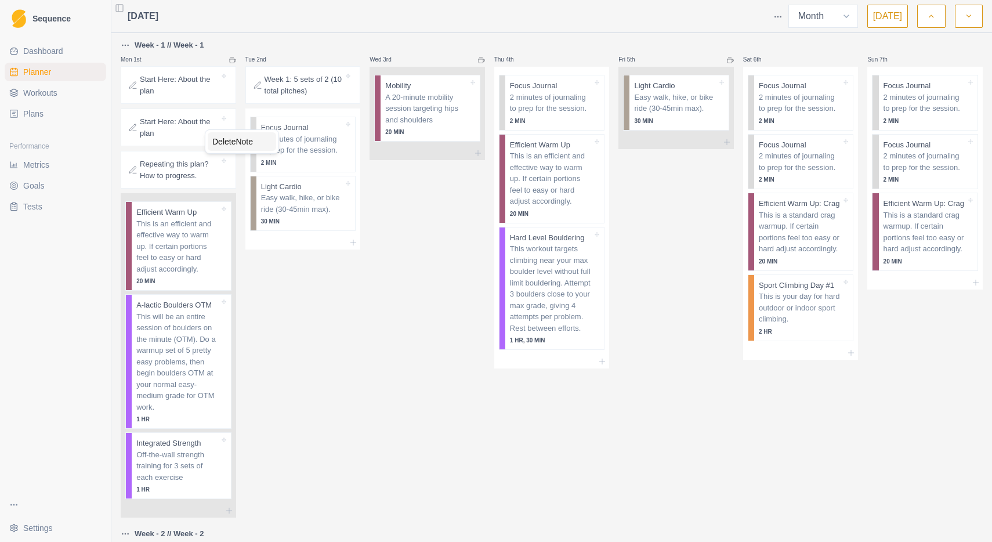
click at [235, 141] on div "Delete Note" at bounding box center [242, 141] width 68 height 19
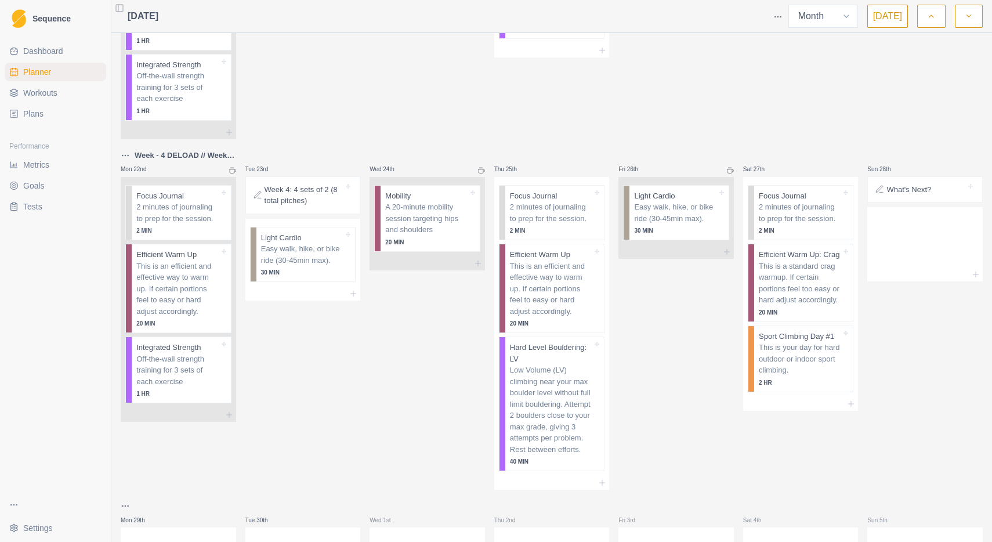
scroll to position [1110, 0]
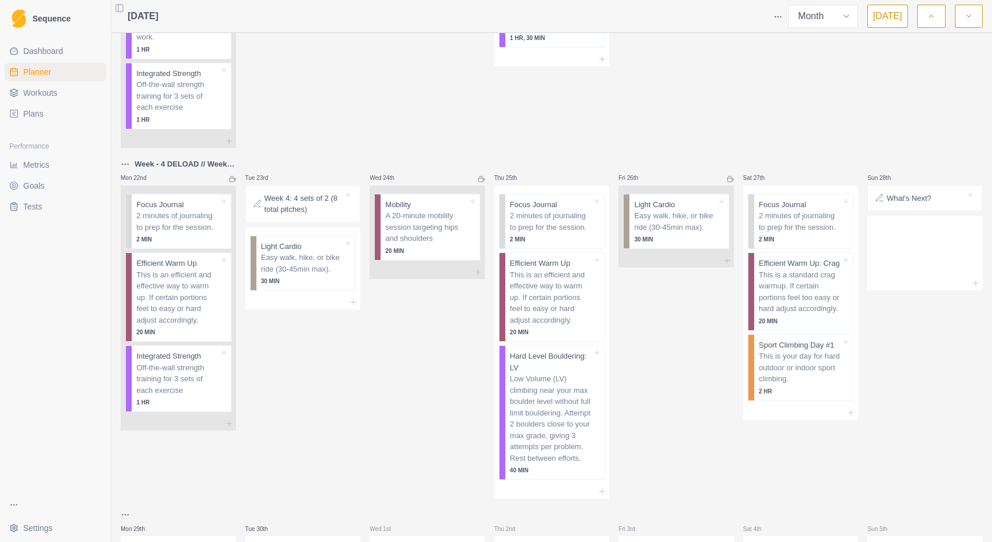
click at [920, 193] on p "What's Next?" at bounding box center [908, 199] width 45 height 12
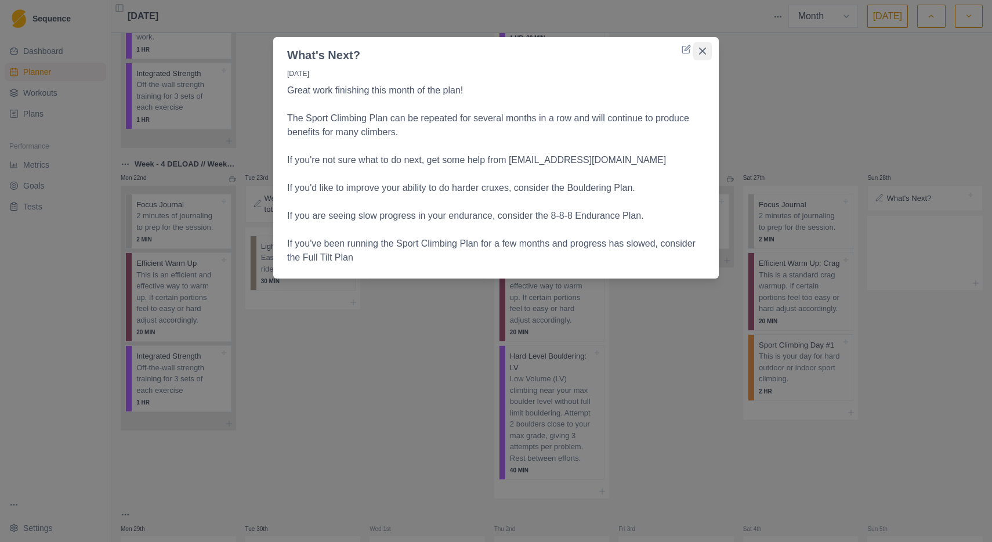
click at [703, 50] on icon "Close" at bounding box center [702, 51] width 7 height 7
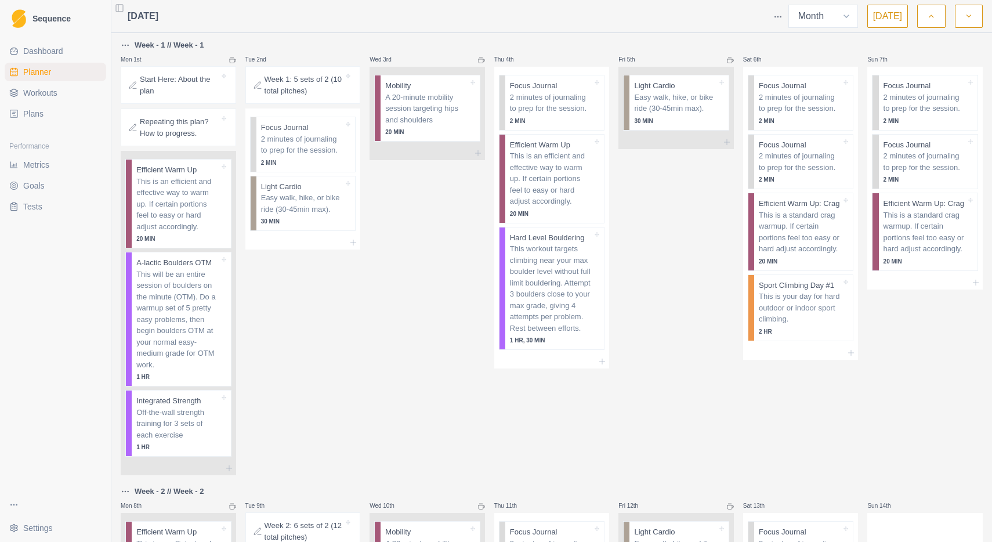
scroll to position [0, 0]
click at [179, 133] on p "Repeating this plan? How to progress." at bounding box center [179, 127] width 79 height 23
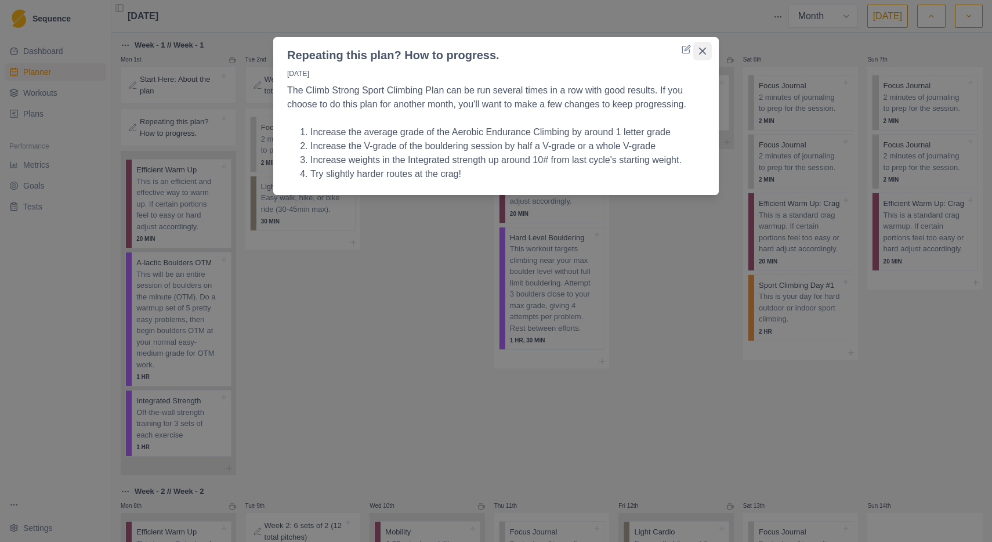
click at [706, 49] on button "Close" at bounding box center [702, 51] width 19 height 19
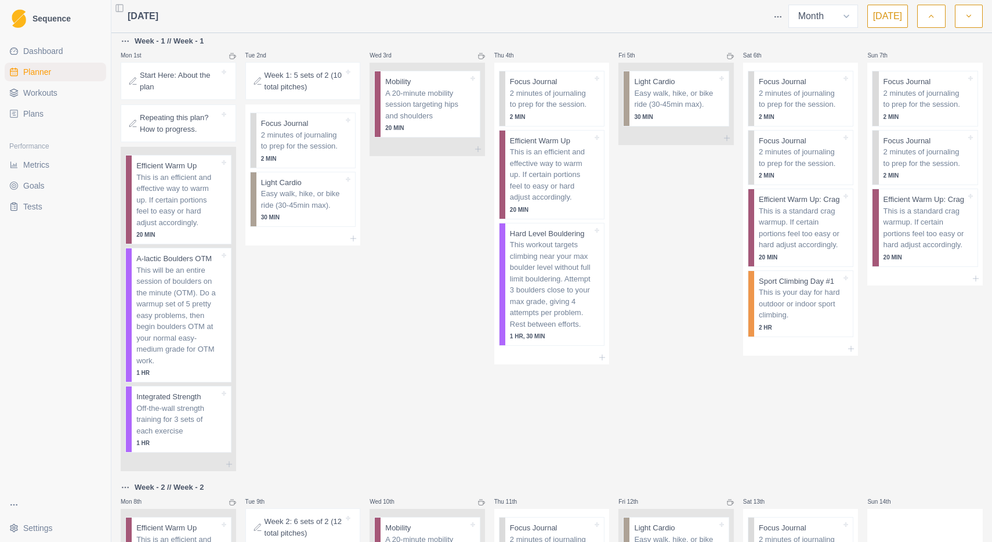
scroll to position [5, 0]
click at [191, 84] on p "Start Here: About the plan" at bounding box center [179, 79] width 79 height 23
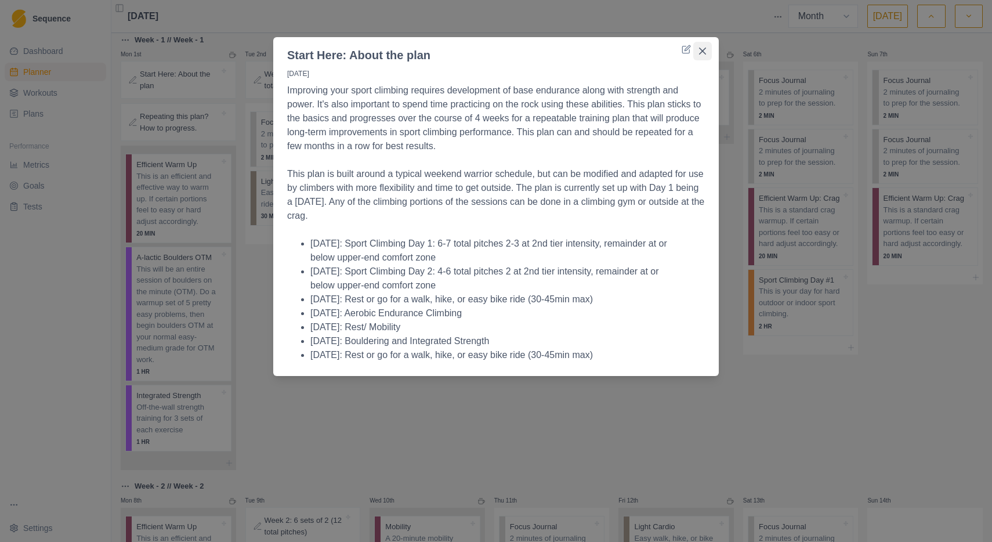
click at [701, 51] on icon "Close" at bounding box center [702, 51] width 7 height 7
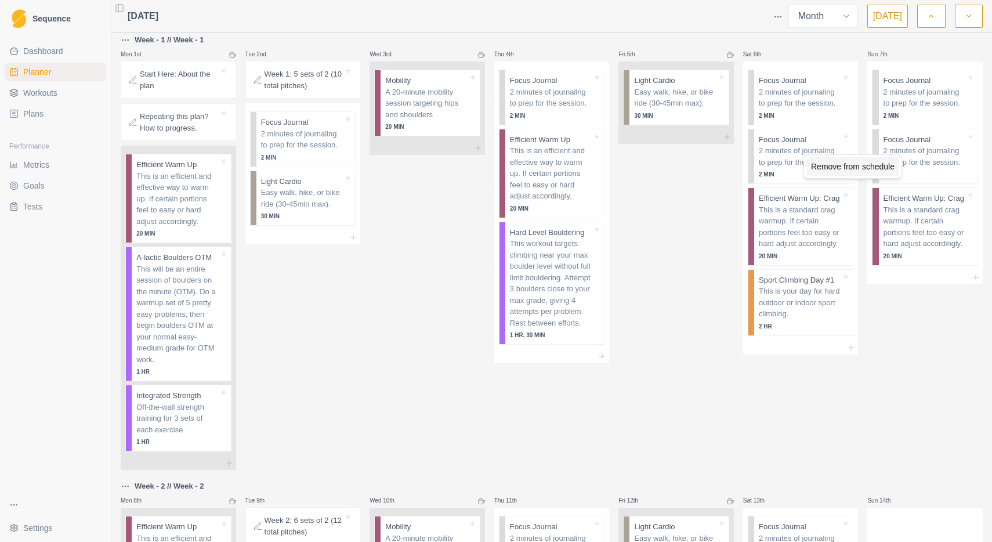
click at [825, 165] on div "Remove from schedule" at bounding box center [852, 166] width 93 height 19
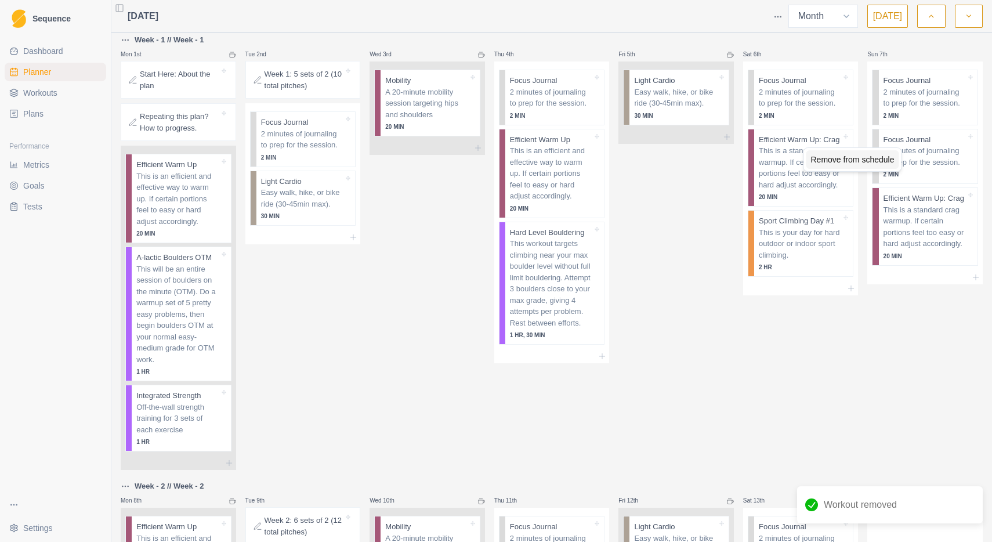
click at [883, 158] on div "Remove from schedule" at bounding box center [852, 159] width 93 height 19
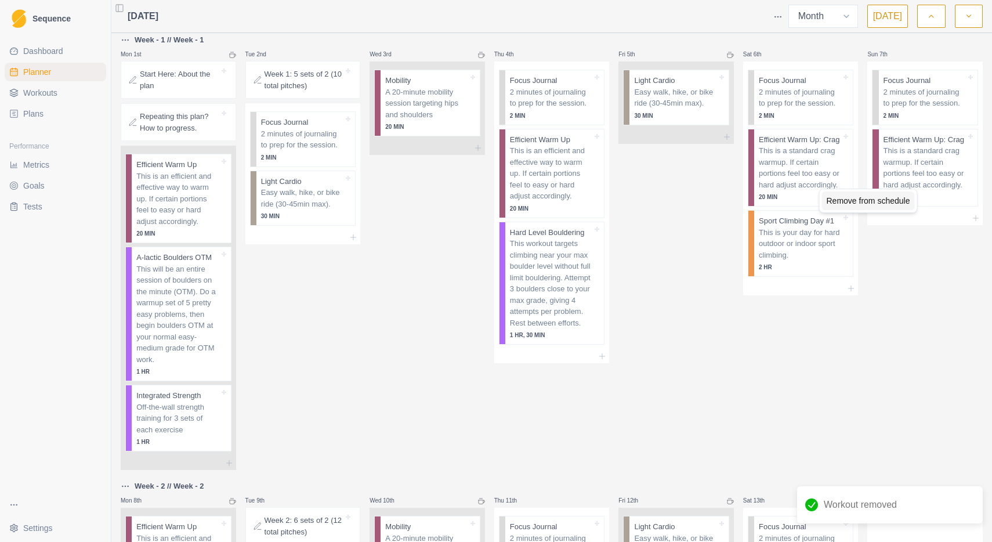
click at [898, 199] on div "Remove from schedule" at bounding box center [868, 200] width 93 height 19
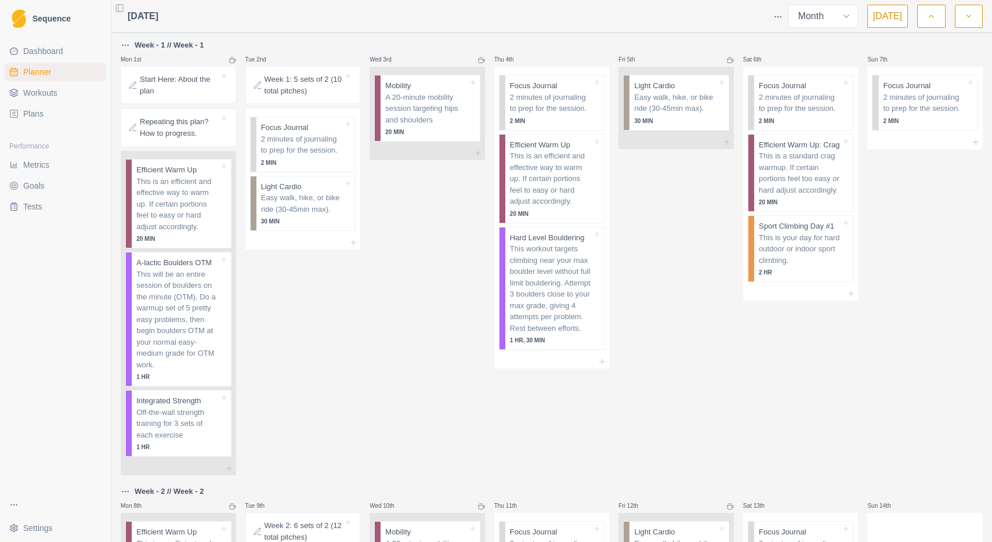
scroll to position [0, 0]
click at [890, 19] on button "[DATE]" at bounding box center [887, 16] width 41 height 23
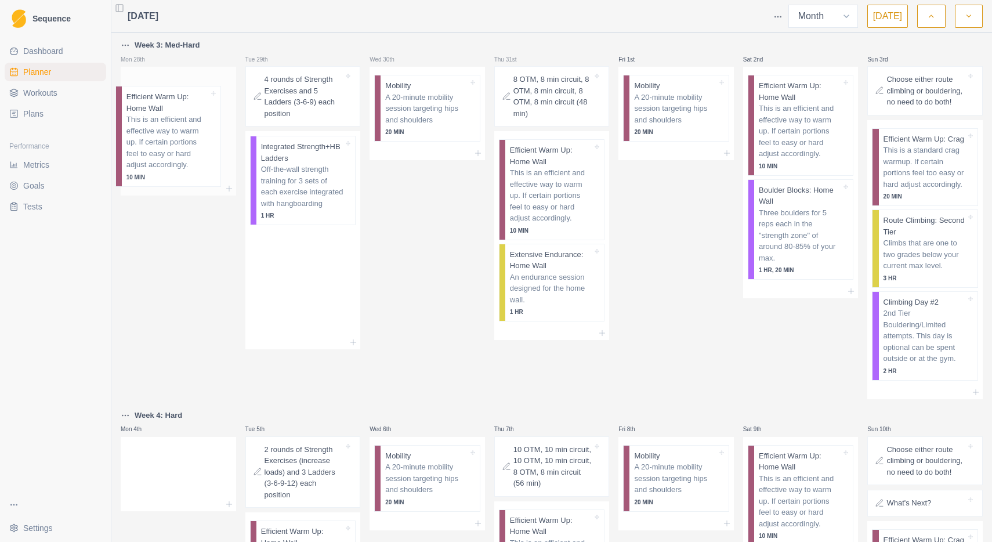
drag, startPoint x: 312, startPoint y: 199, endPoint x: 174, endPoint y: 147, distance: 147.6
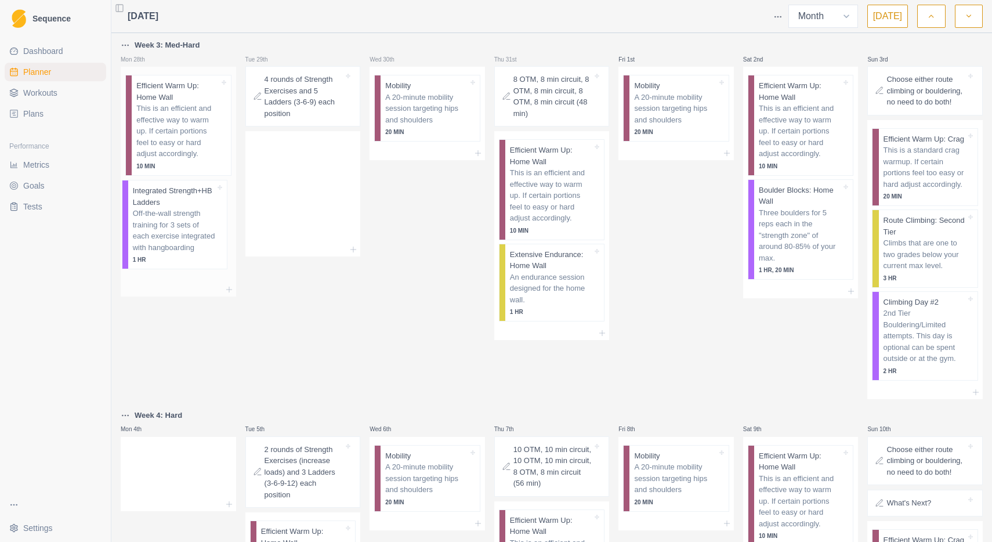
drag, startPoint x: 296, startPoint y: 175, endPoint x: 163, endPoint y: 217, distance: 139.4
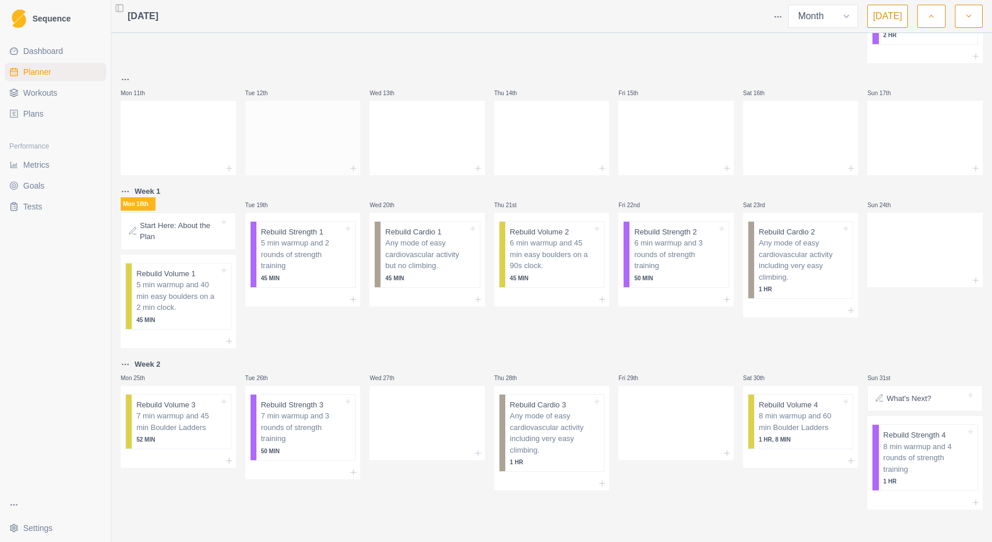
scroll to position [788, 0]
